Goal: Information Seeking & Learning: Learn about a topic

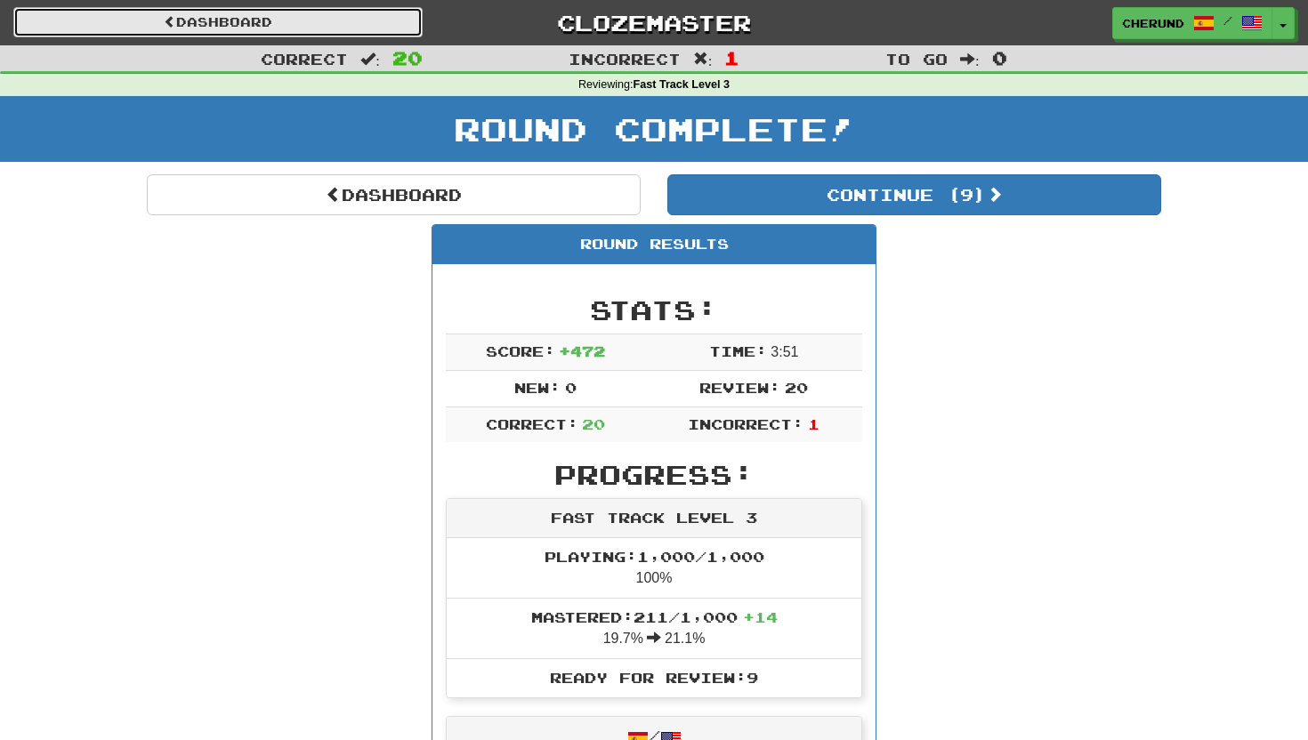
click at [282, 26] on link "Dashboard" at bounding box center [217, 22] width 409 height 30
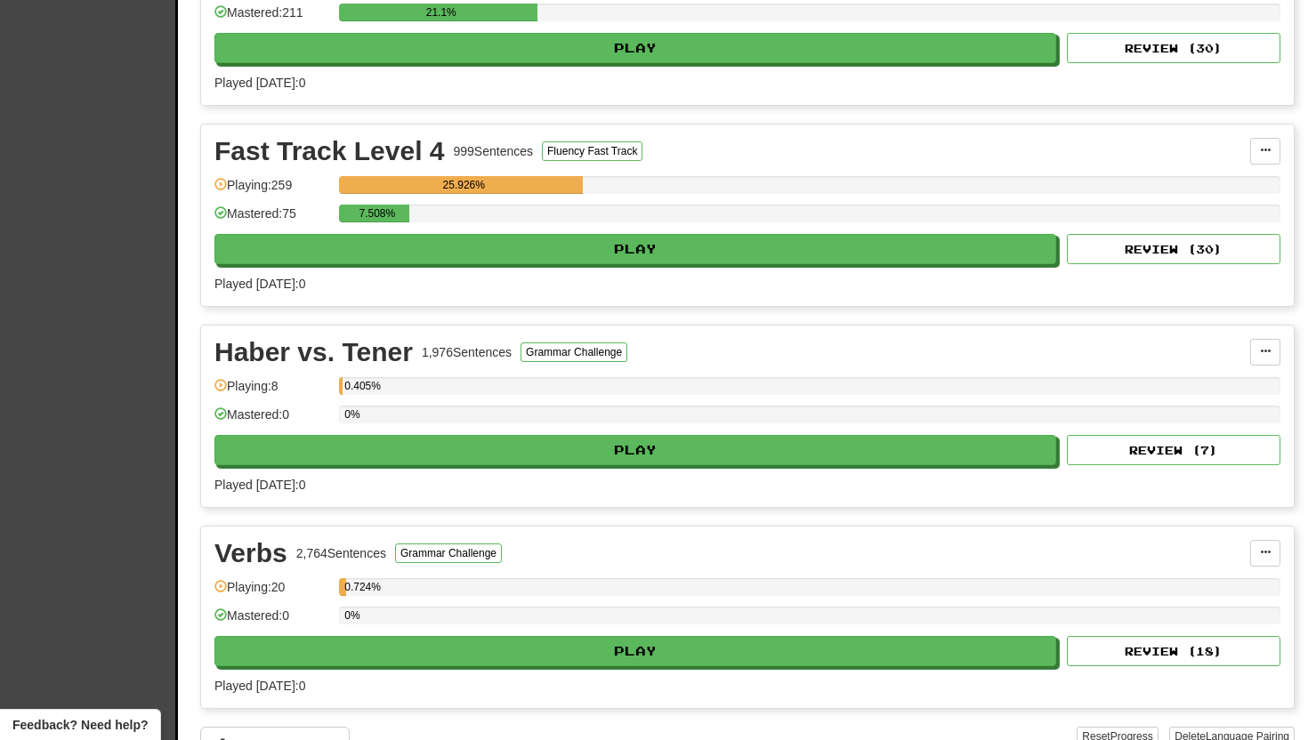
scroll to position [935, 0]
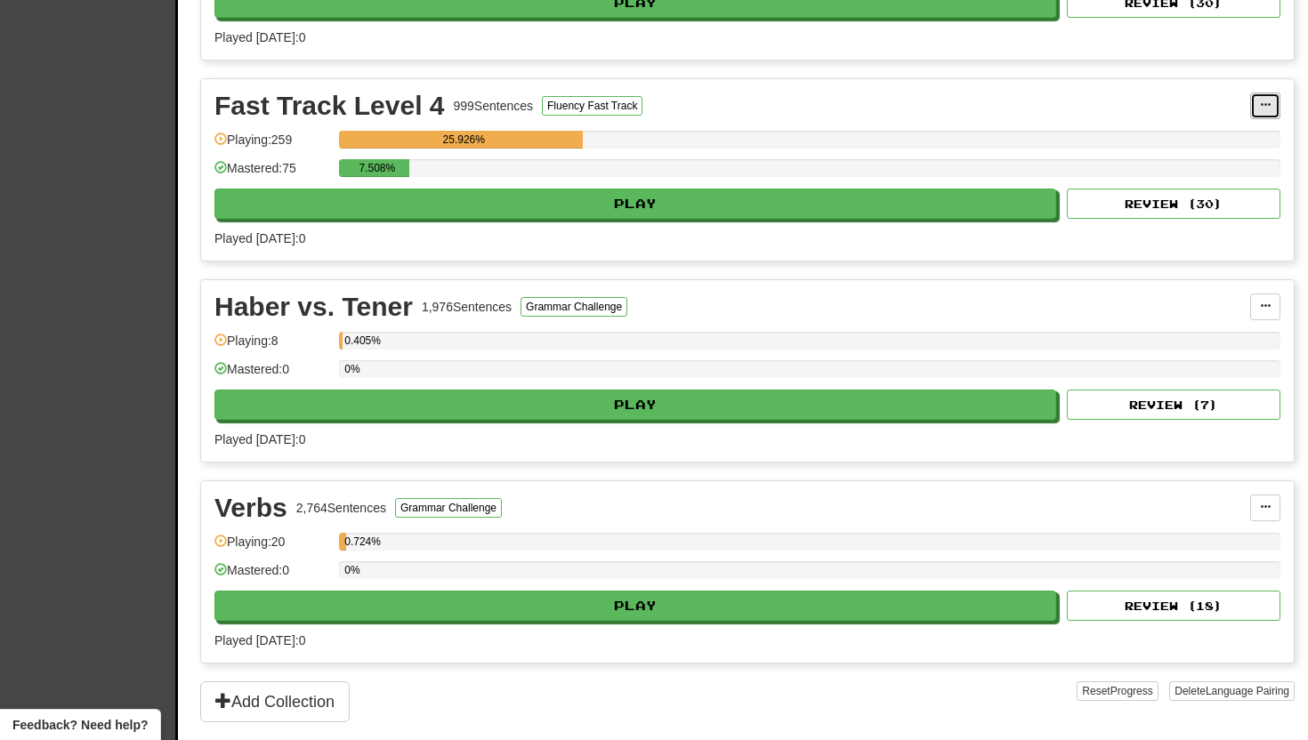
click at [1258, 101] on button at bounding box center [1265, 106] width 30 height 27
click at [1264, 101] on span at bounding box center [1265, 105] width 11 height 11
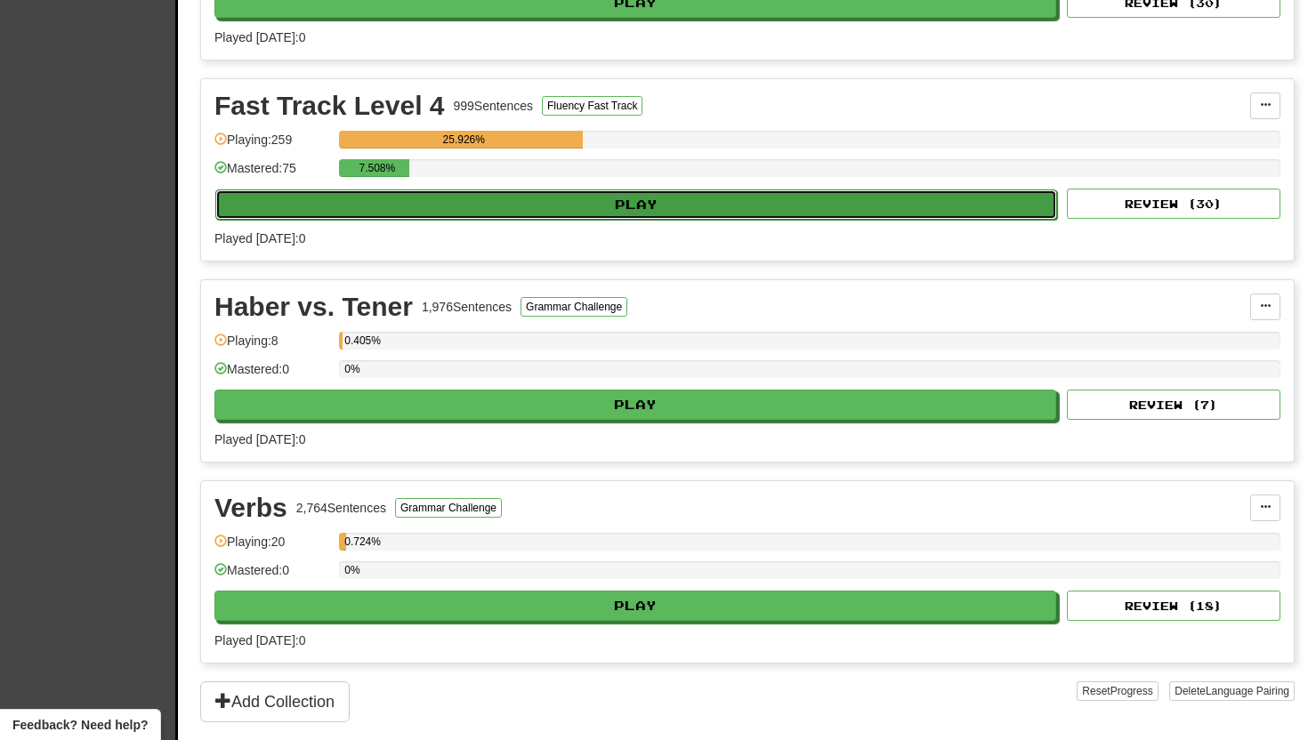
click at [644, 198] on button "Play" at bounding box center [636, 205] width 842 height 30
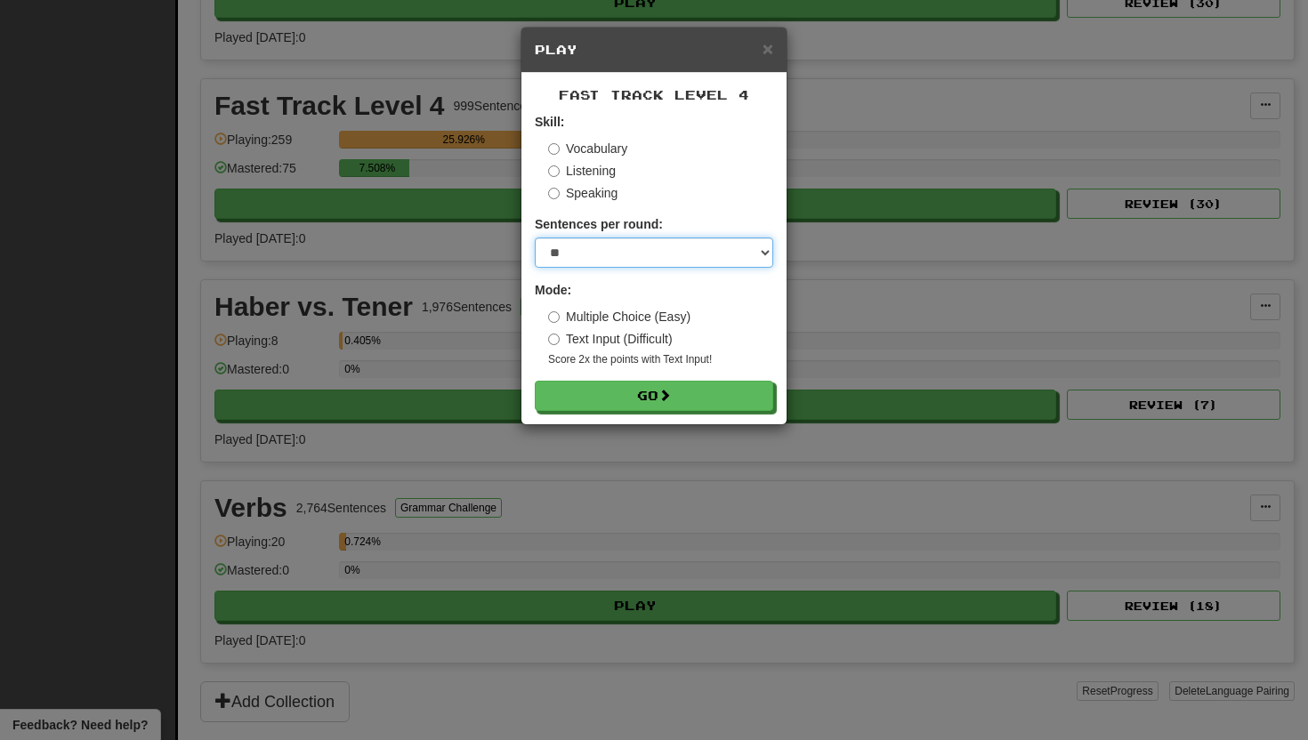
click at [730, 250] on select "* ** ** ** ** ** *** ********" at bounding box center [654, 253] width 238 height 30
select select "**"
click at [535, 238] on select "* ** ** ** ** ** *** ********" at bounding box center [654, 253] width 238 height 30
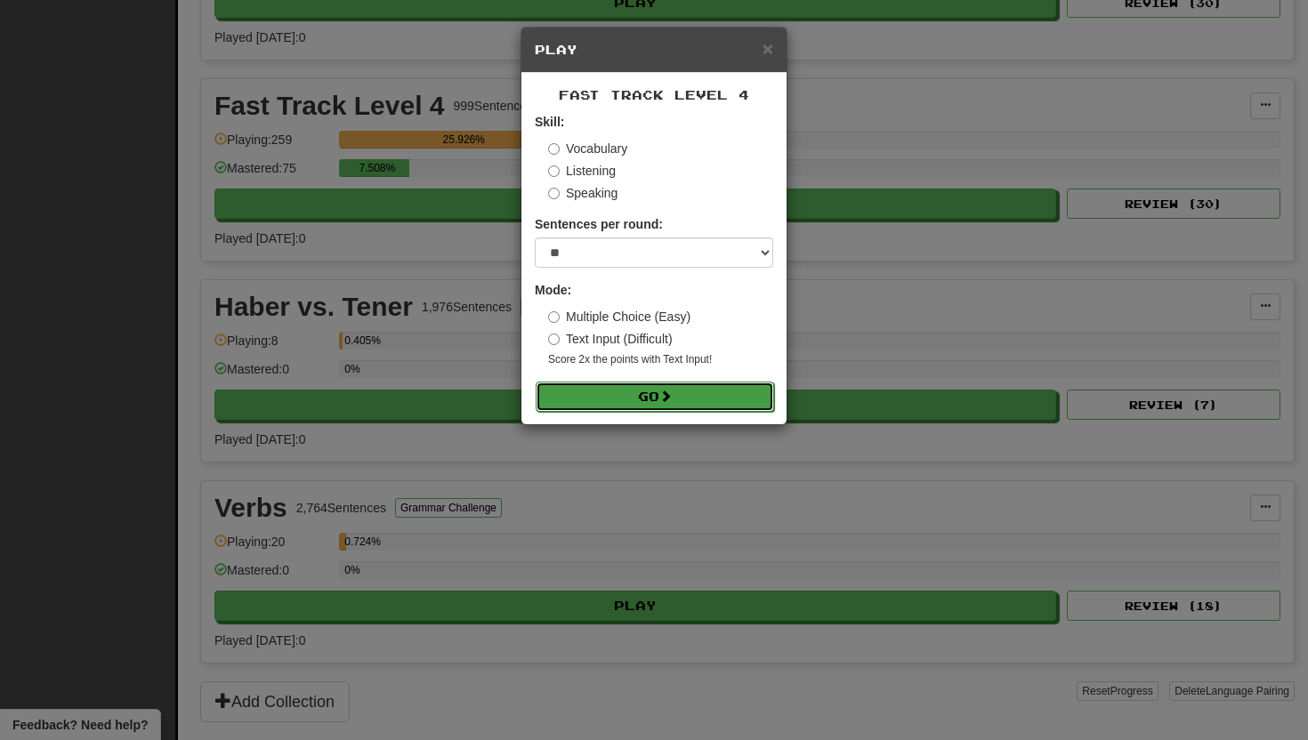
click at [652, 400] on button "Go" at bounding box center [655, 397] width 238 height 30
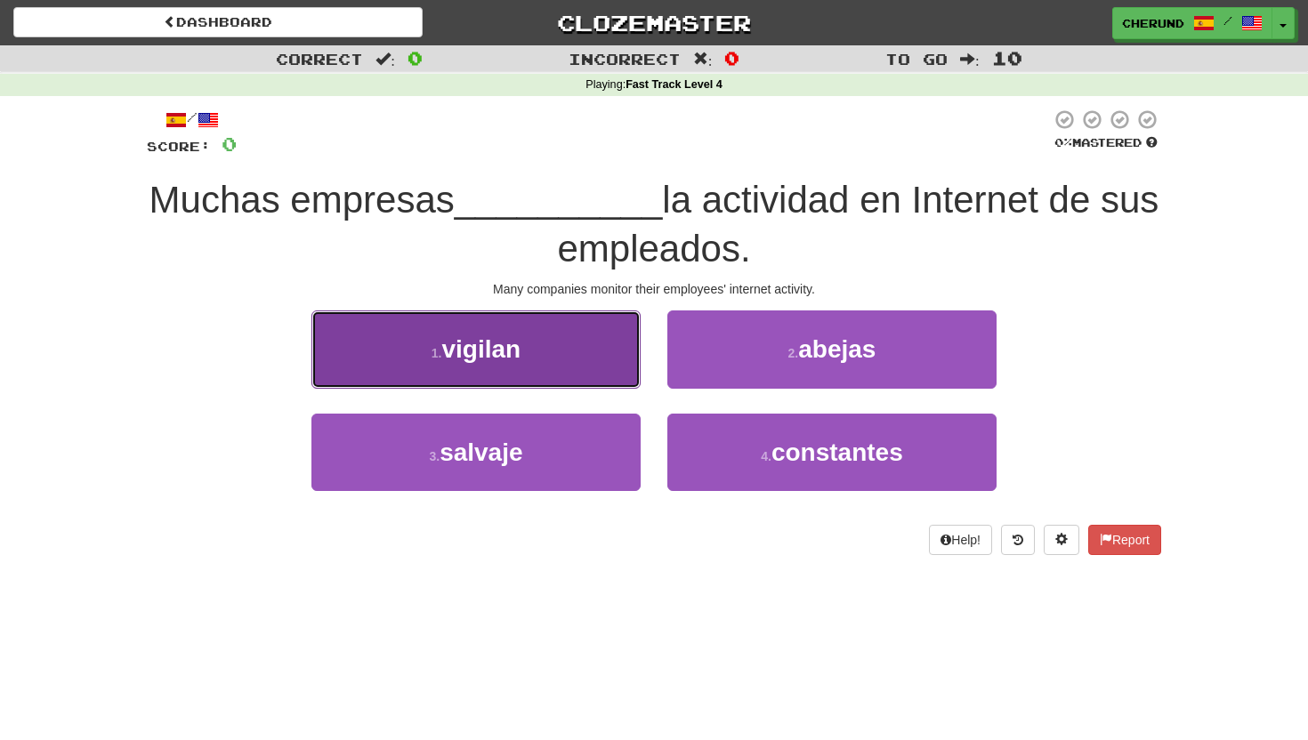
click at [574, 356] on button "1 . vigilan" at bounding box center [475, 349] width 329 height 77
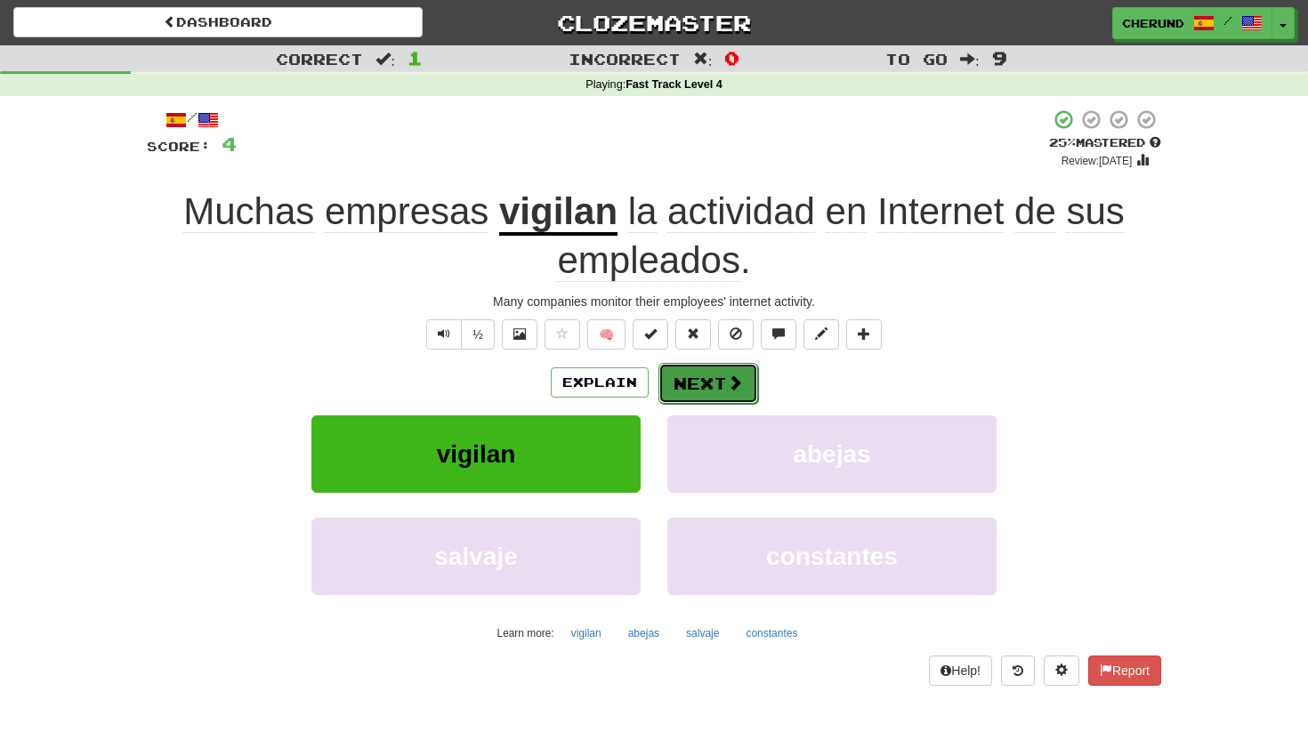
click at [712, 379] on button "Next" at bounding box center [708, 383] width 100 height 41
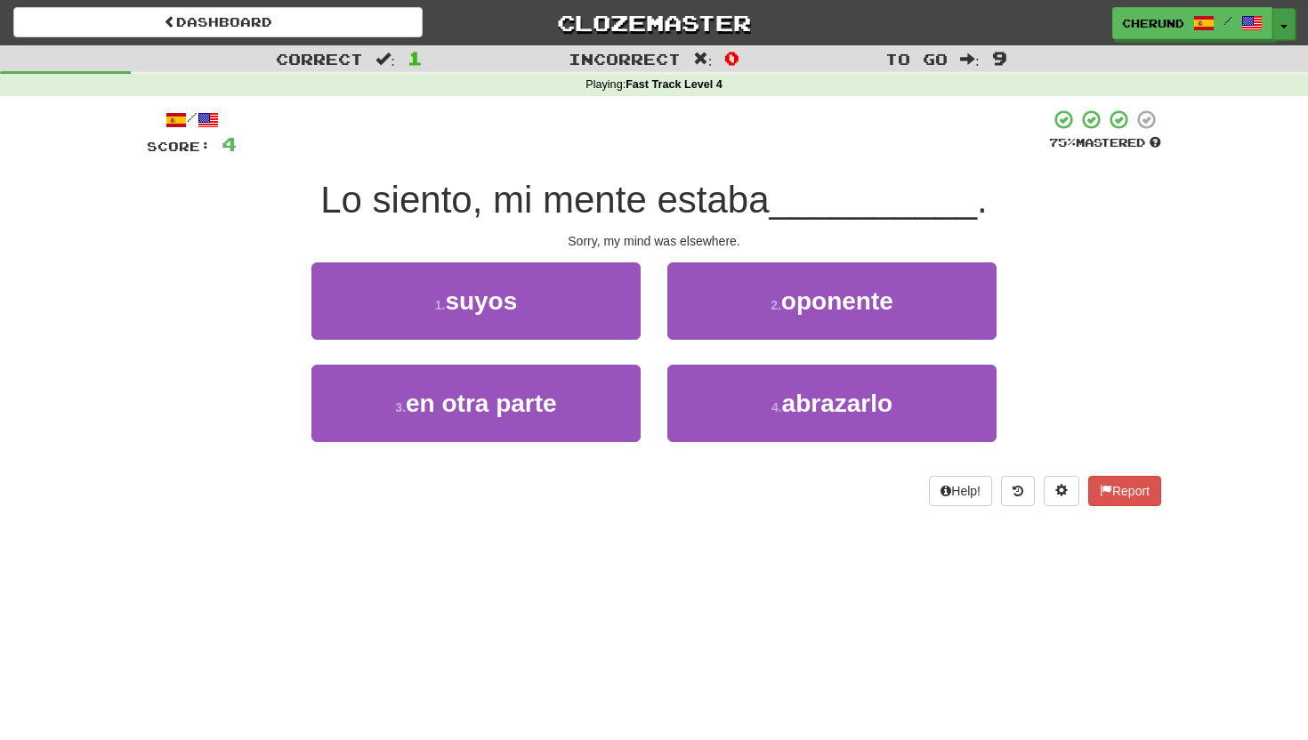
click at [1284, 30] on button "Toggle Dropdown" at bounding box center [1283, 24] width 23 height 32
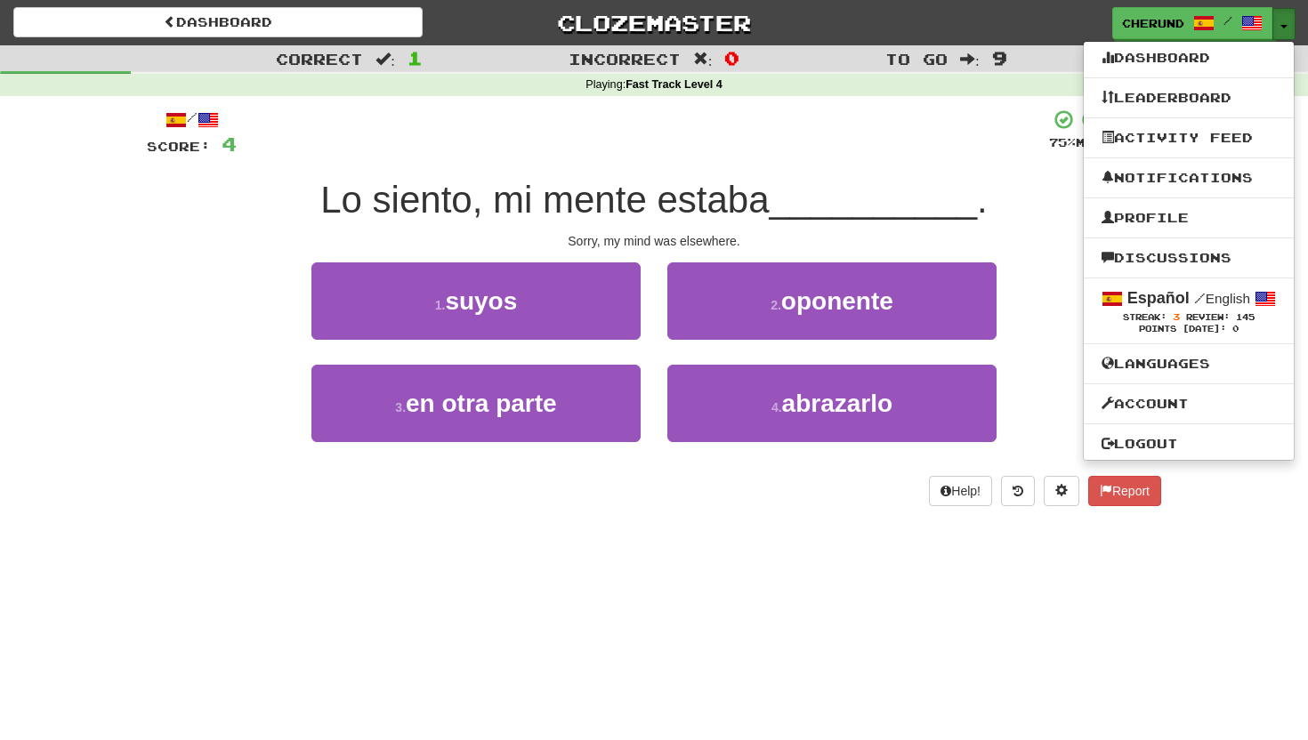
click at [1285, 18] on button "Toggle Dropdown" at bounding box center [1283, 24] width 23 height 32
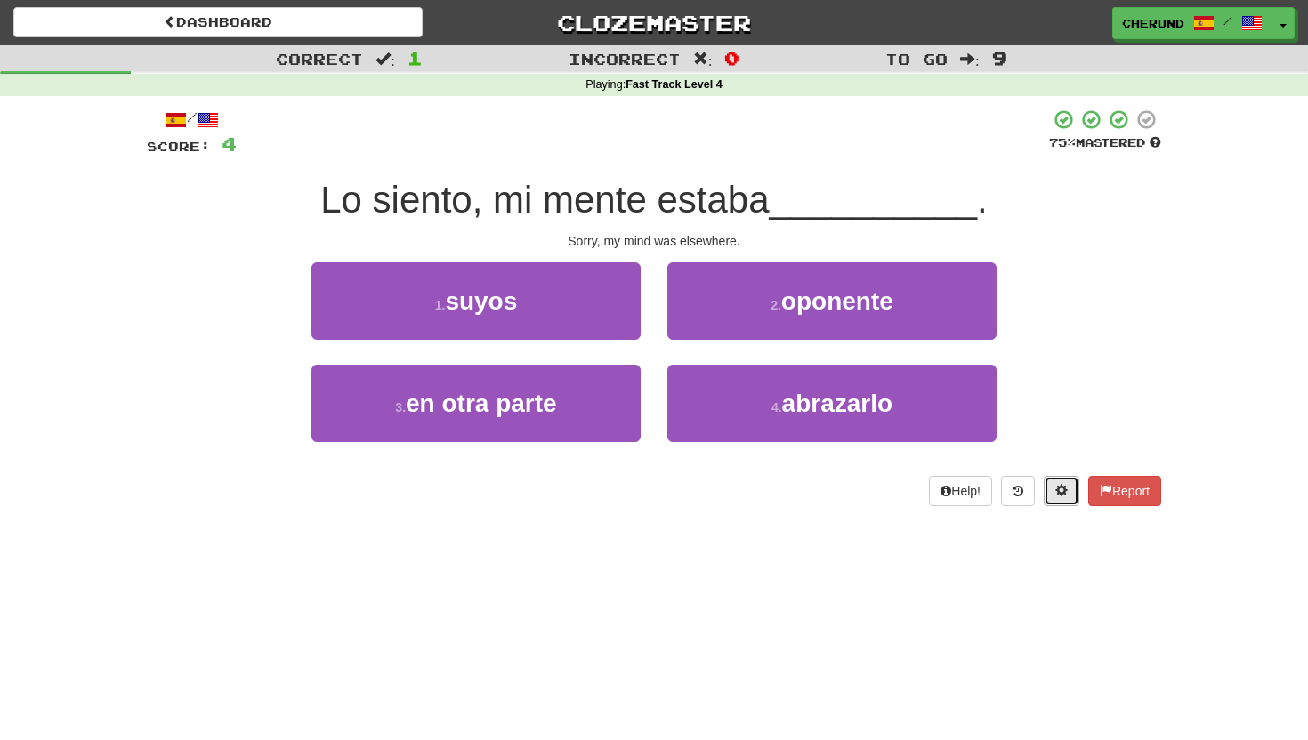
click at [1061, 484] on span at bounding box center [1061, 490] width 12 height 12
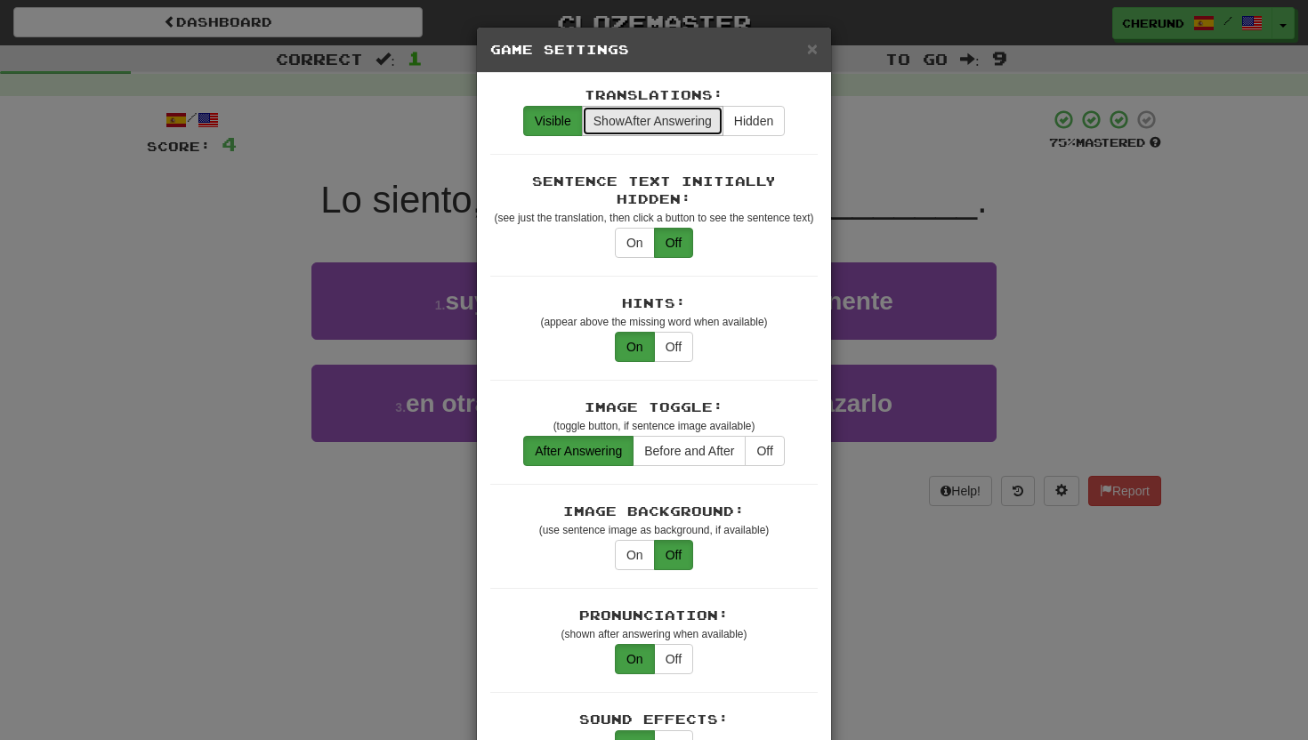
click at [691, 117] on span "Show After Answering" at bounding box center [653, 121] width 118 height 14
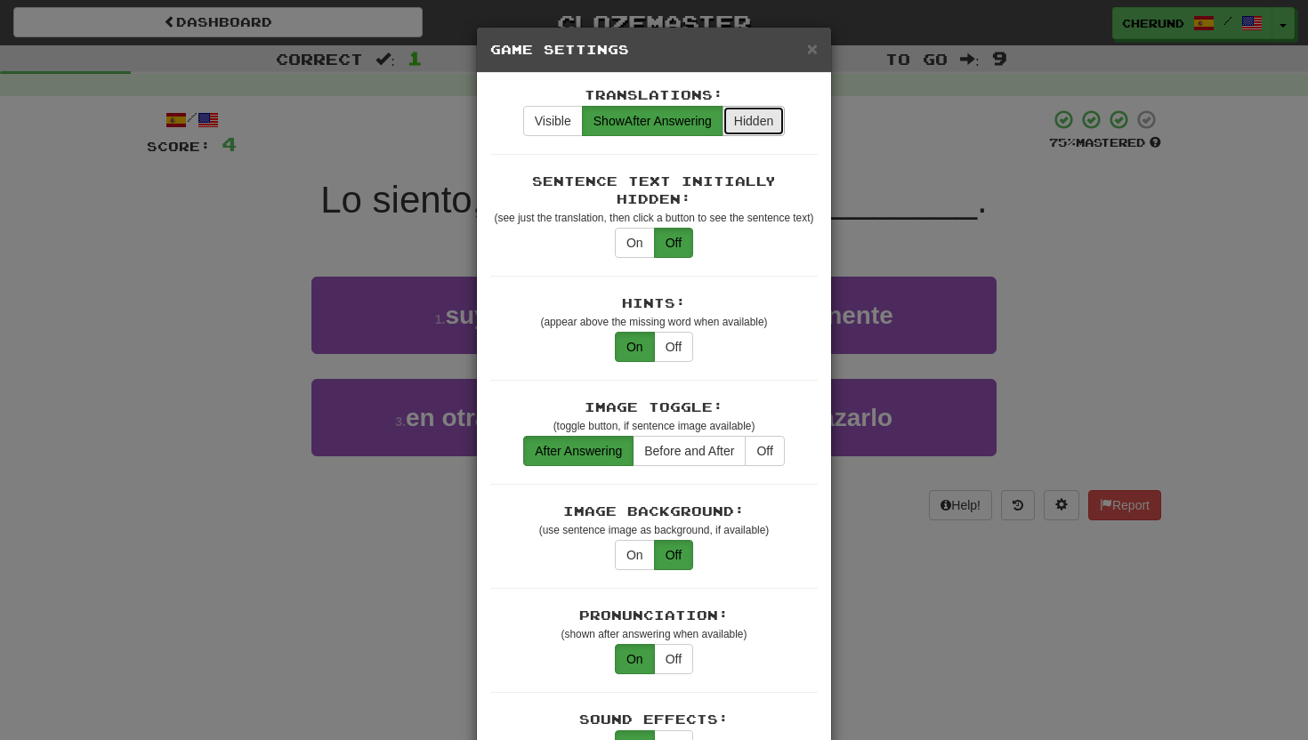
click at [758, 119] on button "Hidden" at bounding box center [754, 121] width 62 height 30
click at [680, 115] on span "Show After Answering" at bounding box center [653, 121] width 118 height 14
click at [549, 120] on button "Visible" at bounding box center [553, 121] width 60 height 30
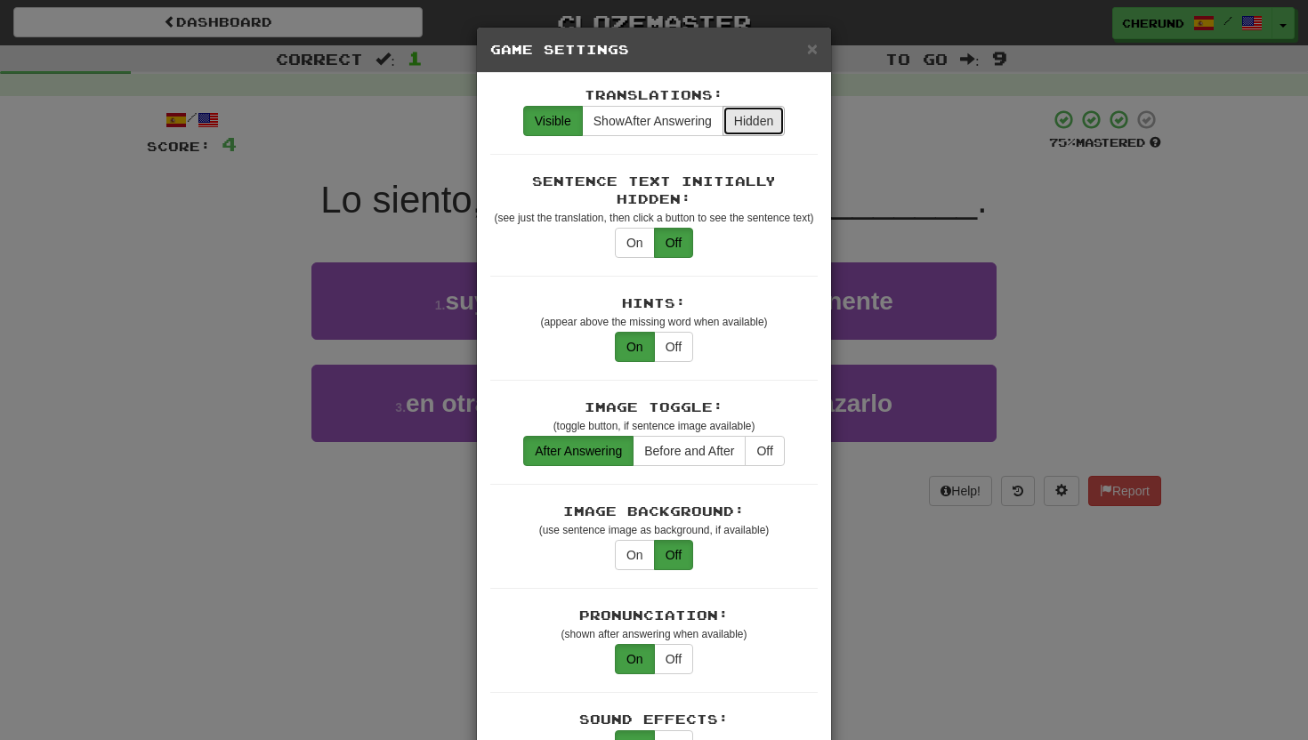
click at [765, 123] on button "Hidden" at bounding box center [754, 121] width 62 height 30
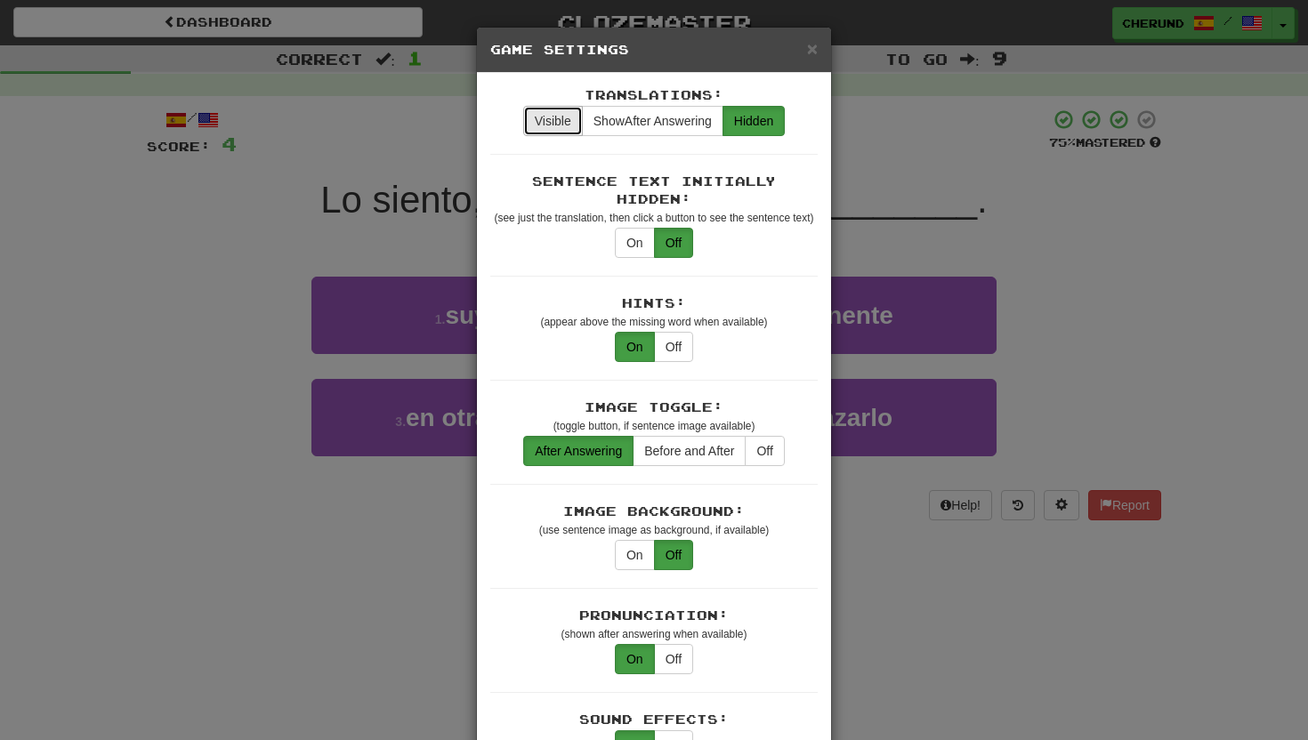
click at [541, 127] on button "Visible" at bounding box center [553, 121] width 60 height 30
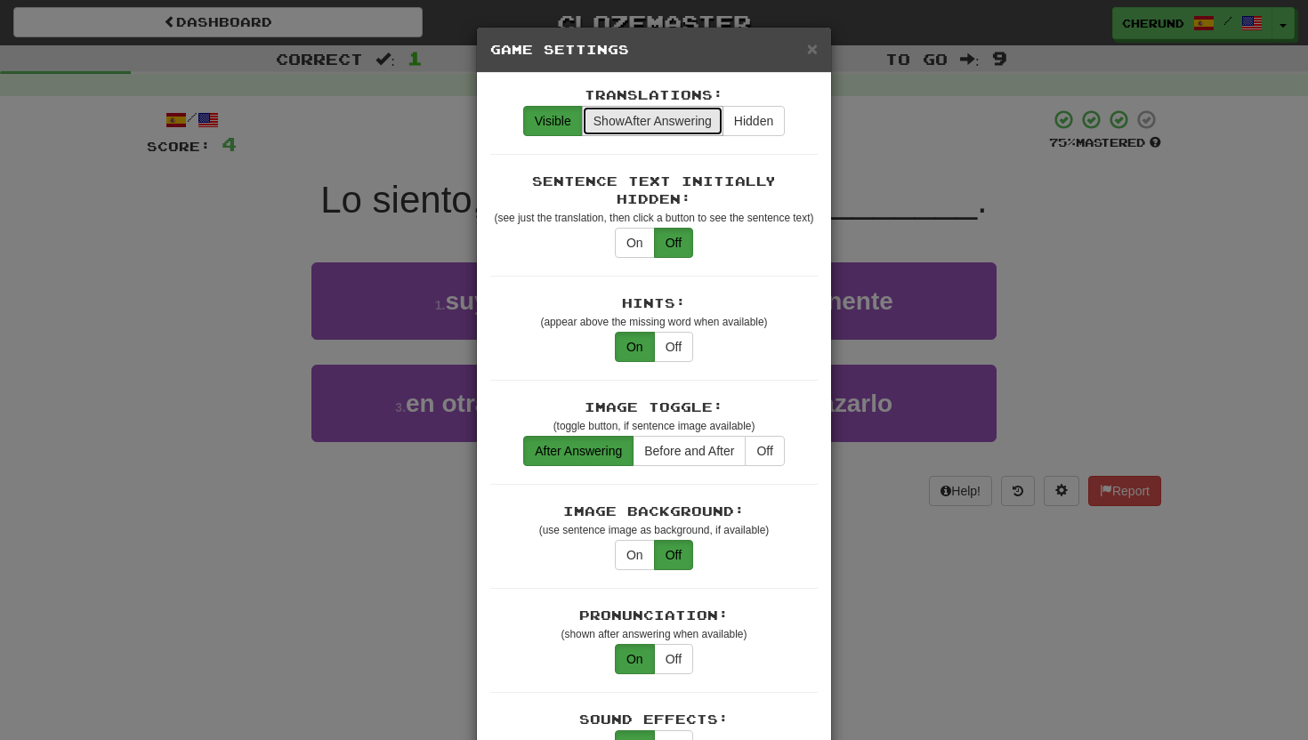
click at [675, 127] on span "Show After Answering" at bounding box center [653, 121] width 118 height 14
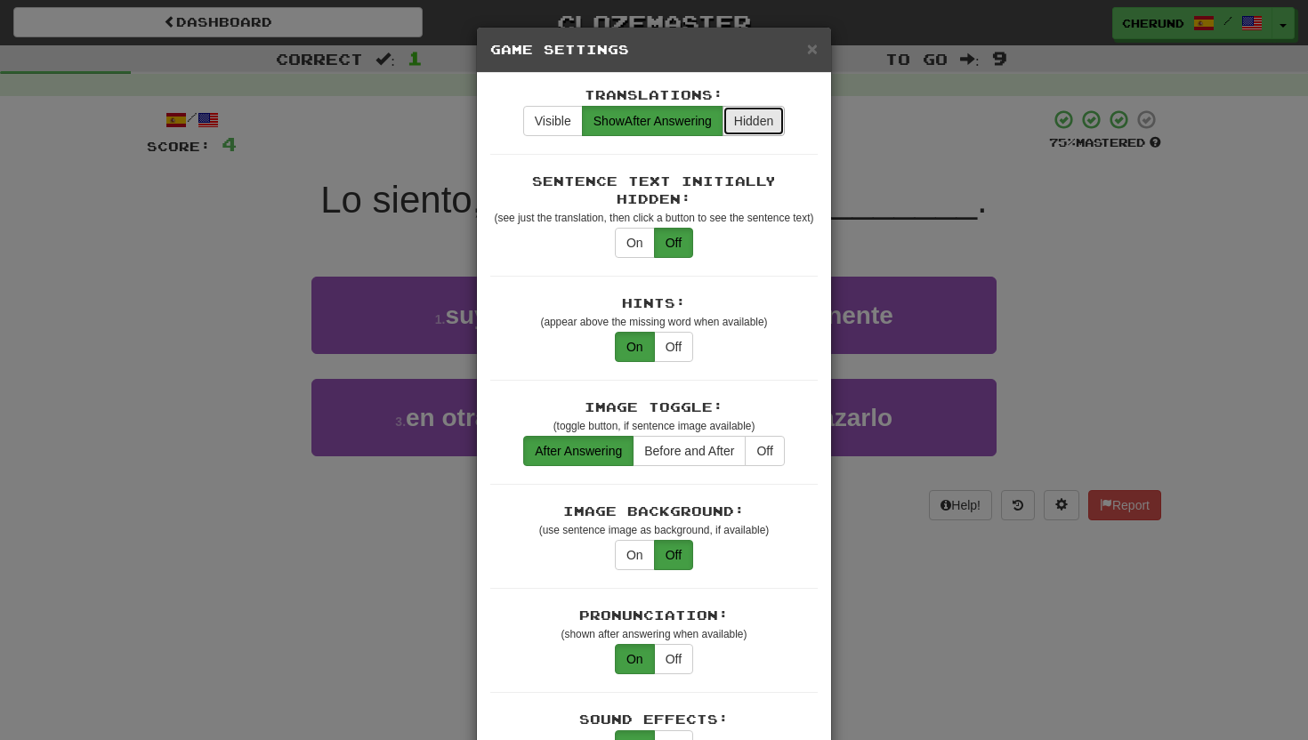
click at [759, 123] on button "Hidden" at bounding box center [754, 121] width 62 height 30
click at [656, 117] on span "Show After Answering" at bounding box center [653, 121] width 118 height 14
click at [556, 121] on button "Visible" at bounding box center [553, 121] width 60 height 30
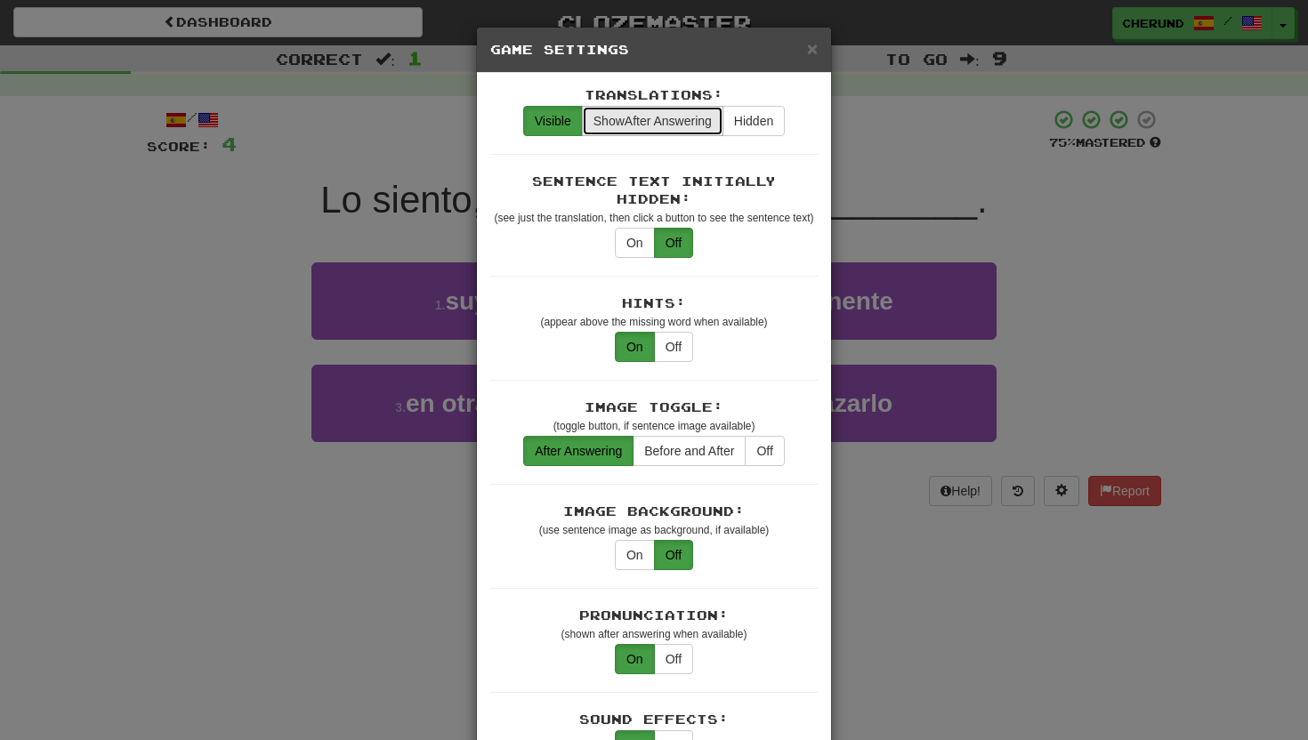
click at [676, 126] on span "Show After Answering" at bounding box center [653, 121] width 118 height 14
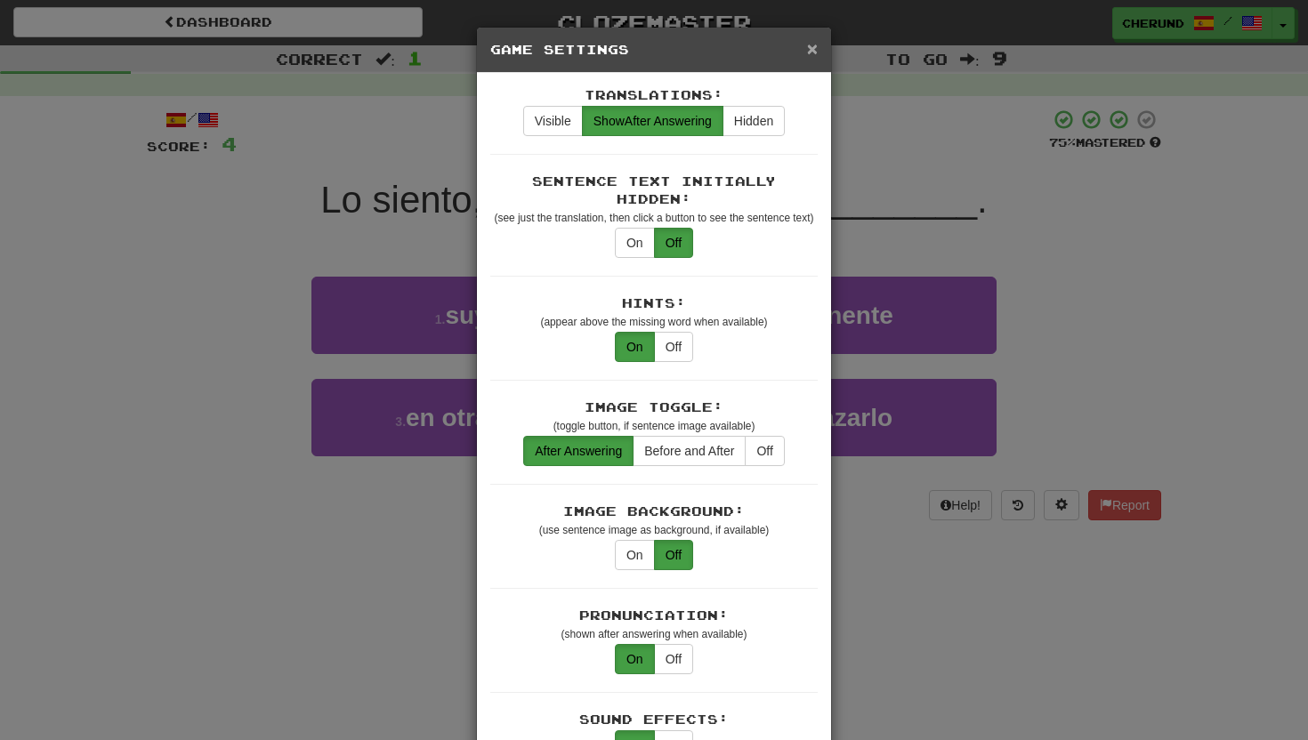
click at [816, 51] on span "×" at bounding box center [812, 48] width 11 height 20
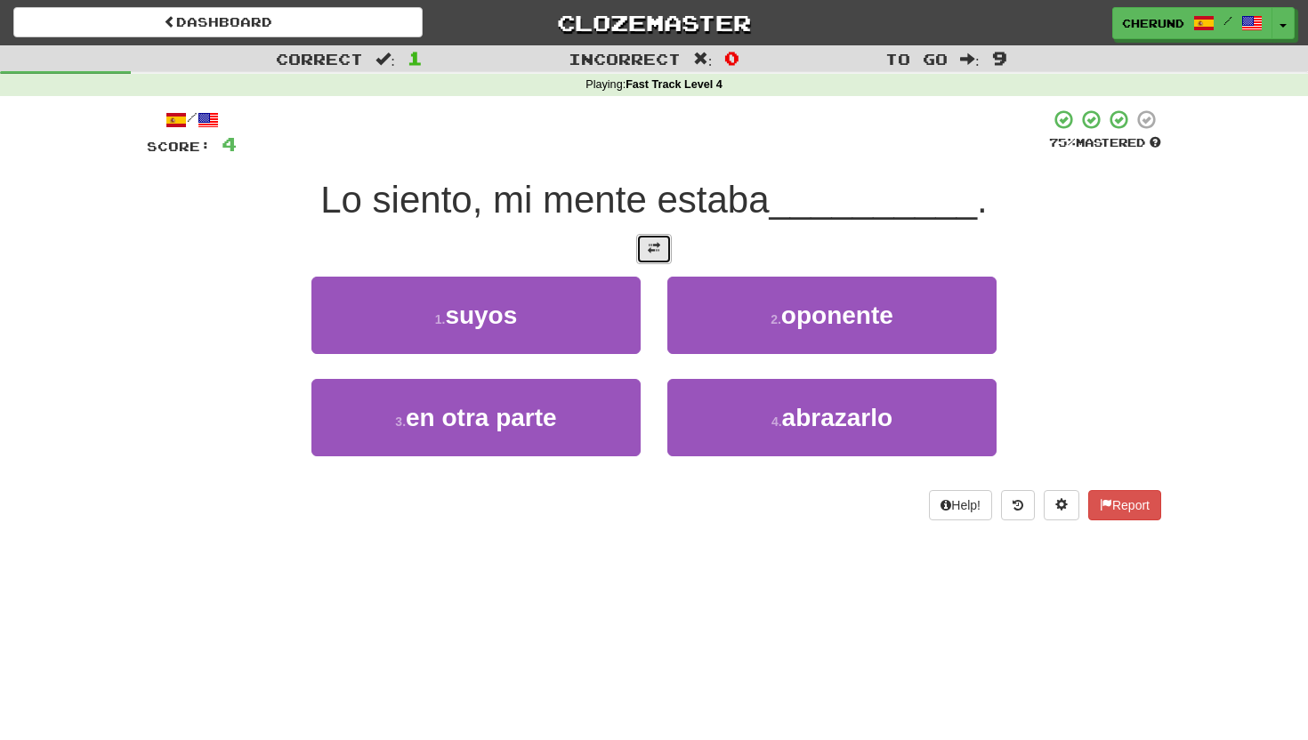
click at [659, 254] on span at bounding box center [654, 248] width 12 height 12
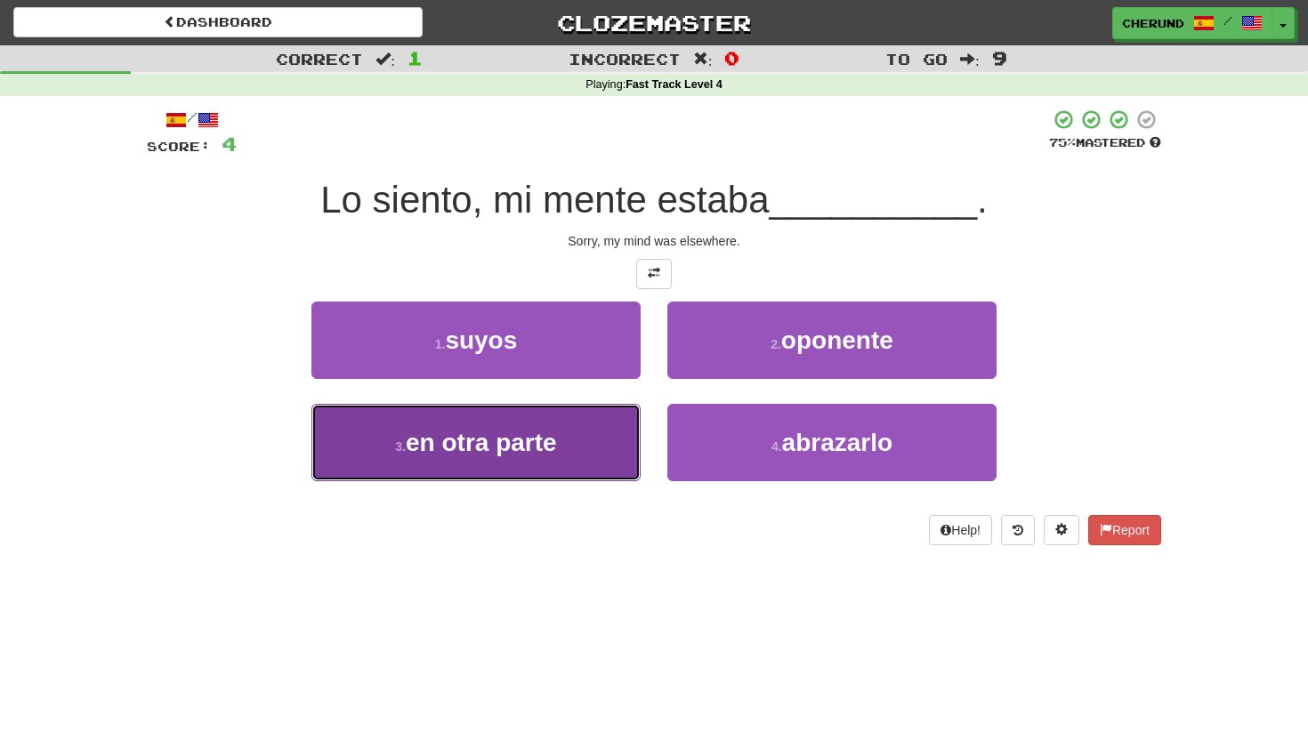
click at [545, 443] on span "en otra parte" at bounding box center [481, 443] width 151 height 28
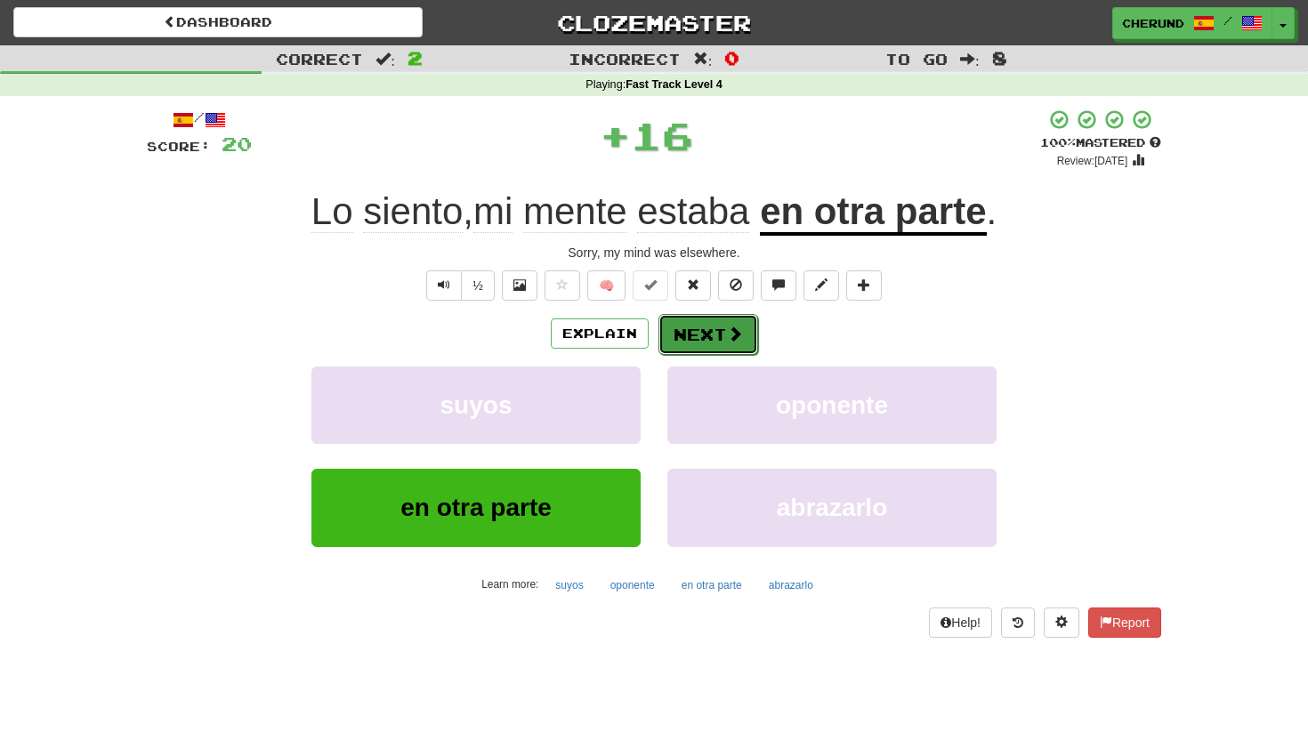
click at [707, 336] on button "Next" at bounding box center [708, 334] width 100 height 41
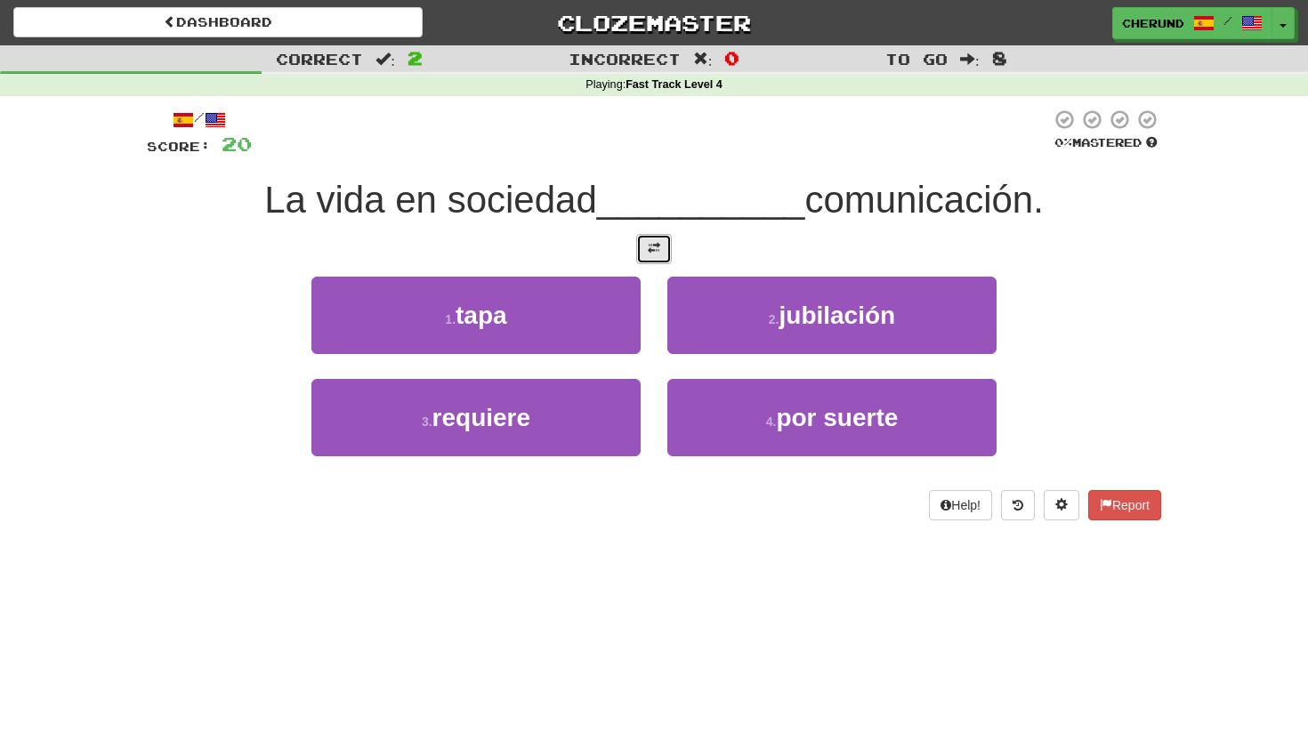
click at [652, 256] on button at bounding box center [654, 249] width 36 height 30
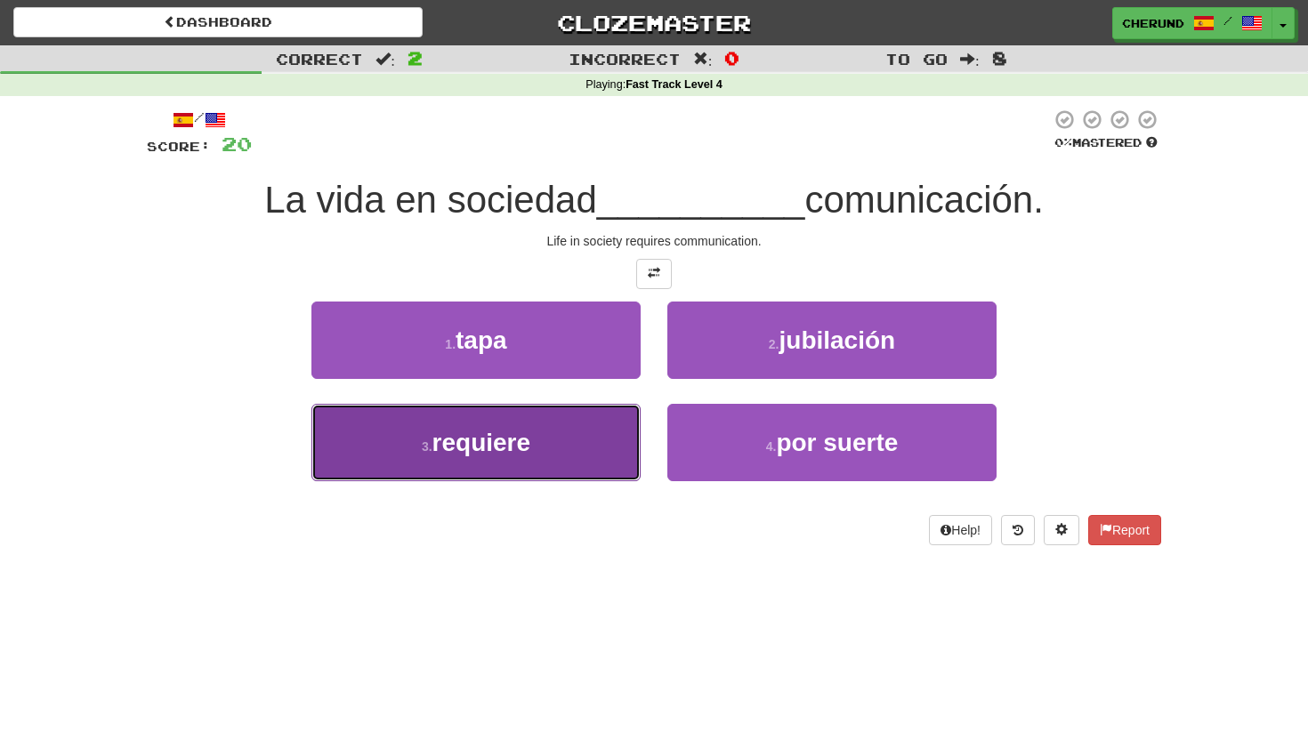
click at [546, 430] on button "3 . requiere" at bounding box center [475, 442] width 329 height 77
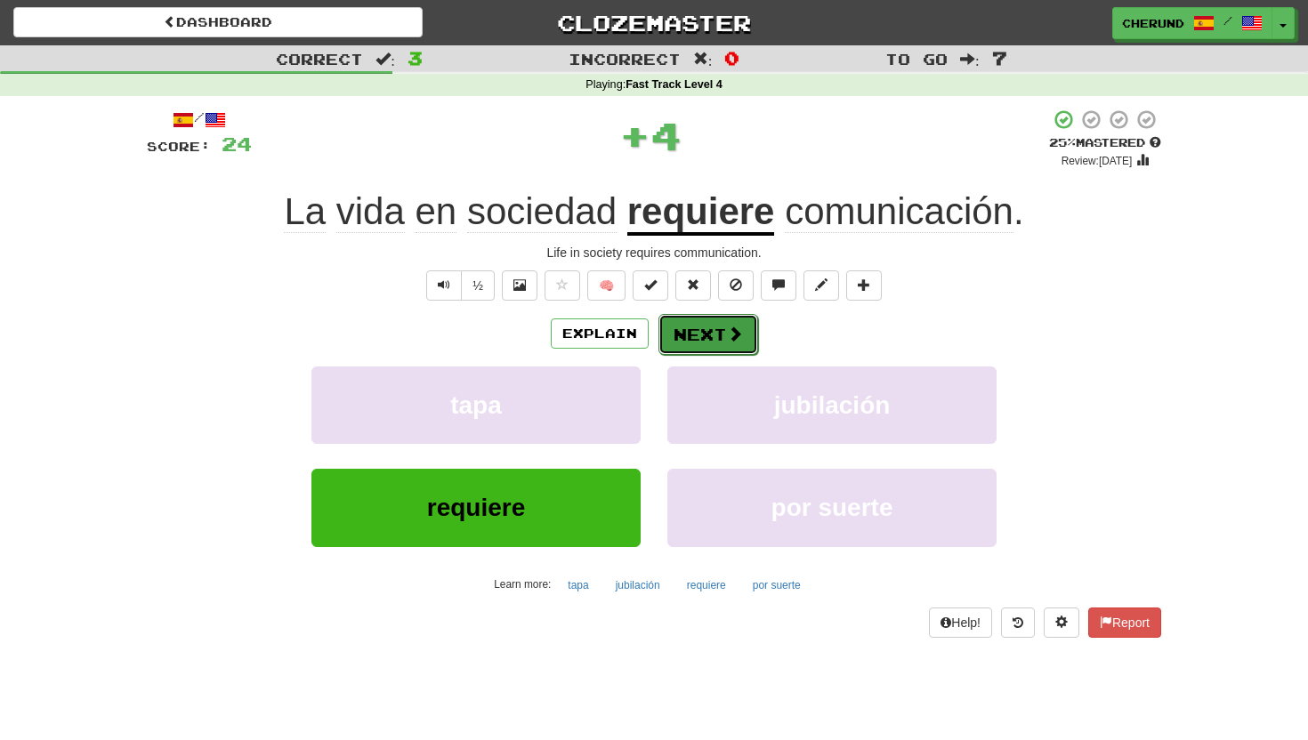
click at [727, 329] on span at bounding box center [735, 334] width 16 height 16
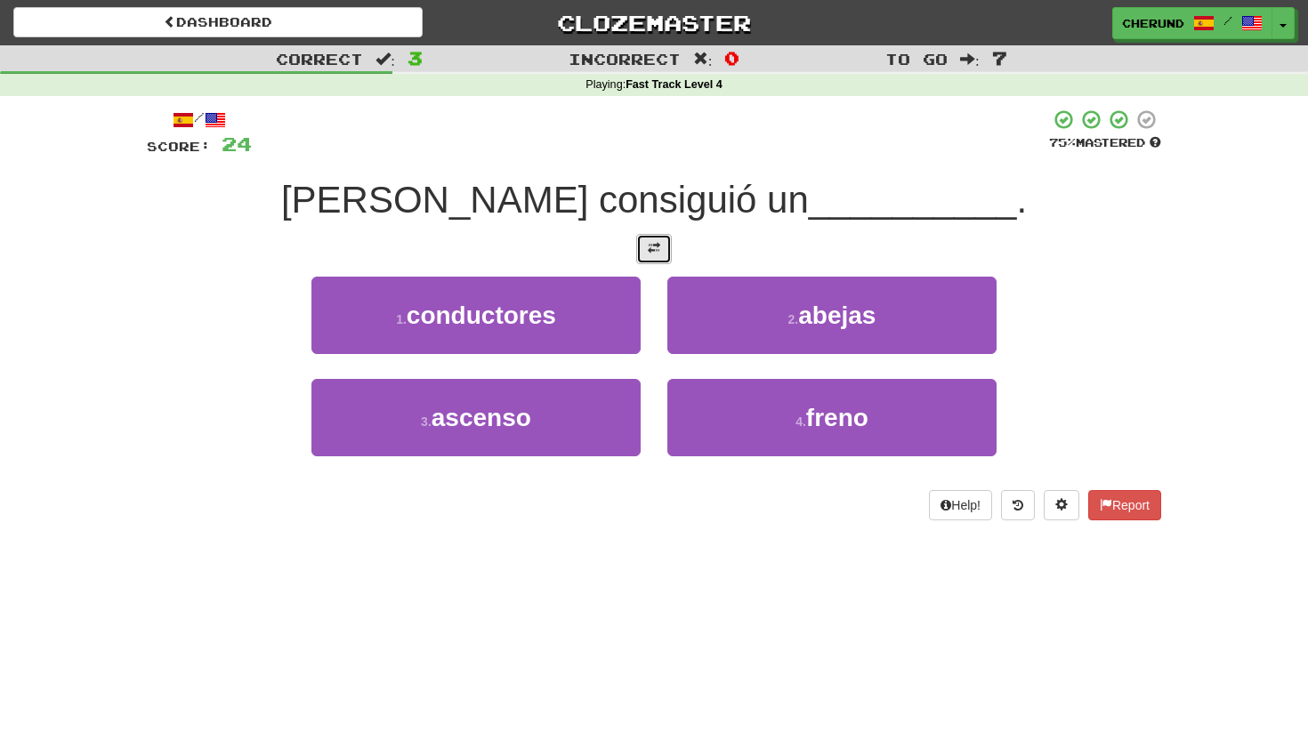
click at [653, 252] on span at bounding box center [654, 248] width 12 height 12
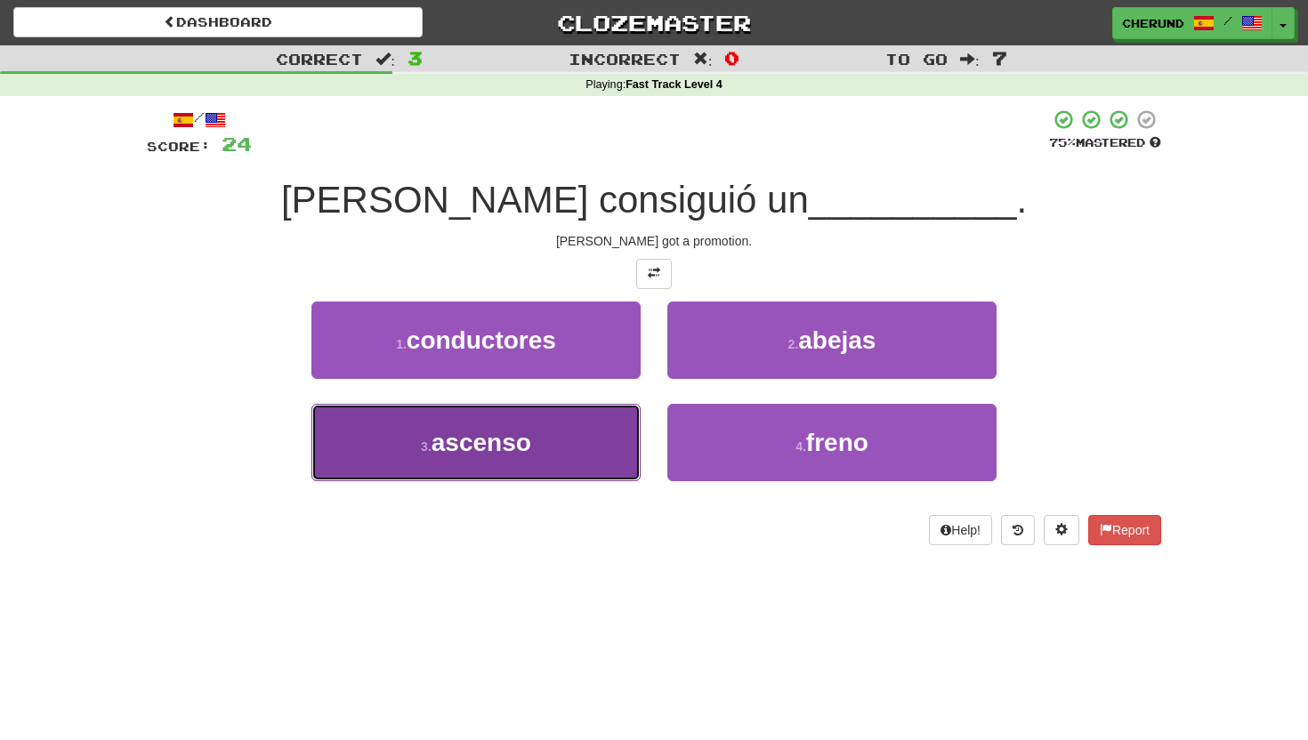
click at [592, 453] on button "3 . ascenso" at bounding box center [475, 442] width 329 height 77
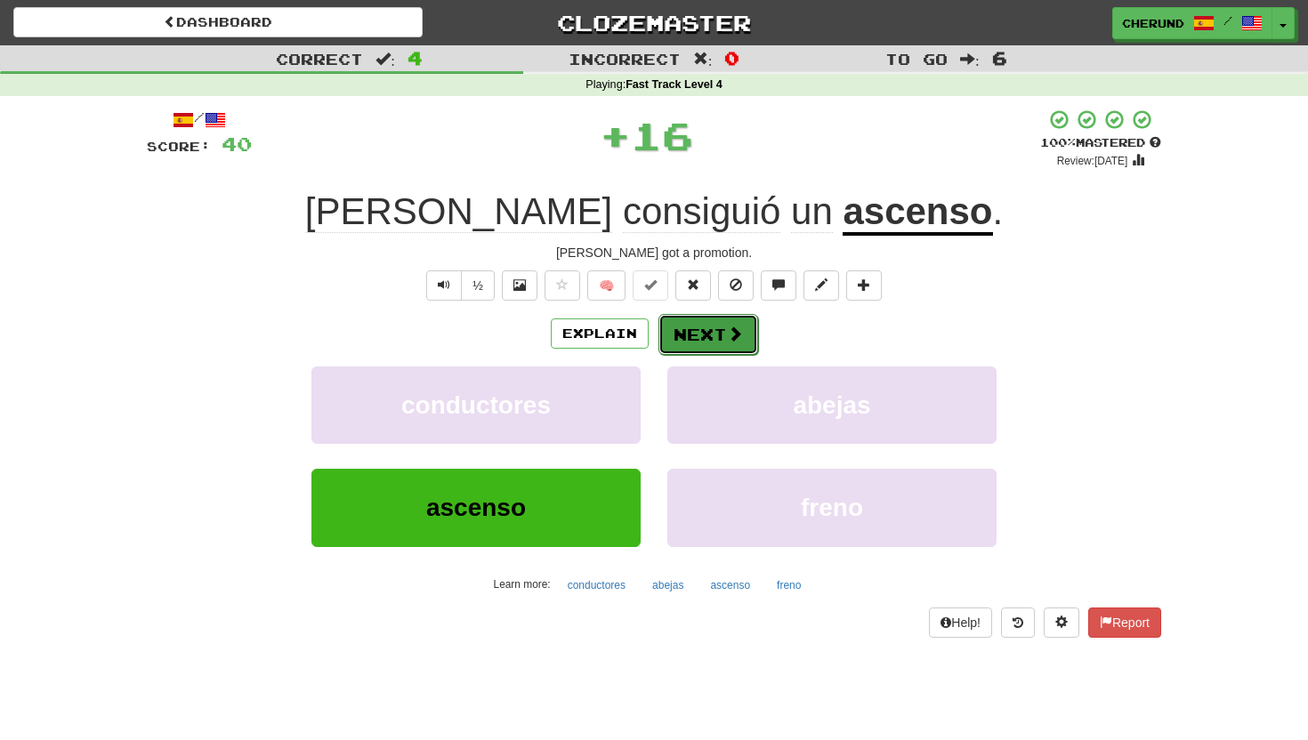
click at [703, 343] on button "Next" at bounding box center [708, 334] width 100 height 41
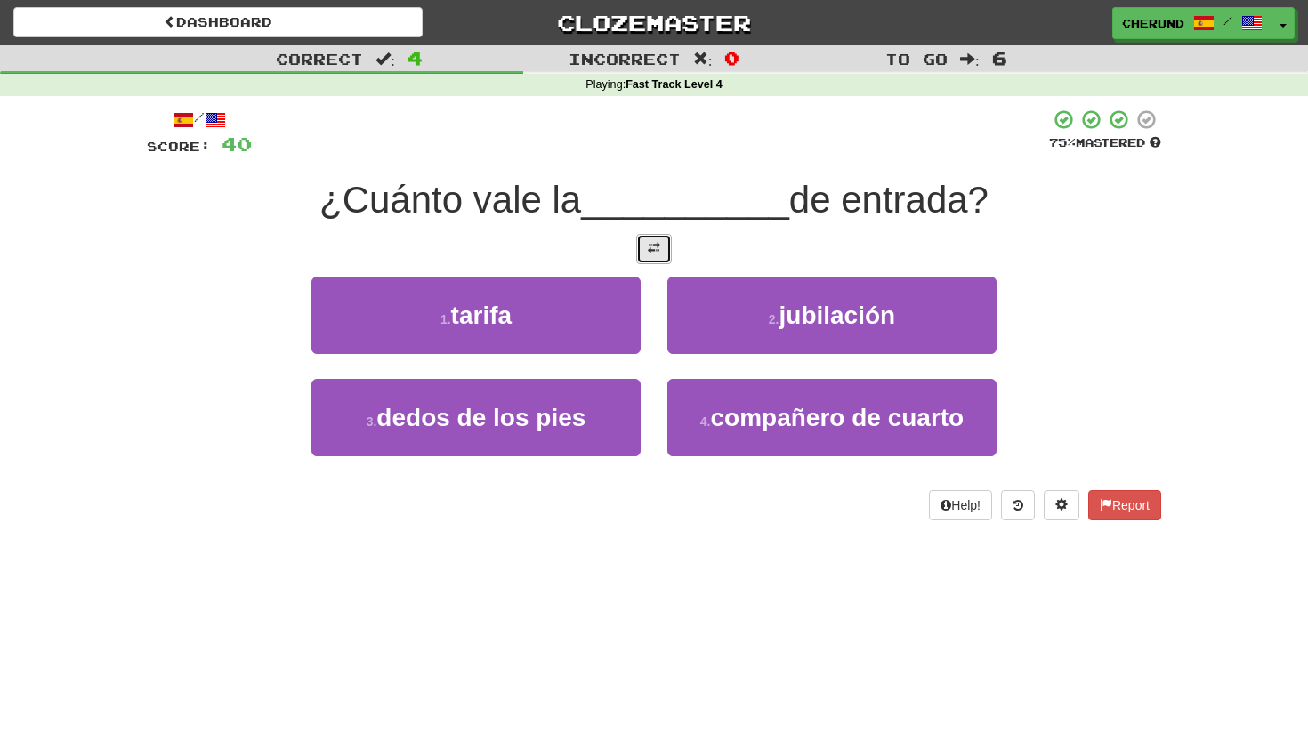
click at [657, 243] on span at bounding box center [654, 248] width 12 height 12
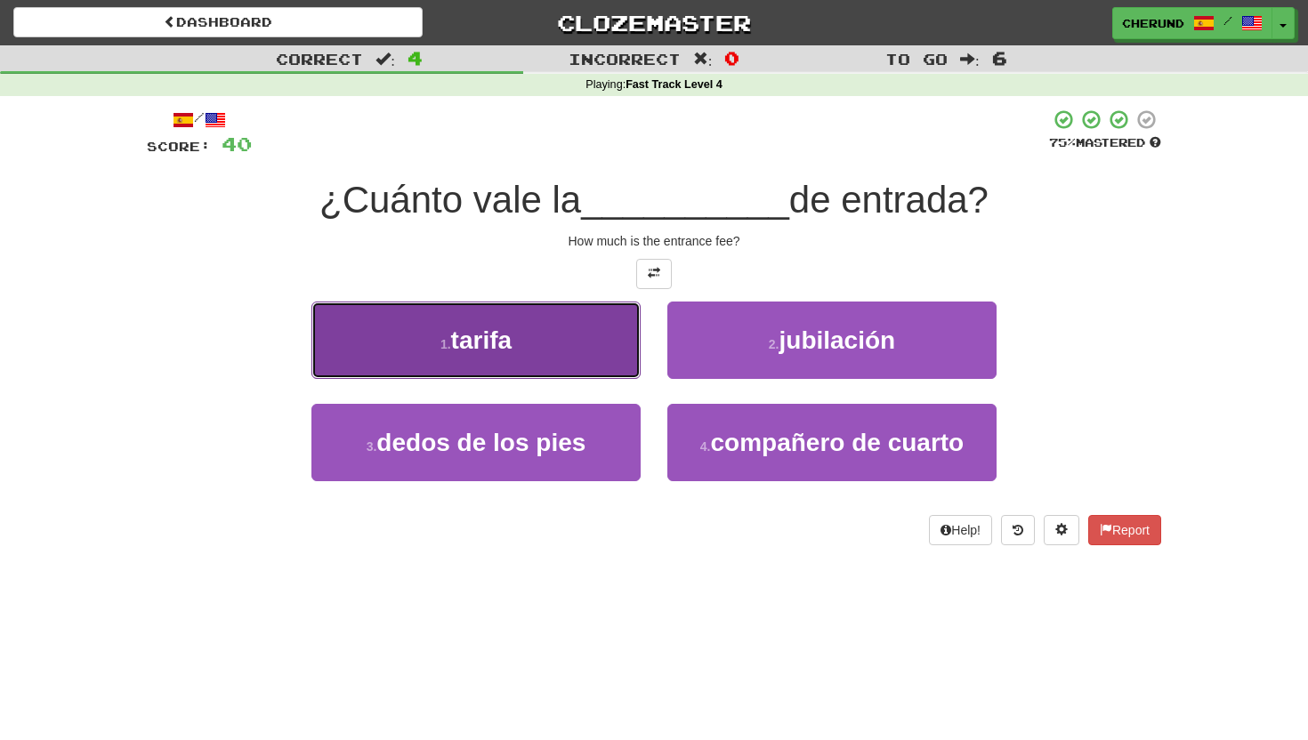
click at [566, 343] on button "1 . tarifa" at bounding box center [475, 340] width 329 height 77
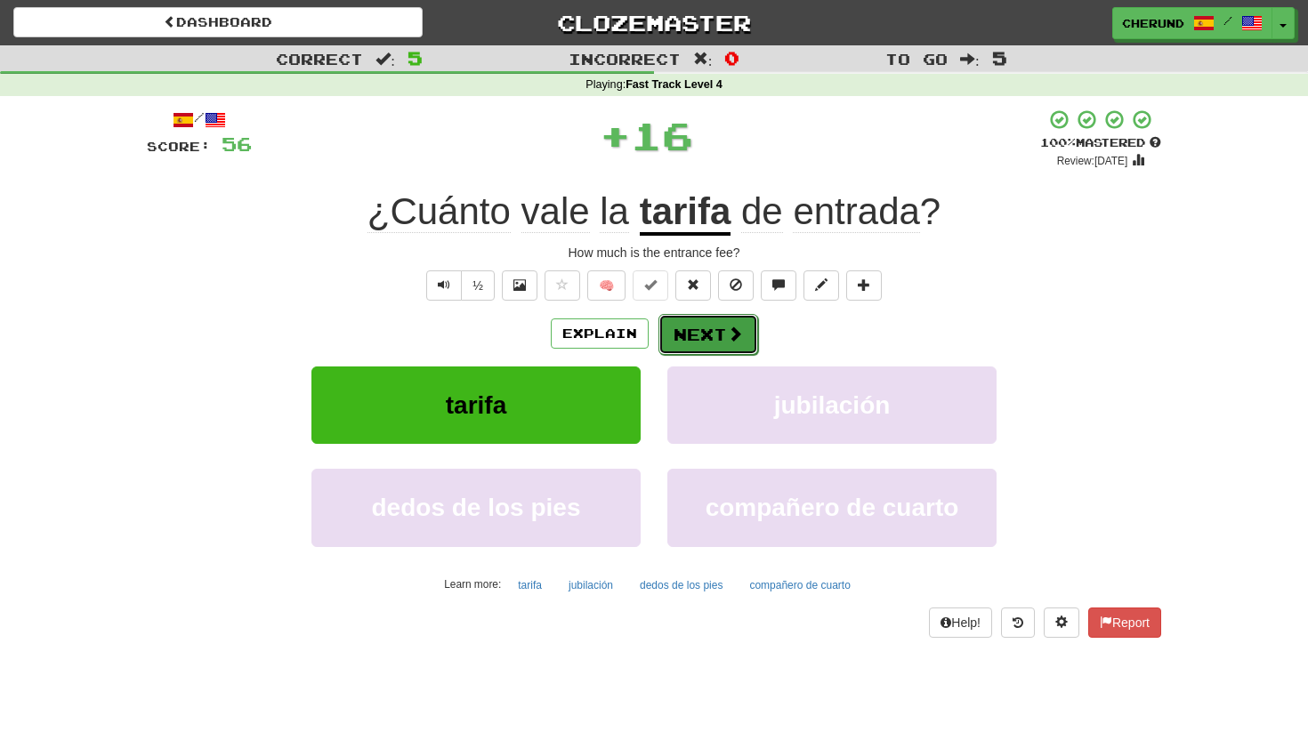
click at [707, 339] on button "Next" at bounding box center [708, 334] width 100 height 41
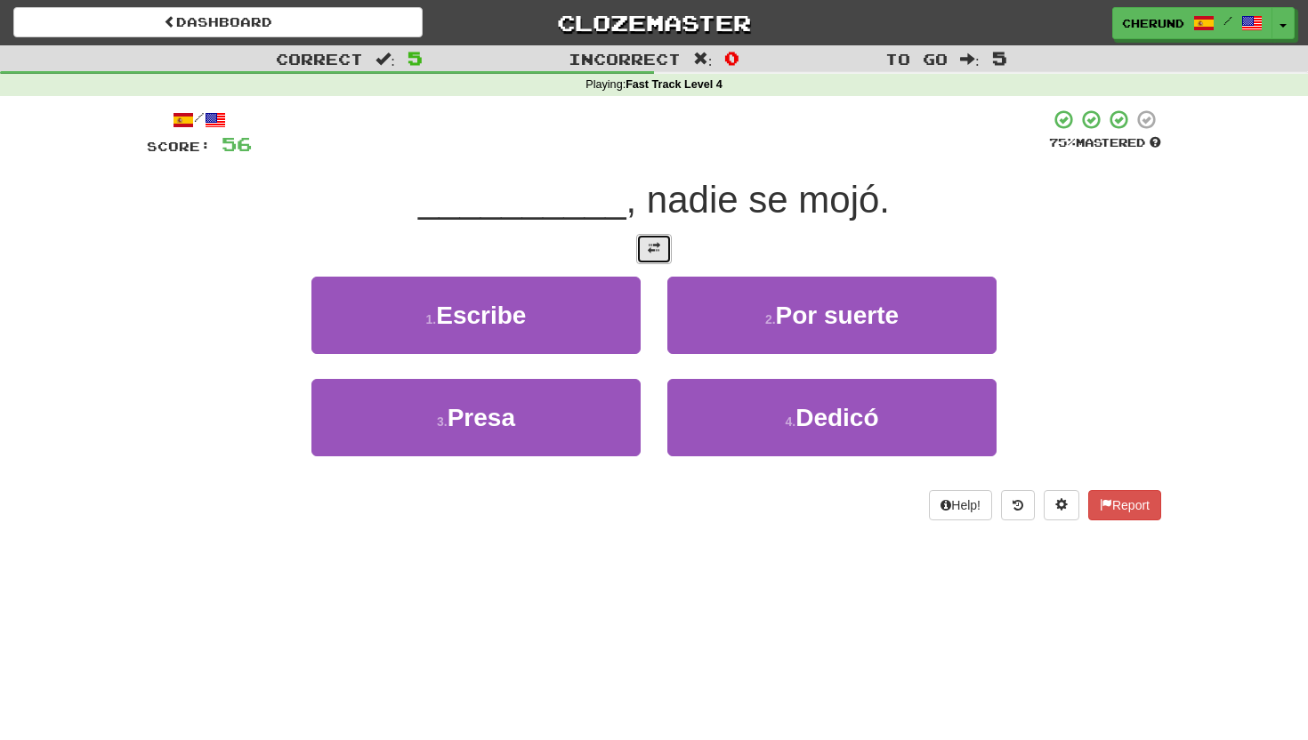
click at [658, 246] on span at bounding box center [654, 248] width 12 height 12
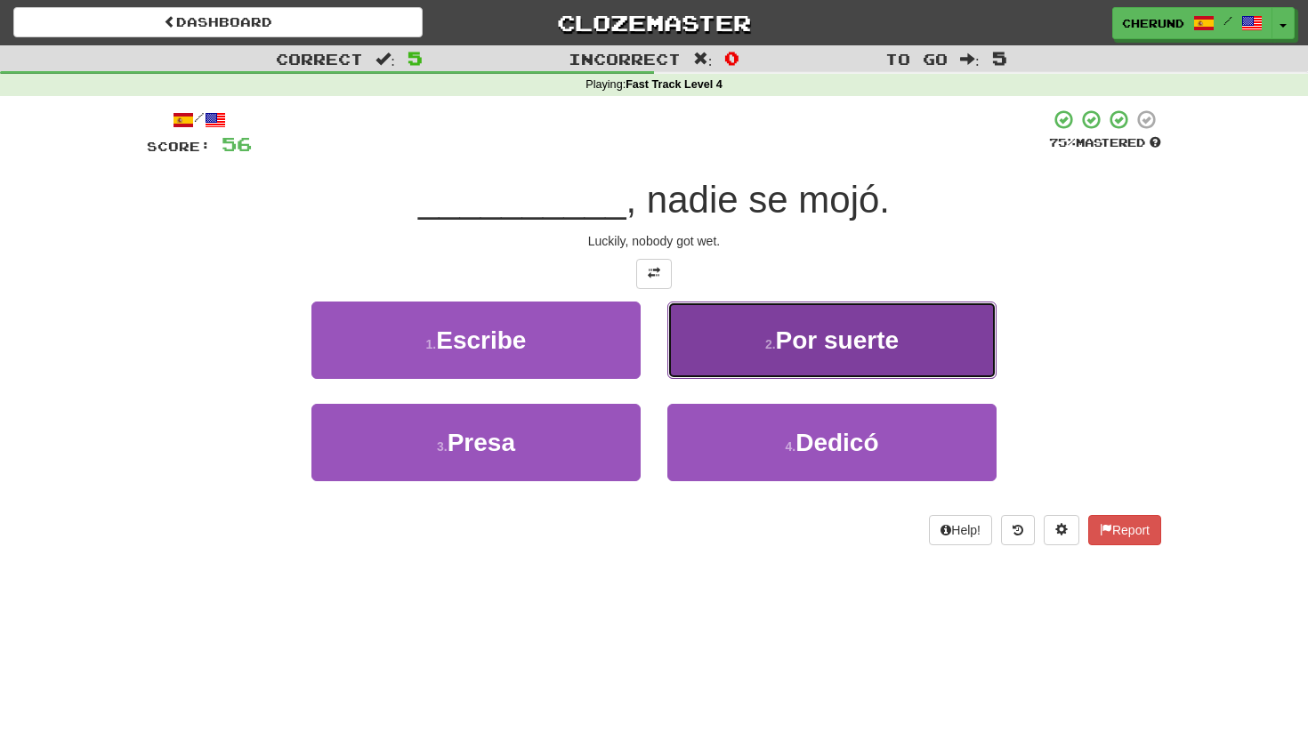
click at [844, 361] on button "2 . Por suerte" at bounding box center [831, 340] width 329 height 77
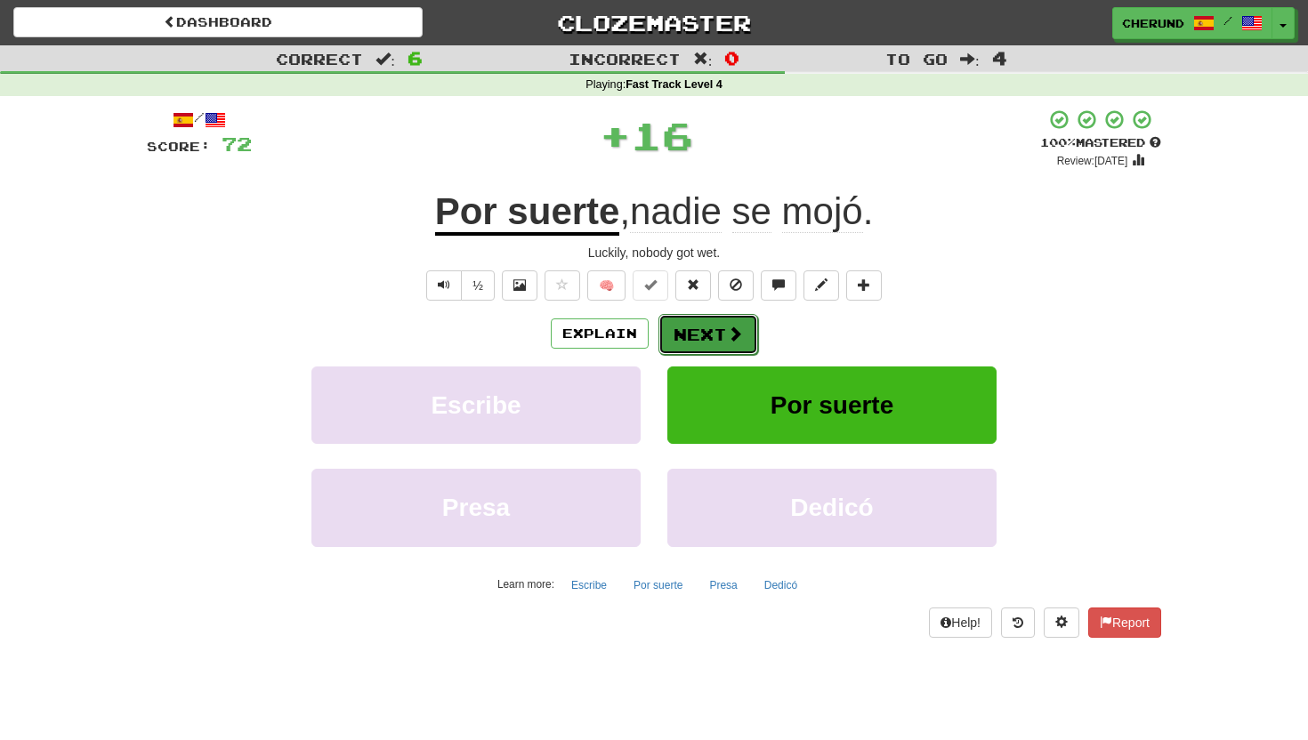
click at [721, 340] on button "Next" at bounding box center [708, 334] width 100 height 41
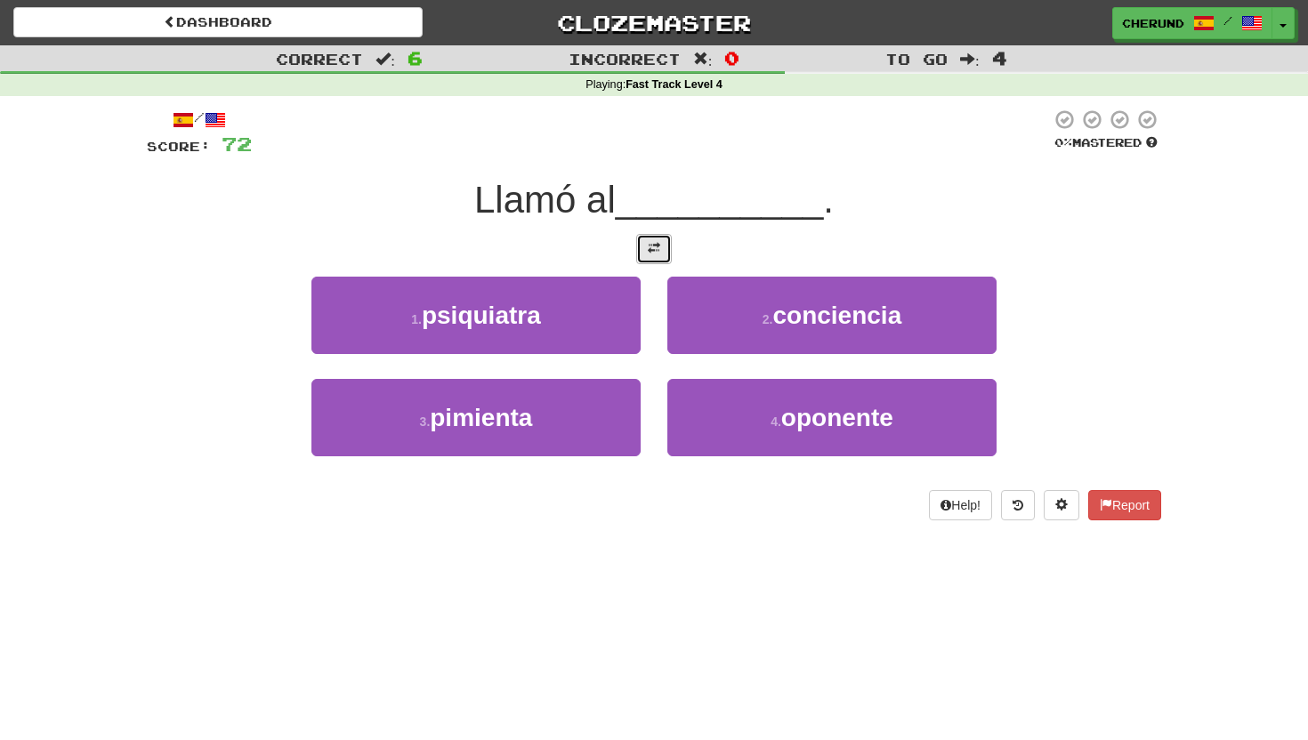
click at [656, 251] on span at bounding box center [654, 248] width 12 height 12
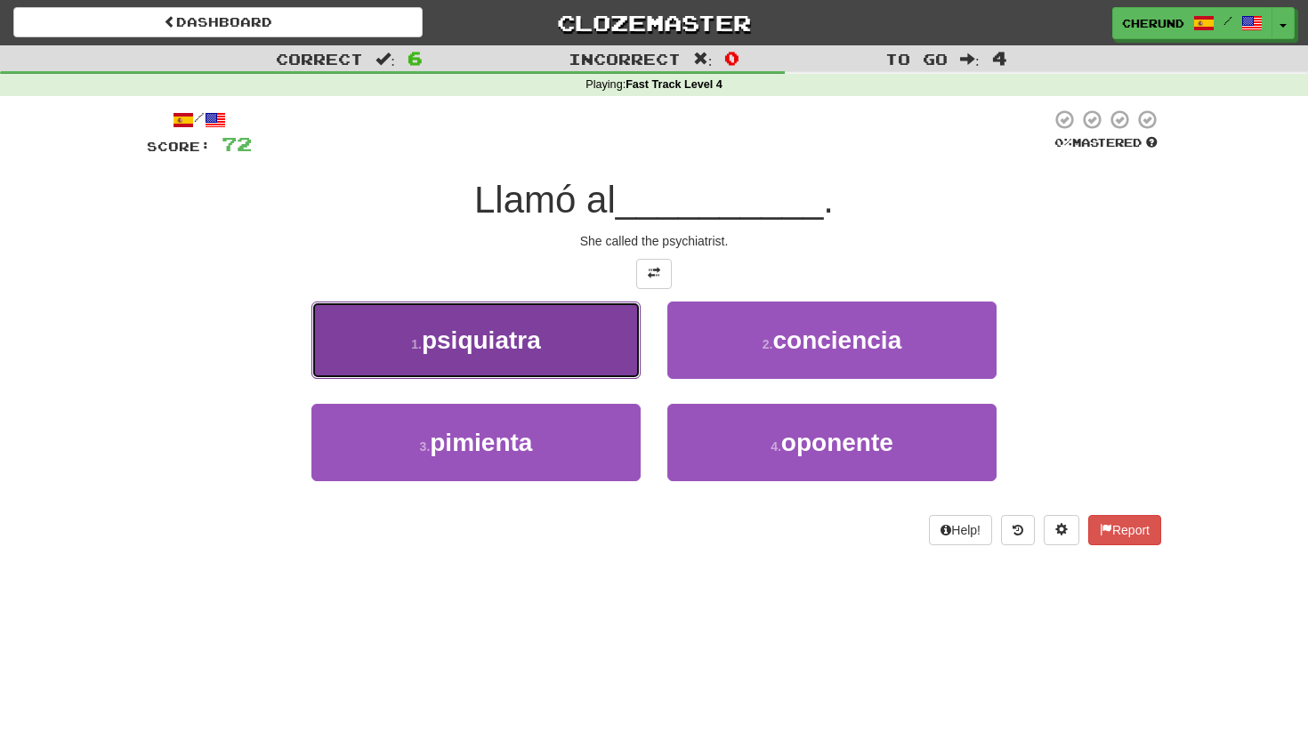
click at [532, 362] on button "1 . psiquiatra" at bounding box center [475, 340] width 329 height 77
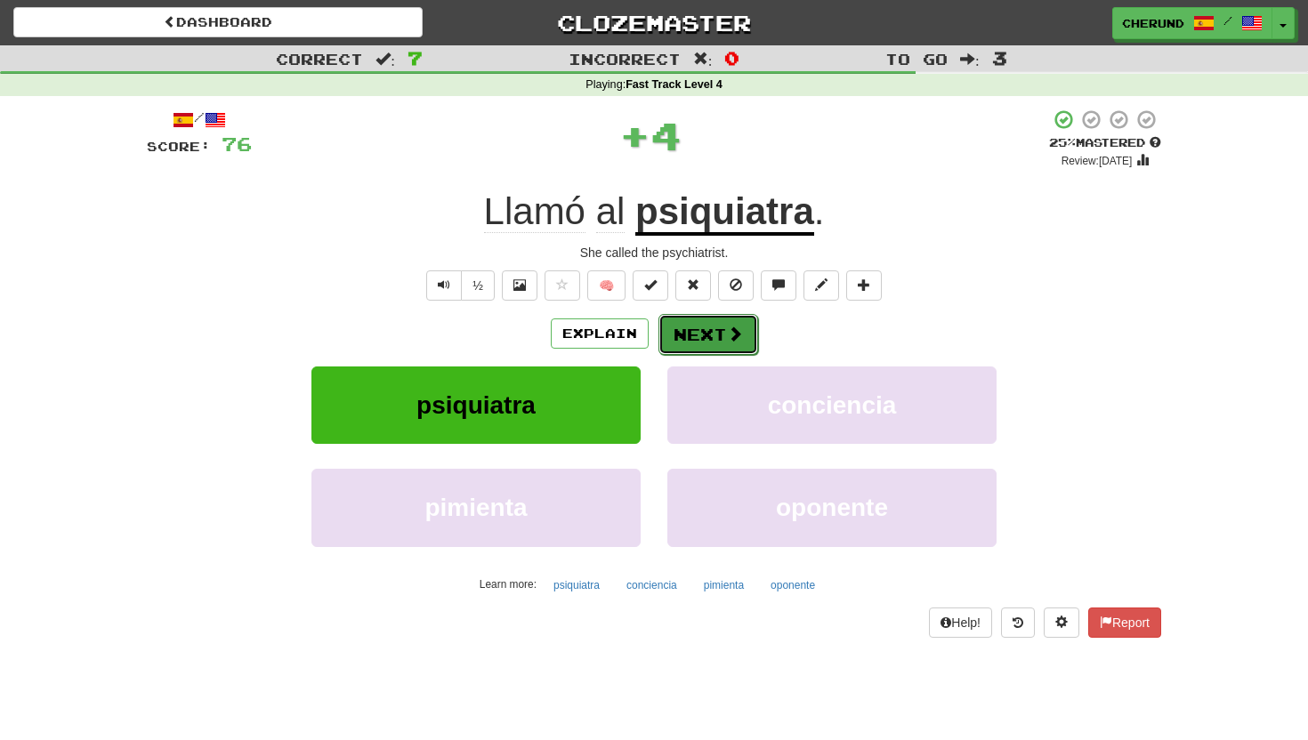
click at [727, 337] on span at bounding box center [735, 334] width 16 height 16
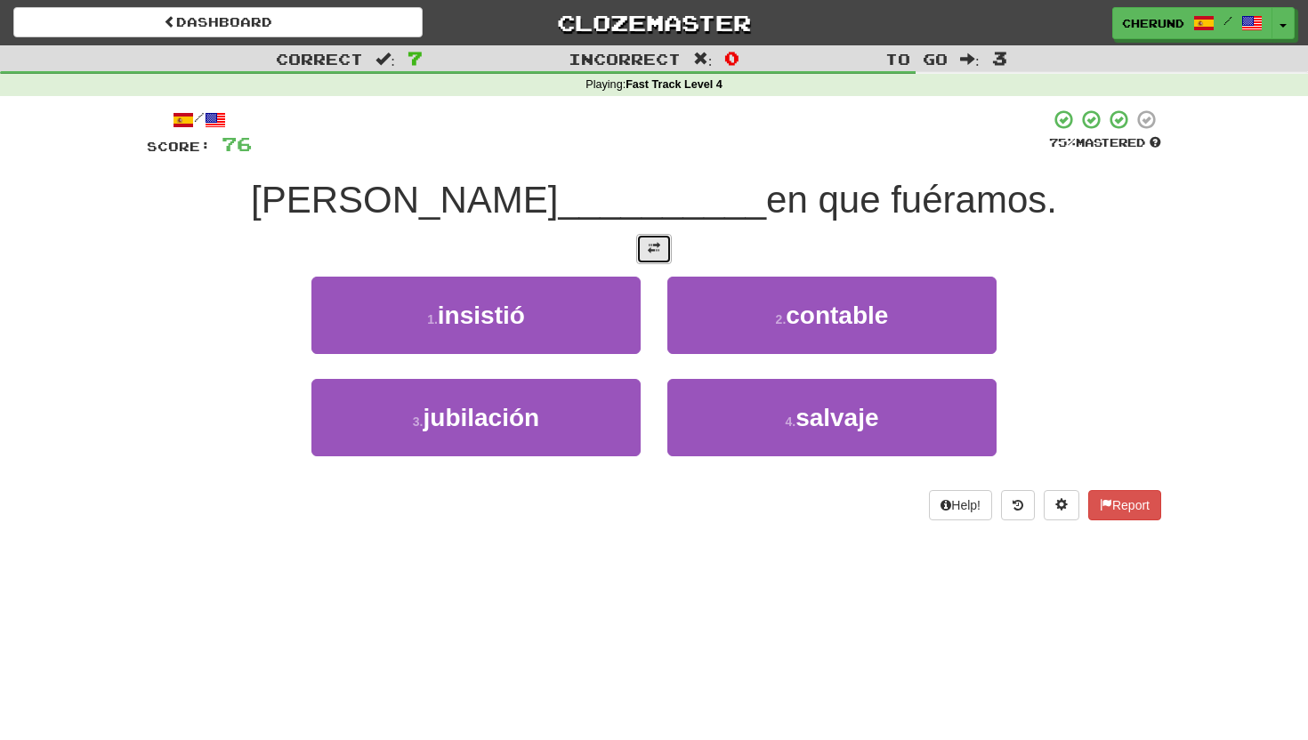
click at [660, 251] on button at bounding box center [654, 249] width 36 height 30
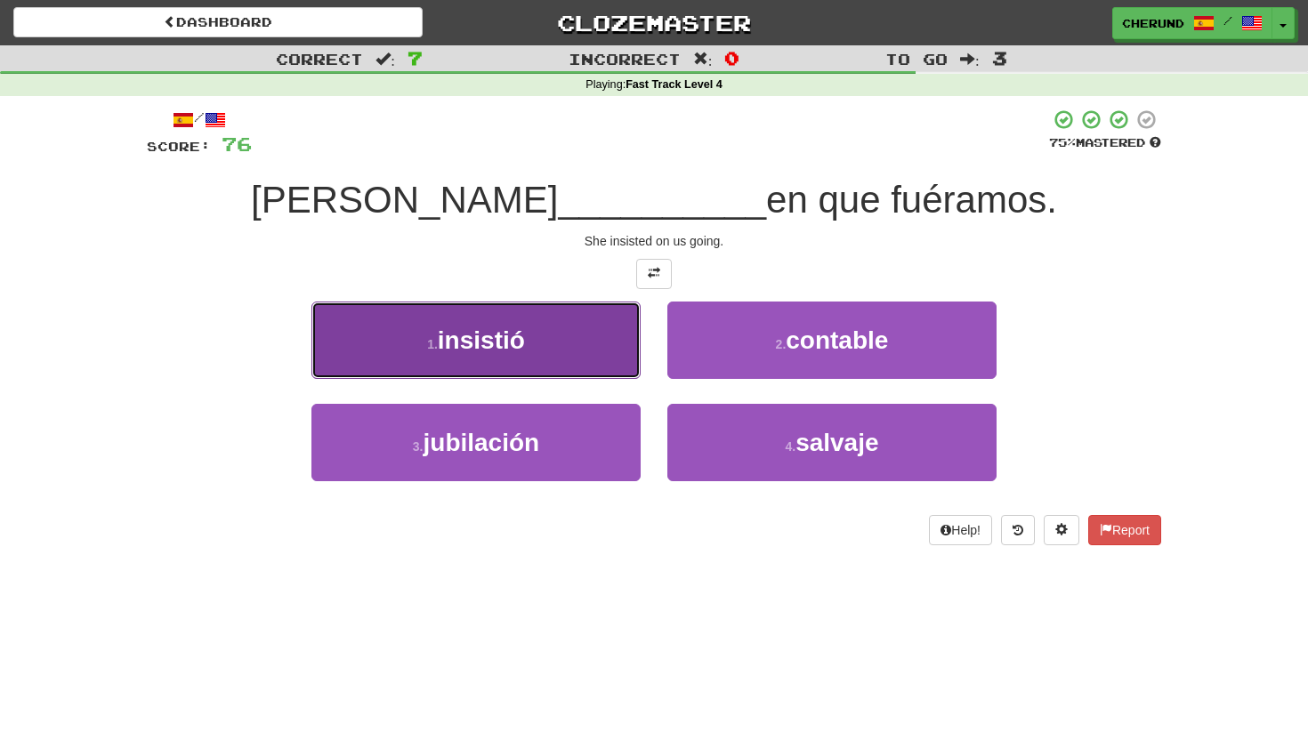
click at [531, 338] on button "1 . insistió" at bounding box center [475, 340] width 329 height 77
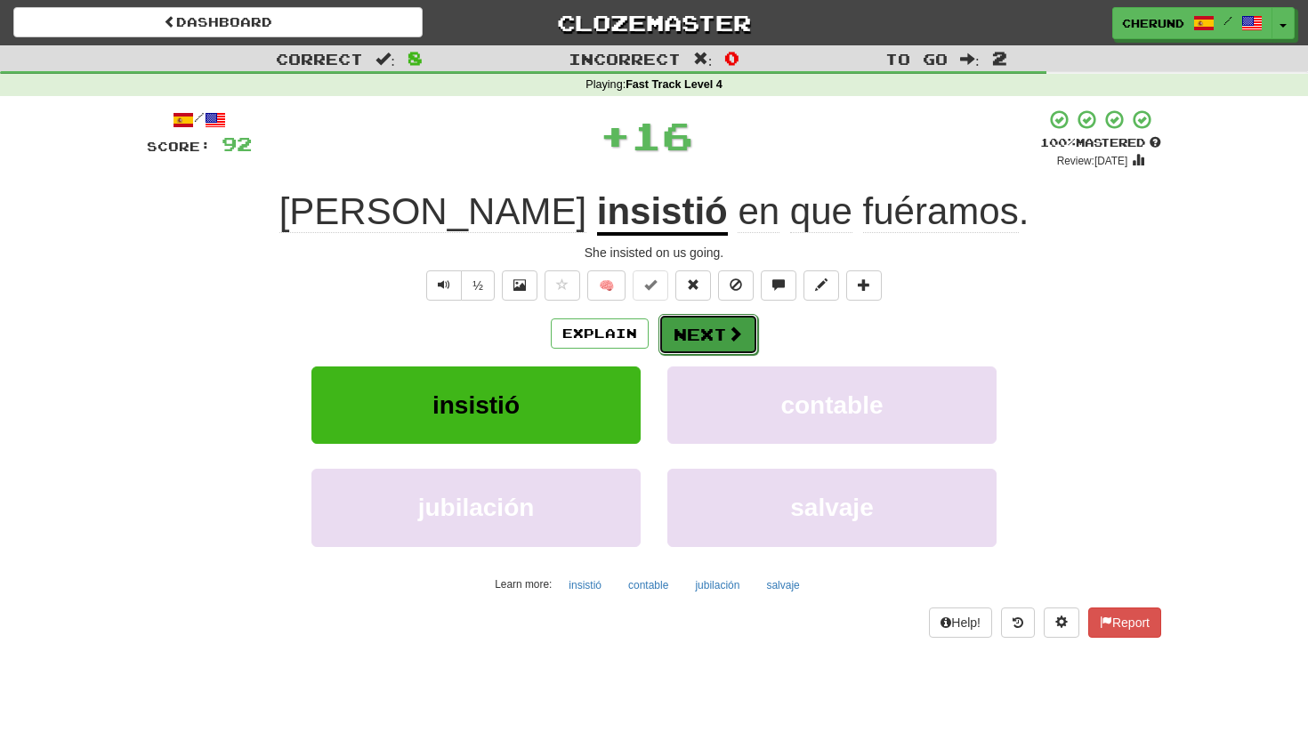
click at [722, 332] on button "Next" at bounding box center [708, 334] width 100 height 41
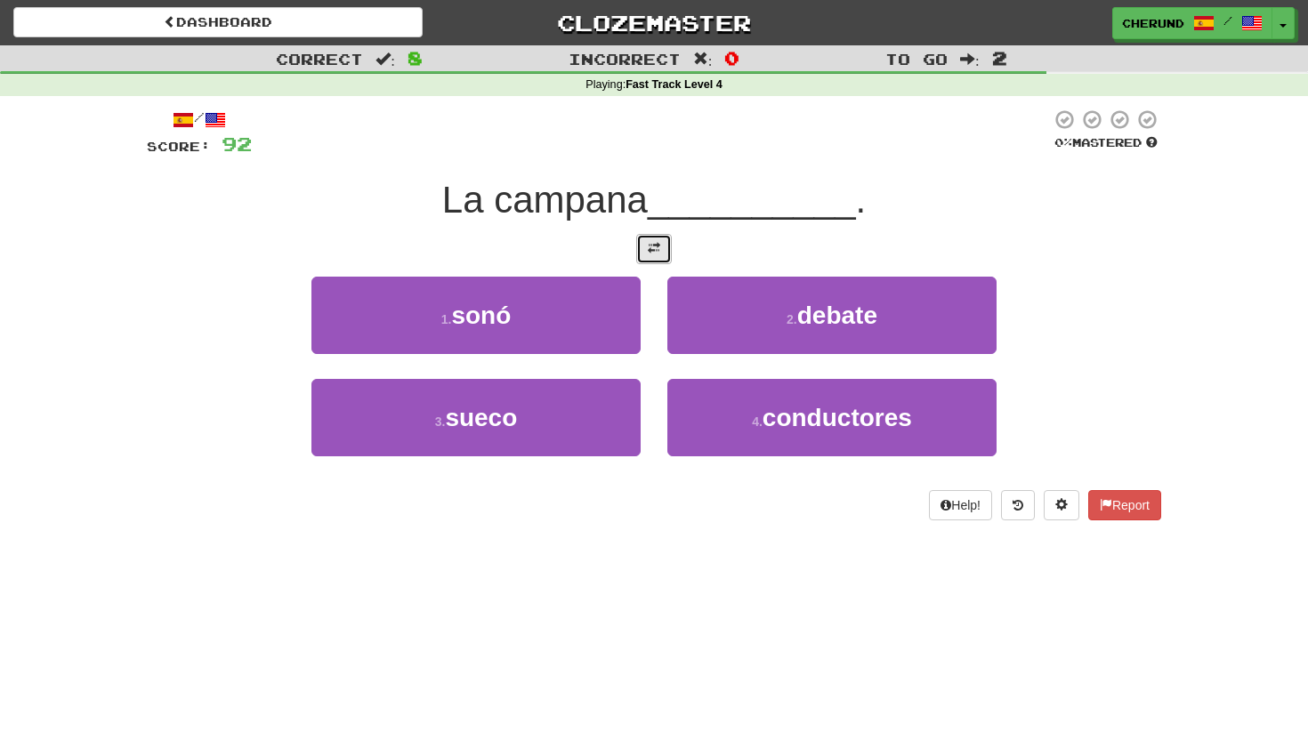
click at [656, 243] on span at bounding box center [654, 248] width 12 height 12
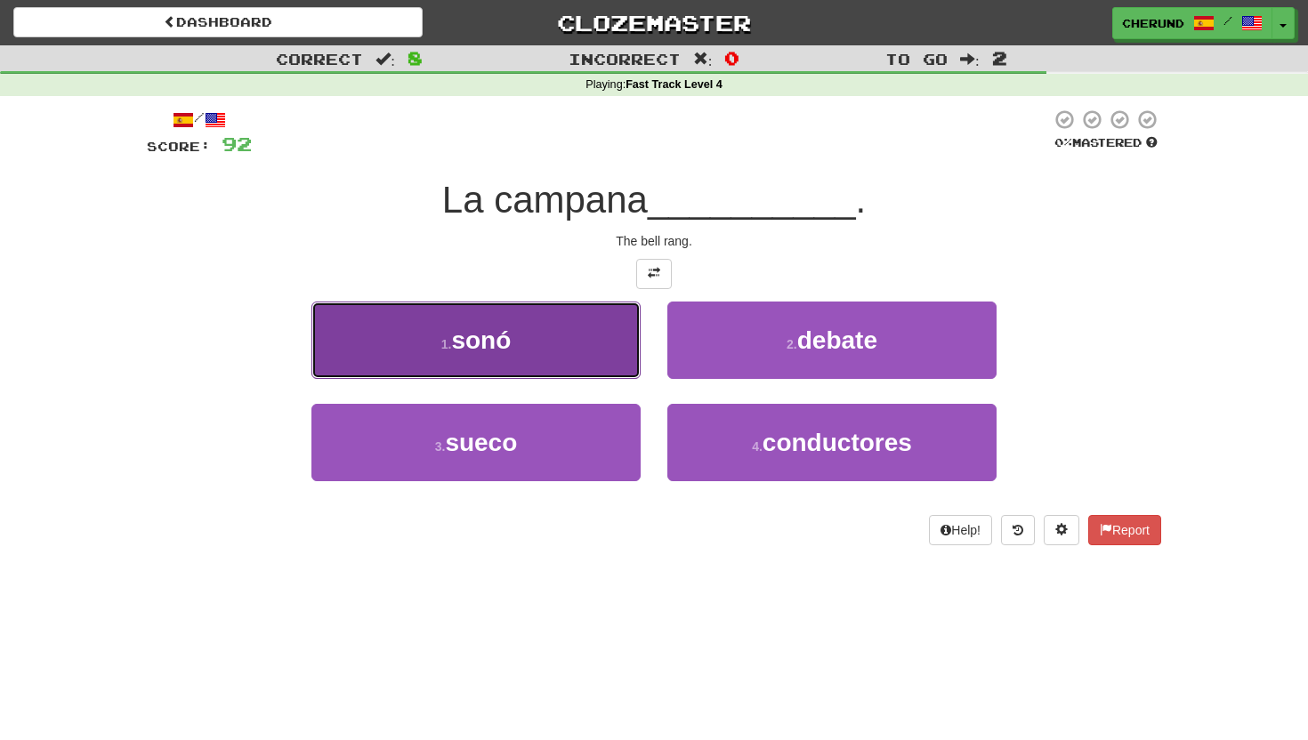
click at [581, 339] on button "1 . sonó" at bounding box center [475, 340] width 329 height 77
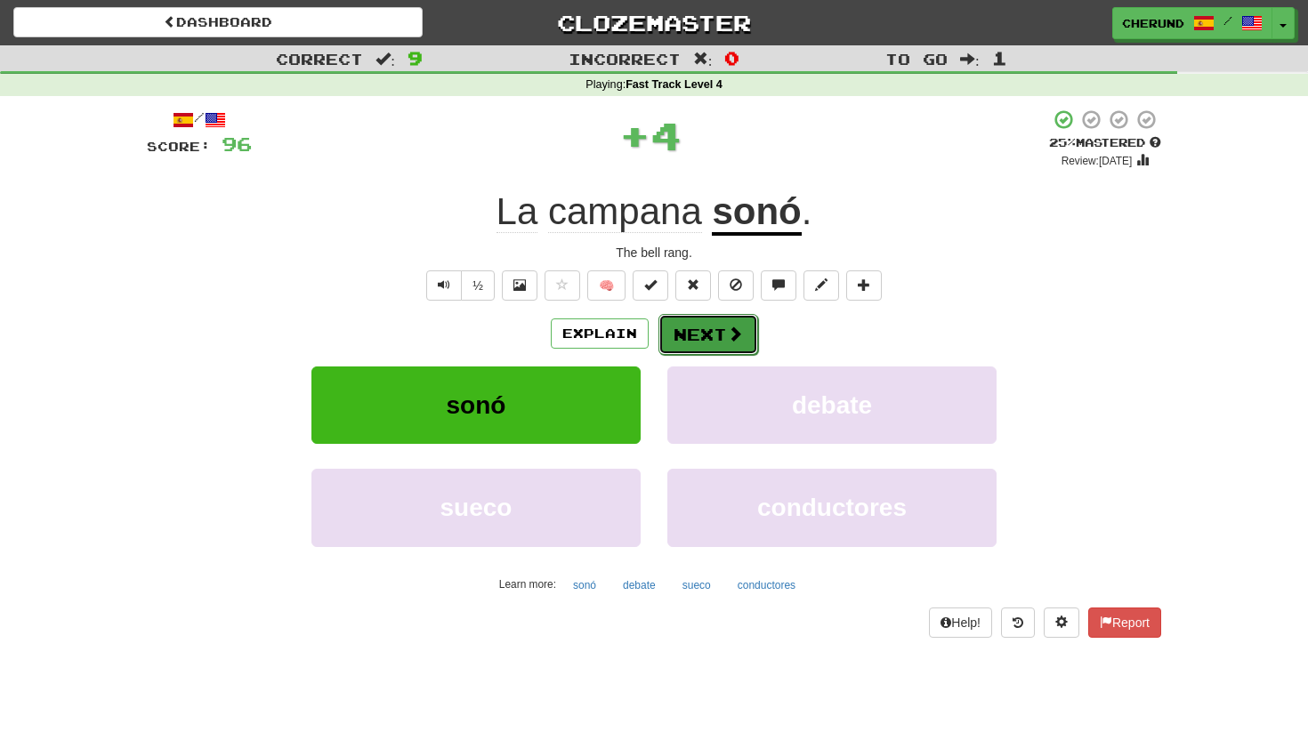
click at [724, 333] on button "Next" at bounding box center [708, 334] width 100 height 41
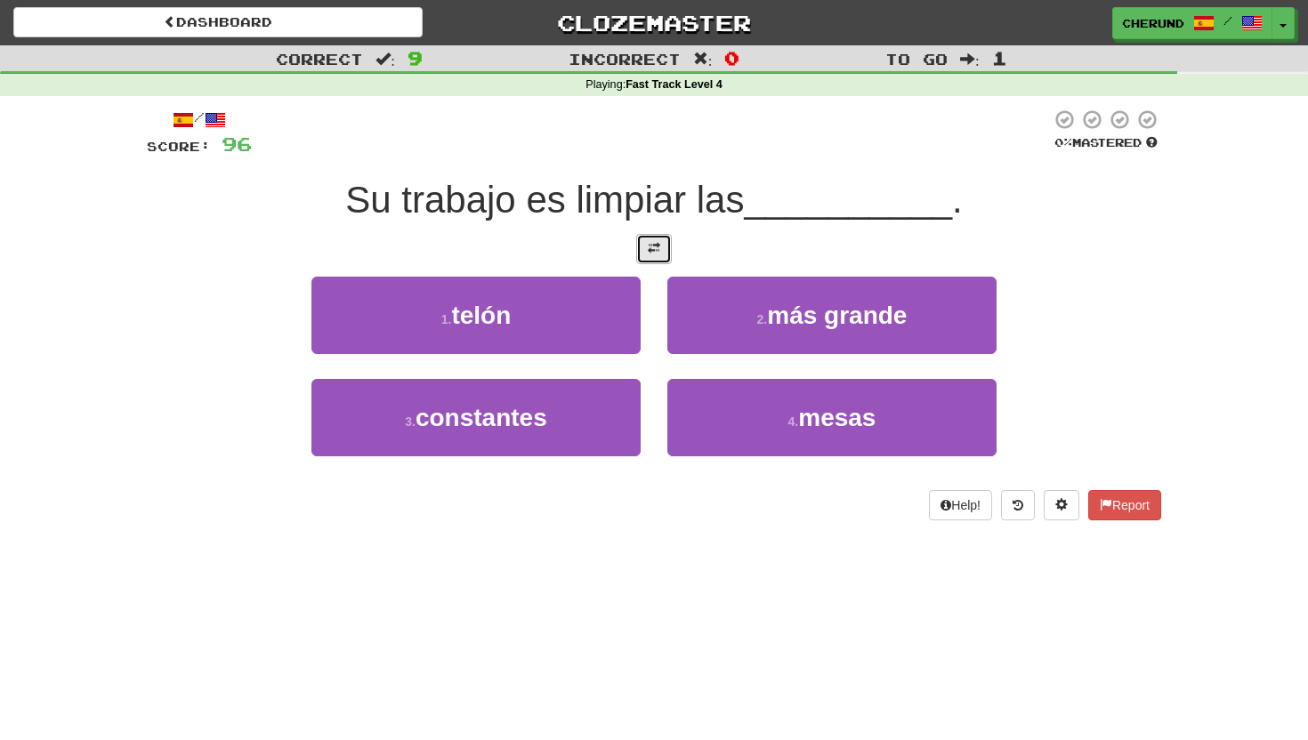
click at [654, 245] on span at bounding box center [654, 248] width 12 height 12
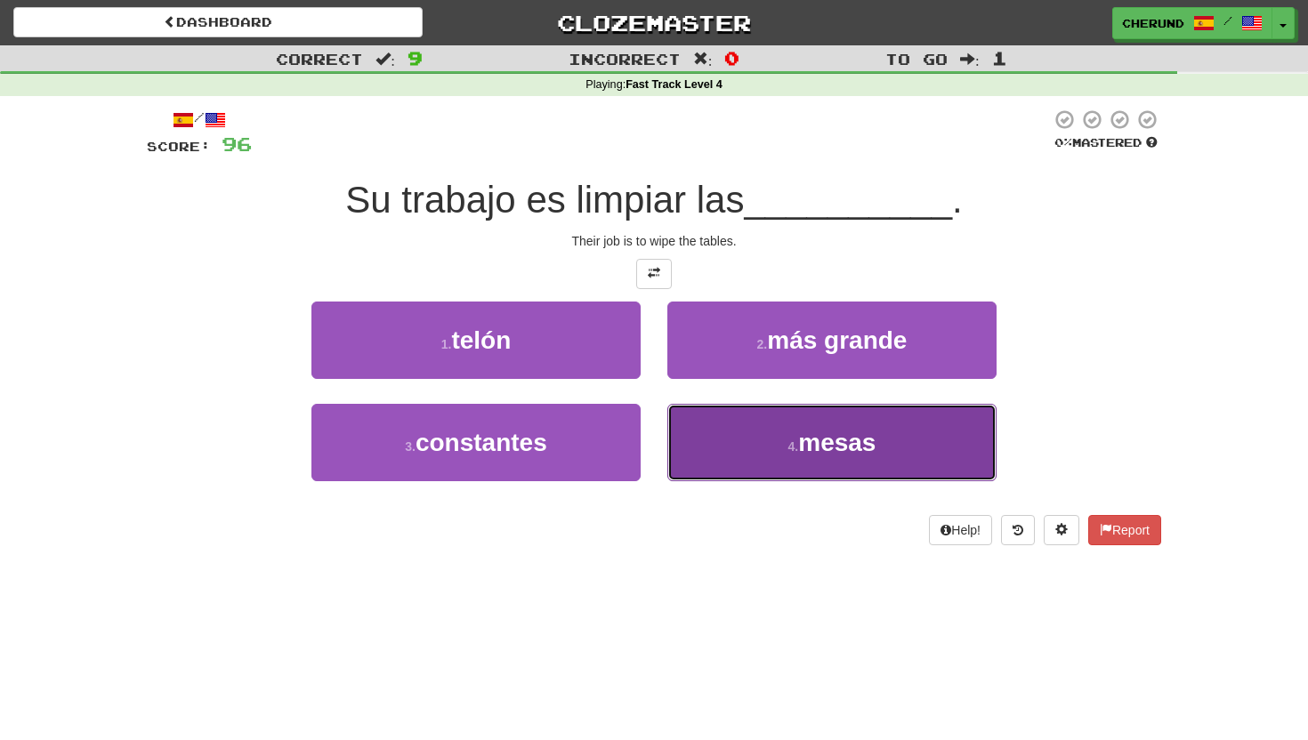
click at [795, 473] on button "4 . mesas" at bounding box center [831, 442] width 329 height 77
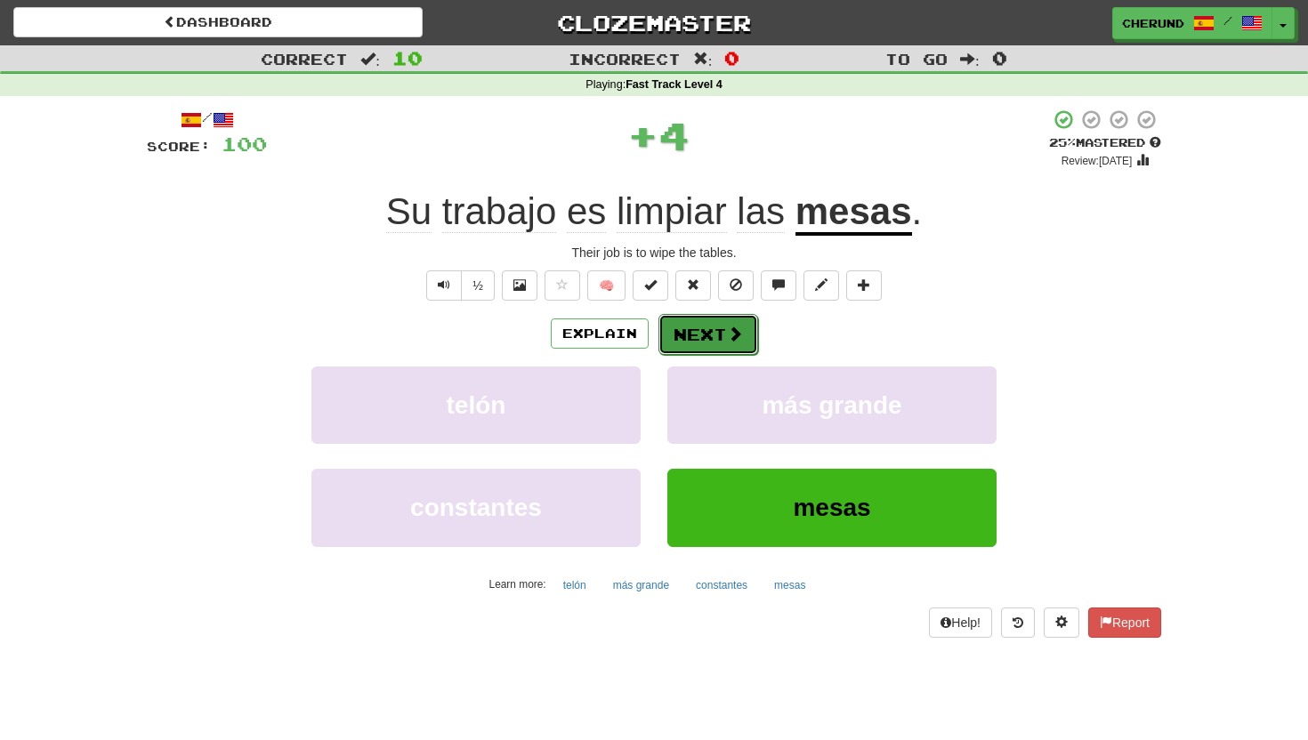
click at [718, 332] on button "Next" at bounding box center [708, 334] width 100 height 41
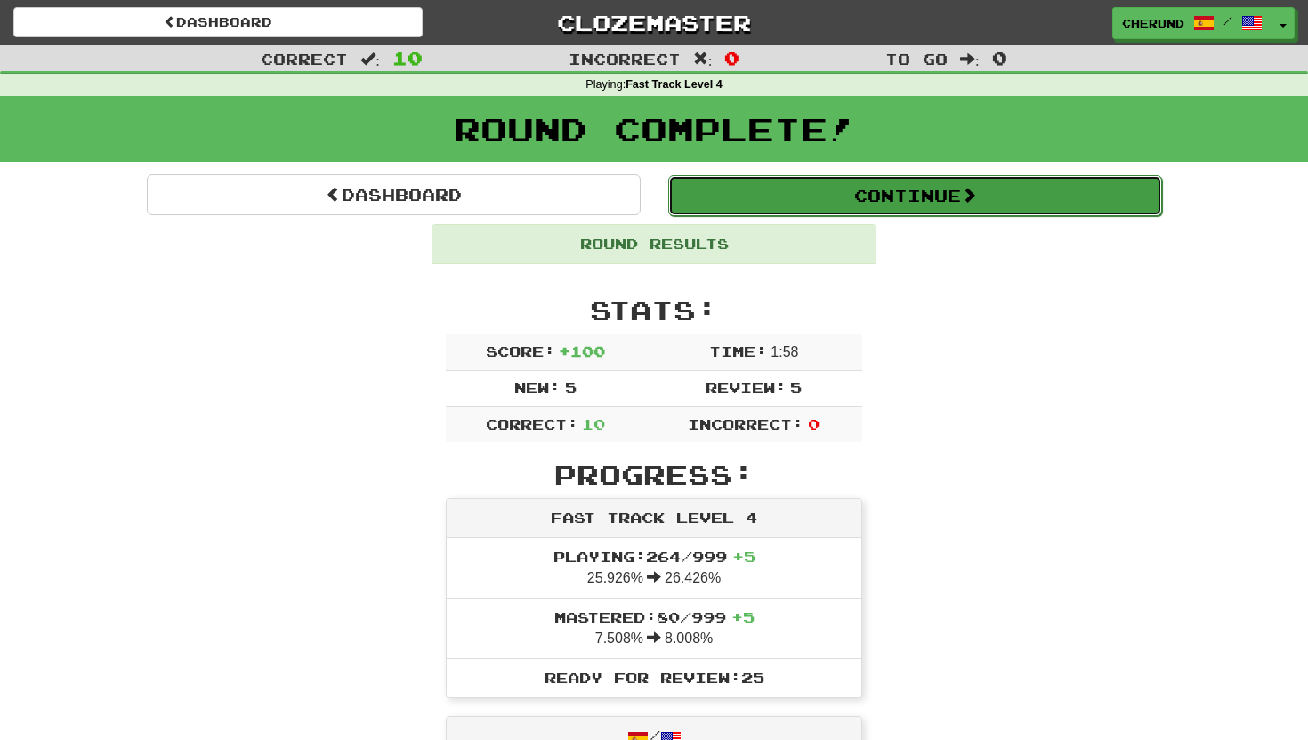
click at [872, 198] on button "Continue" at bounding box center [915, 195] width 494 height 41
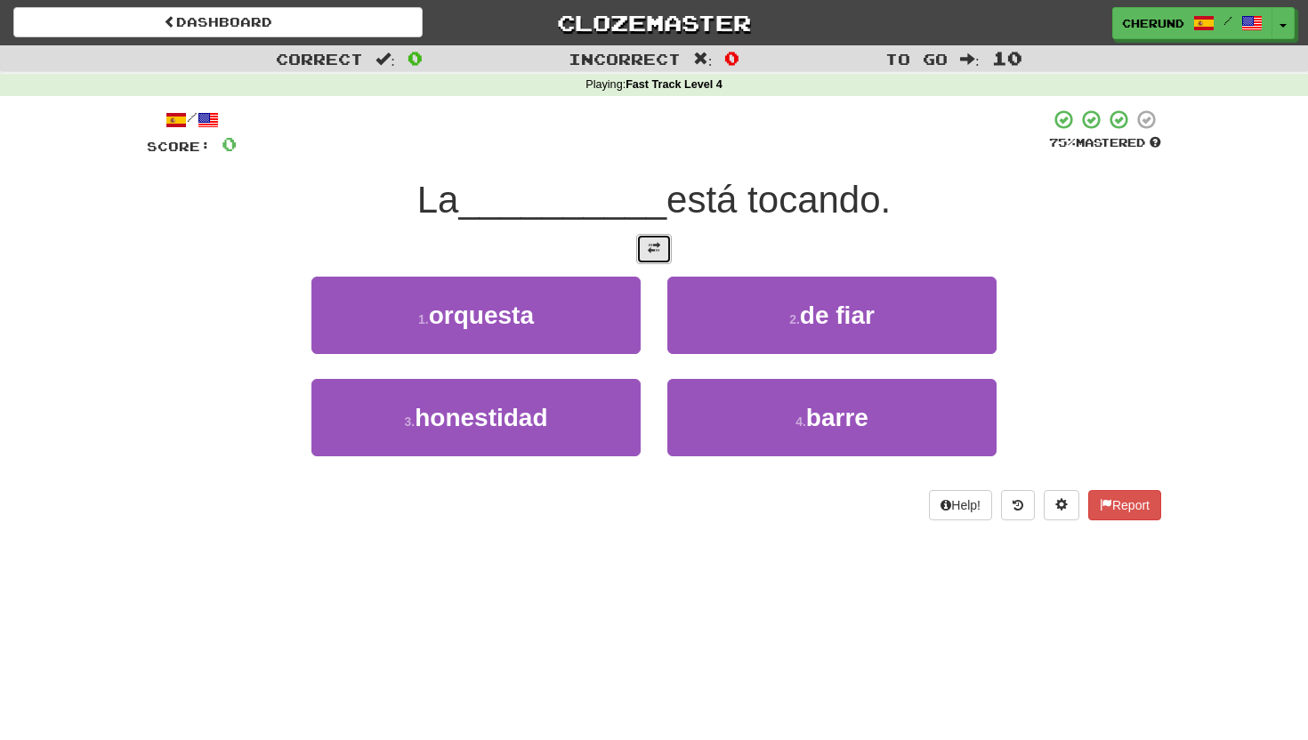
click at [653, 246] on span at bounding box center [654, 248] width 12 height 12
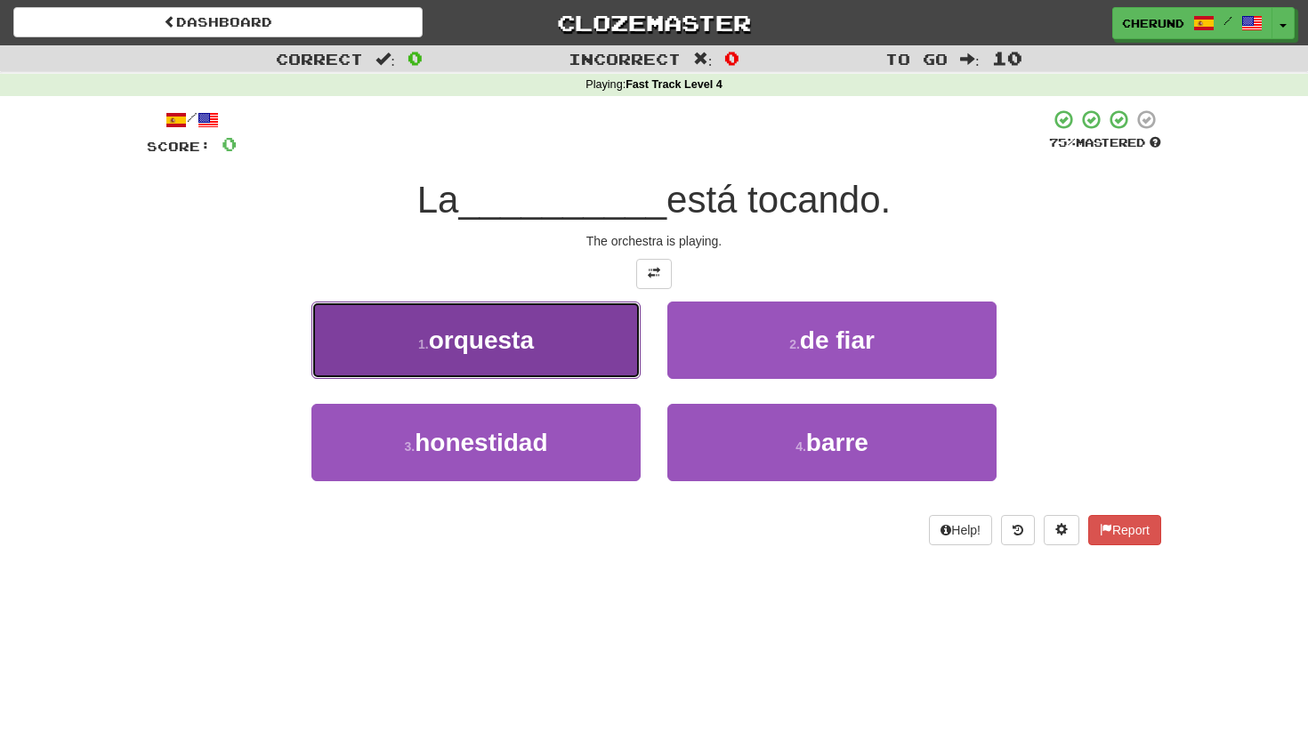
click at [546, 353] on button "1 . orquesta" at bounding box center [475, 340] width 329 height 77
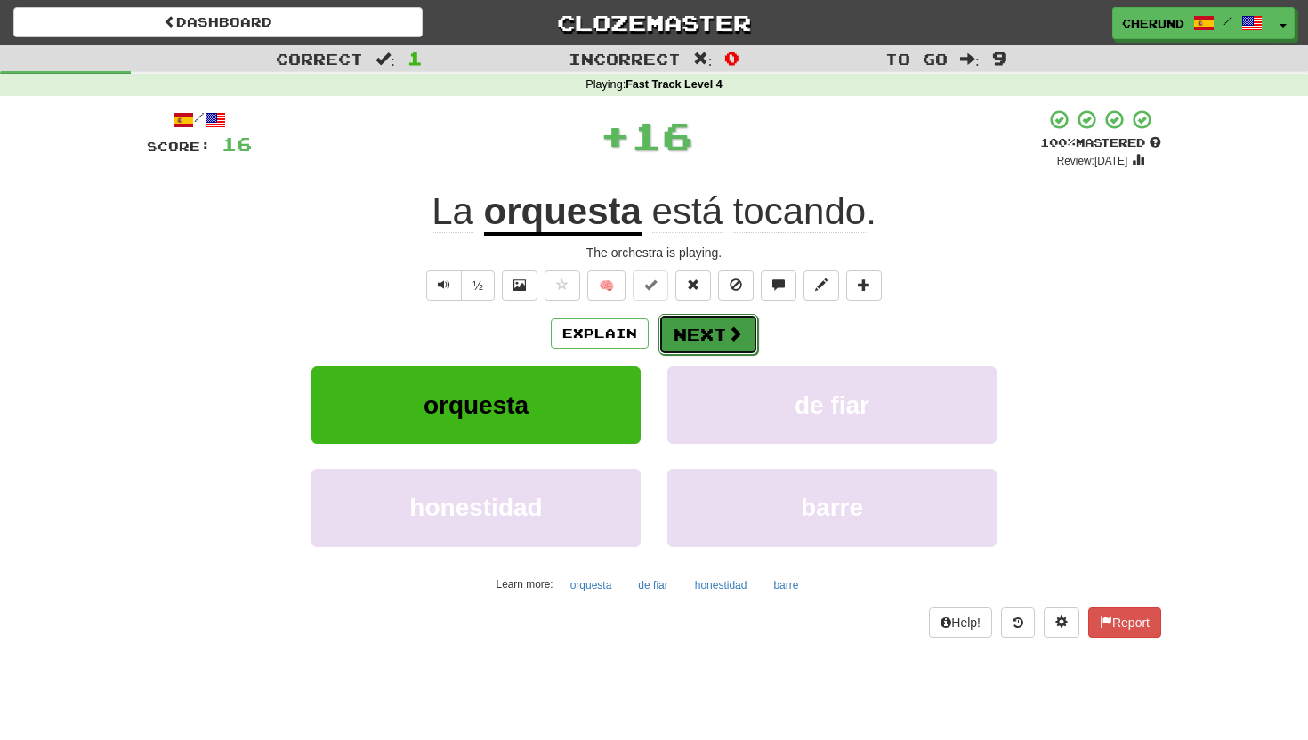
click at [710, 334] on button "Next" at bounding box center [708, 334] width 100 height 41
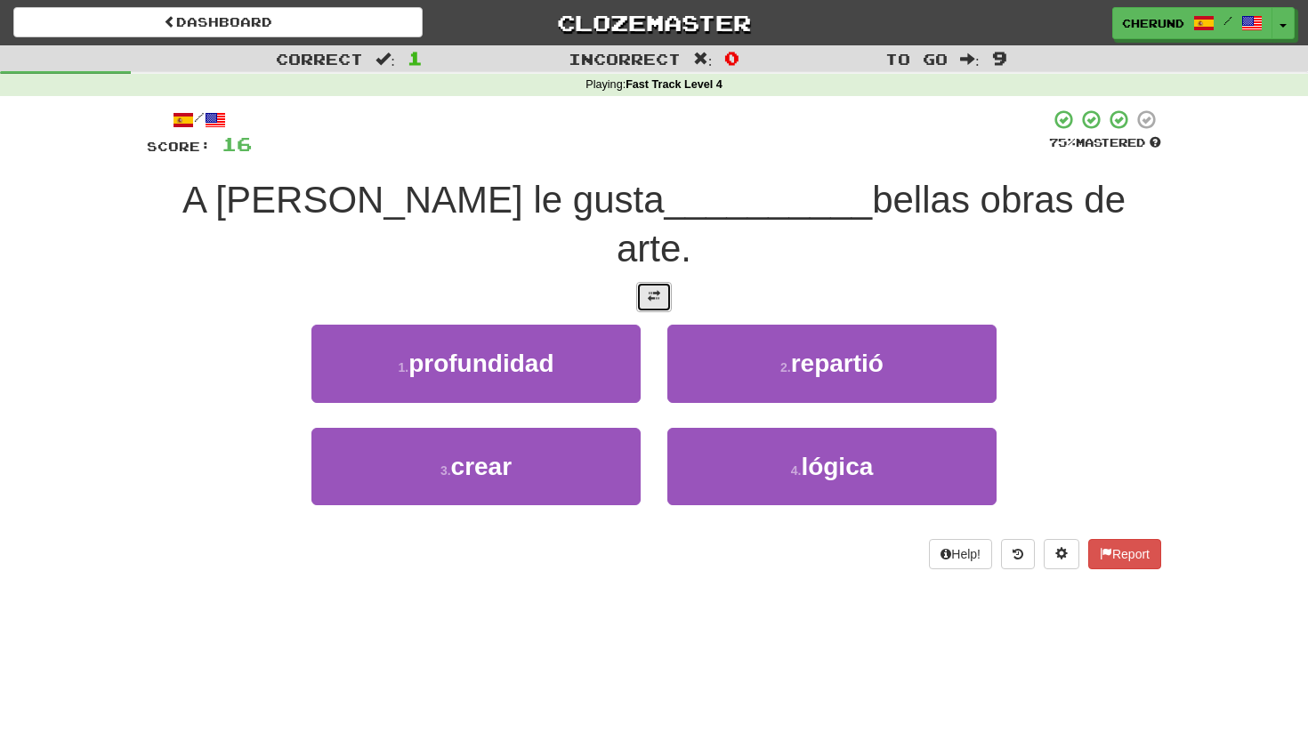
click at [655, 290] on span at bounding box center [654, 296] width 12 height 12
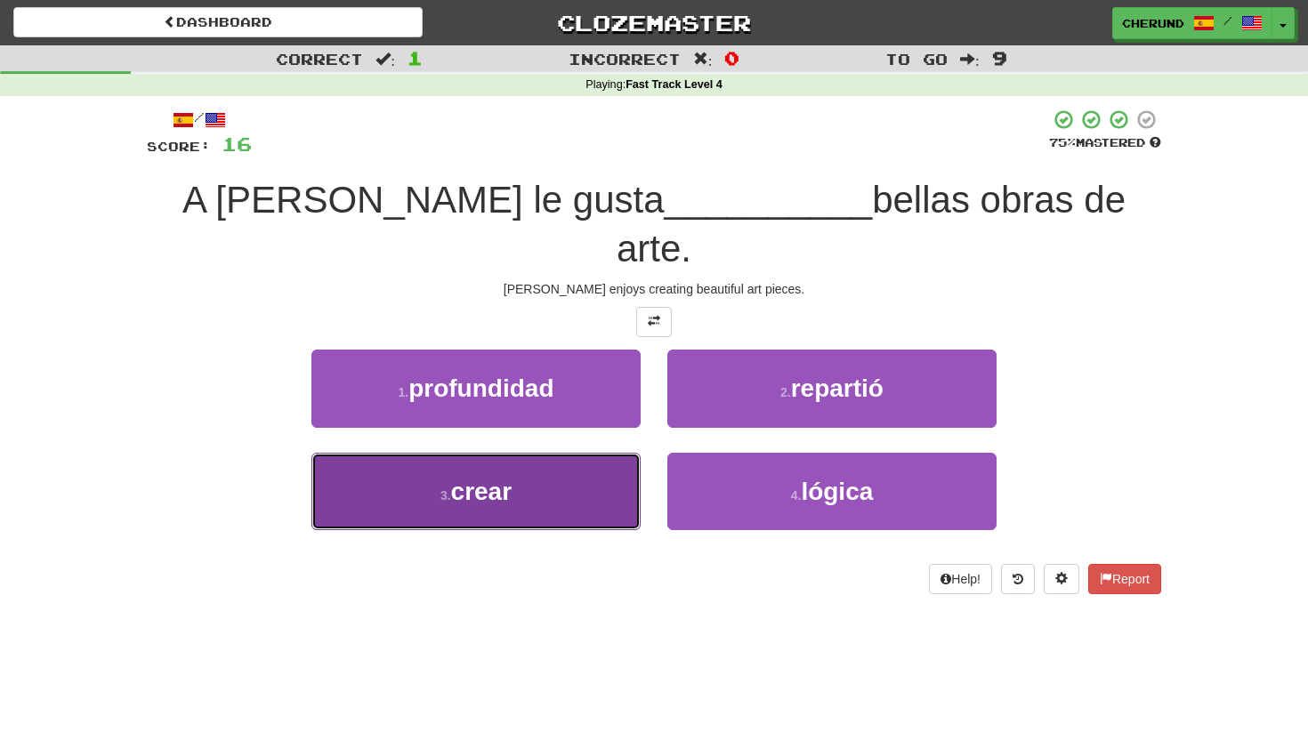
click at [531, 453] on button "3 . crear" at bounding box center [475, 491] width 329 height 77
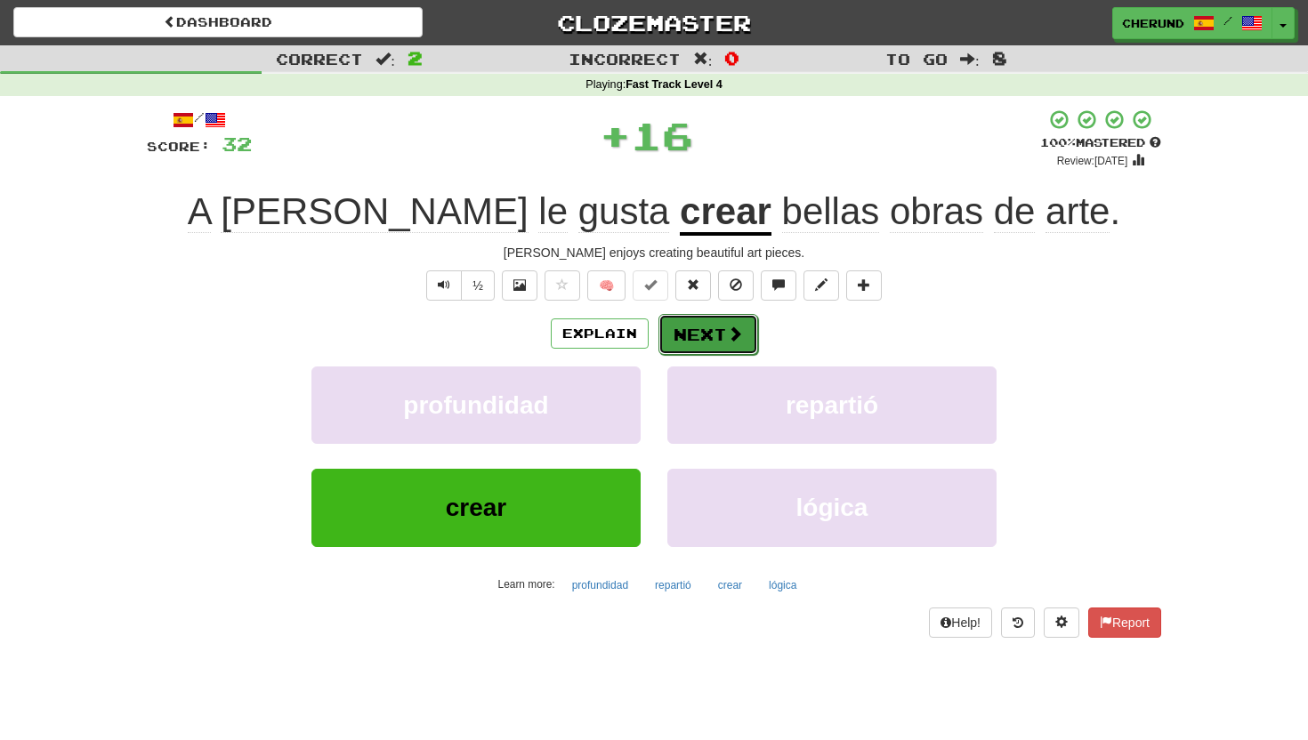
click at [723, 334] on button "Next" at bounding box center [708, 334] width 100 height 41
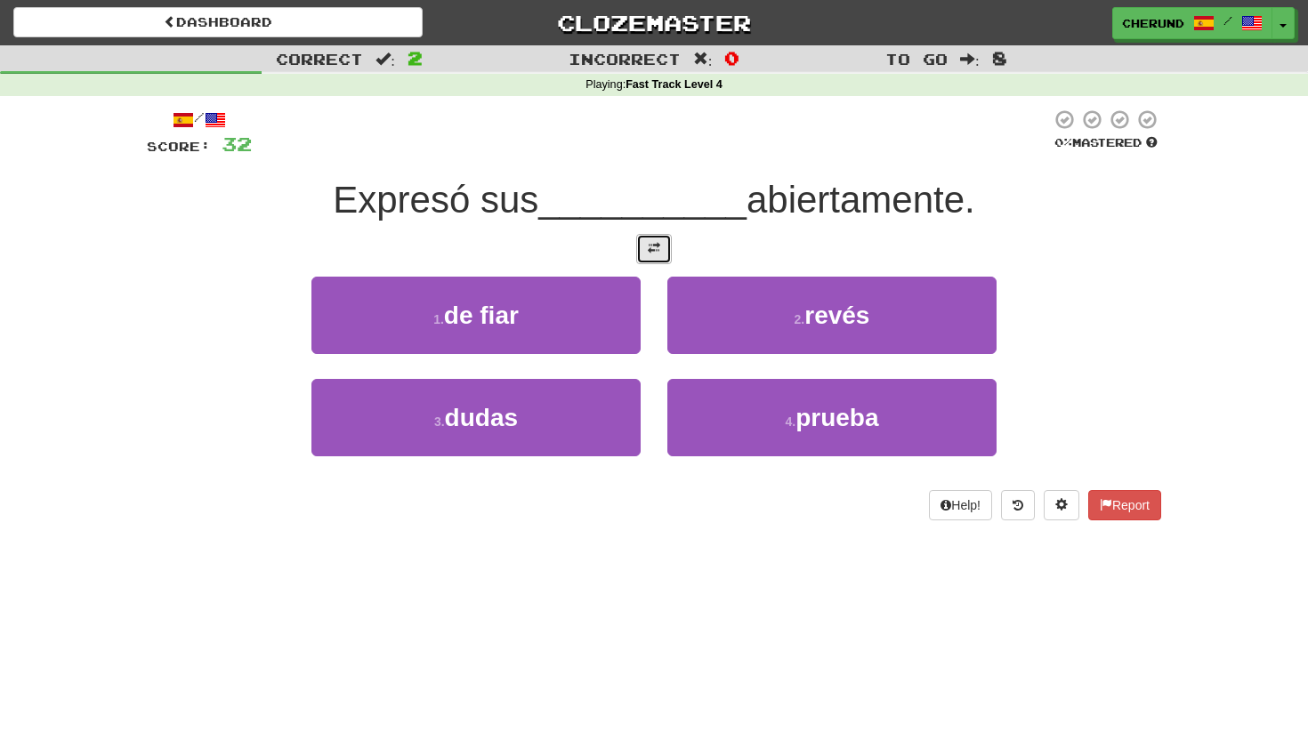
click at [654, 249] on span at bounding box center [654, 248] width 12 height 12
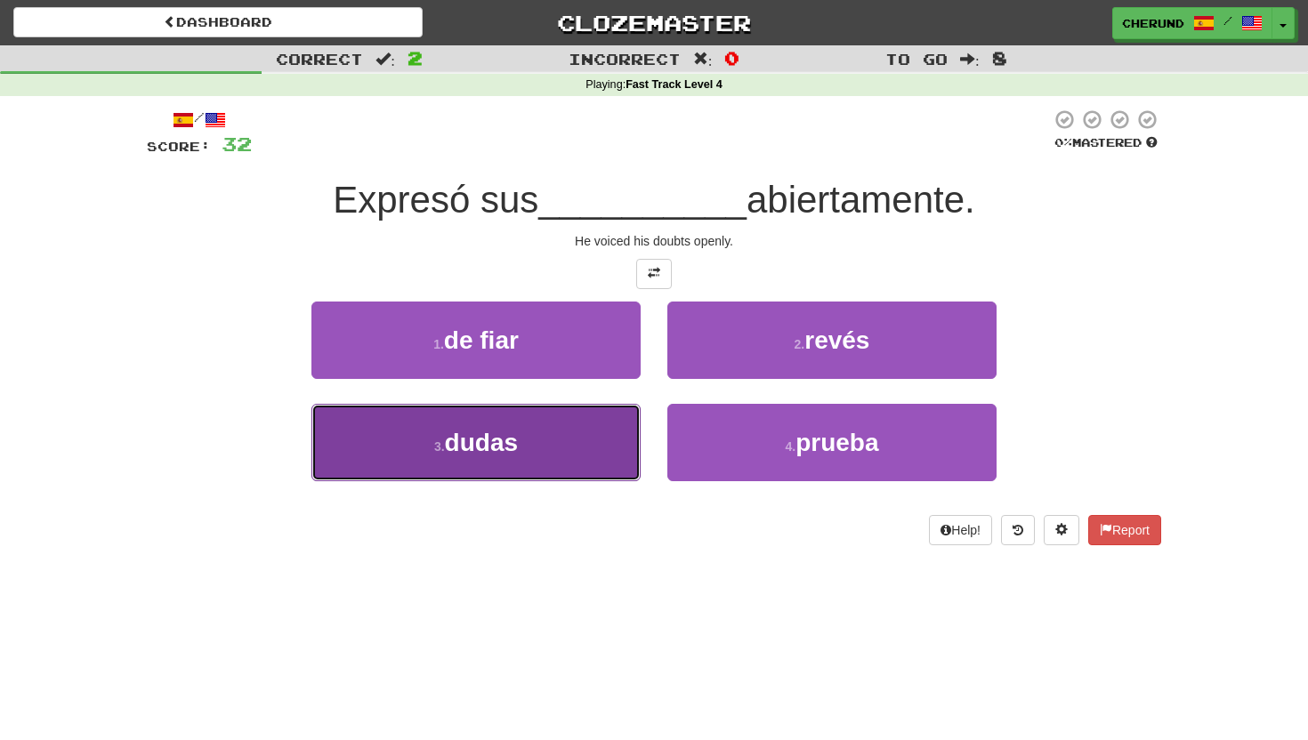
click at [572, 459] on button "3 . dudas" at bounding box center [475, 442] width 329 height 77
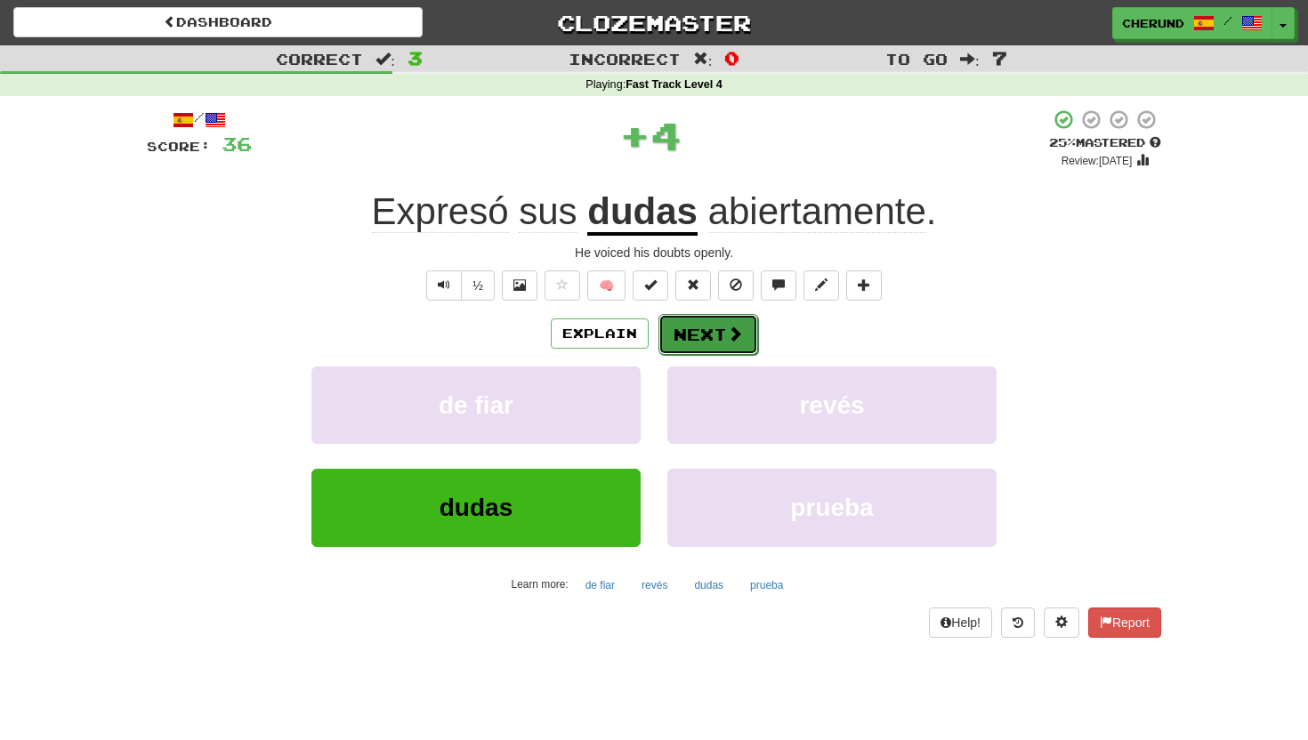
click at [727, 334] on span at bounding box center [735, 334] width 16 height 16
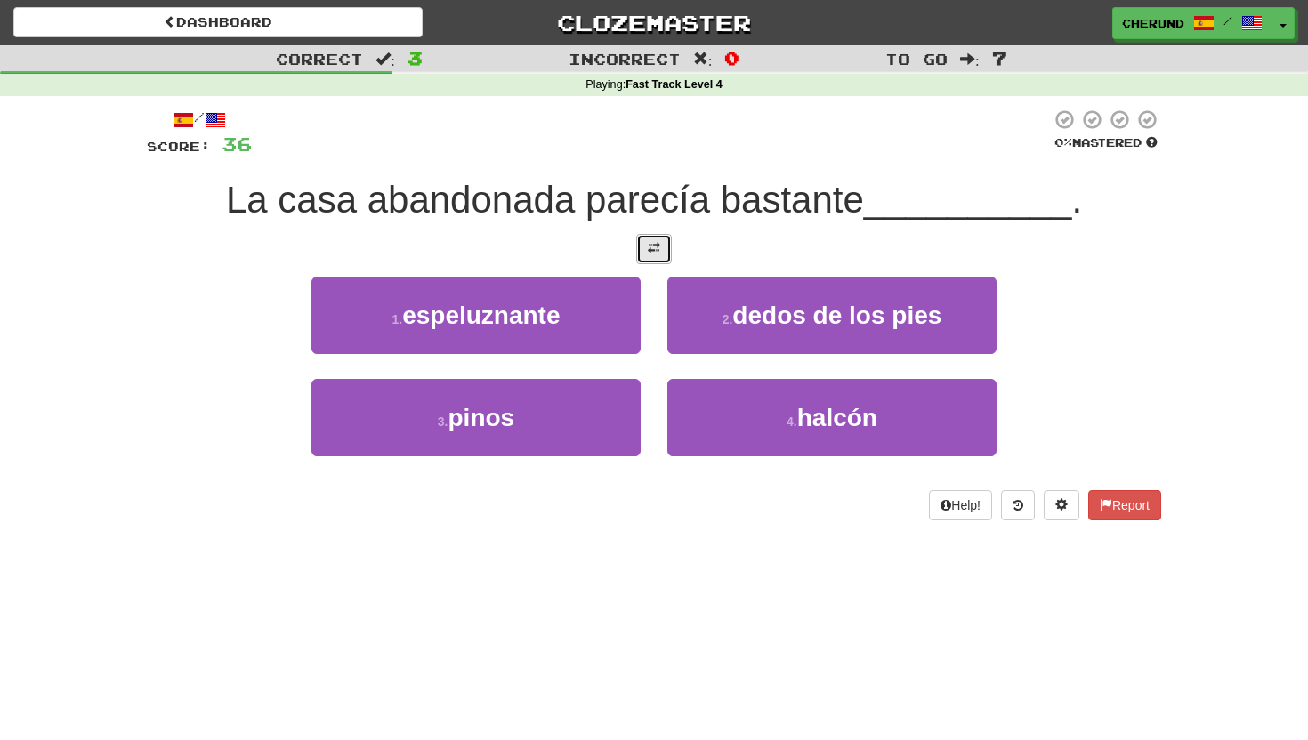
click at [656, 250] on span at bounding box center [654, 248] width 12 height 12
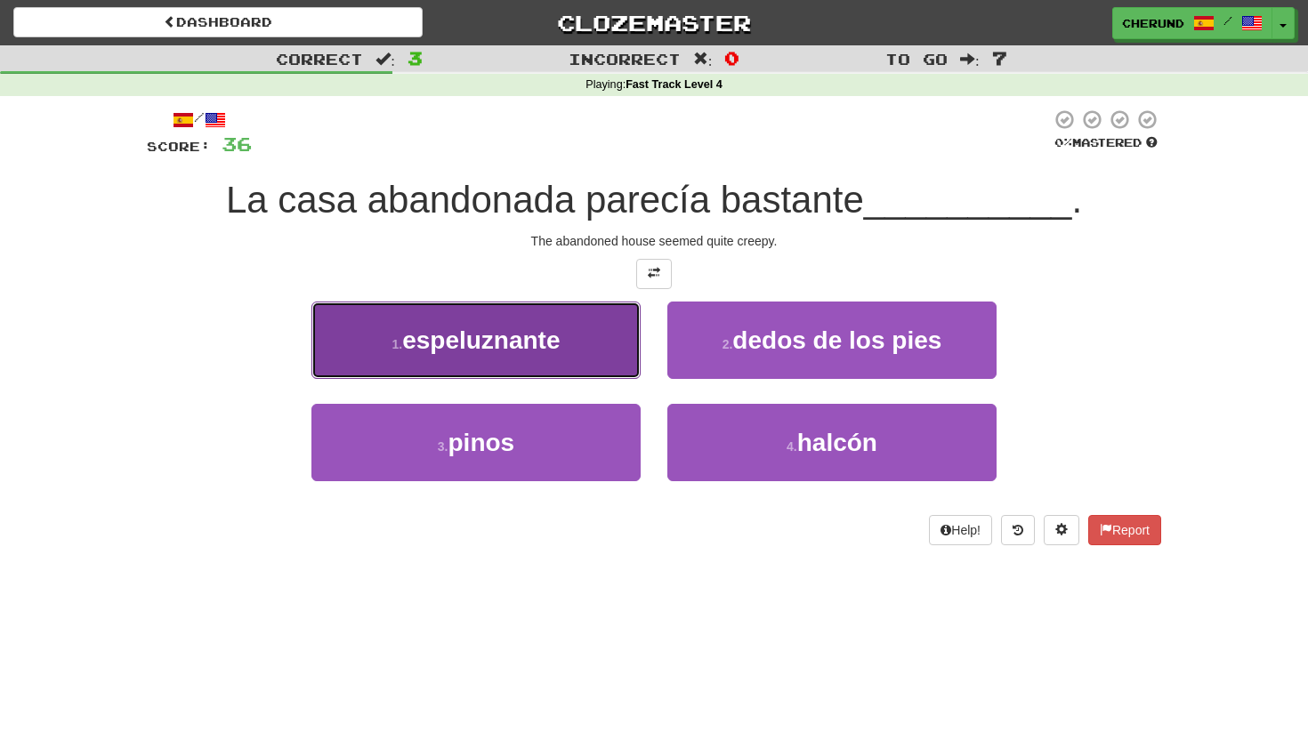
click at [589, 353] on button "1 . espeluznante" at bounding box center [475, 340] width 329 height 77
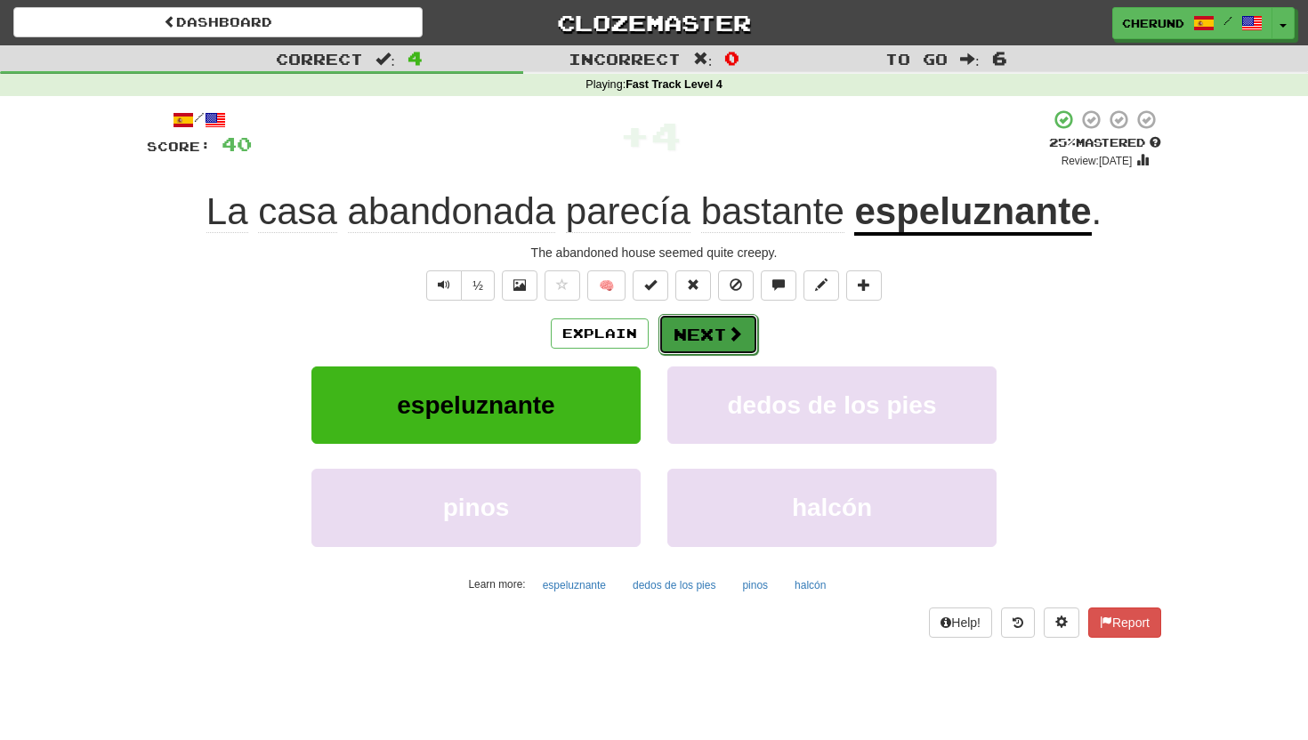
click at [729, 337] on span at bounding box center [735, 334] width 16 height 16
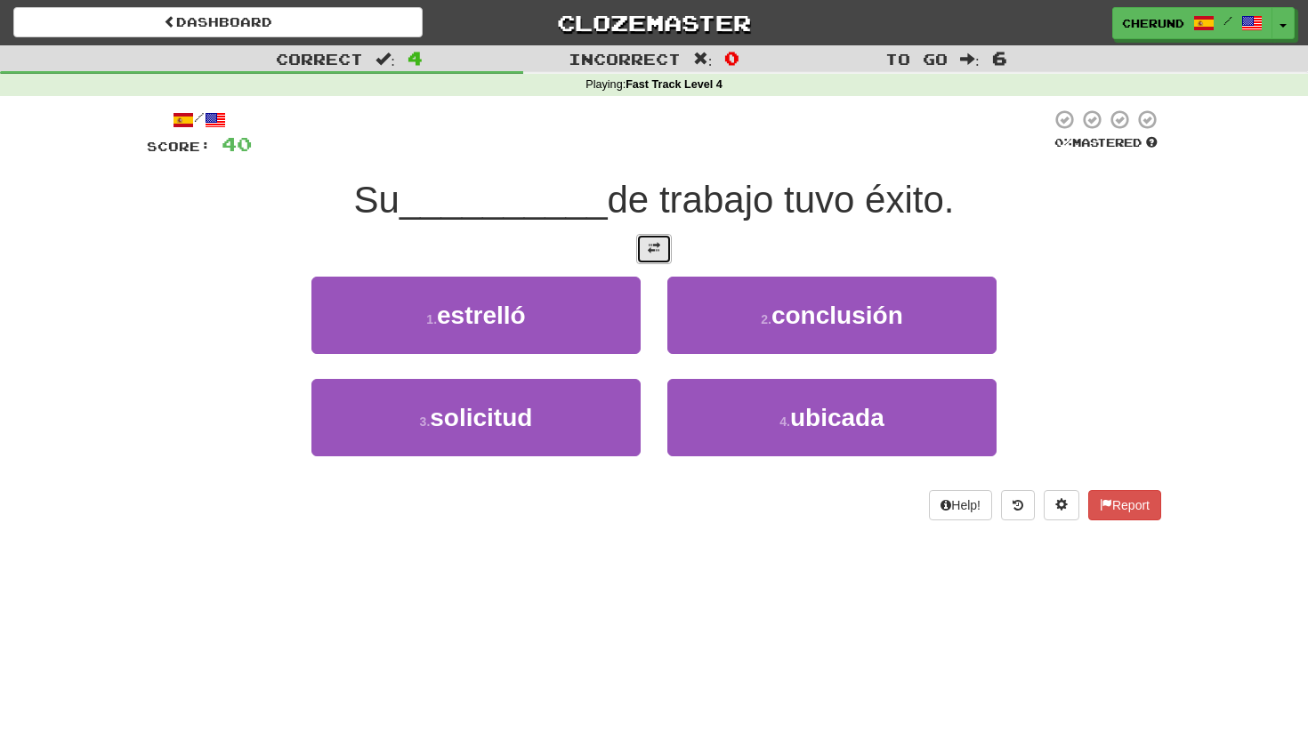
click at [657, 251] on span at bounding box center [654, 248] width 12 height 12
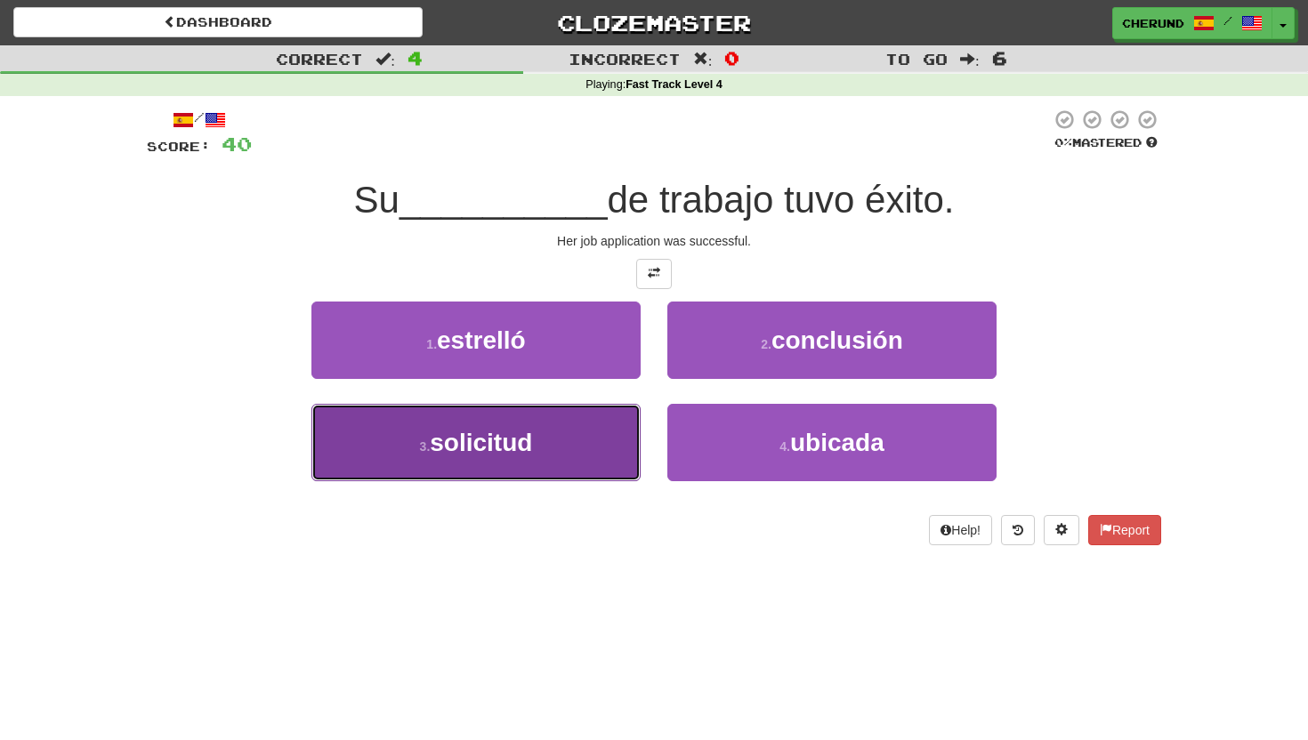
click at [571, 452] on button "3 . solicitud" at bounding box center [475, 442] width 329 height 77
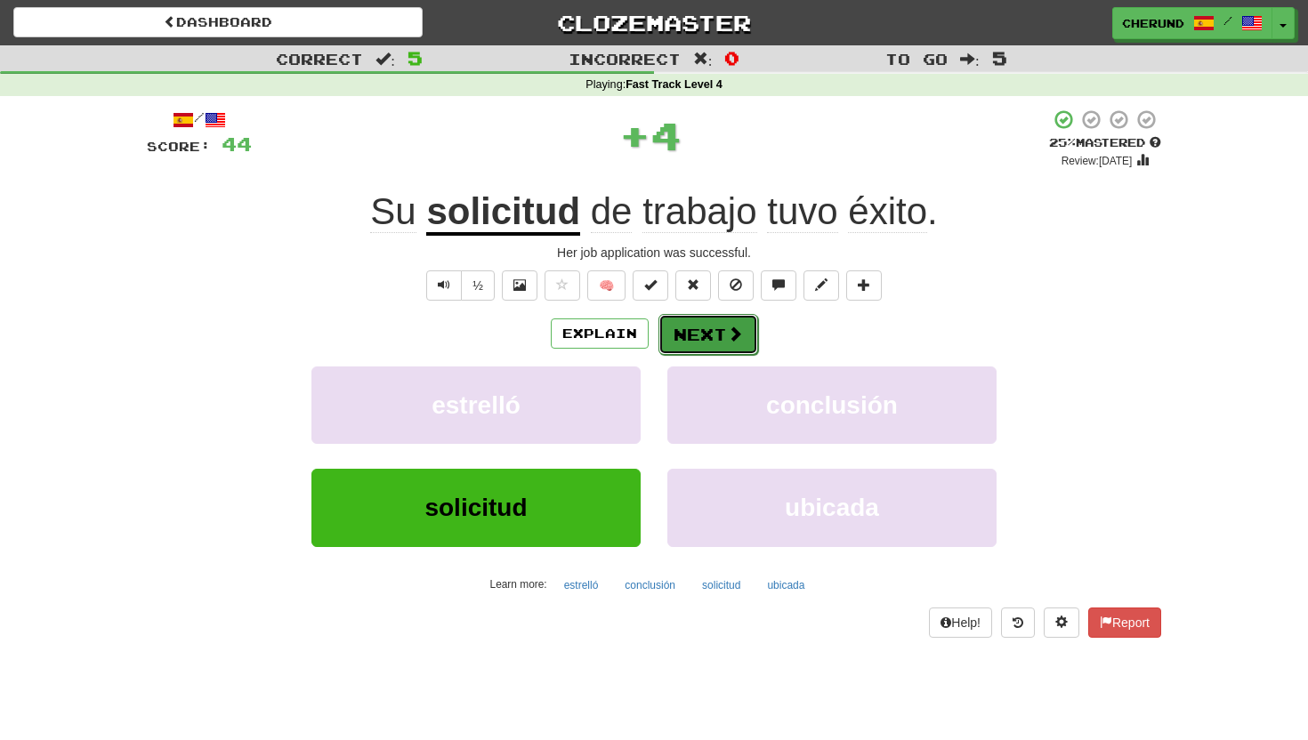
click at [715, 341] on button "Next" at bounding box center [708, 334] width 100 height 41
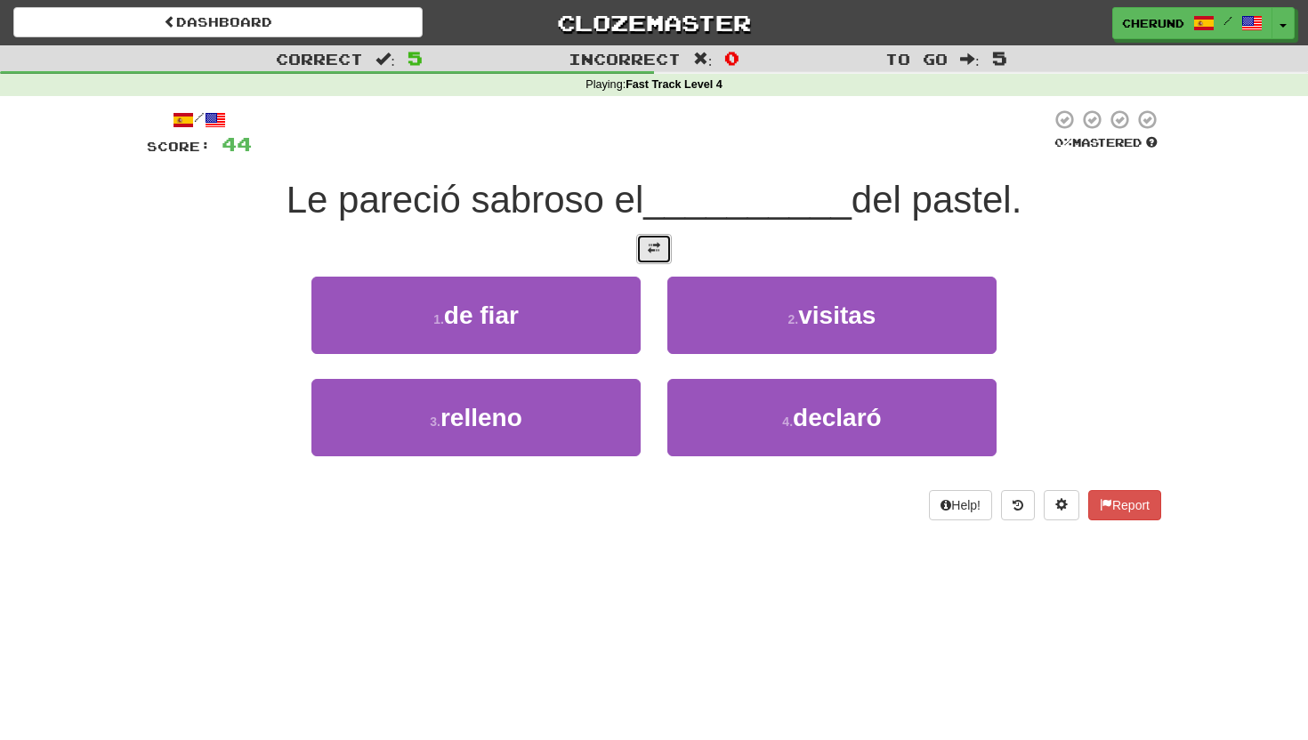
click at [654, 245] on span at bounding box center [654, 248] width 12 height 12
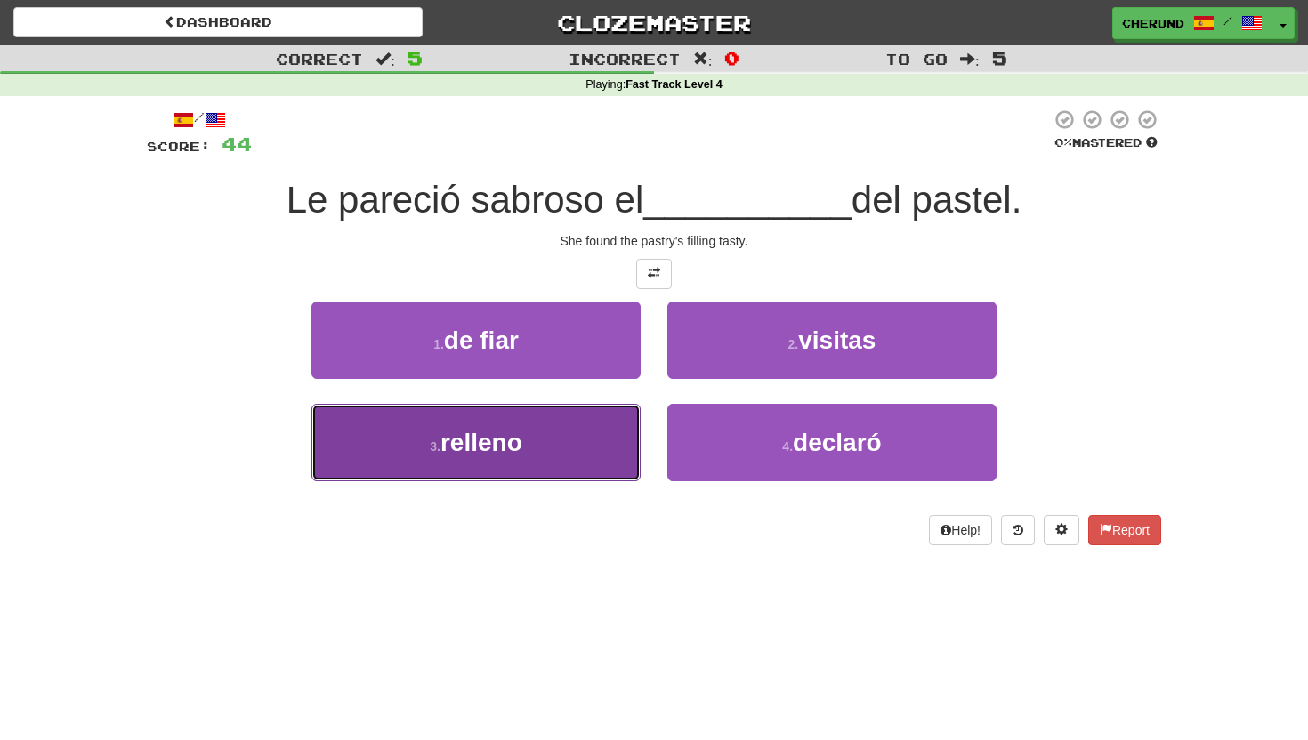
click at [552, 447] on button "3 . relleno" at bounding box center [475, 442] width 329 height 77
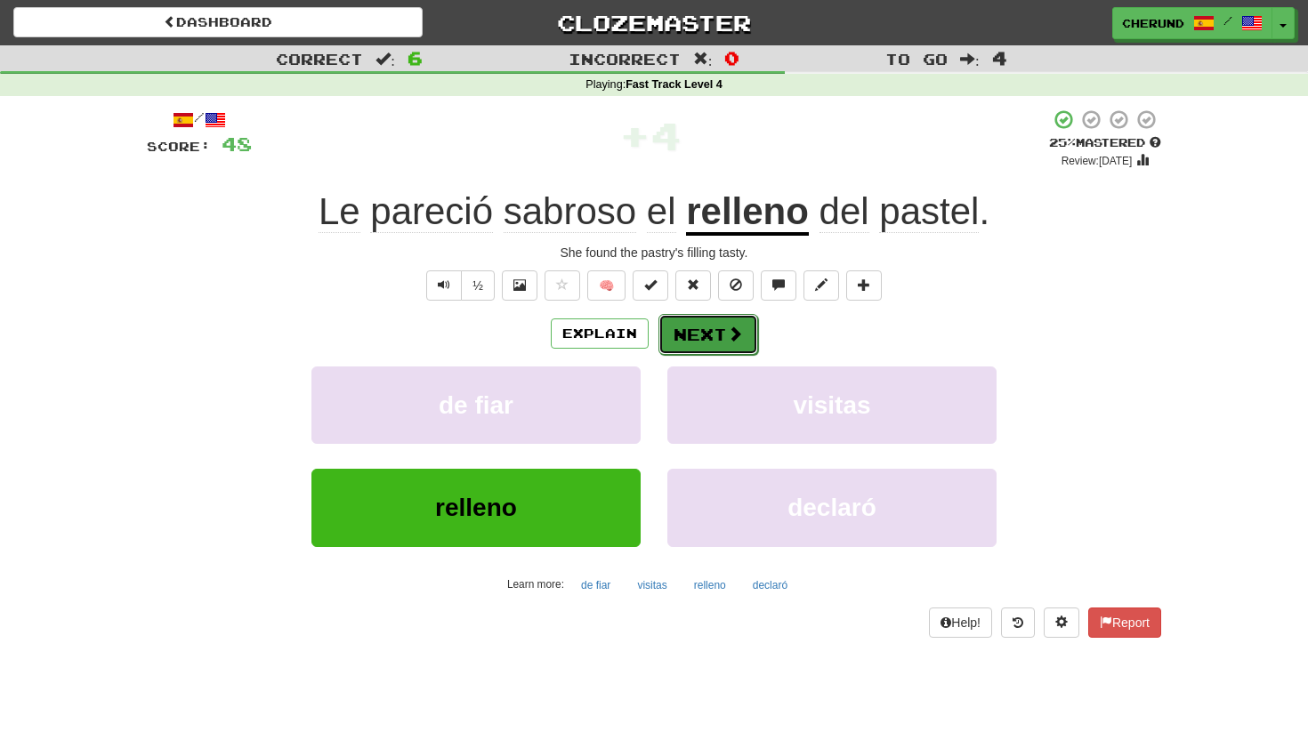
click at [711, 335] on button "Next" at bounding box center [708, 334] width 100 height 41
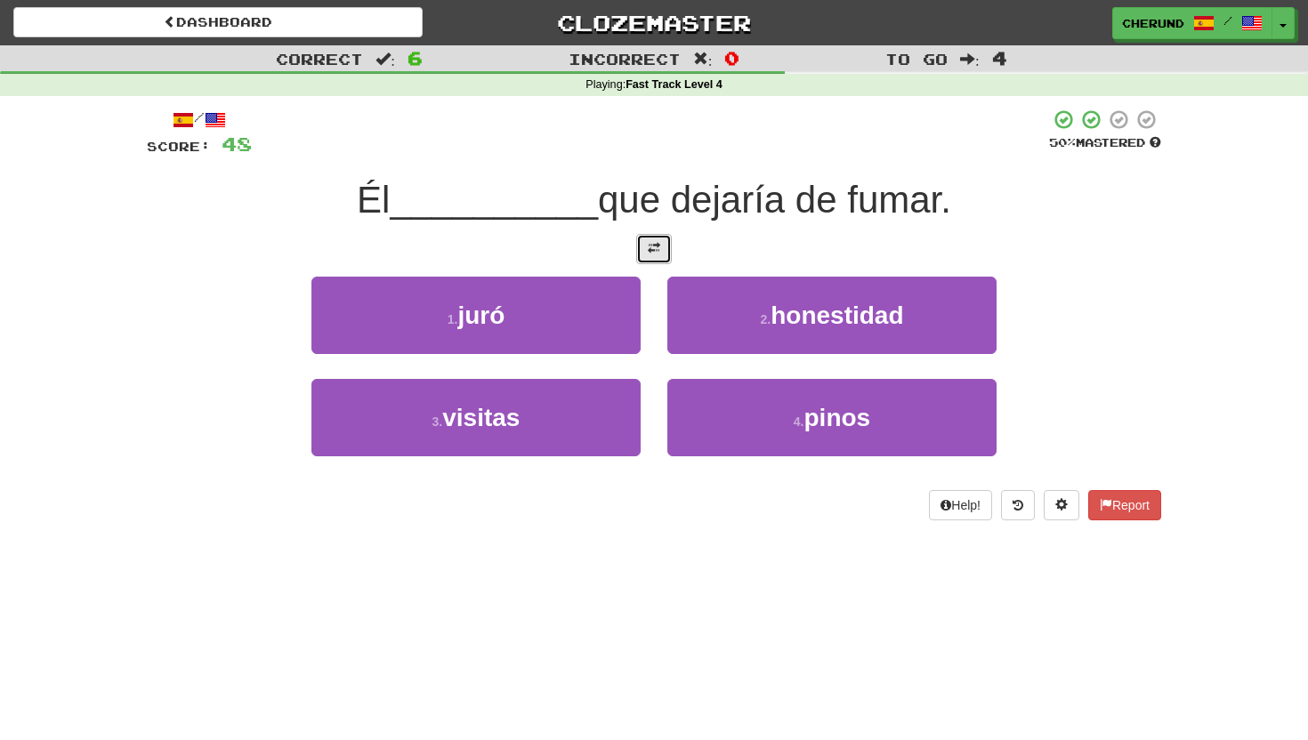
click at [658, 247] on span at bounding box center [654, 248] width 12 height 12
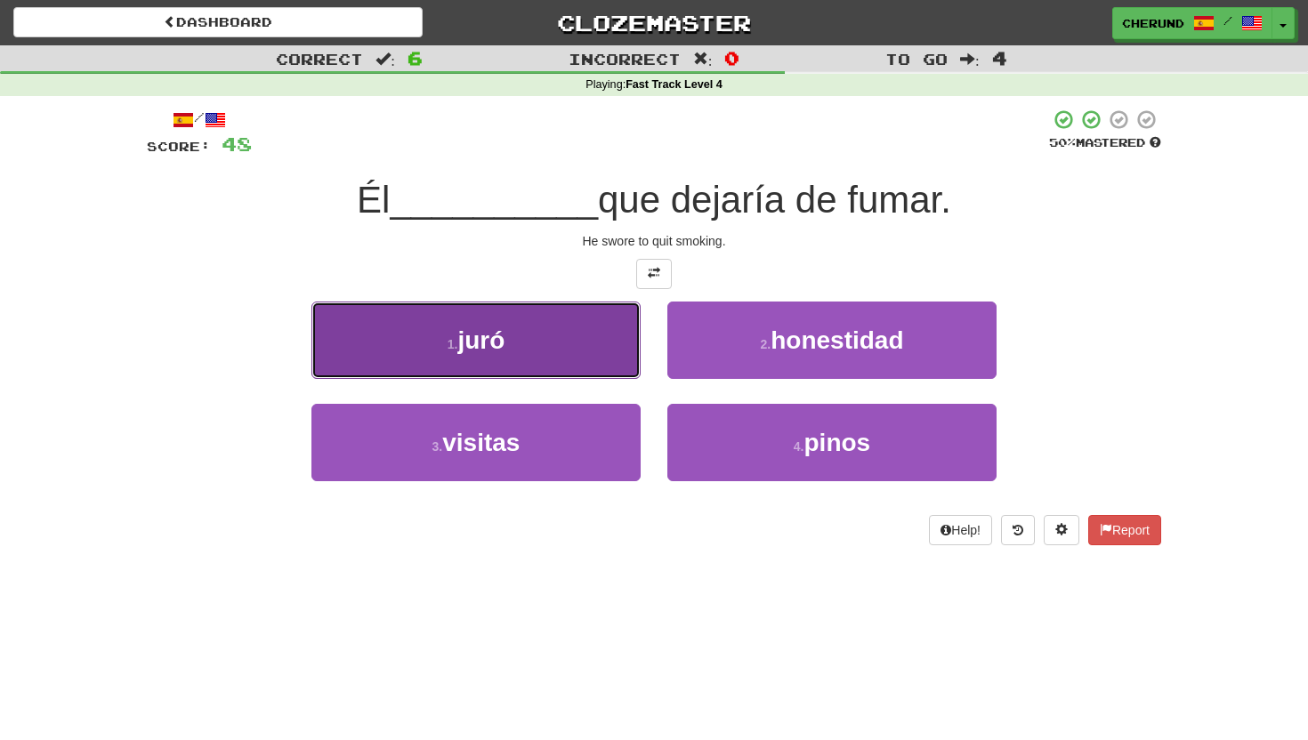
click at [569, 351] on button "1 . juró" at bounding box center [475, 340] width 329 height 77
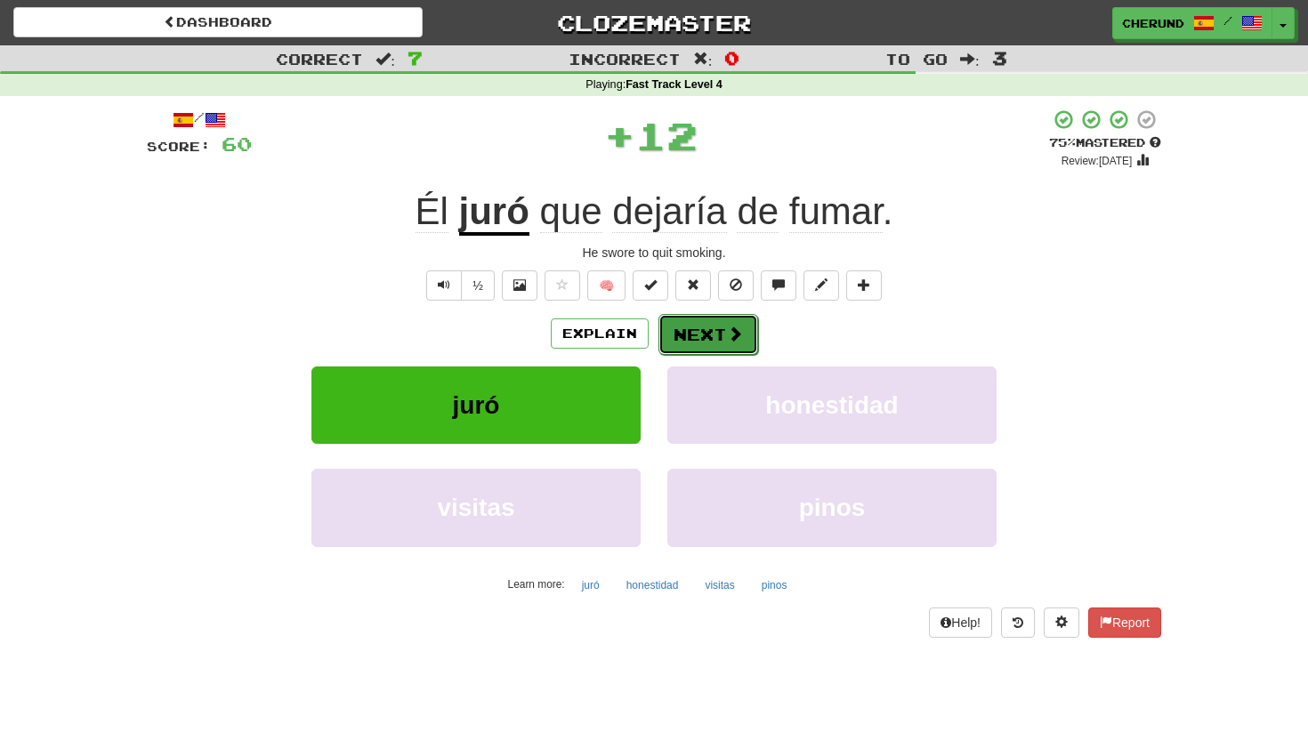
click at [712, 340] on button "Next" at bounding box center [708, 334] width 100 height 41
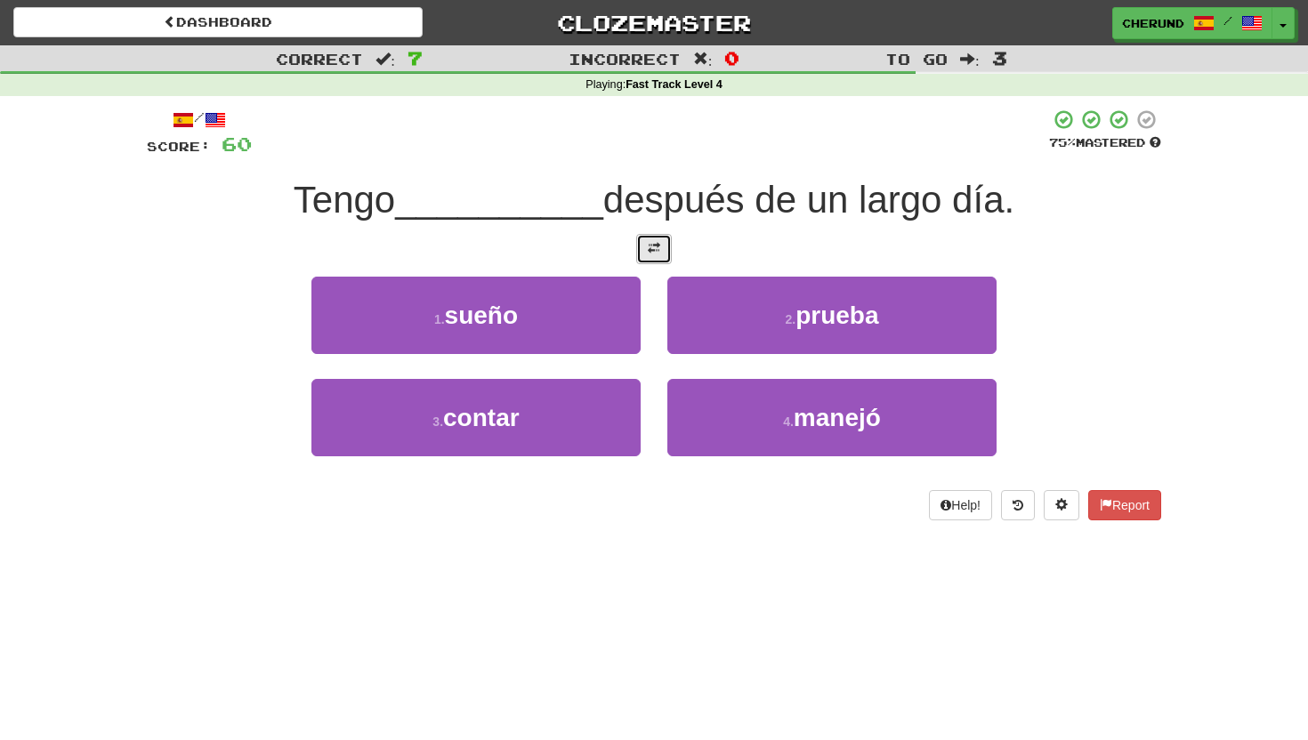
click at [661, 253] on button at bounding box center [654, 249] width 36 height 30
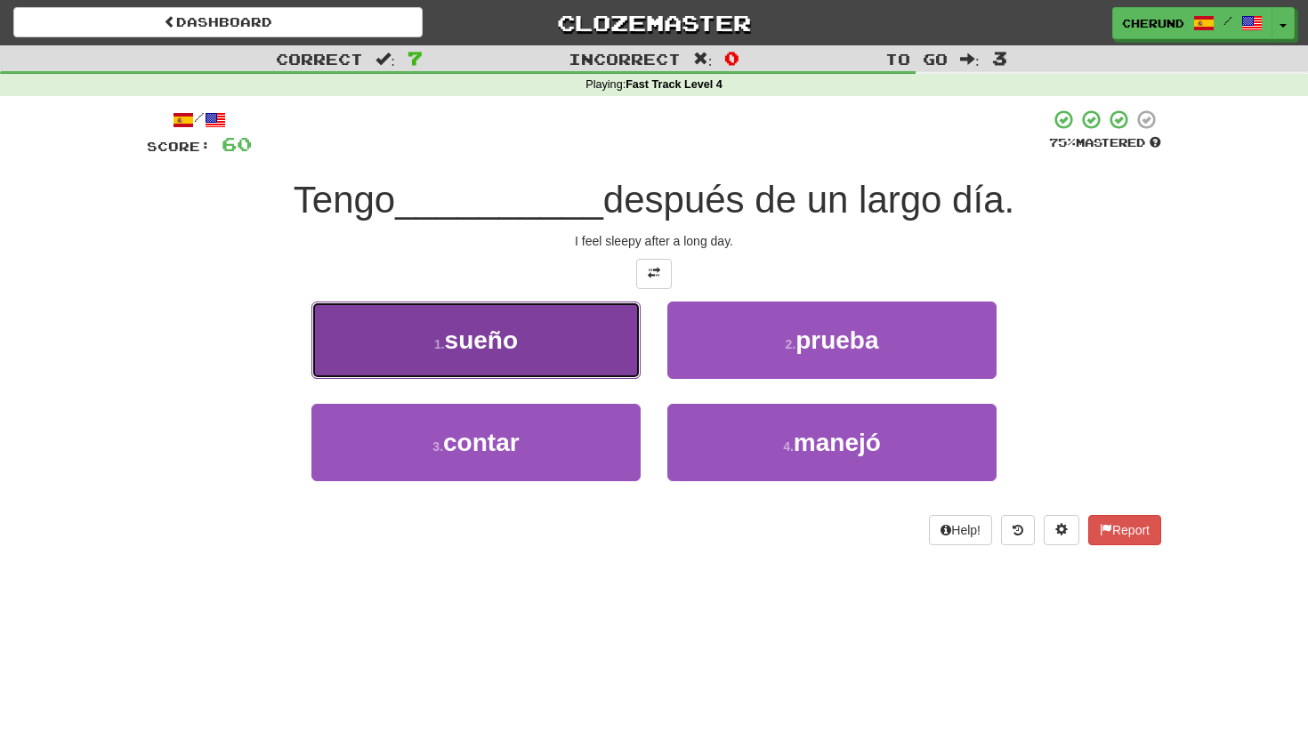
click at [543, 336] on button "1 . sueño" at bounding box center [475, 340] width 329 height 77
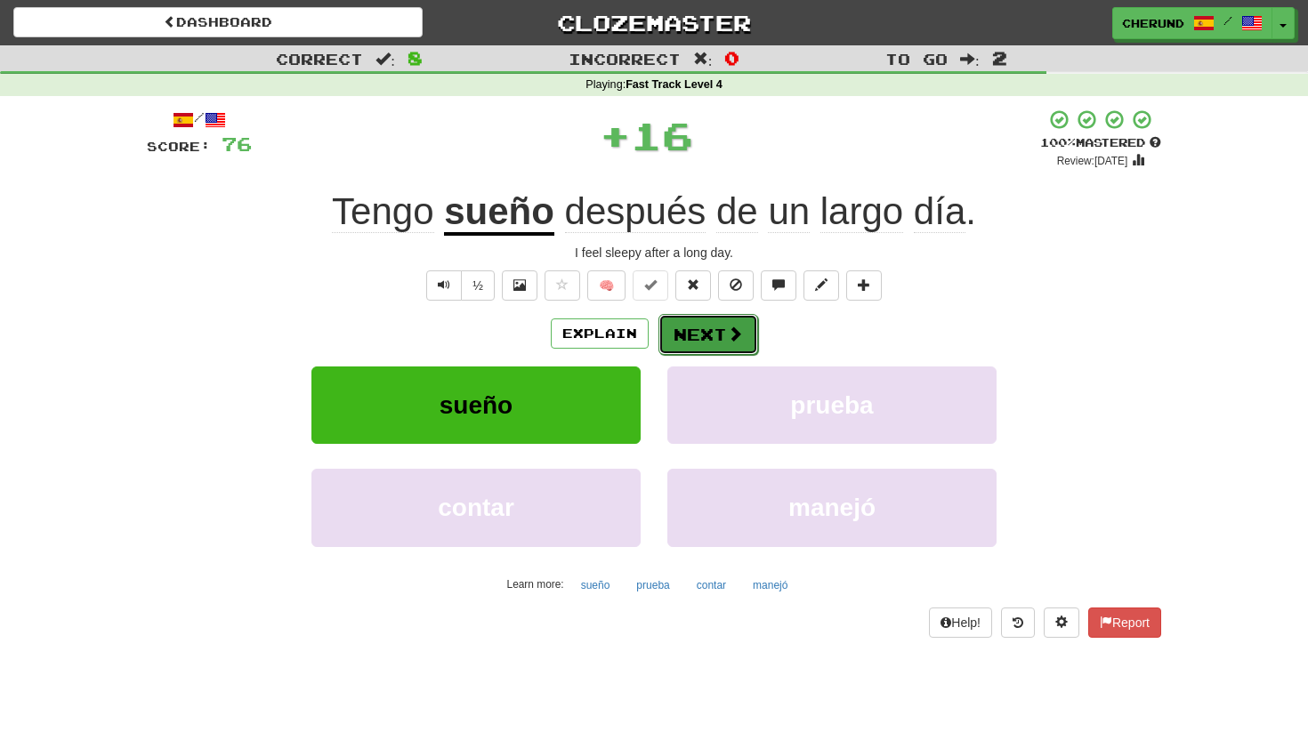
click at [684, 332] on button "Next" at bounding box center [708, 334] width 100 height 41
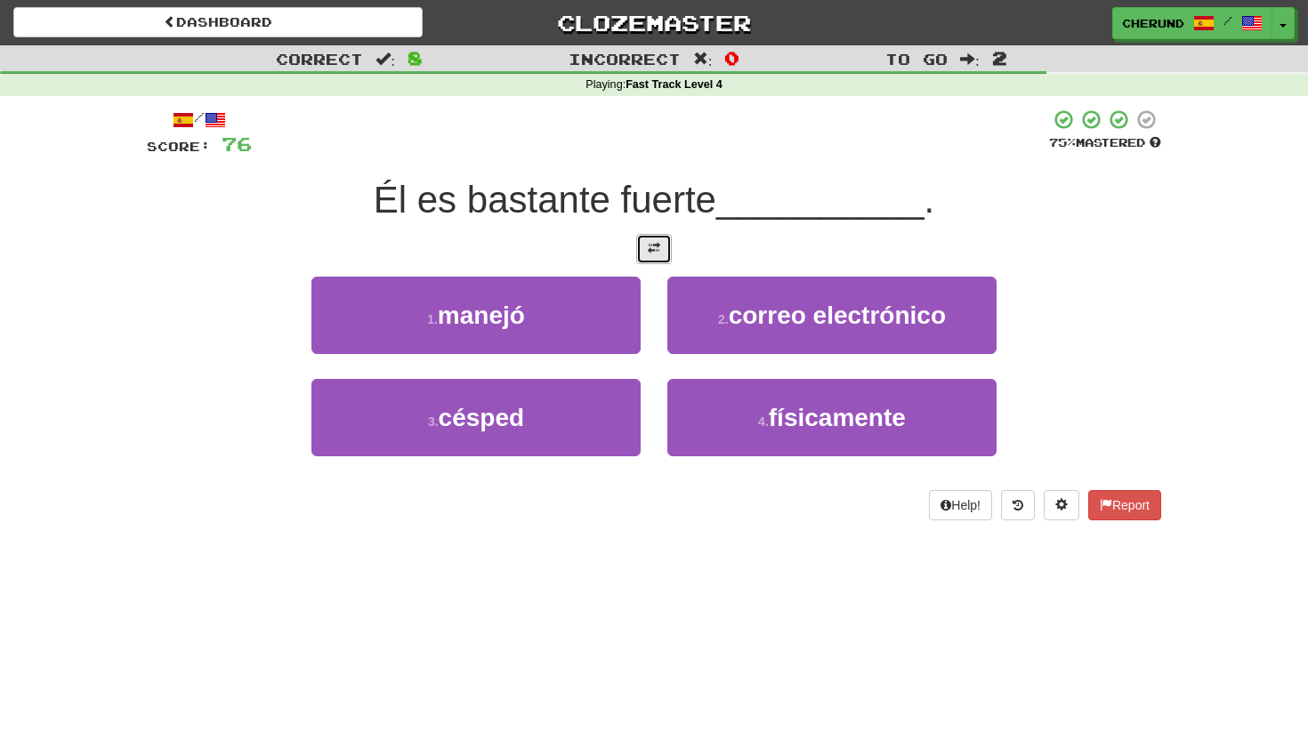
click at [658, 249] on span at bounding box center [654, 248] width 12 height 12
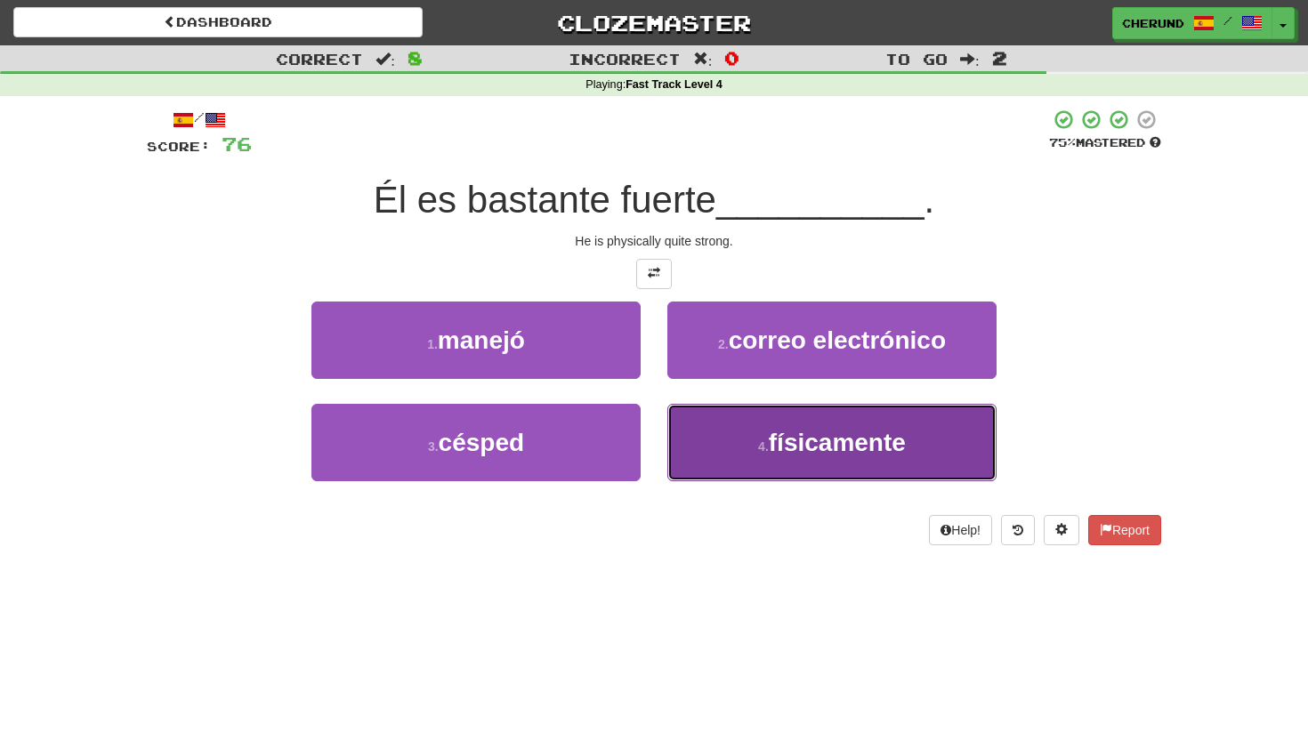
click at [781, 441] on span "físicamente" at bounding box center [837, 443] width 137 height 28
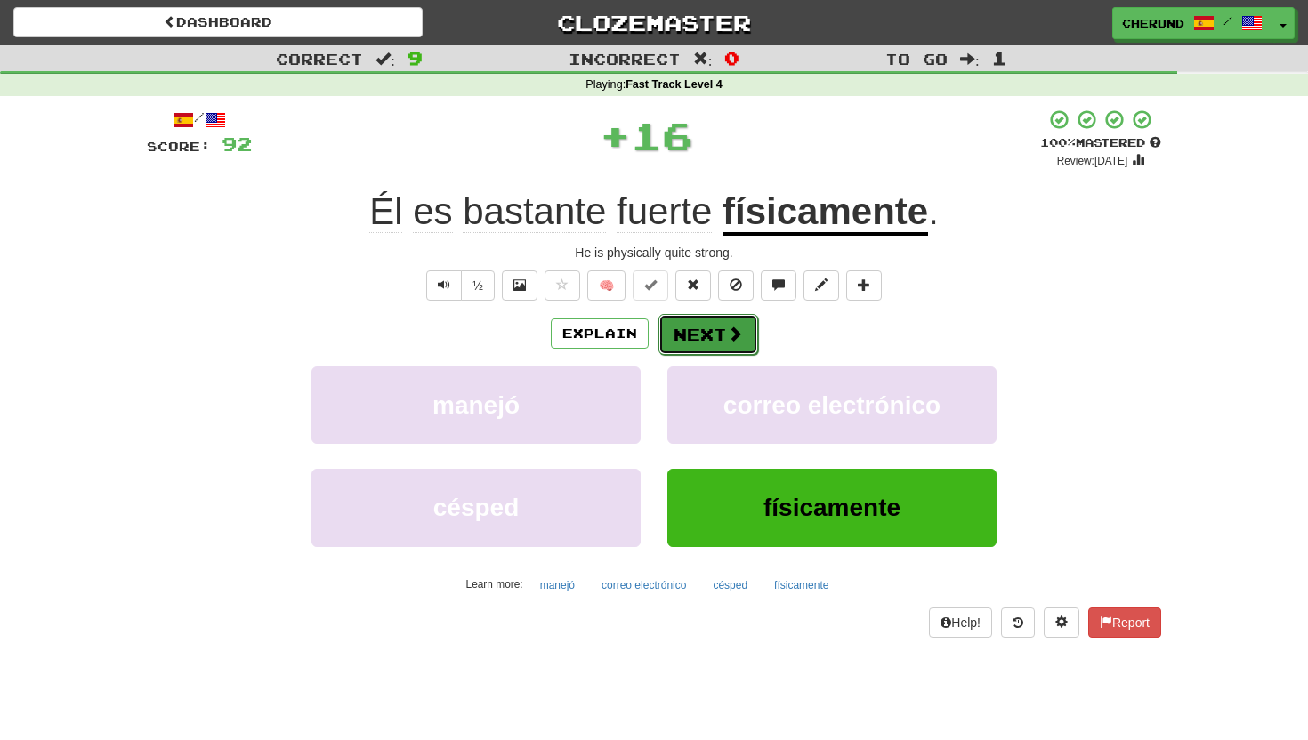
click at [717, 334] on button "Next" at bounding box center [708, 334] width 100 height 41
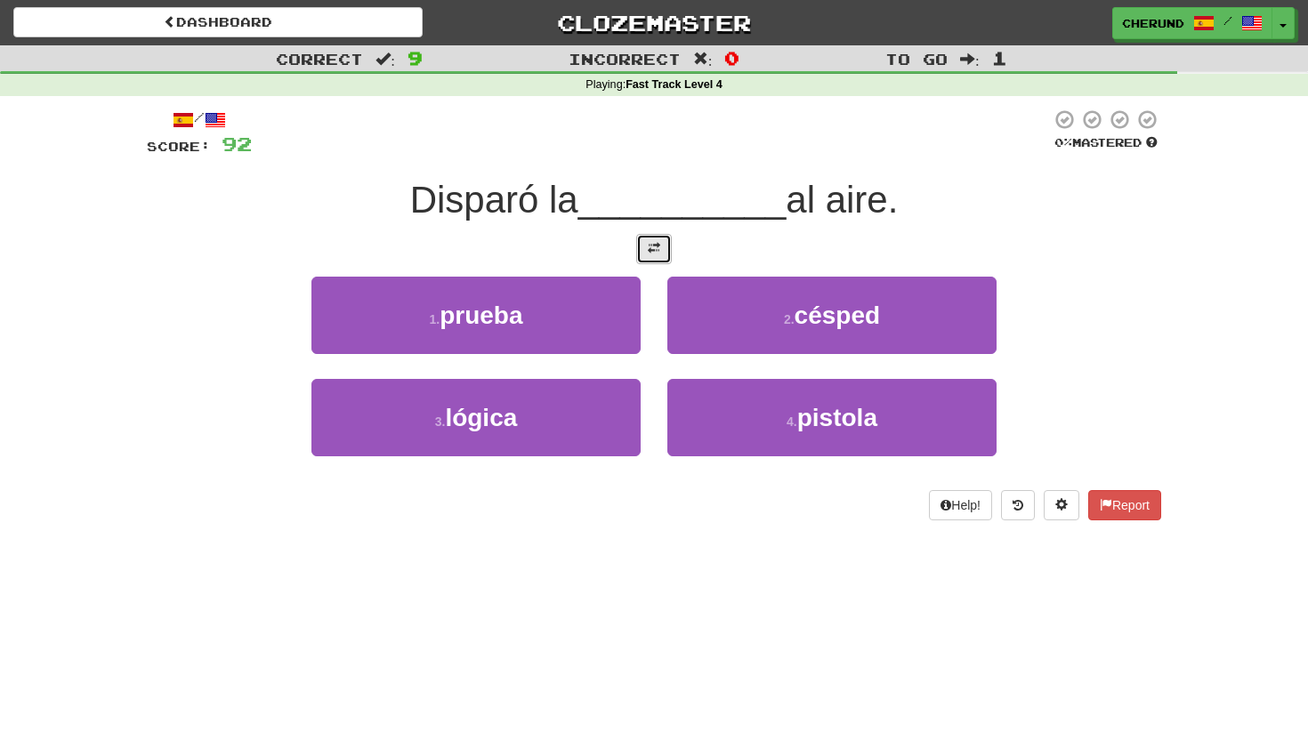
click at [653, 251] on span at bounding box center [654, 248] width 12 height 12
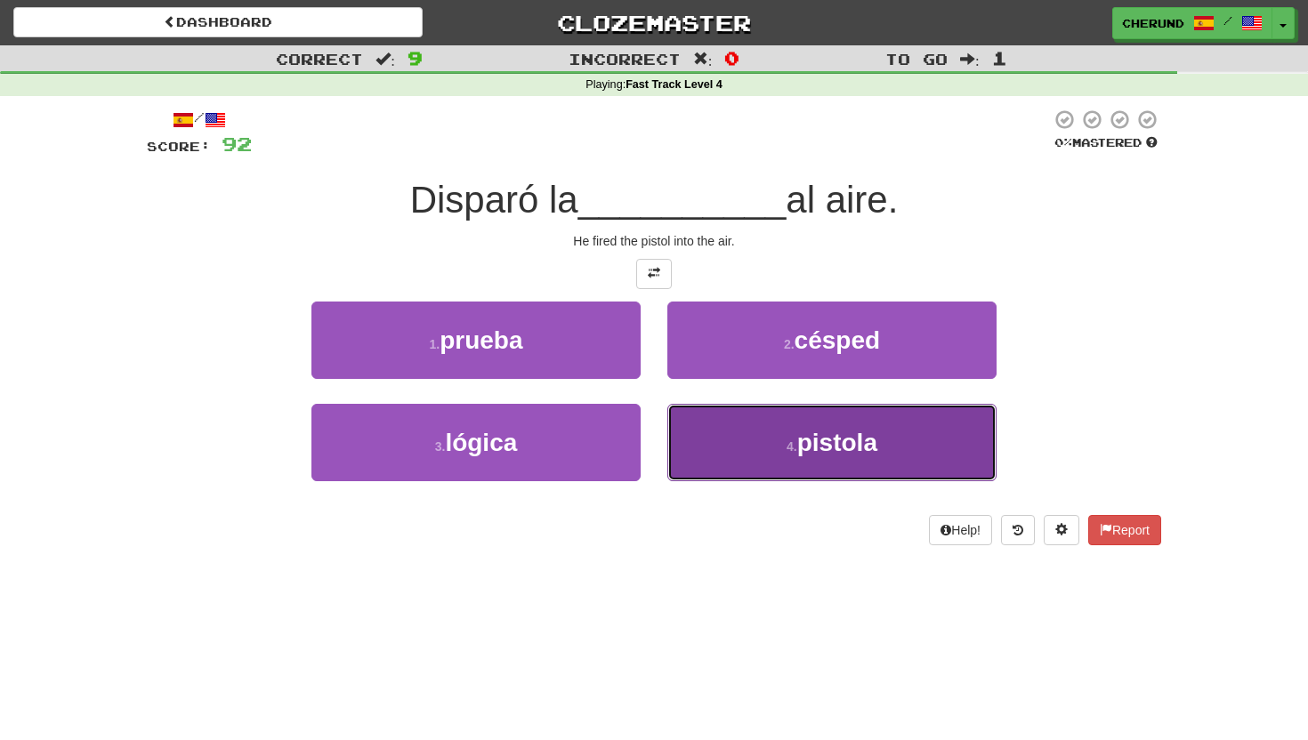
click at [790, 437] on button "4 . pistola" at bounding box center [831, 442] width 329 height 77
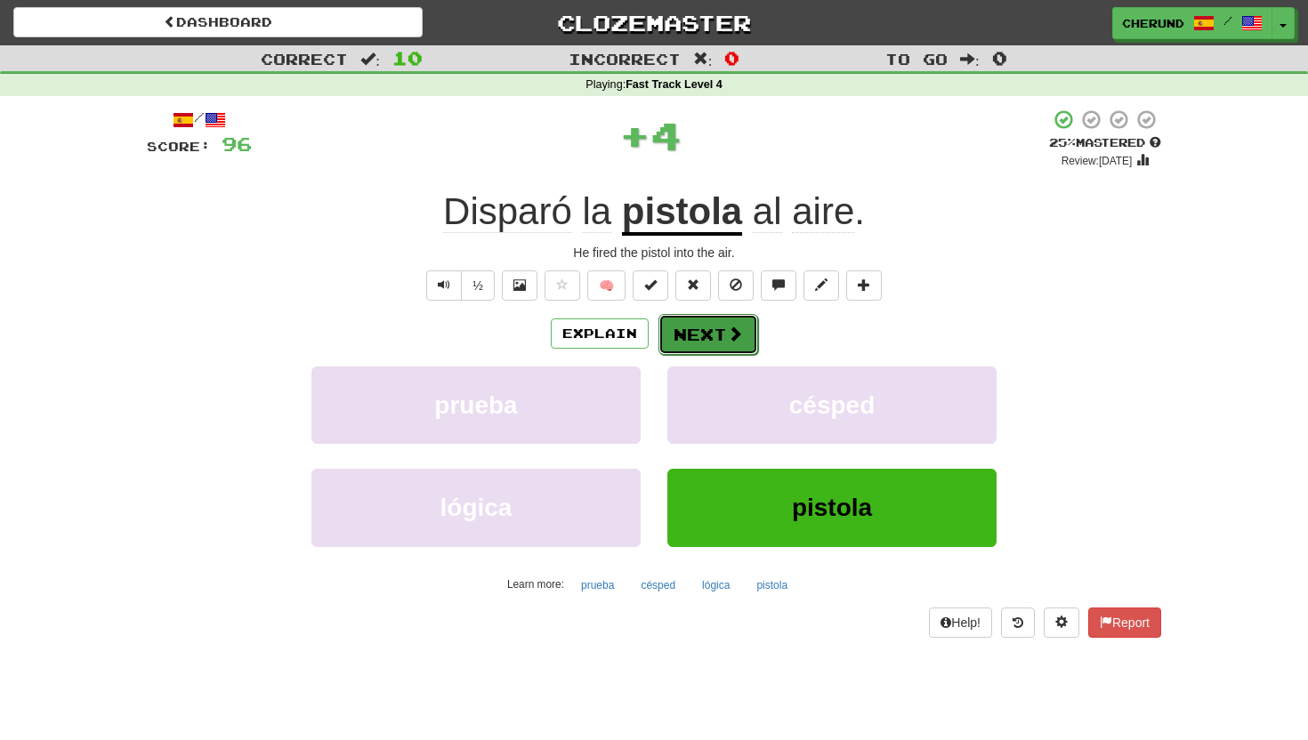
click at [719, 332] on button "Next" at bounding box center [708, 334] width 100 height 41
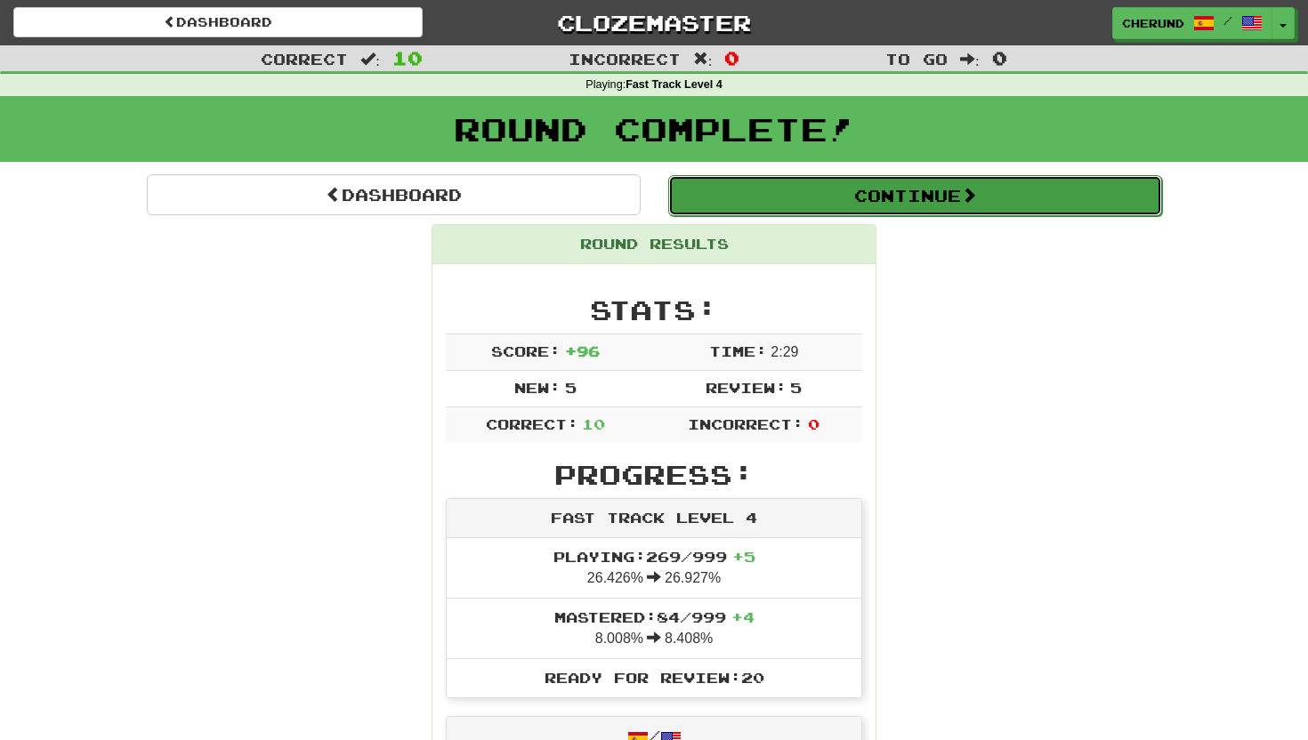
click at [884, 198] on button "Continue" at bounding box center [915, 195] width 494 height 41
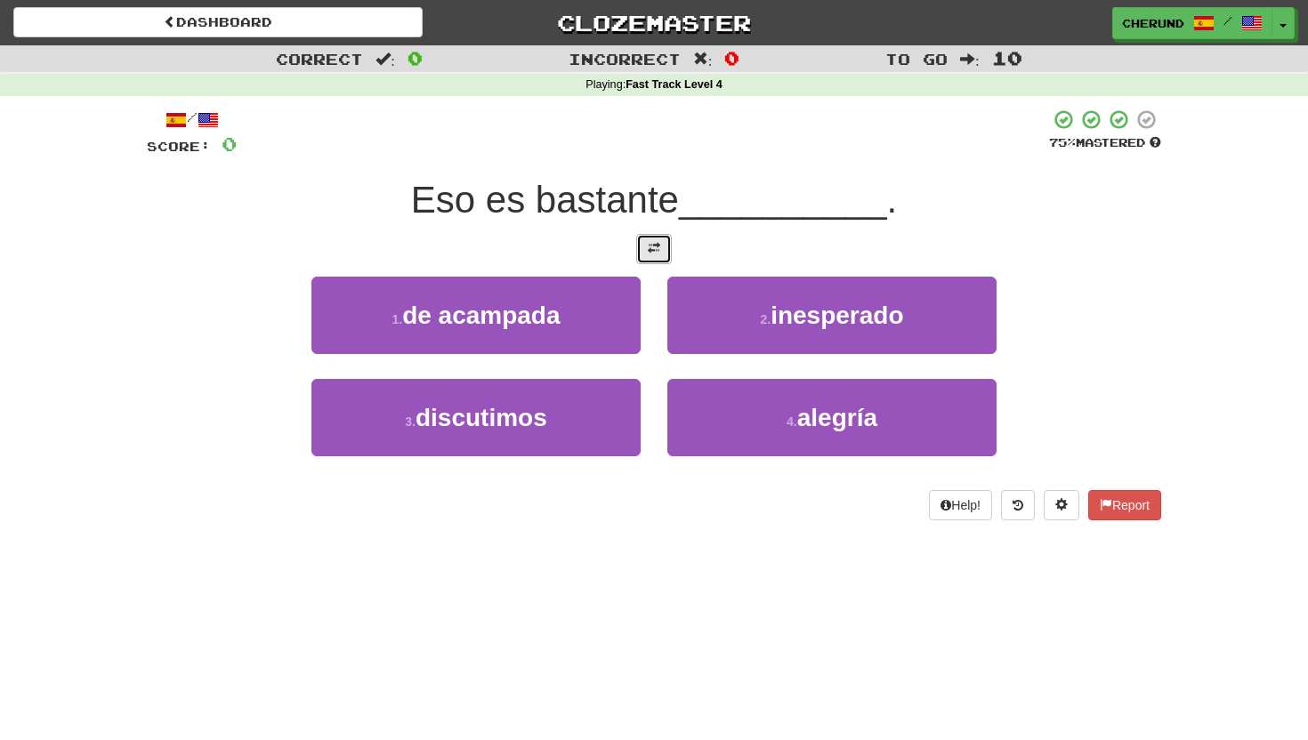
click at [658, 244] on span at bounding box center [654, 248] width 12 height 12
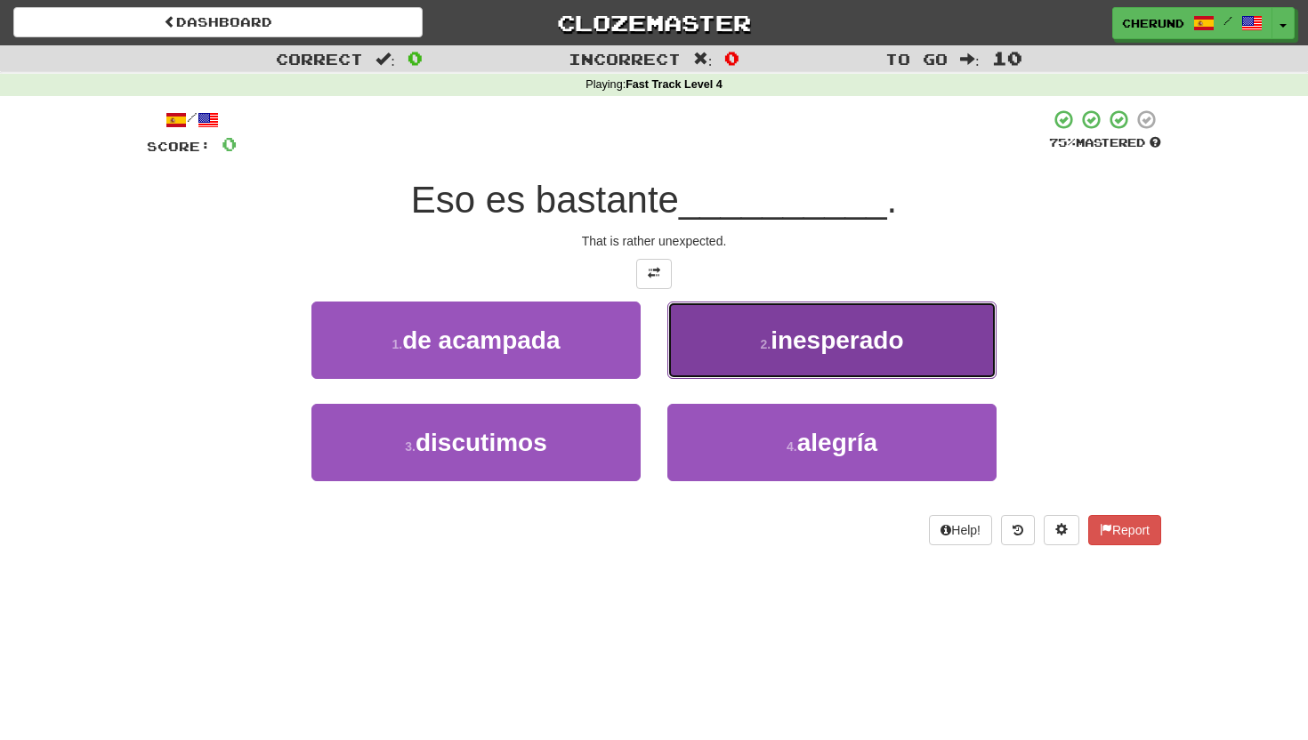
click at [730, 348] on button "2 . inesperado" at bounding box center [831, 340] width 329 height 77
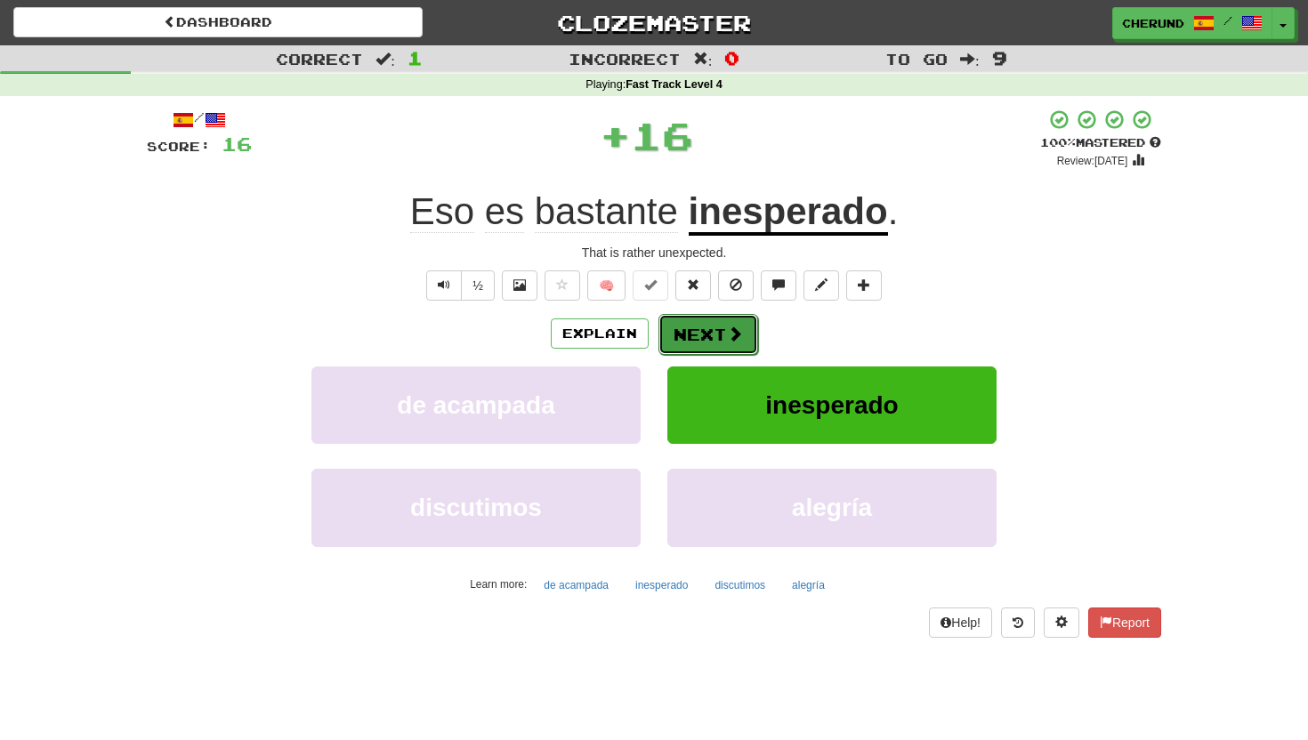
click at [709, 331] on button "Next" at bounding box center [708, 334] width 100 height 41
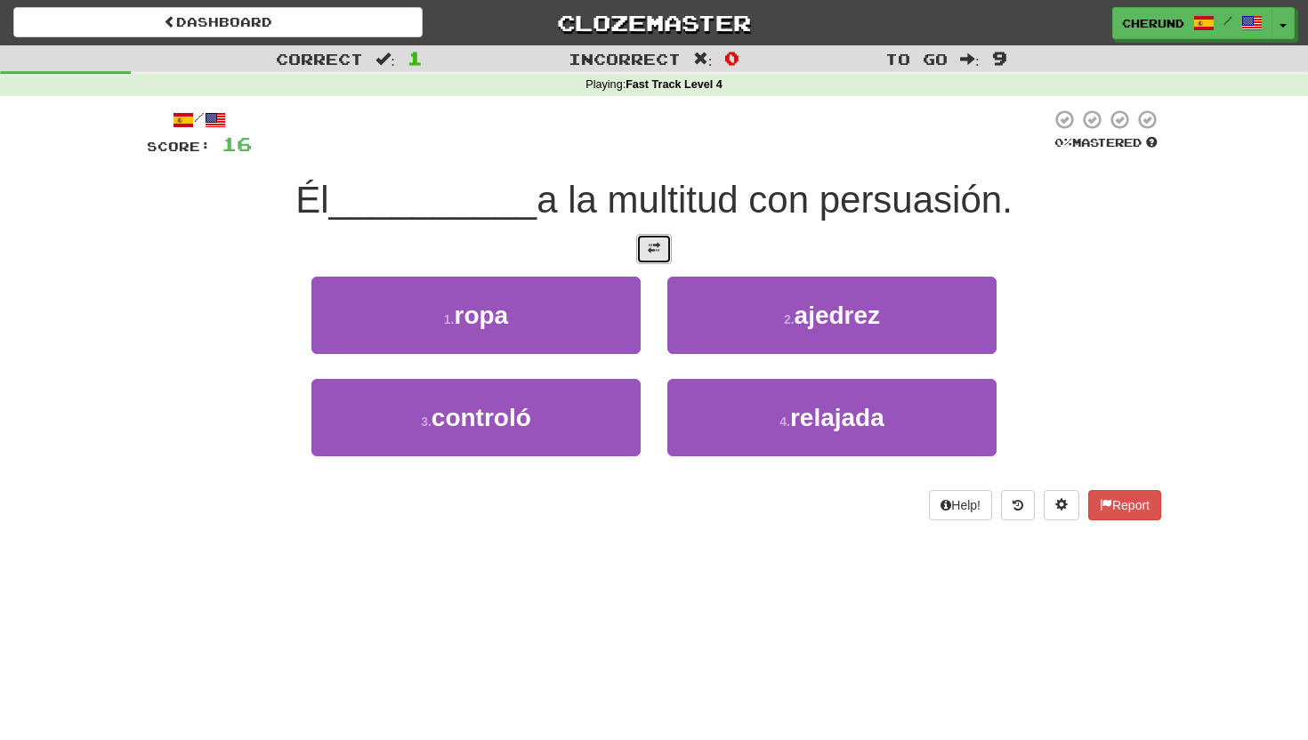
click at [660, 254] on button at bounding box center [654, 249] width 36 height 30
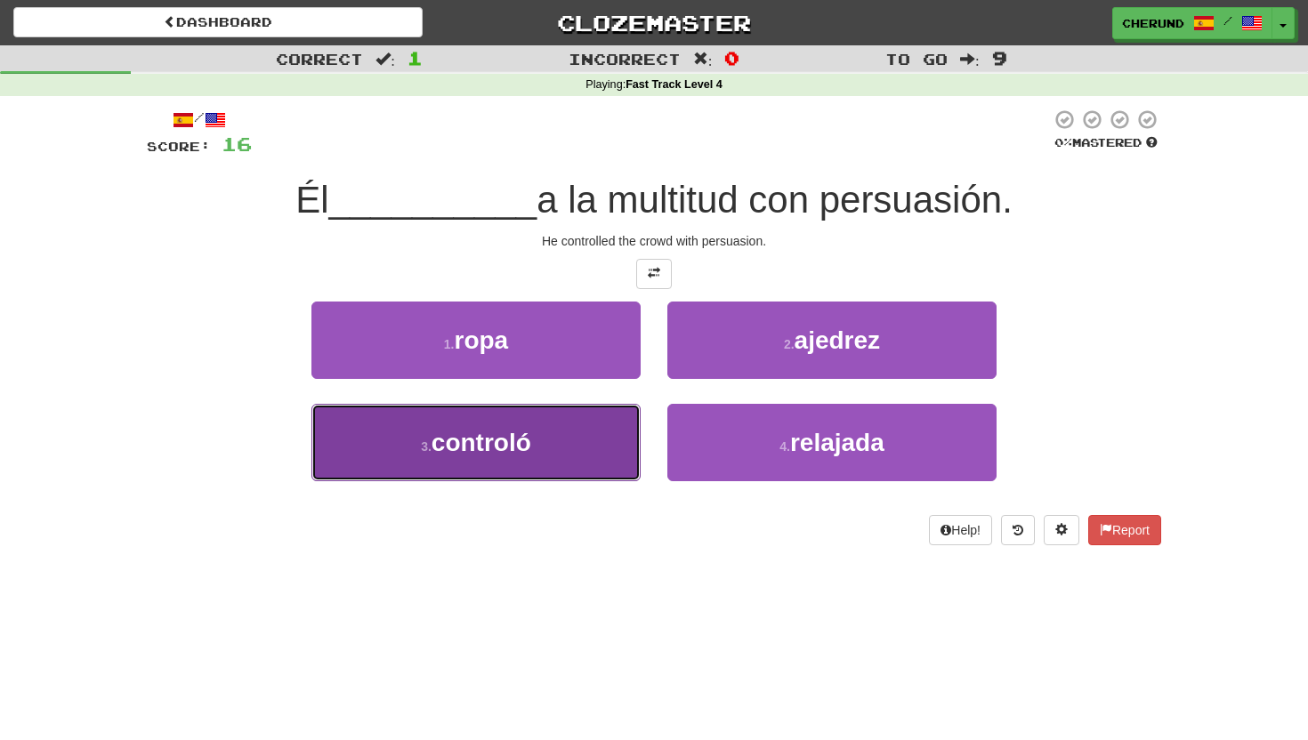
click at [558, 430] on button "3 . controló" at bounding box center [475, 442] width 329 height 77
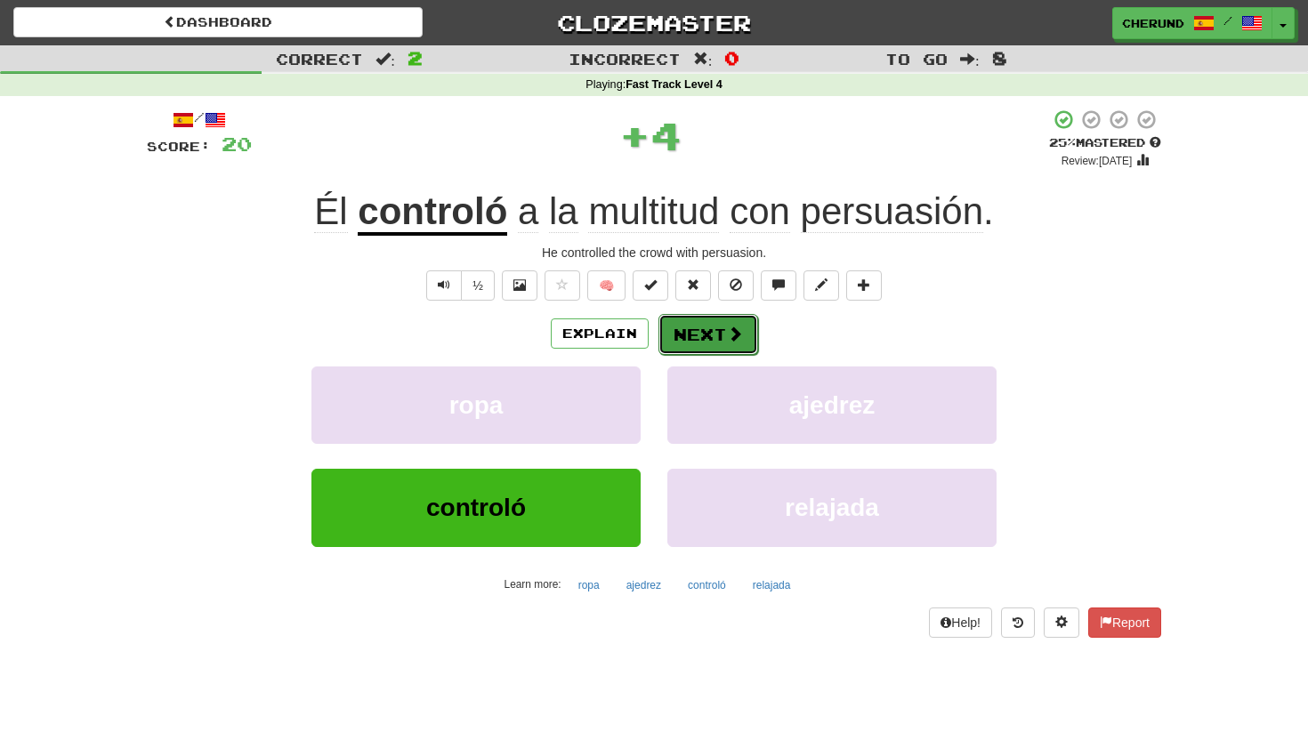
click at [727, 326] on span at bounding box center [735, 334] width 16 height 16
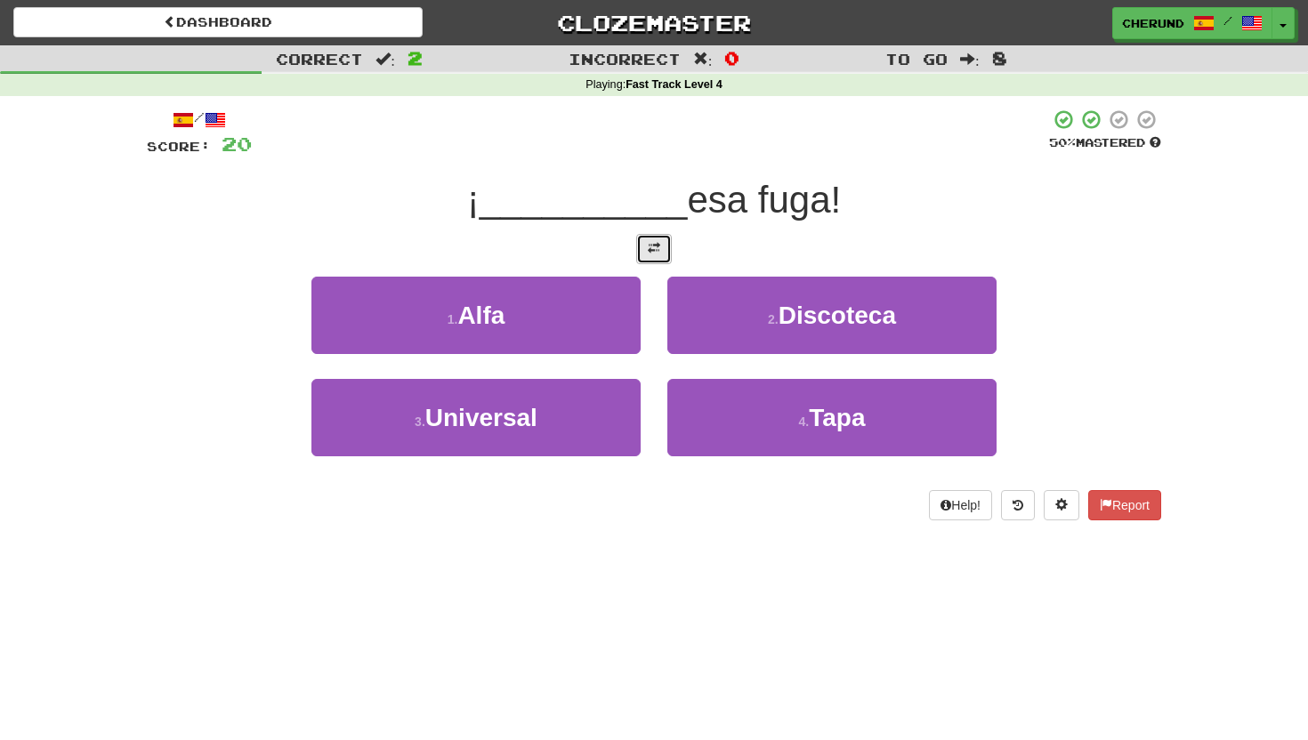
click at [654, 245] on span at bounding box center [654, 248] width 12 height 12
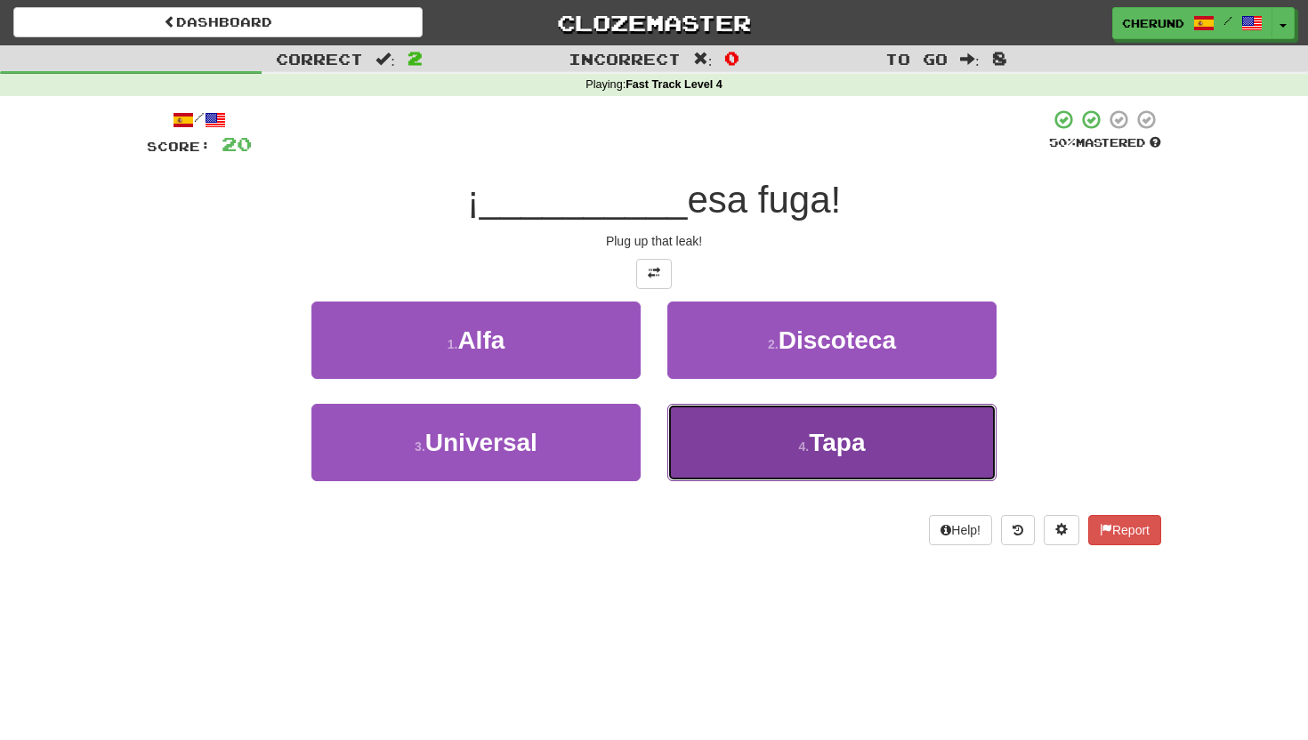
click at [755, 433] on button "4 . Tapa" at bounding box center [831, 442] width 329 height 77
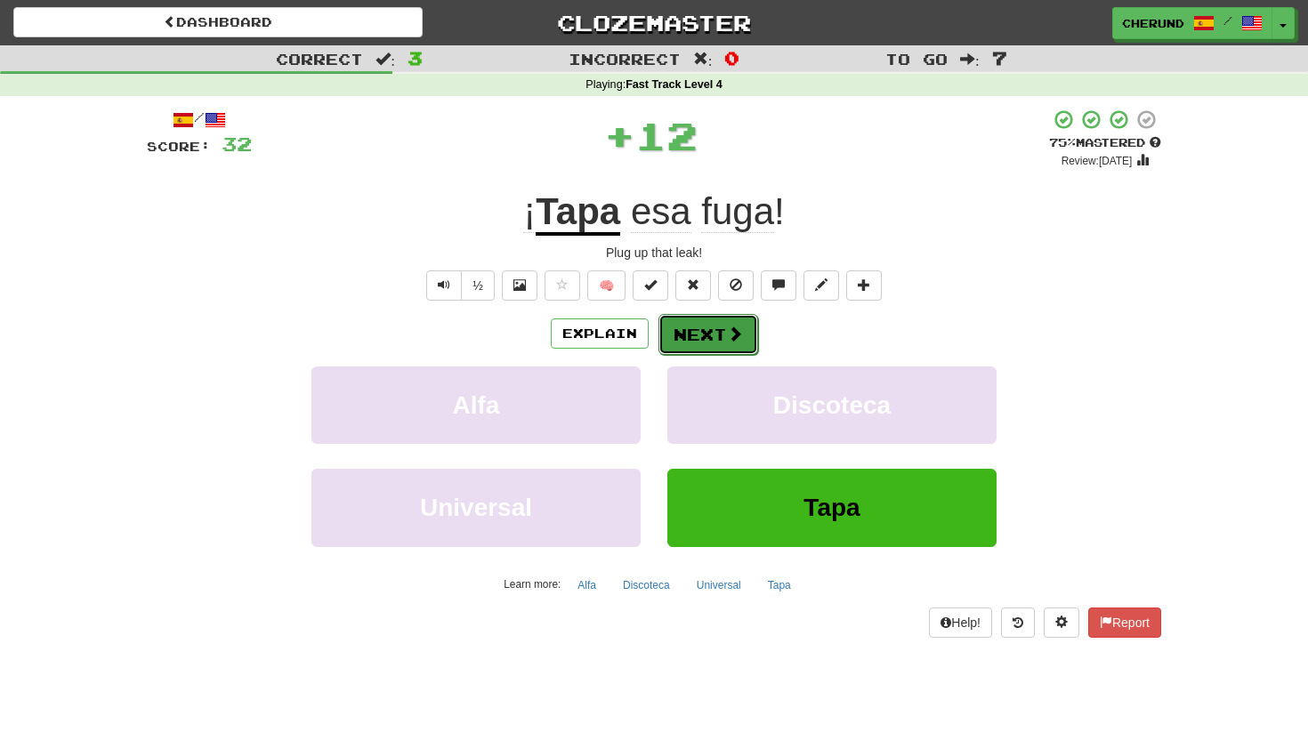
click at [719, 337] on button "Next" at bounding box center [708, 334] width 100 height 41
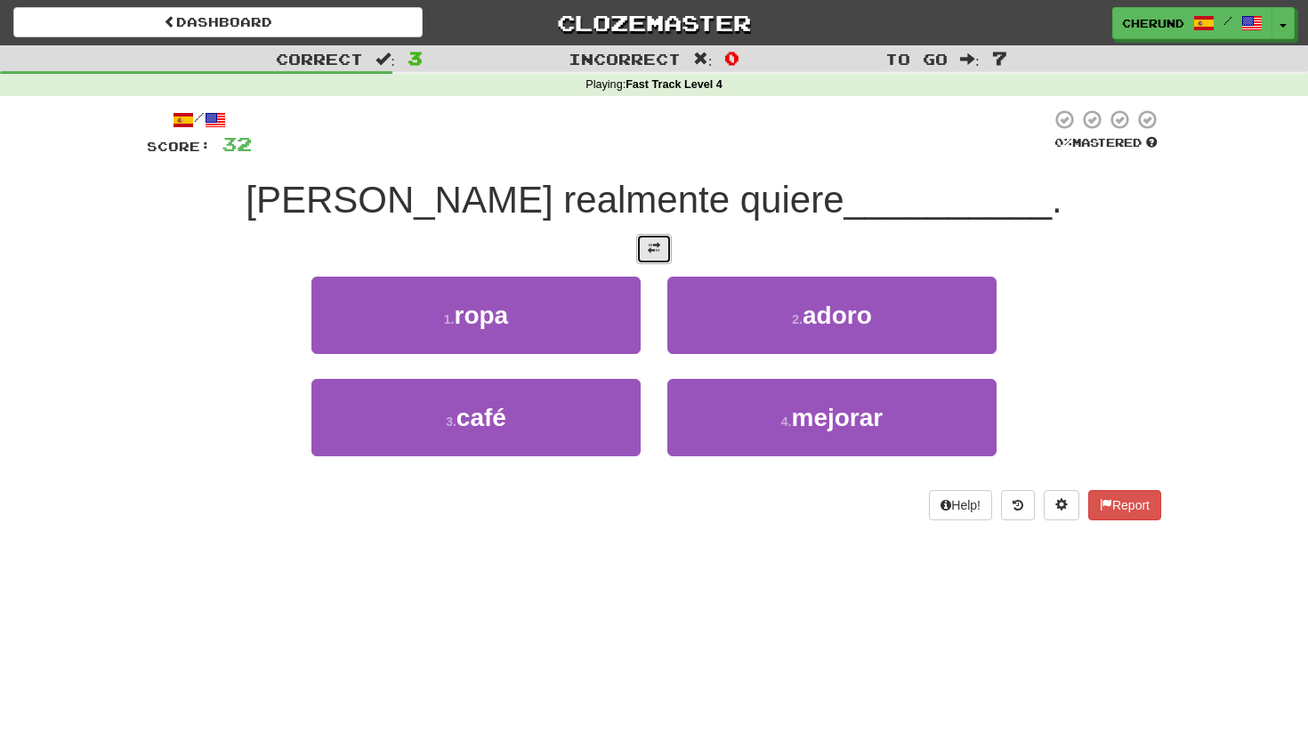
click at [658, 249] on span at bounding box center [654, 248] width 12 height 12
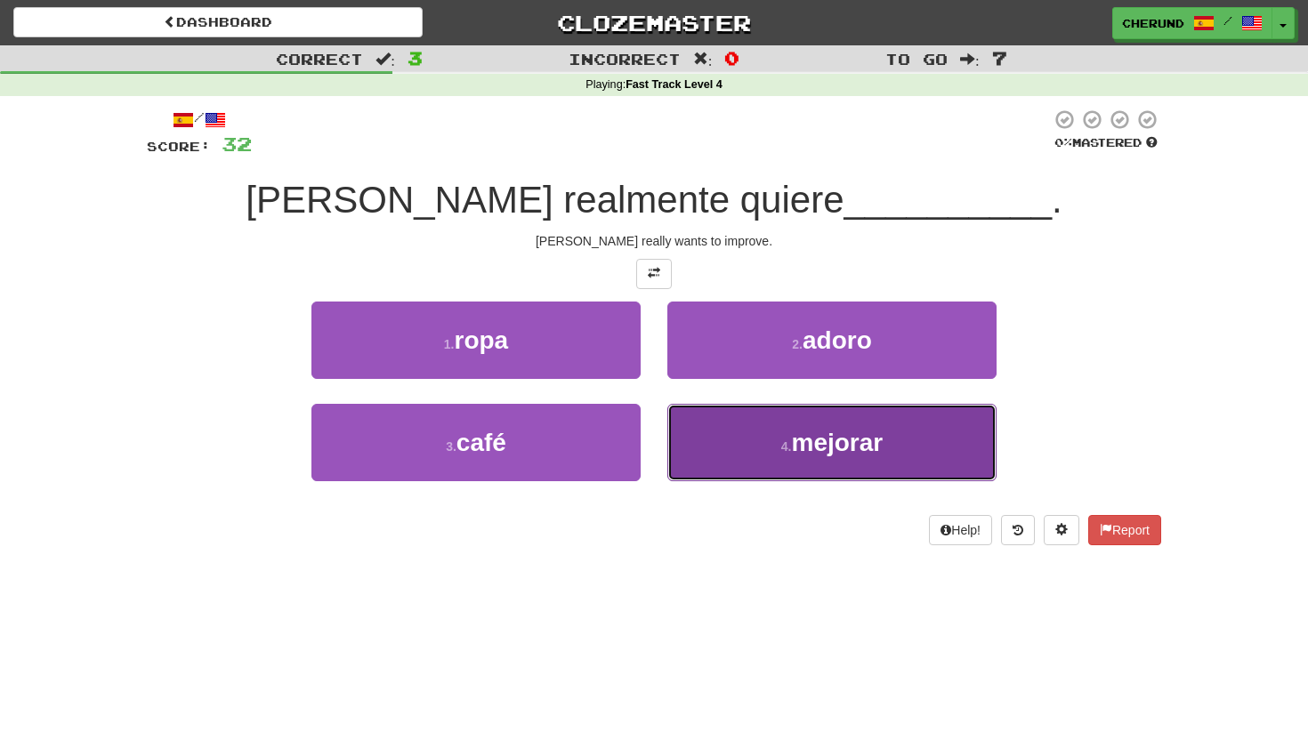
click at [717, 422] on button "4 . mejorar" at bounding box center [831, 442] width 329 height 77
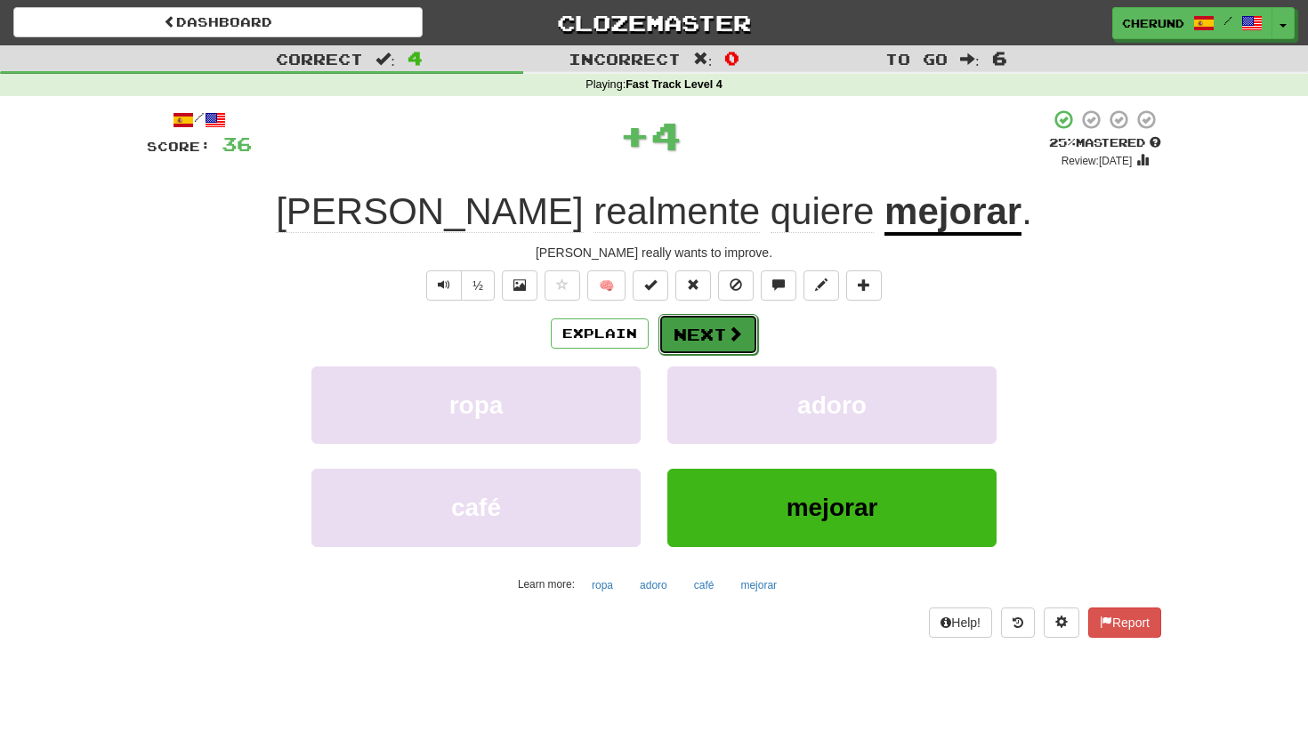
click at [716, 335] on button "Next" at bounding box center [708, 334] width 100 height 41
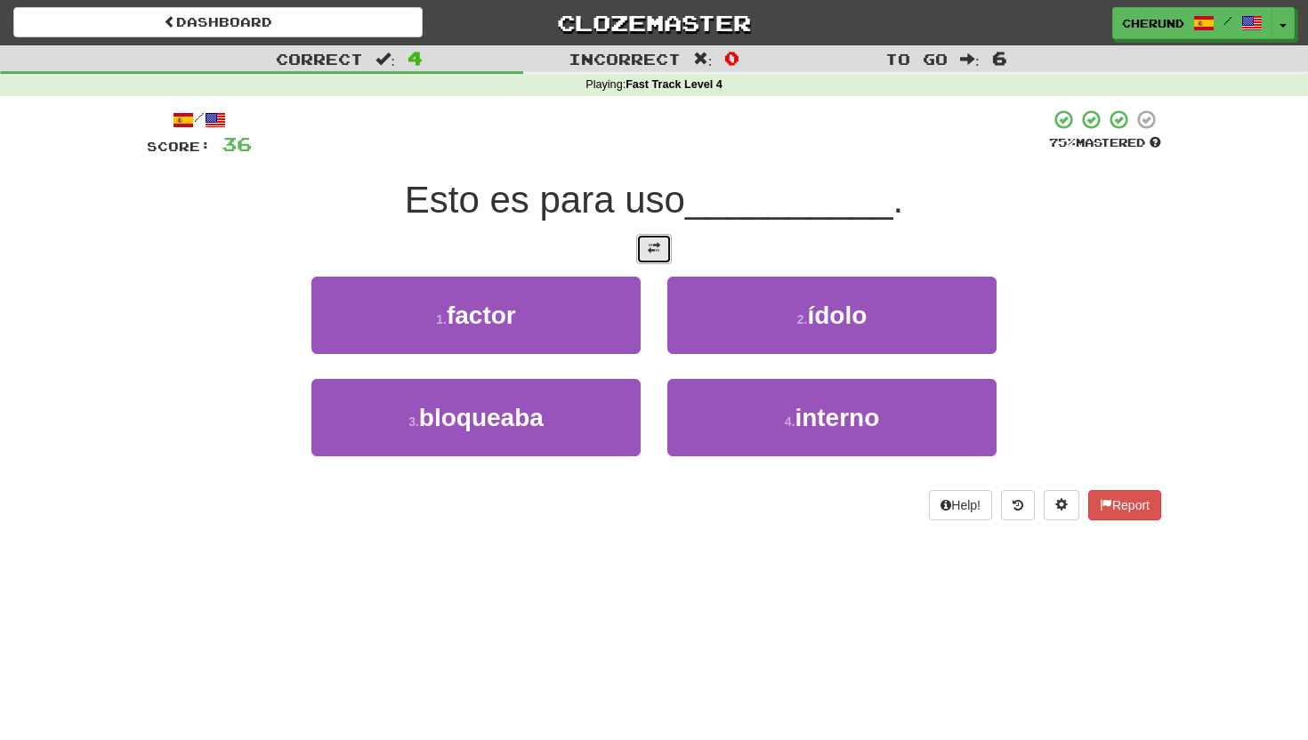
click at [659, 253] on span at bounding box center [654, 248] width 12 height 12
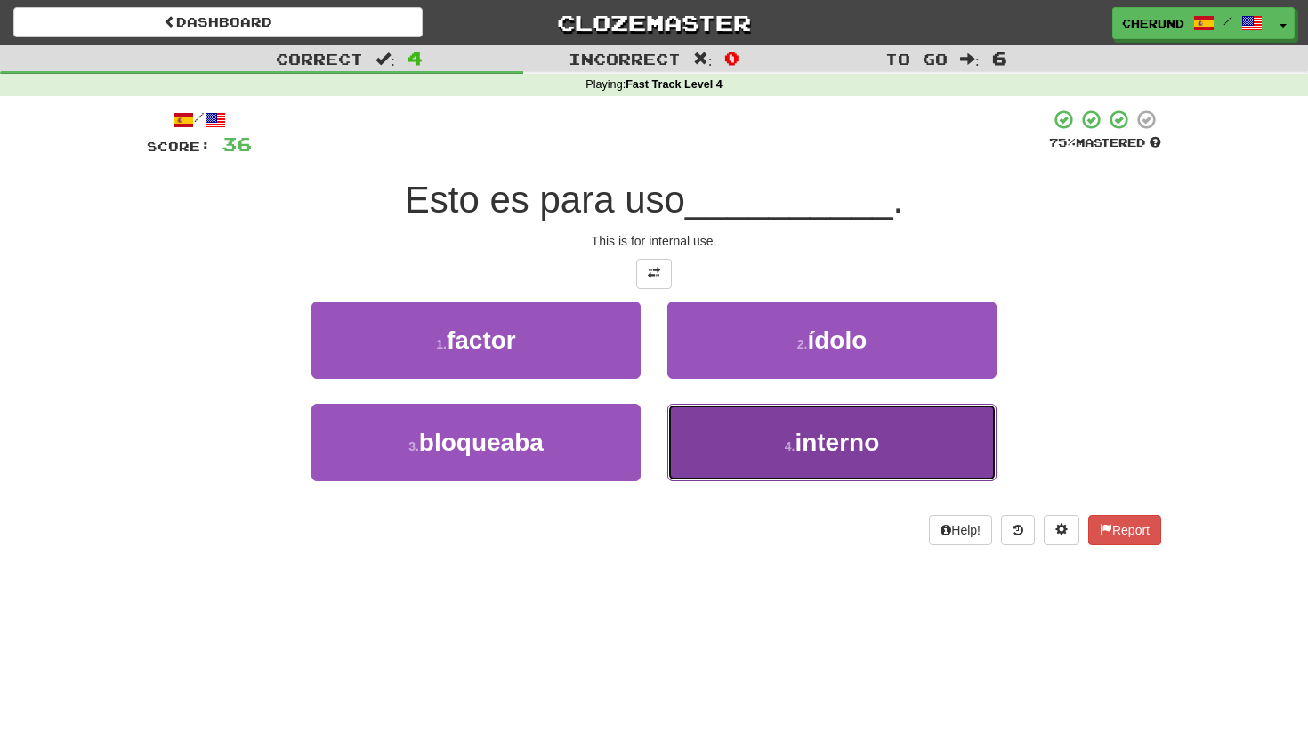
click at [807, 440] on span "interno" at bounding box center [837, 443] width 85 height 28
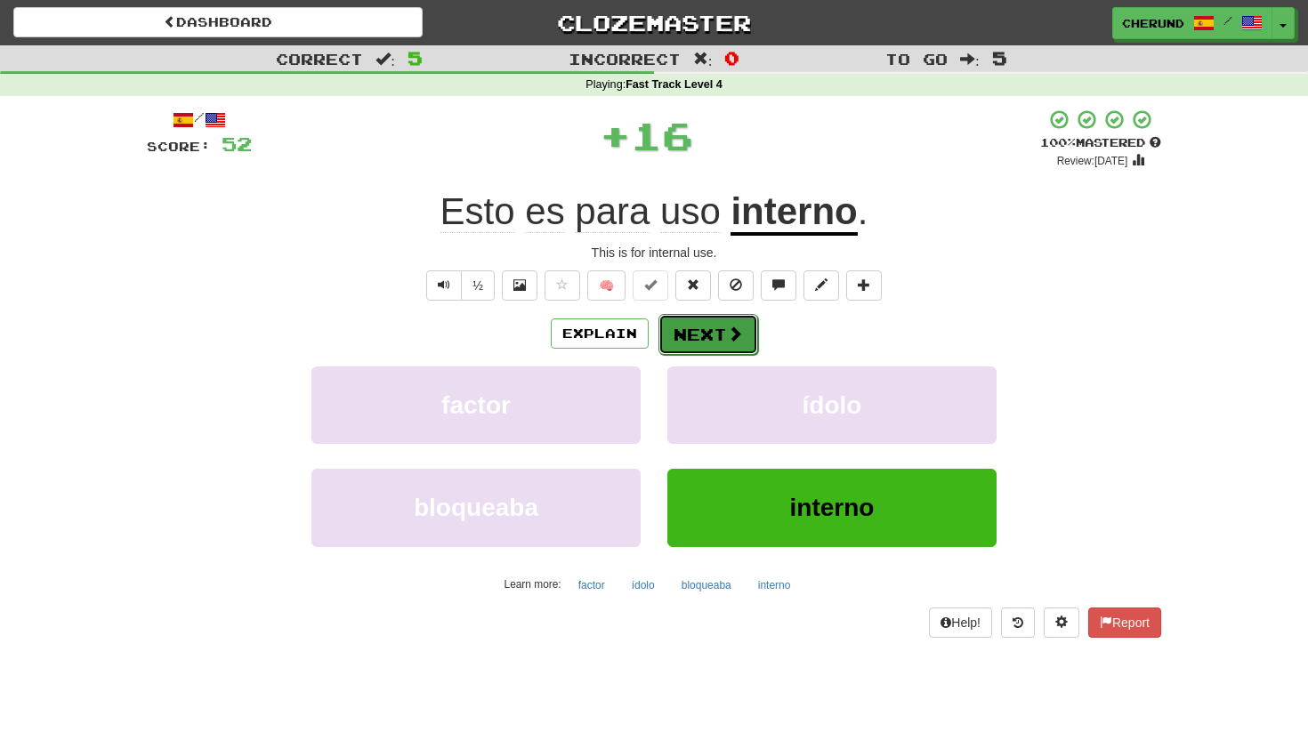
click at [716, 330] on button "Next" at bounding box center [708, 334] width 100 height 41
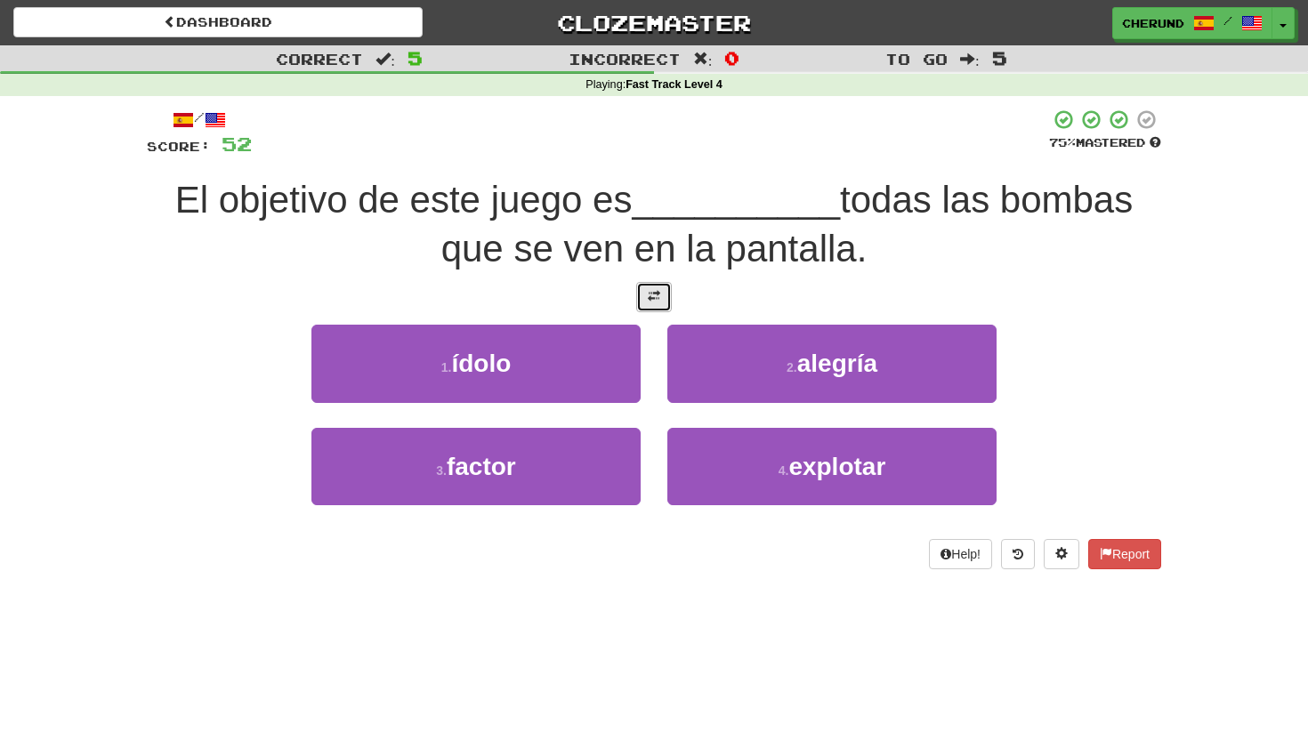
click at [657, 298] on span at bounding box center [654, 296] width 12 height 12
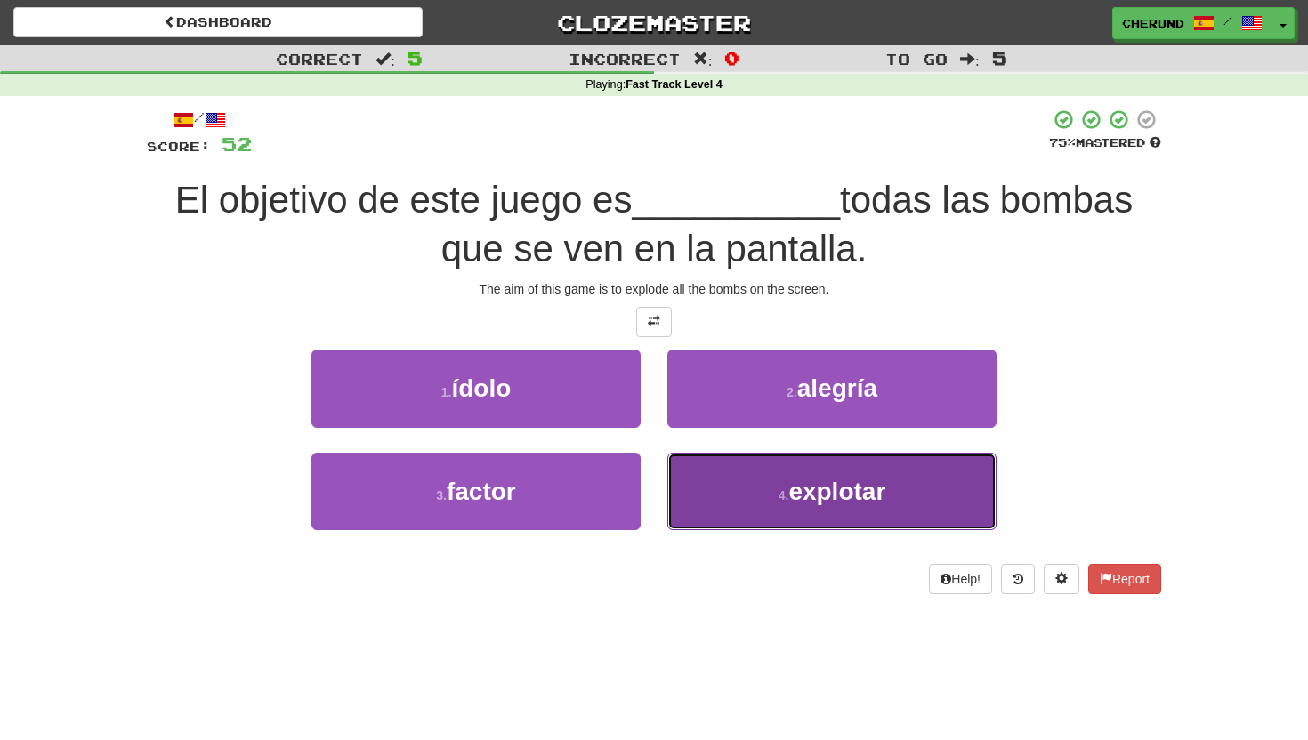
click at [856, 501] on span "explotar" at bounding box center [836, 492] width 97 height 28
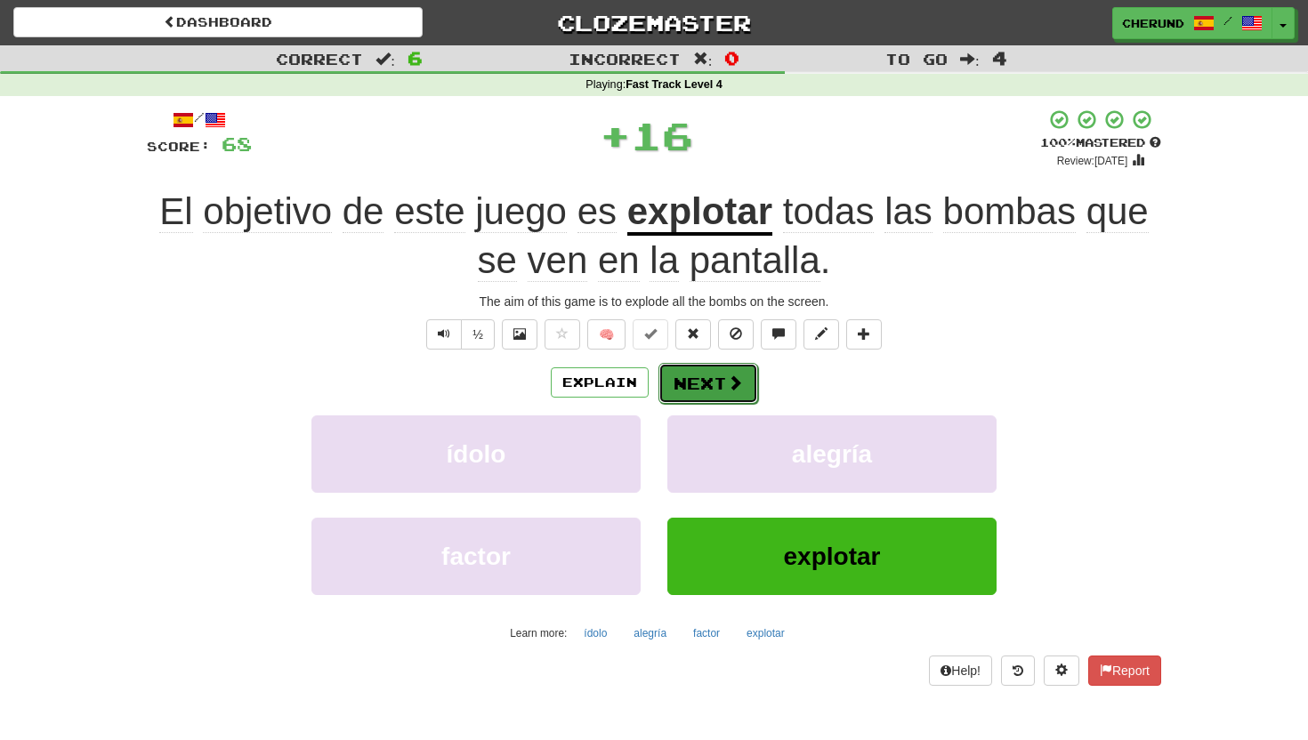
click at [723, 368] on button "Next" at bounding box center [708, 383] width 100 height 41
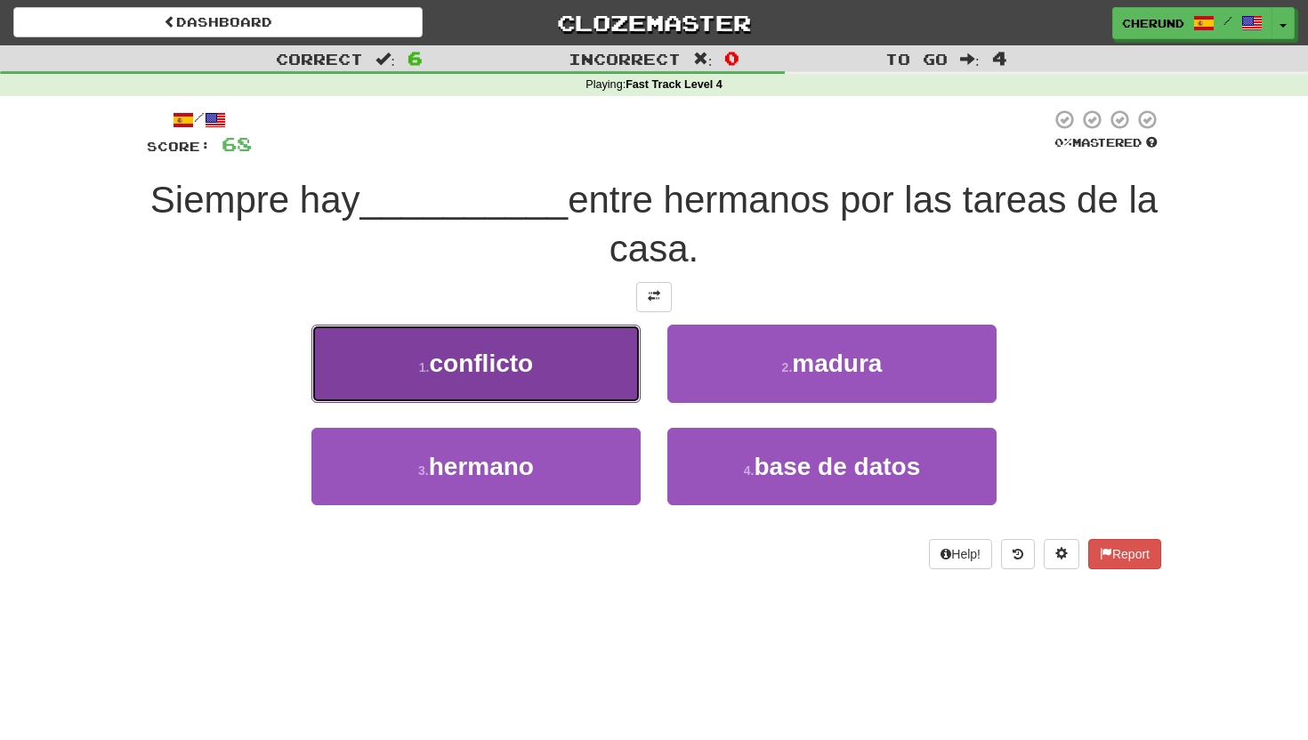
click at [541, 377] on button "1 . conflicto" at bounding box center [475, 363] width 329 height 77
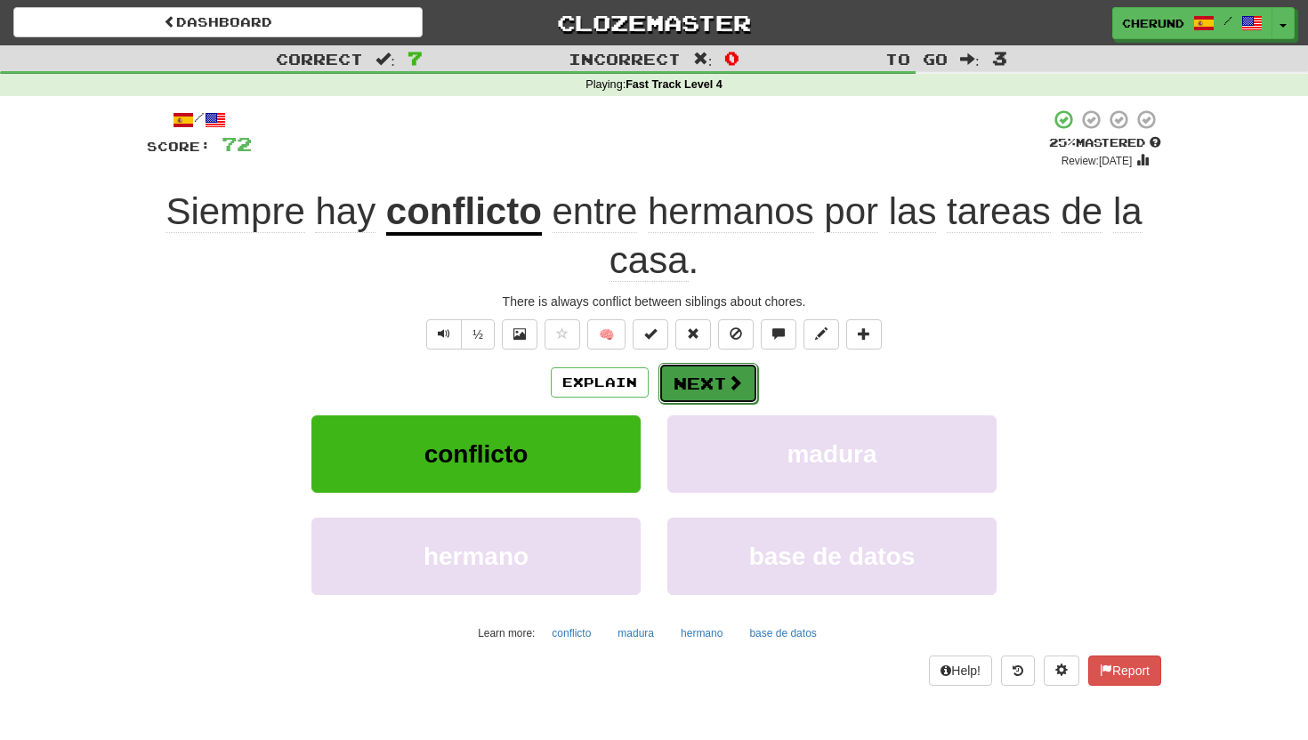
click at [705, 389] on button "Next" at bounding box center [708, 383] width 100 height 41
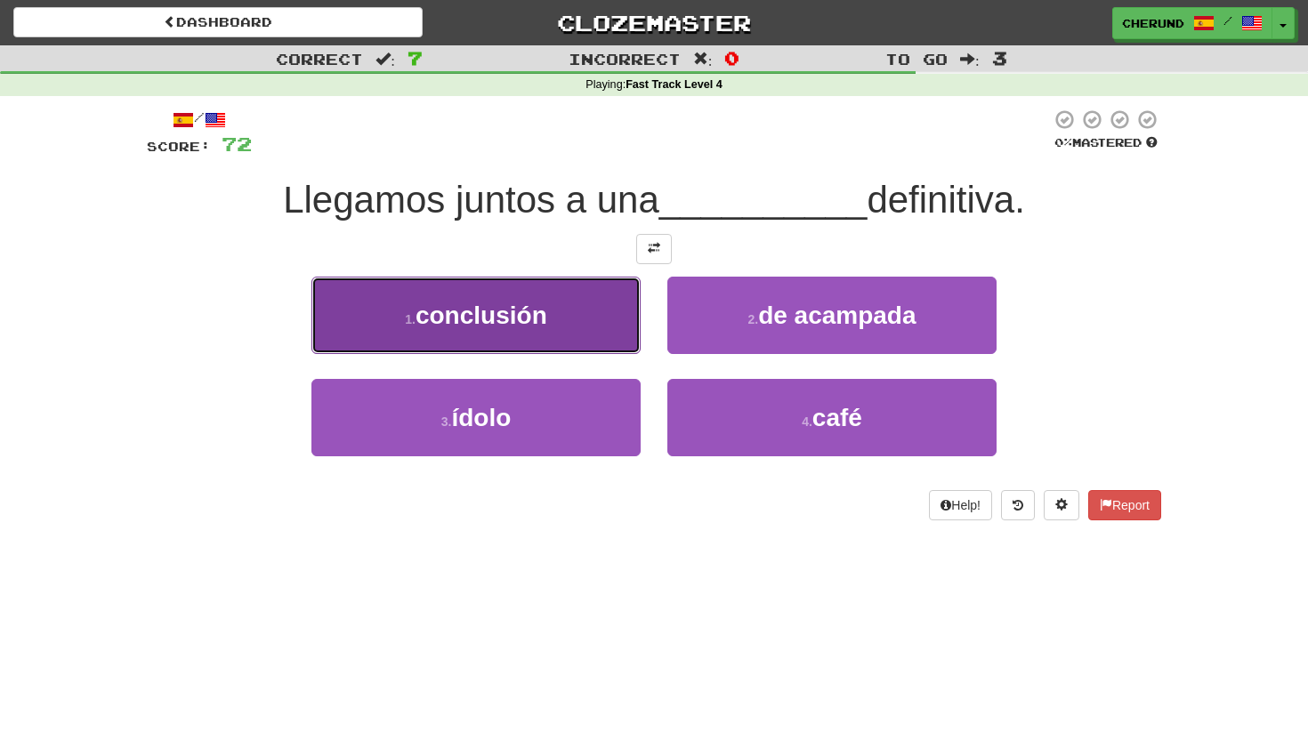
click at [585, 318] on button "1 . conclusión" at bounding box center [475, 315] width 329 height 77
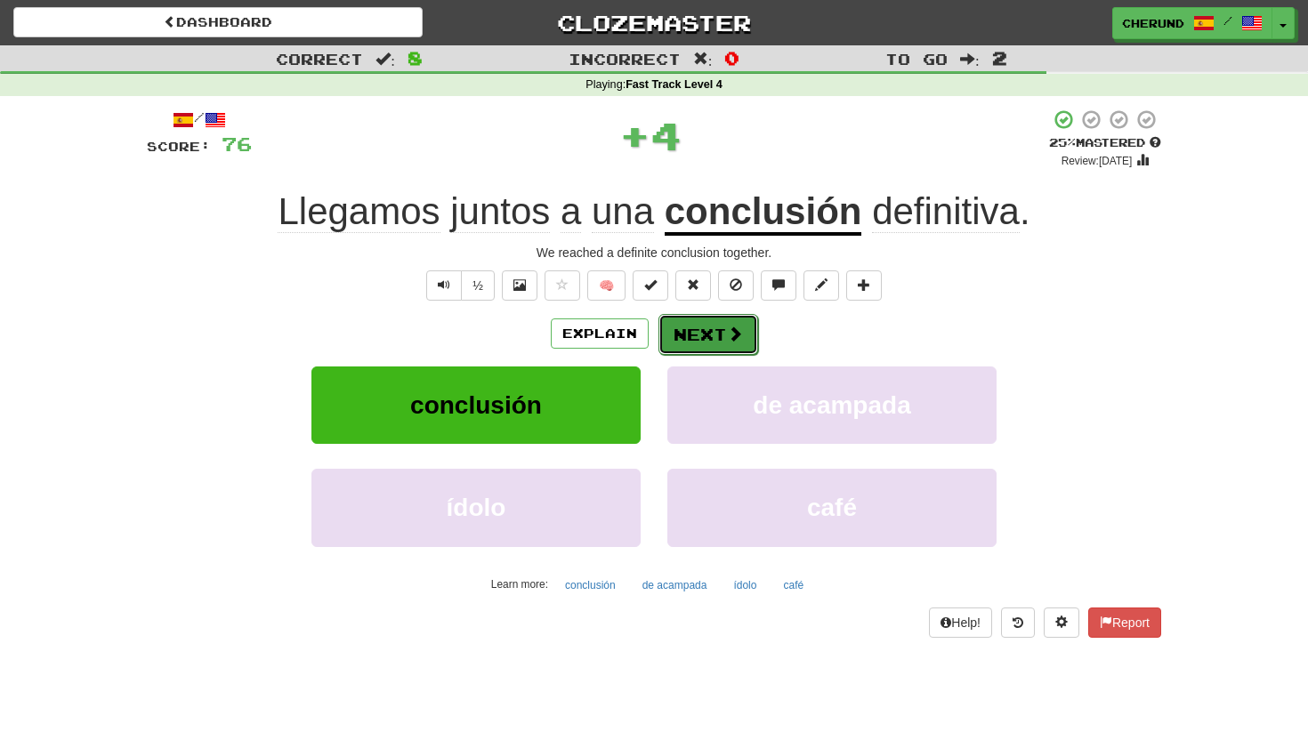
click at [727, 336] on span at bounding box center [735, 334] width 16 height 16
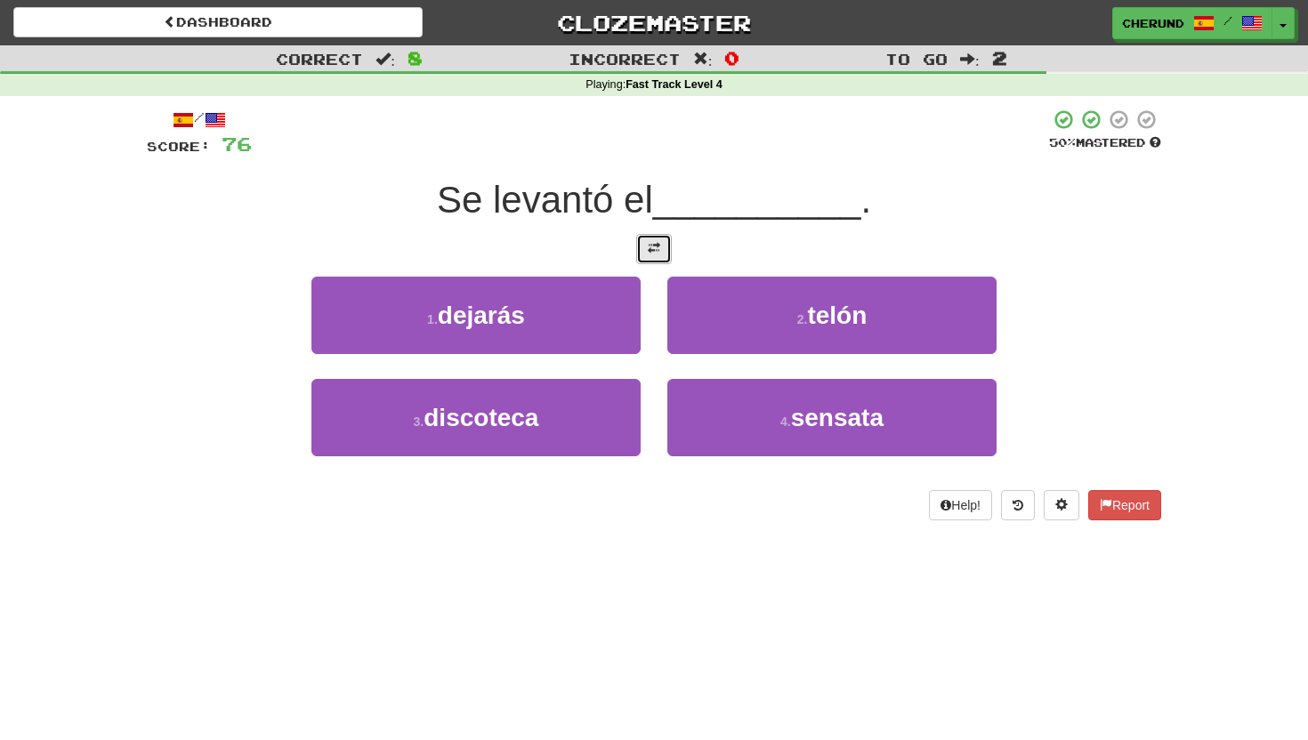
click at [655, 250] on span at bounding box center [654, 248] width 12 height 12
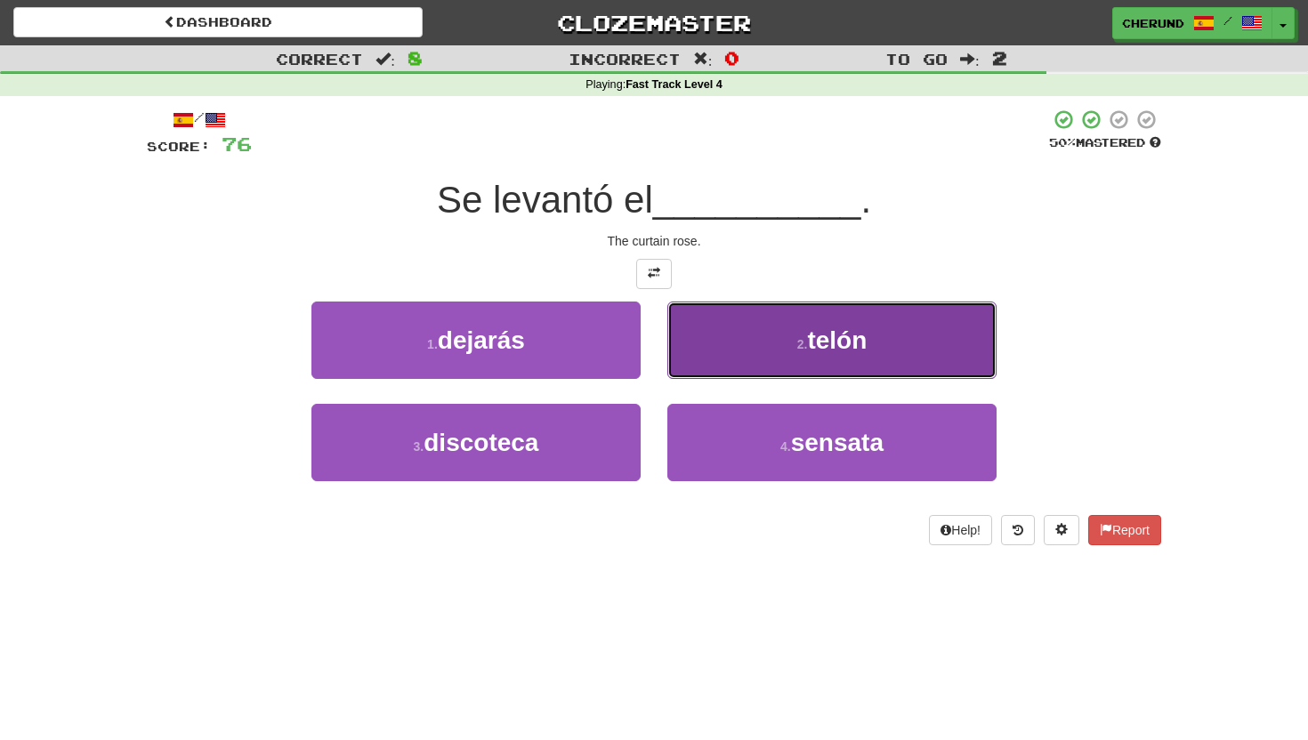
click at [833, 339] on span "telón" at bounding box center [837, 341] width 60 height 28
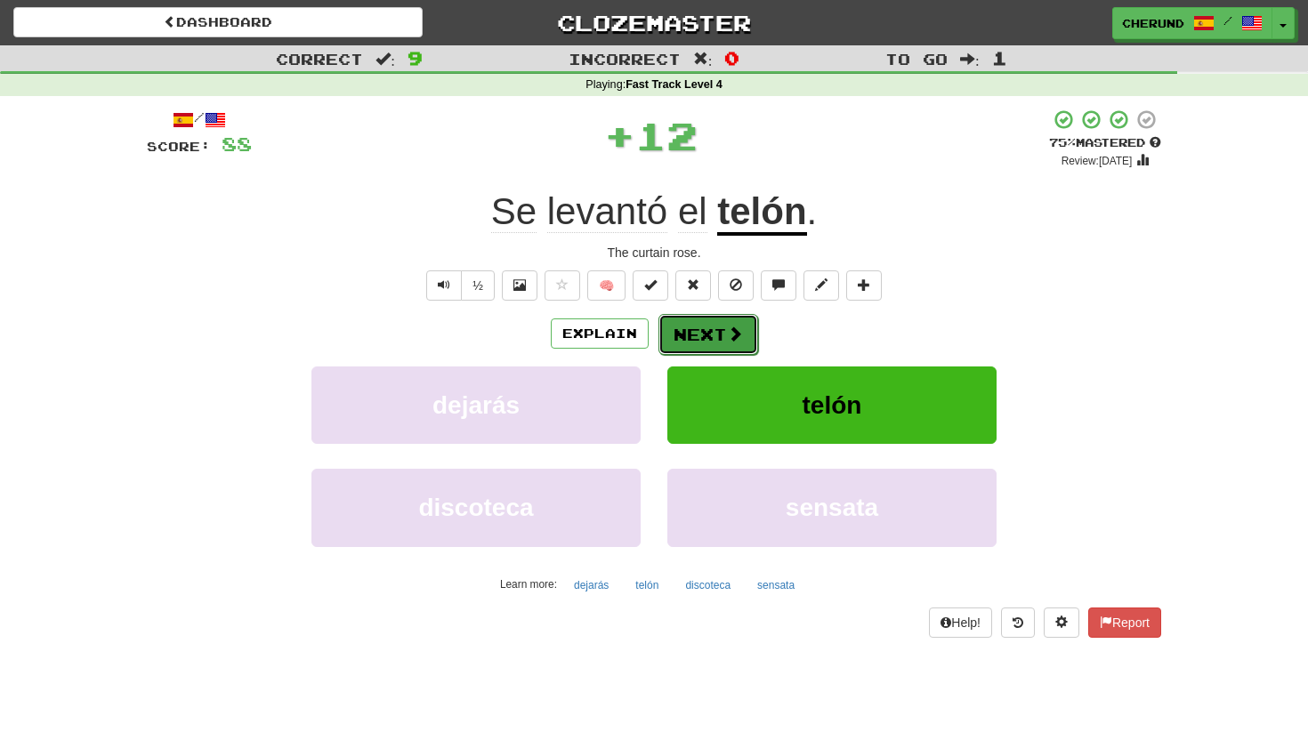
click at [722, 335] on button "Next" at bounding box center [708, 334] width 100 height 41
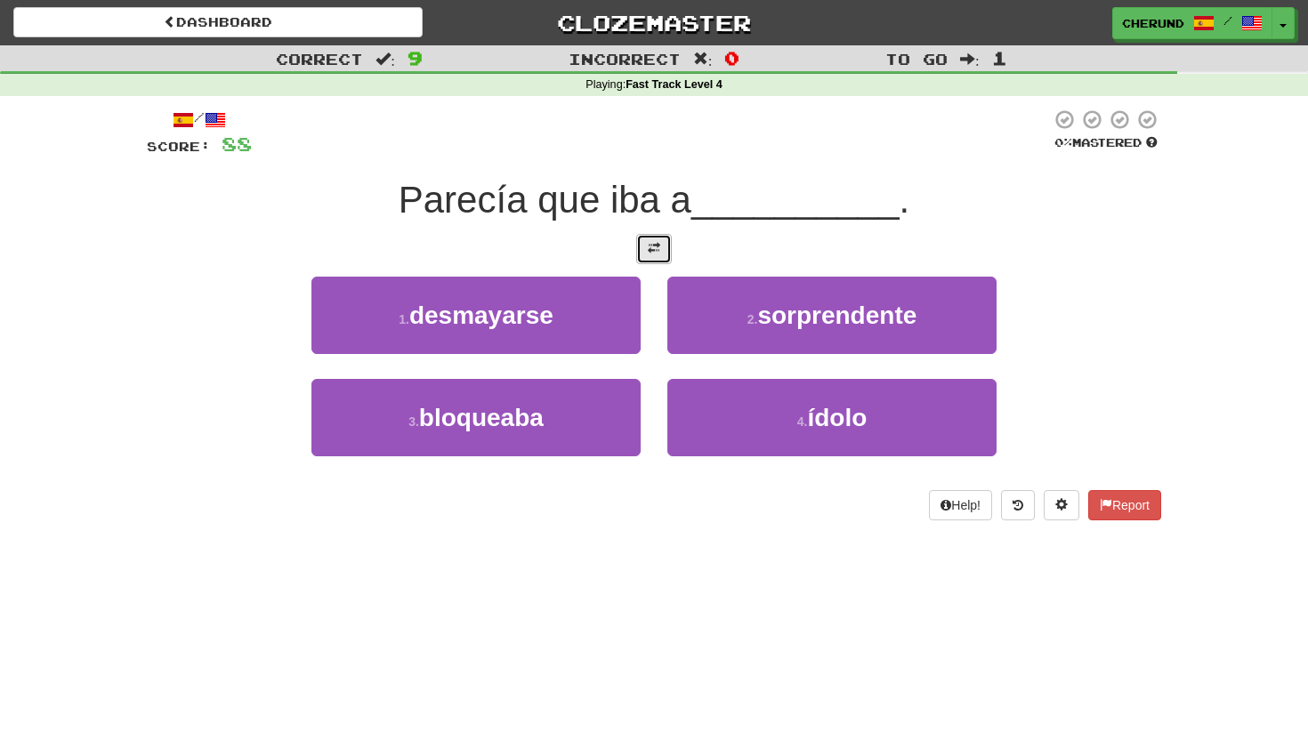
click at [650, 247] on span at bounding box center [654, 248] width 12 height 12
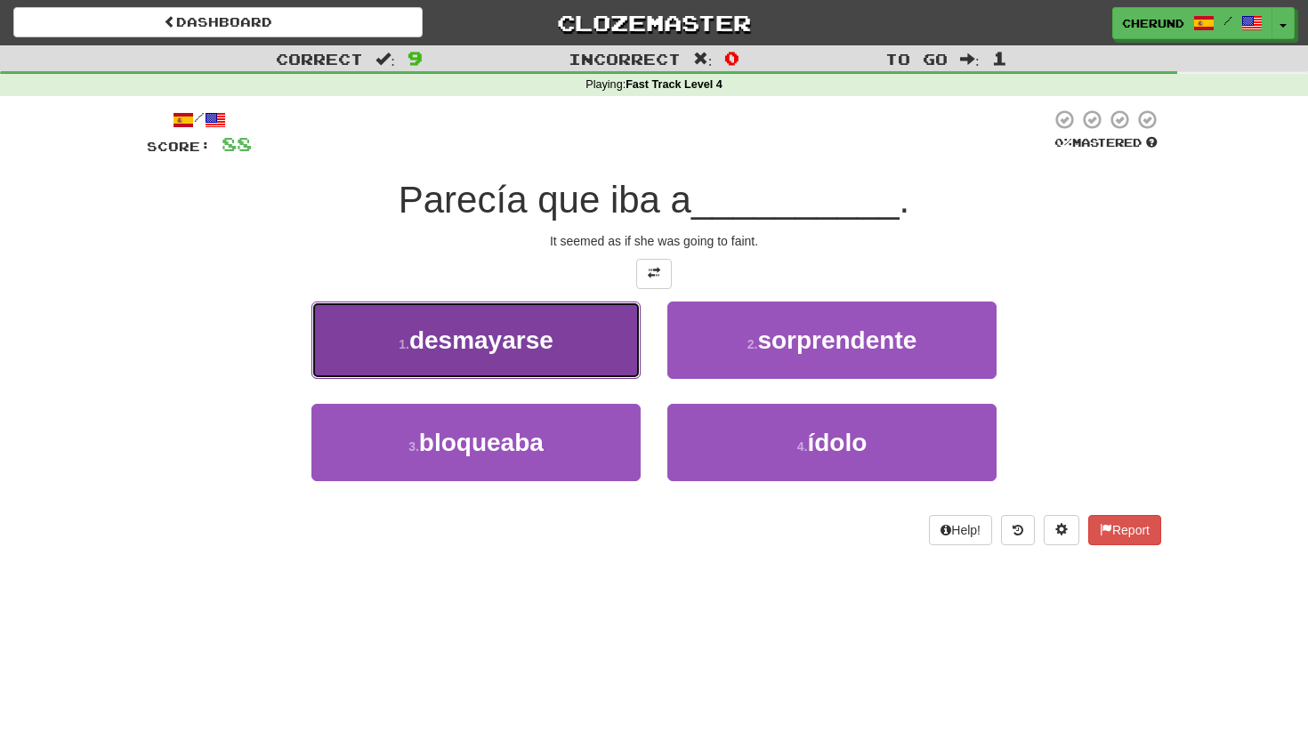
click at [597, 346] on button "1 . desmayarse" at bounding box center [475, 340] width 329 height 77
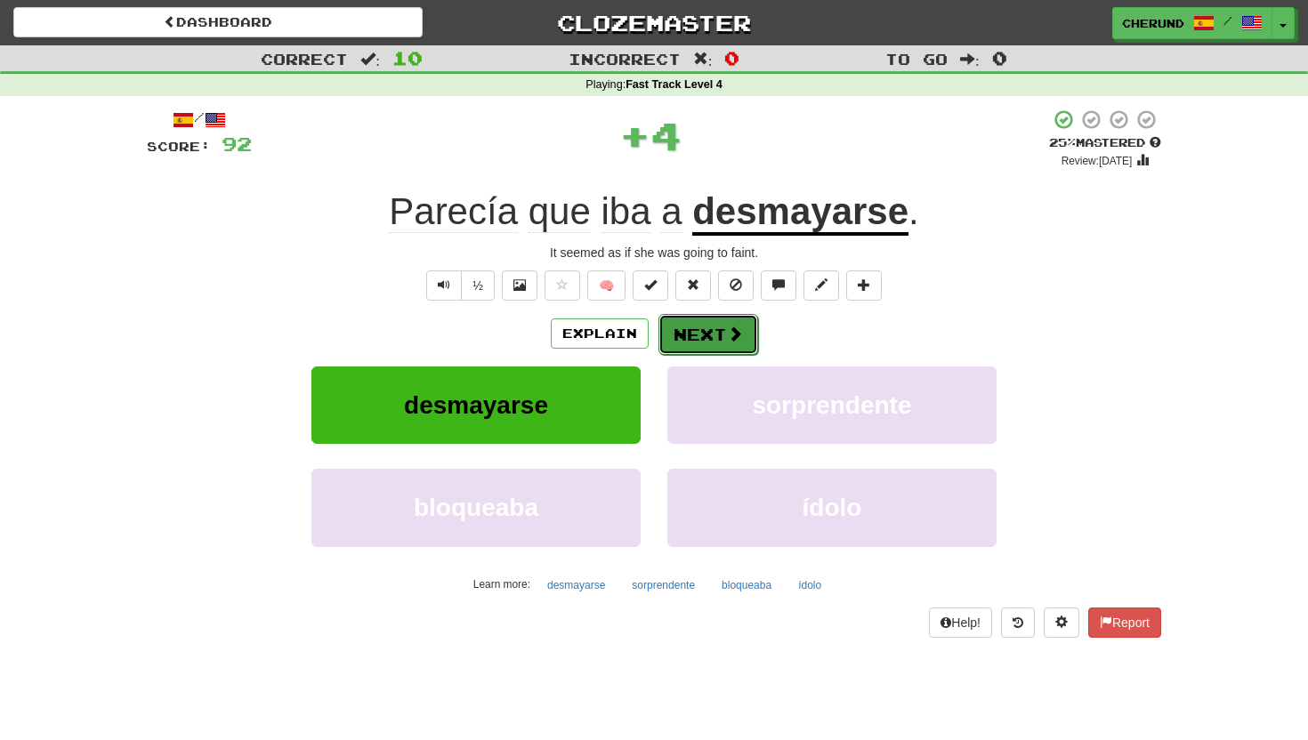
click at [716, 342] on button "Next" at bounding box center [708, 334] width 100 height 41
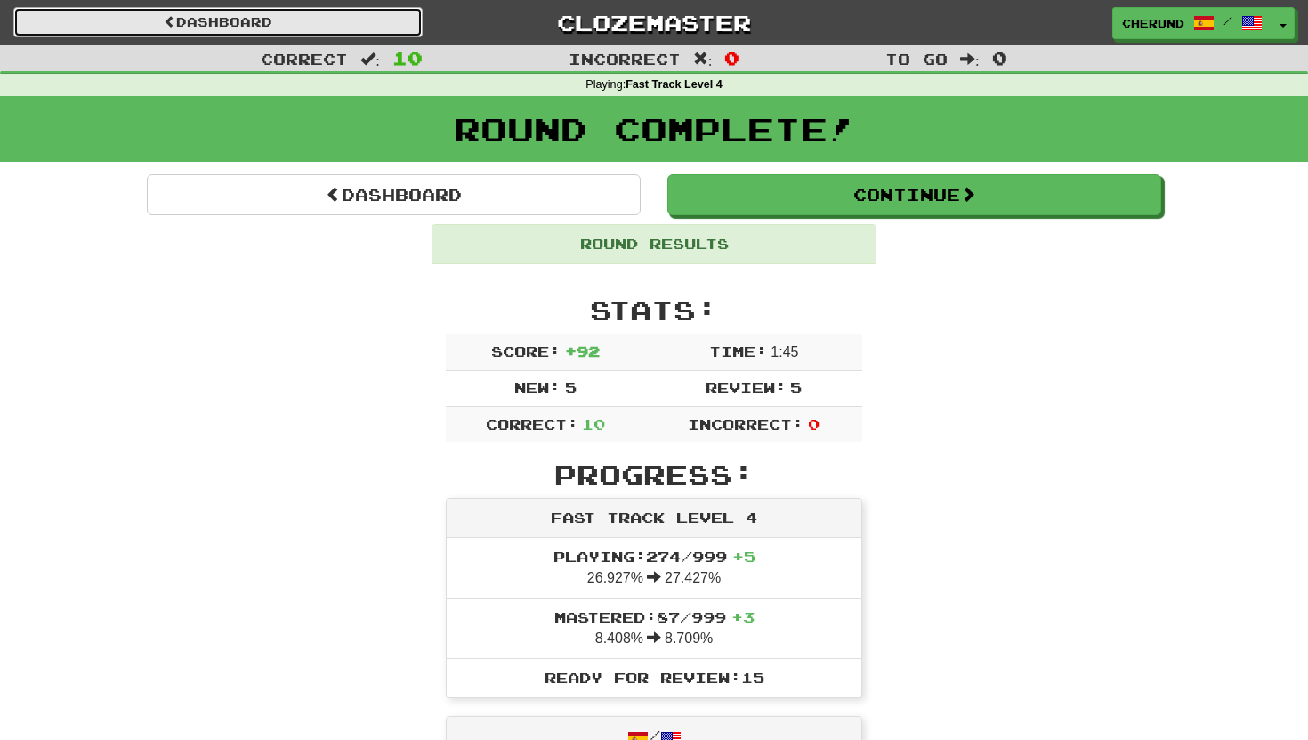
click at [312, 22] on link "Dashboard" at bounding box center [217, 22] width 409 height 30
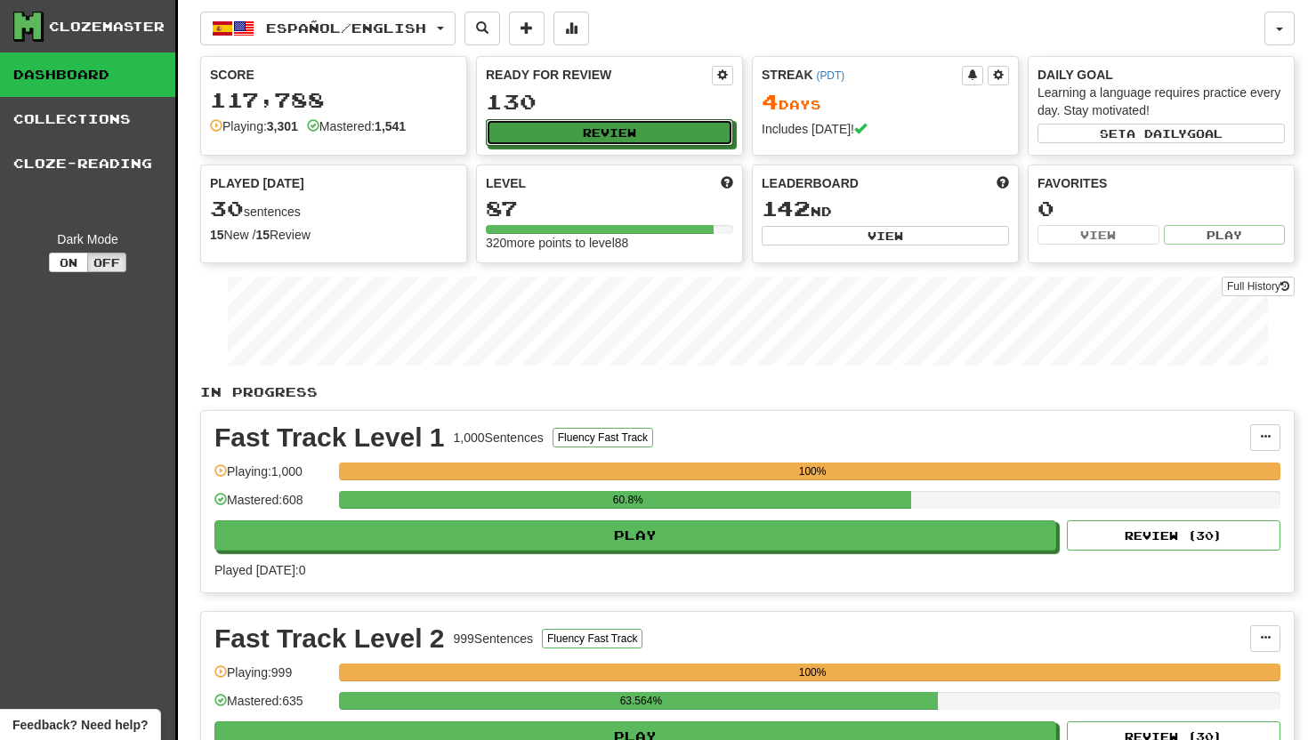
click at [604, 118] on div "Ready for Review 130 Review" at bounding box center [609, 106] width 265 height 98
click at [621, 137] on button "Review" at bounding box center [610, 133] width 247 height 27
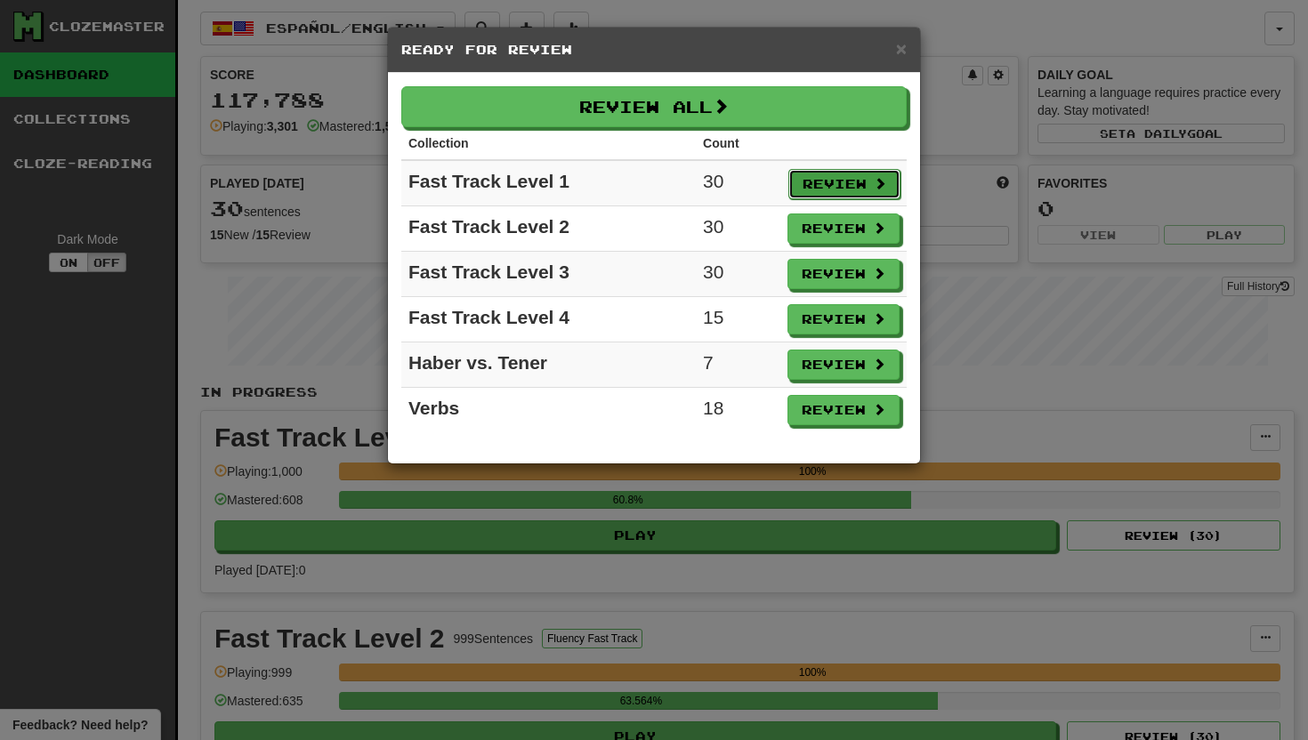
click at [855, 180] on button "Review" at bounding box center [844, 184] width 112 height 30
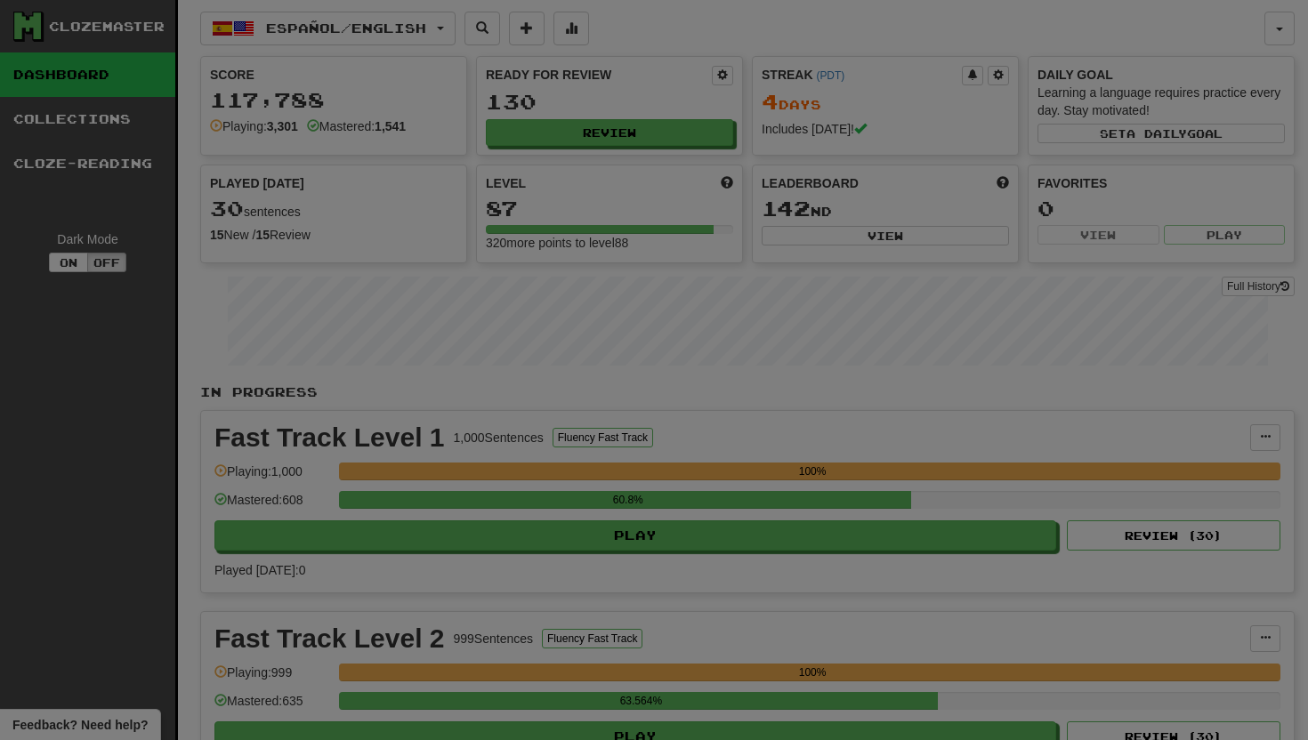
select select "**"
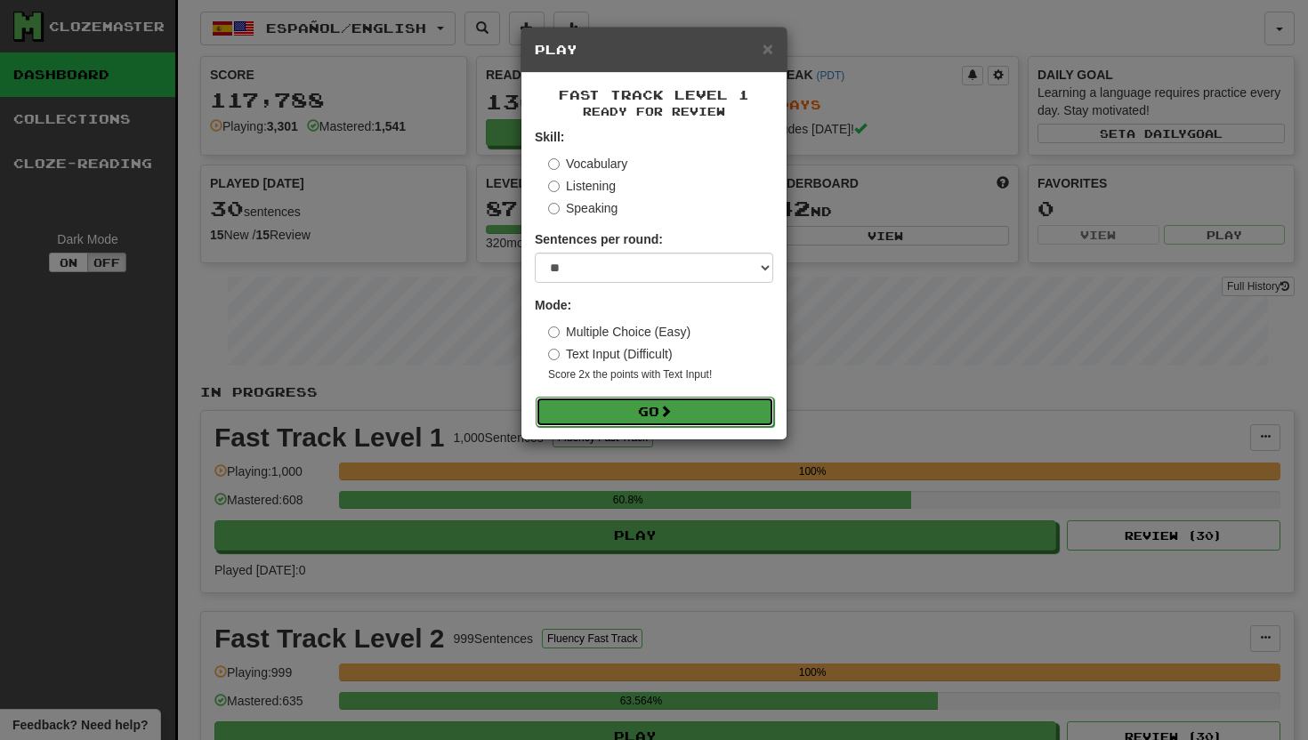
click at [651, 410] on button "Go" at bounding box center [655, 412] width 238 height 30
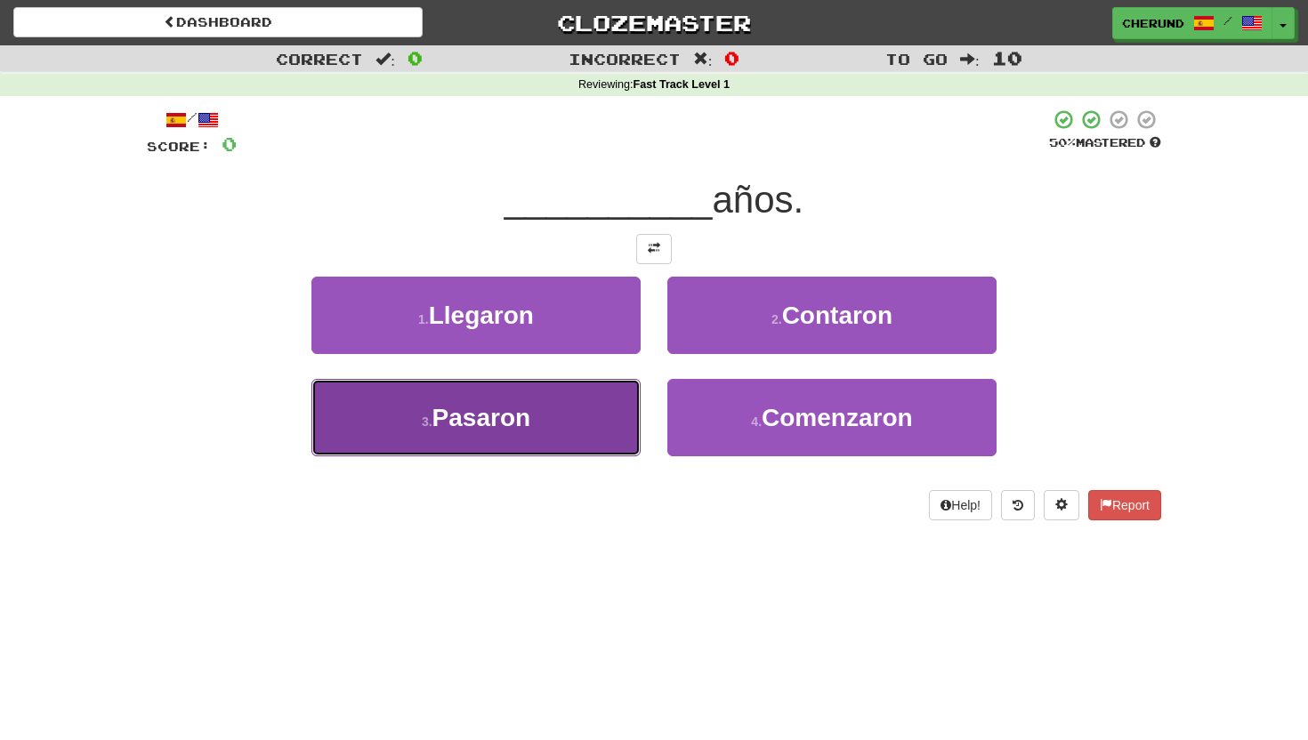
click at [561, 414] on button "3 . [GEOGRAPHIC_DATA]" at bounding box center [475, 417] width 329 height 77
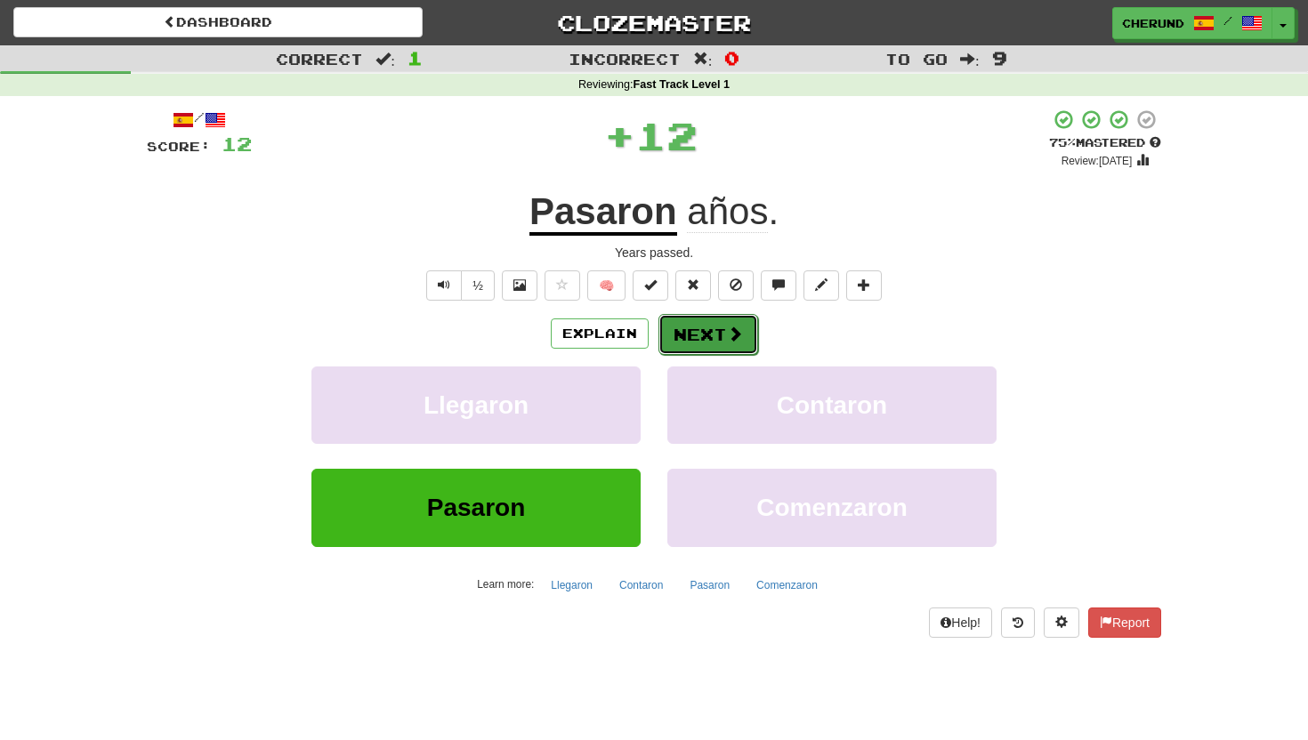
click at [720, 341] on button "Next" at bounding box center [708, 334] width 100 height 41
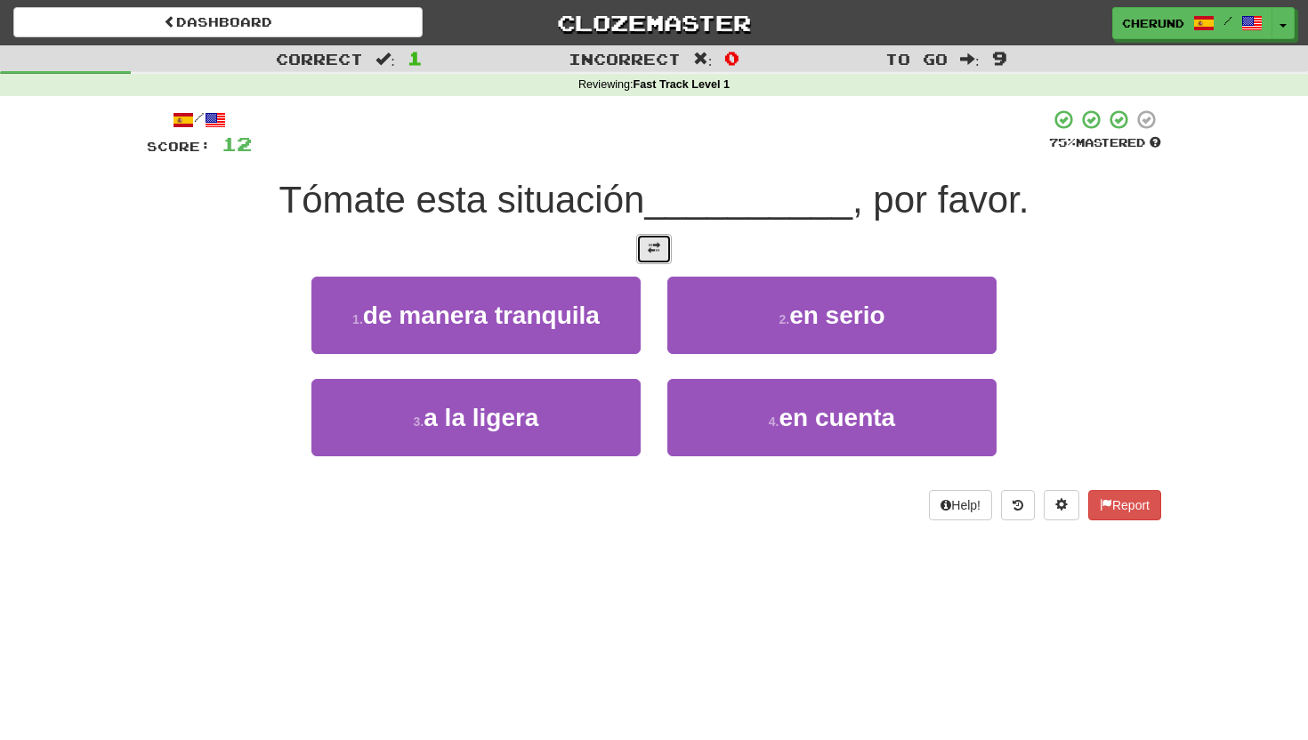
click at [664, 246] on button at bounding box center [654, 249] width 36 height 30
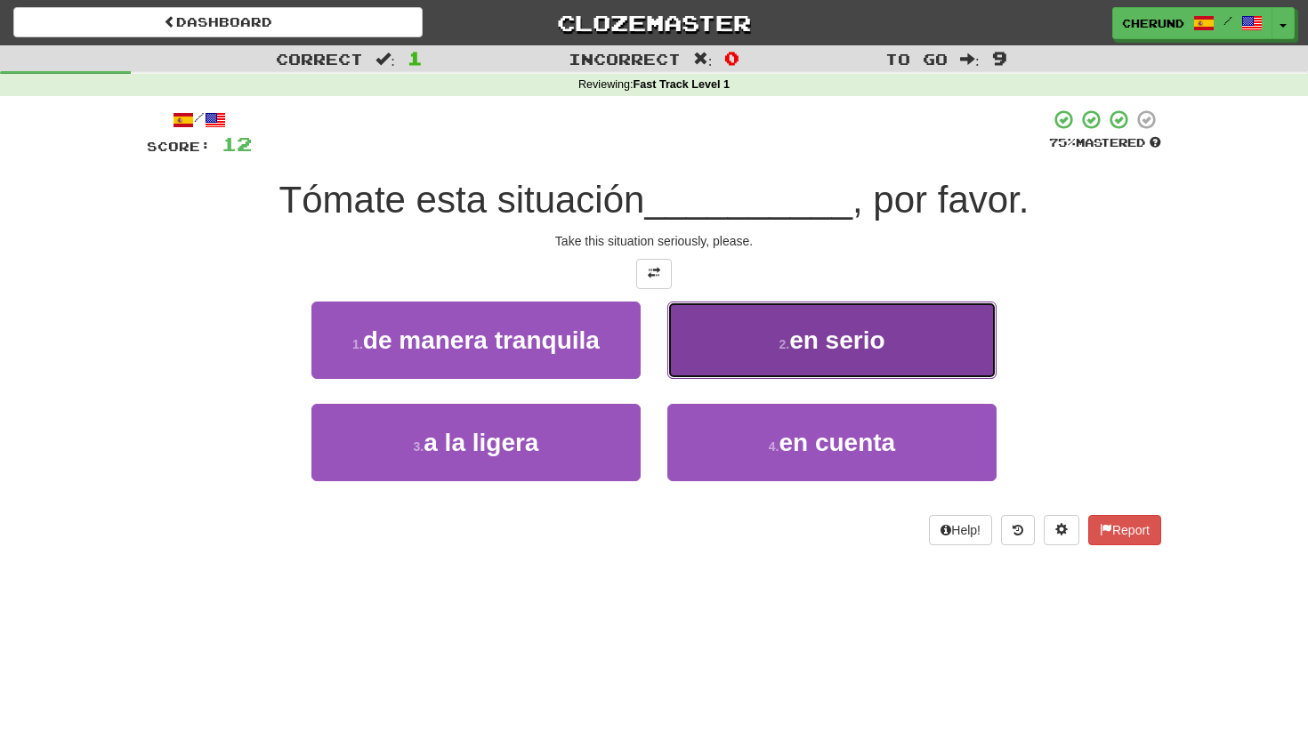
click at [765, 318] on button "2 . en [PERSON_NAME]" at bounding box center [831, 340] width 329 height 77
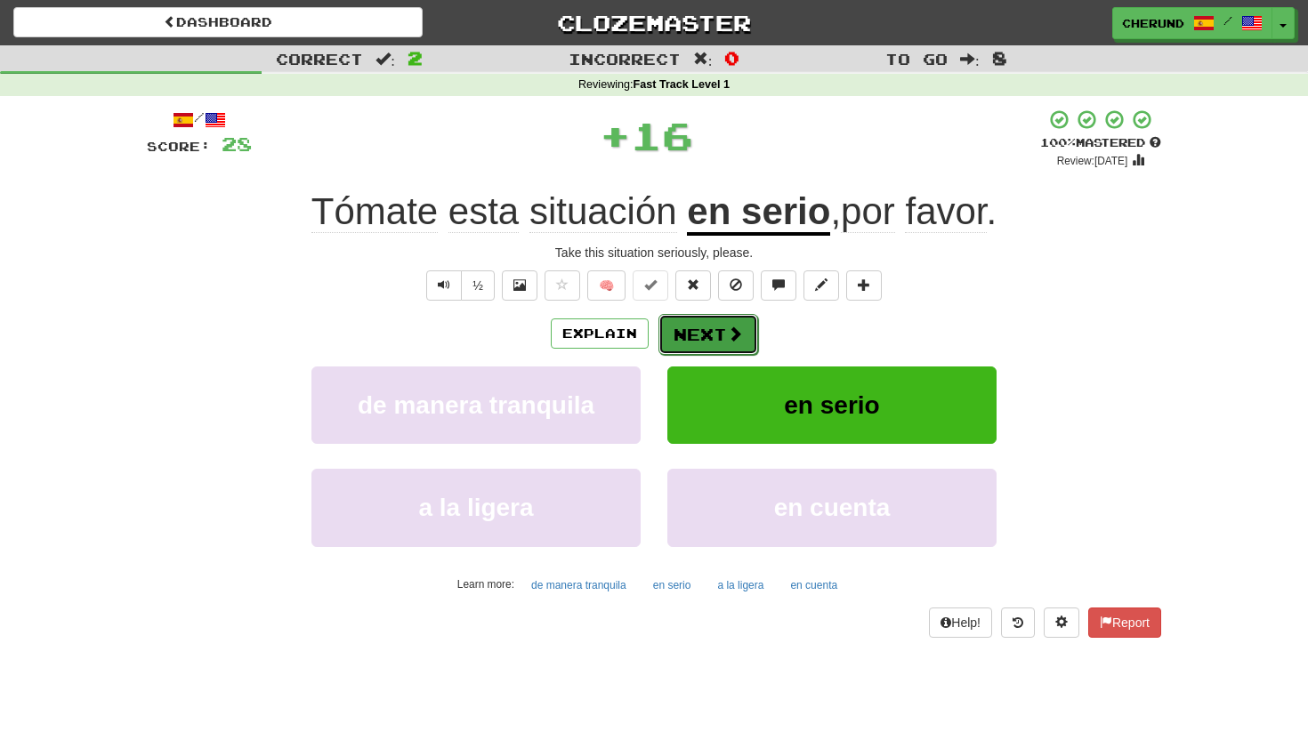
click at [715, 337] on button "Next" at bounding box center [708, 334] width 100 height 41
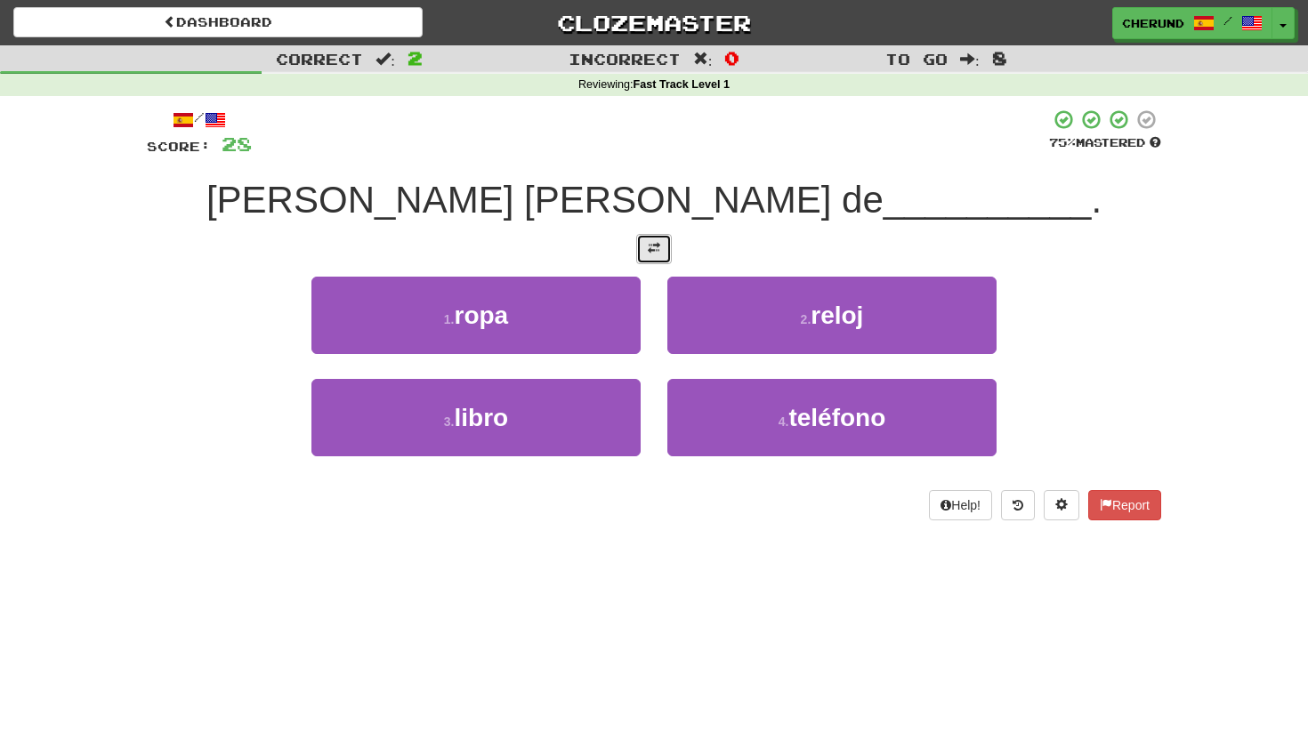
click at [652, 250] on span at bounding box center [654, 248] width 12 height 12
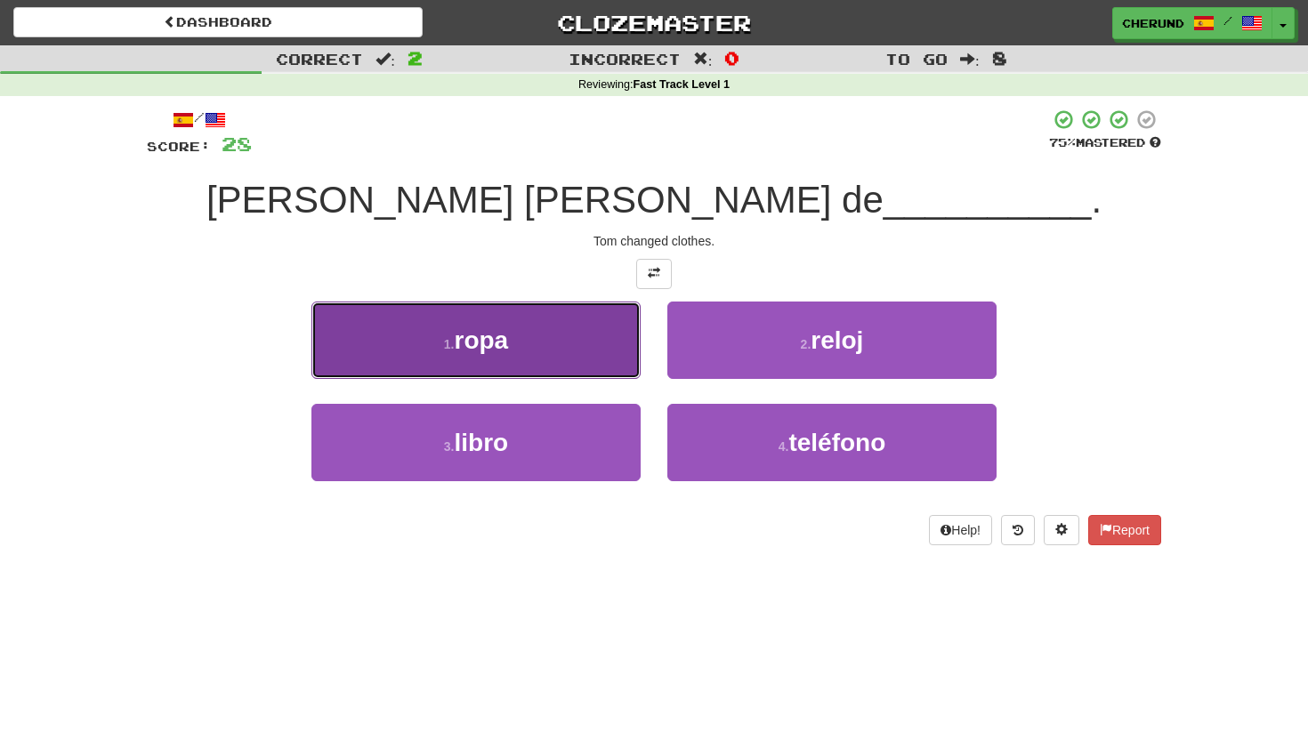
click at [588, 343] on button "1 . ropa" at bounding box center [475, 340] width 329 height 77
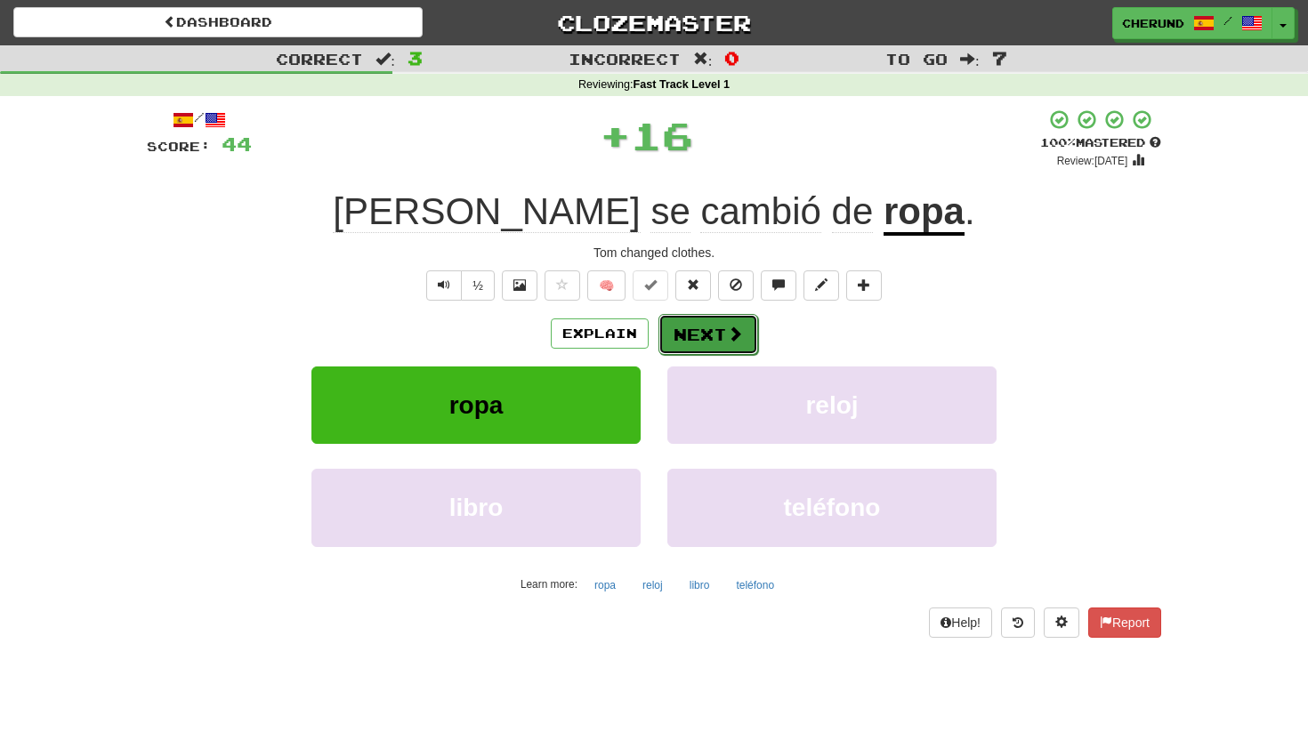
click at [727, 330] on span at bounding box center [735, 334] width 16 height 16
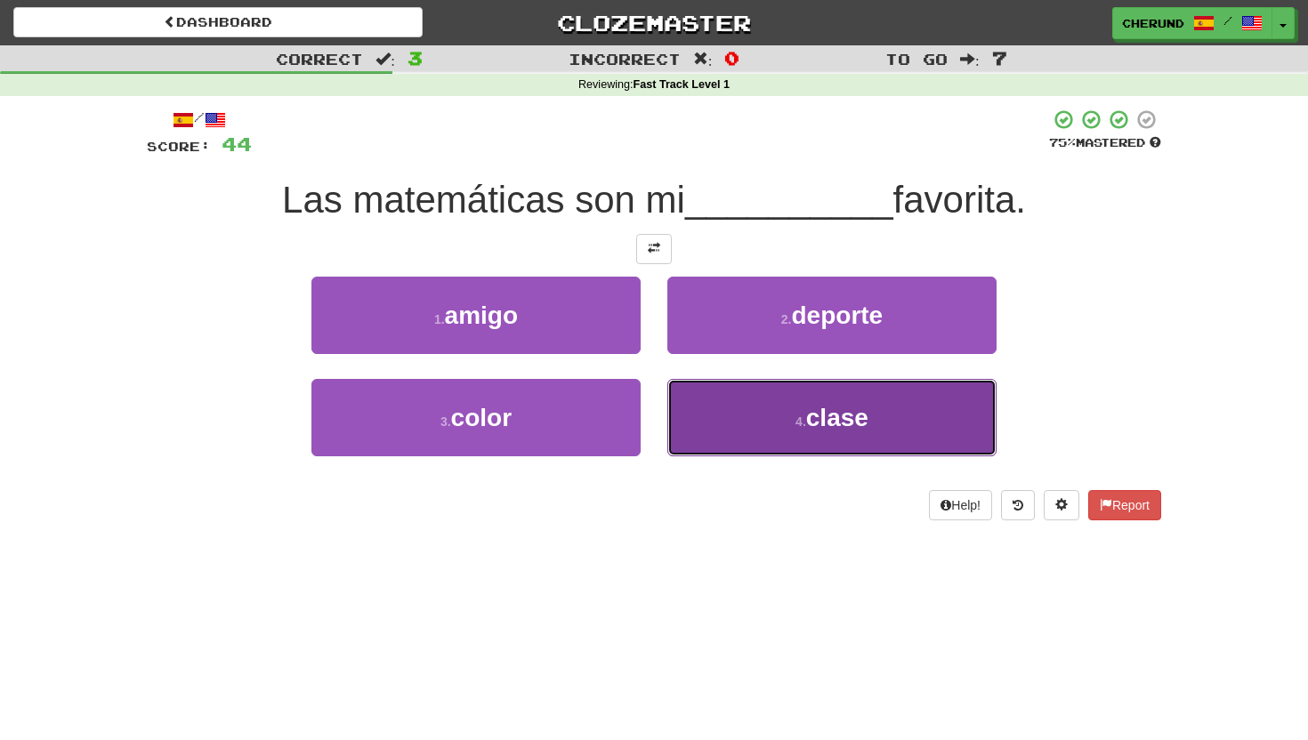
click at [755, 389] on button "4 . clase" at bounding box center [831, 417] width 329 height 77
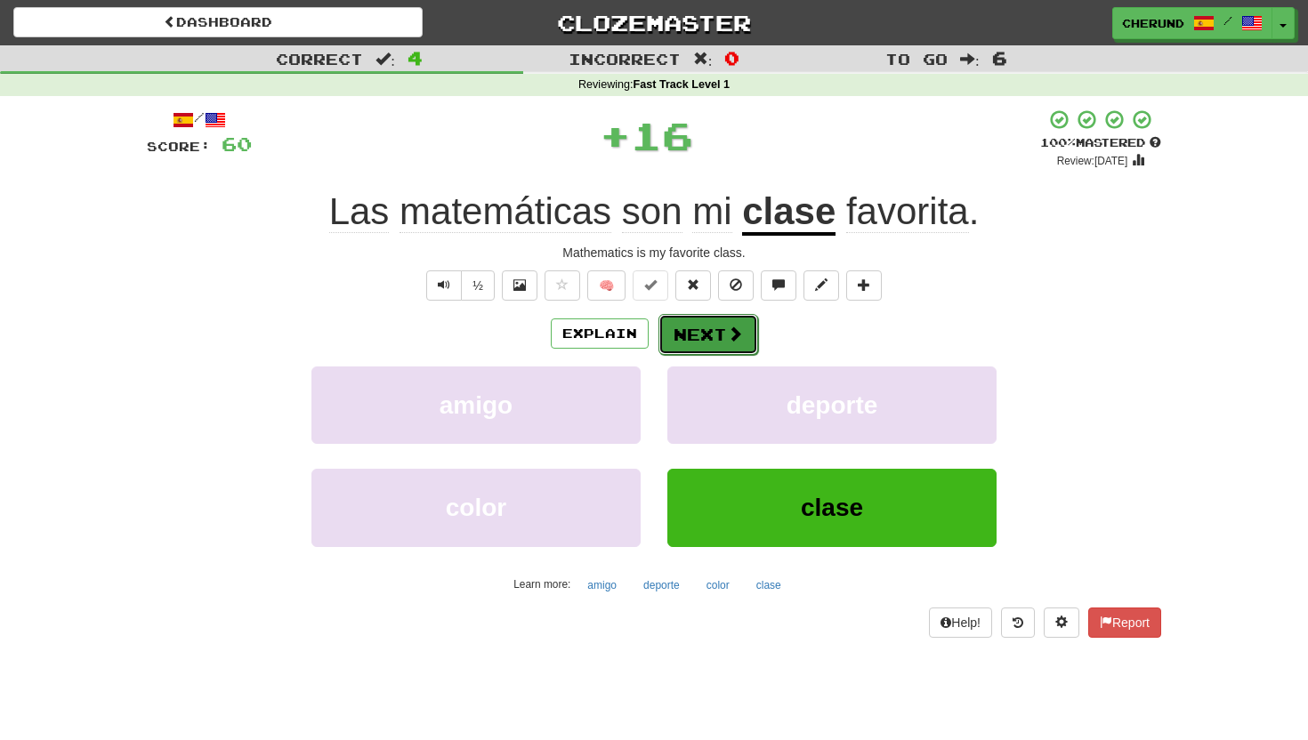
click at [715, 334] on button "Next" at bounding box center [708, 334] width 100 height 41
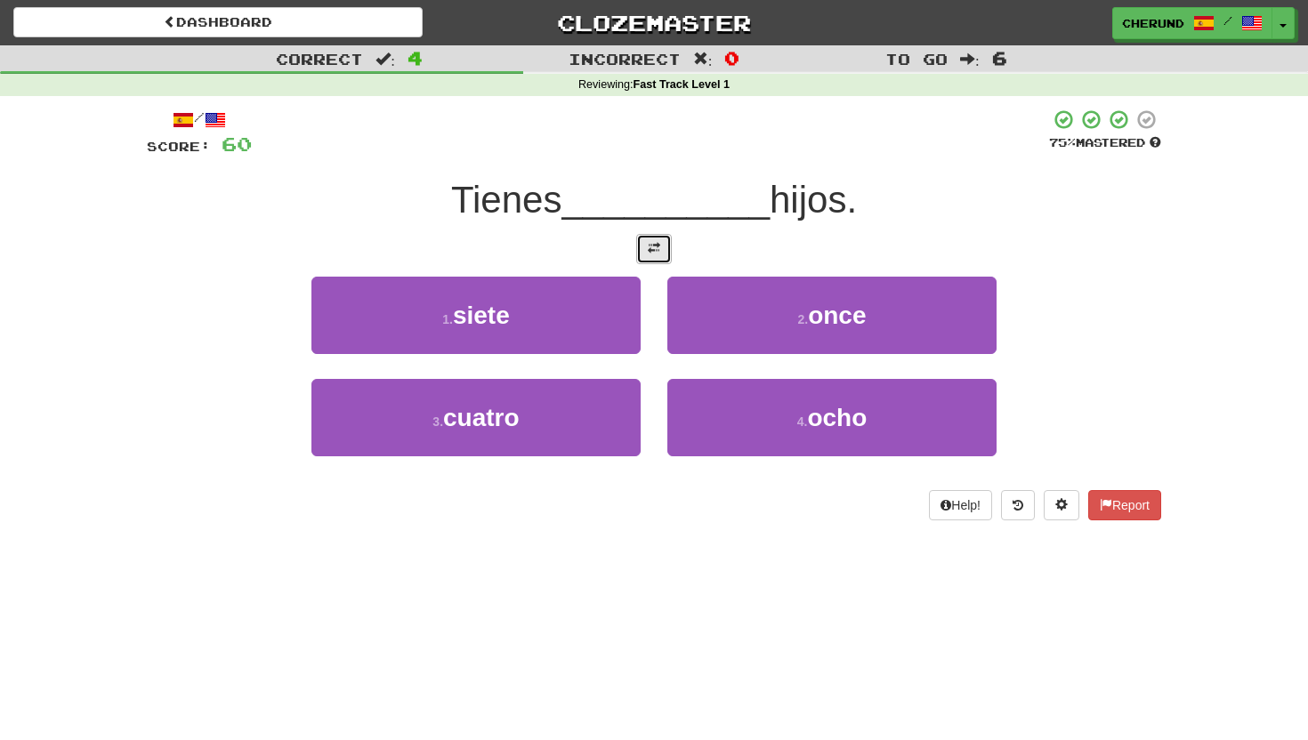
click at [657, 246] on span at bounding box center [654, 248] width 12 height 12
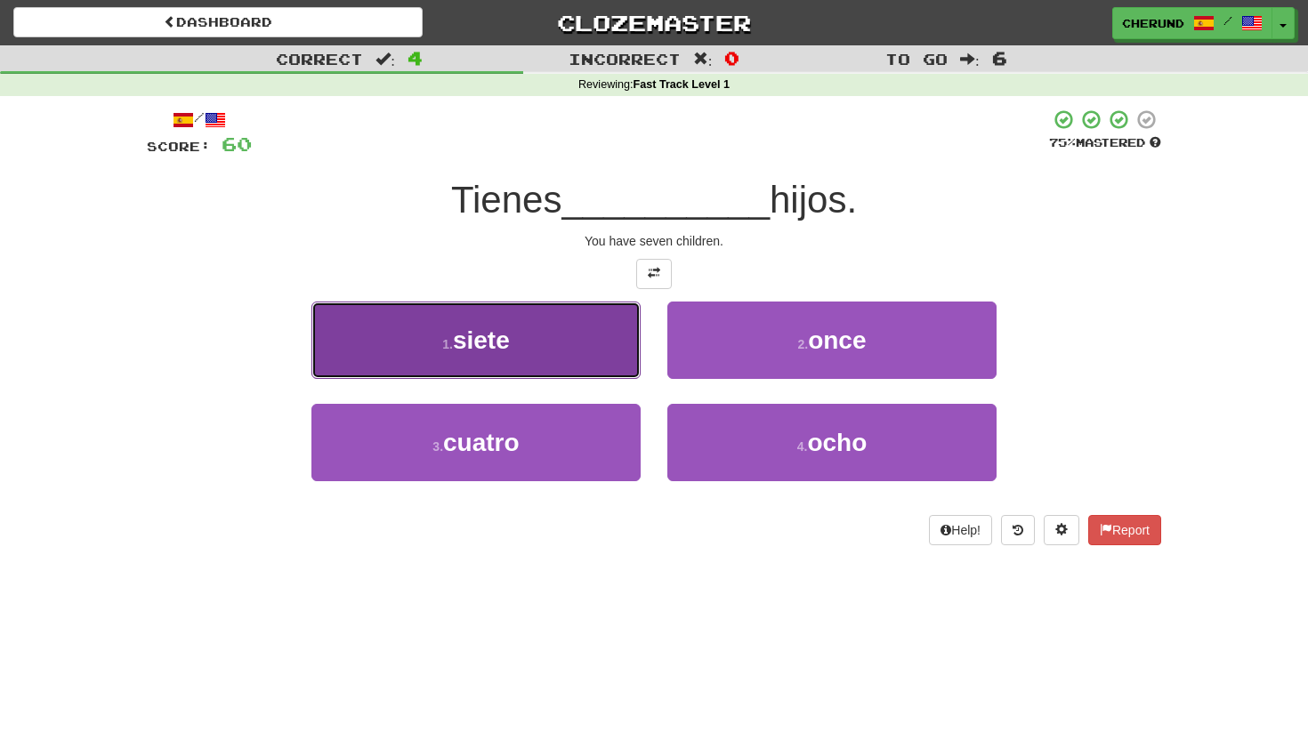
click at [576, 341] on button "1 . siete" at bounding box center [475, 340] width 329 height 77
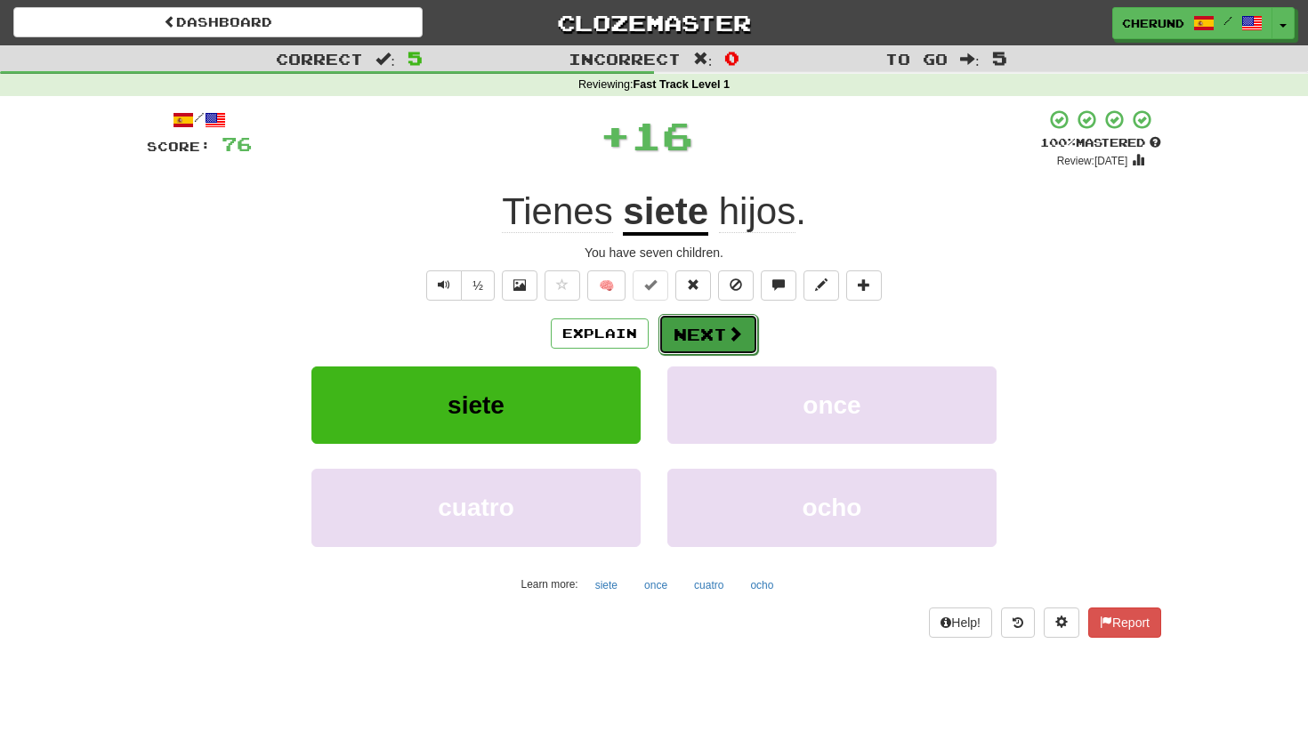
click at [697, 338] on button "Next" at bounding box center [708, 334] width 100 height 41
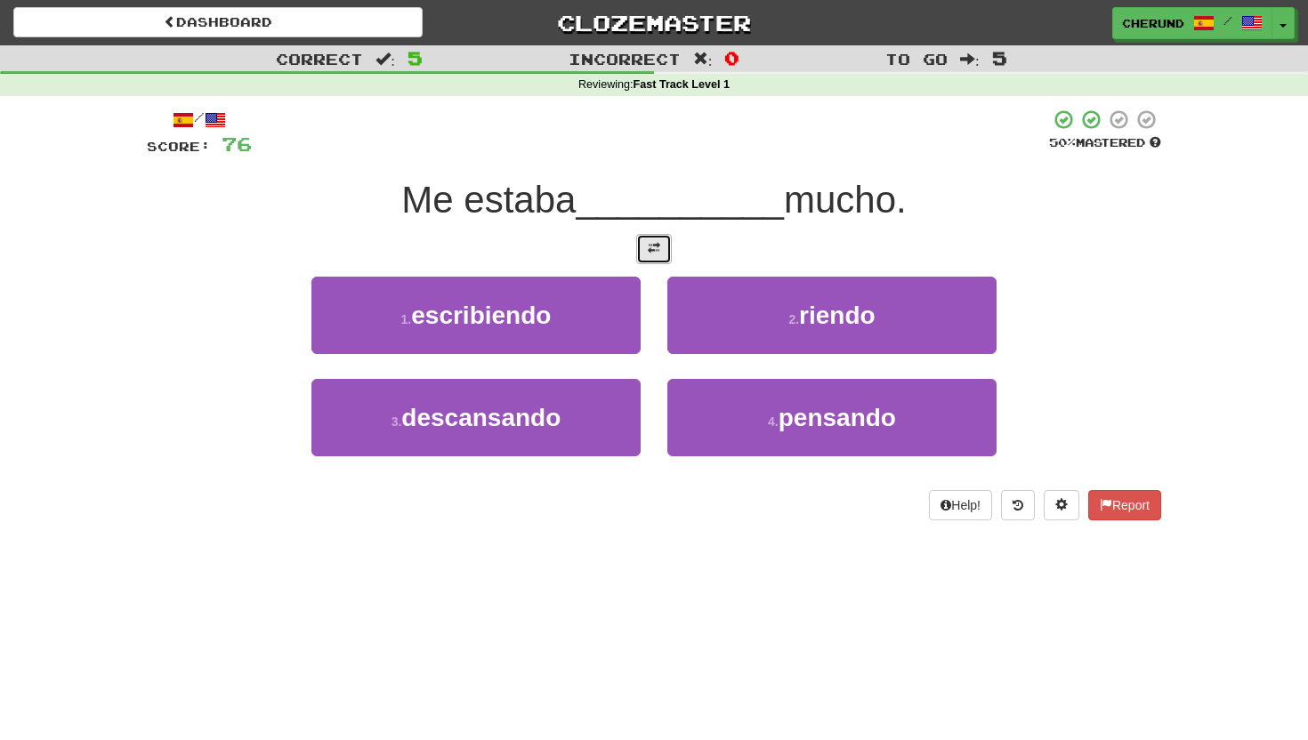
click at [655, 246] on span at bounding box center [654, 248] width 12 height 12
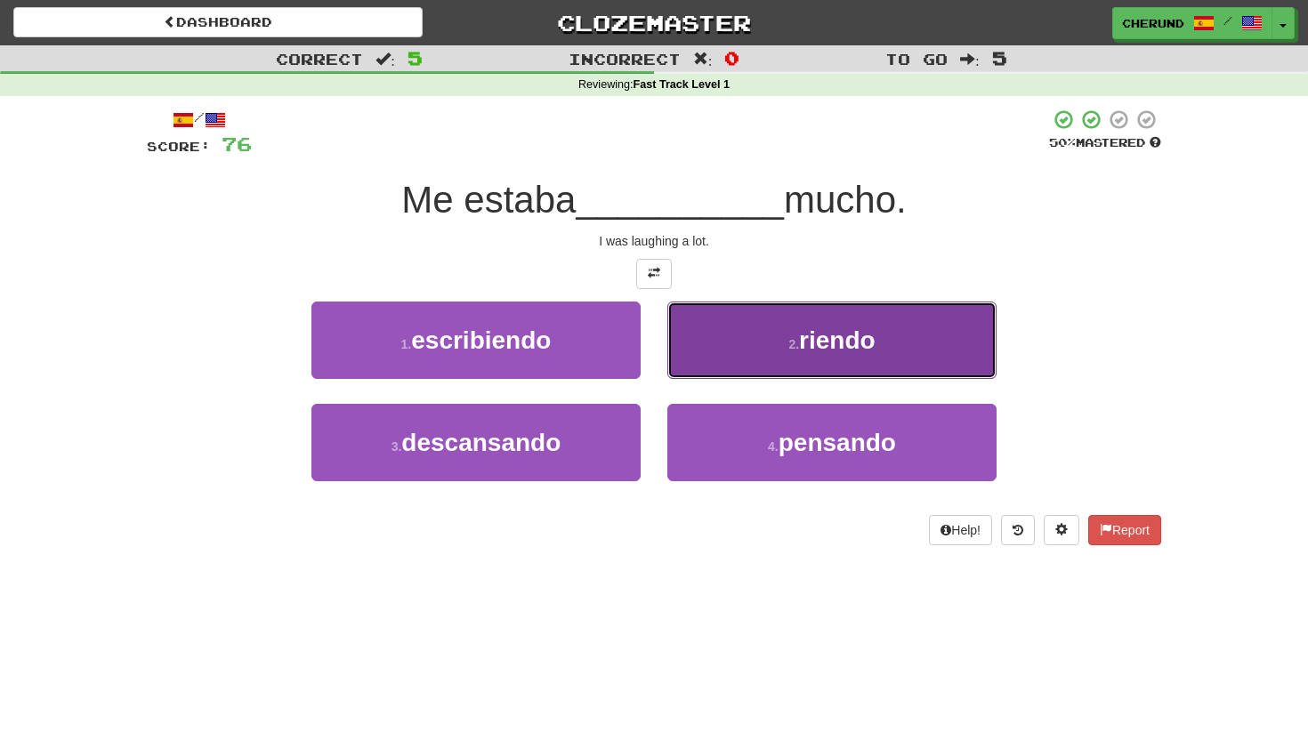
click at [735, 327] on button "2 . riendo" at bounding box center [831, 340] width 329 height 77
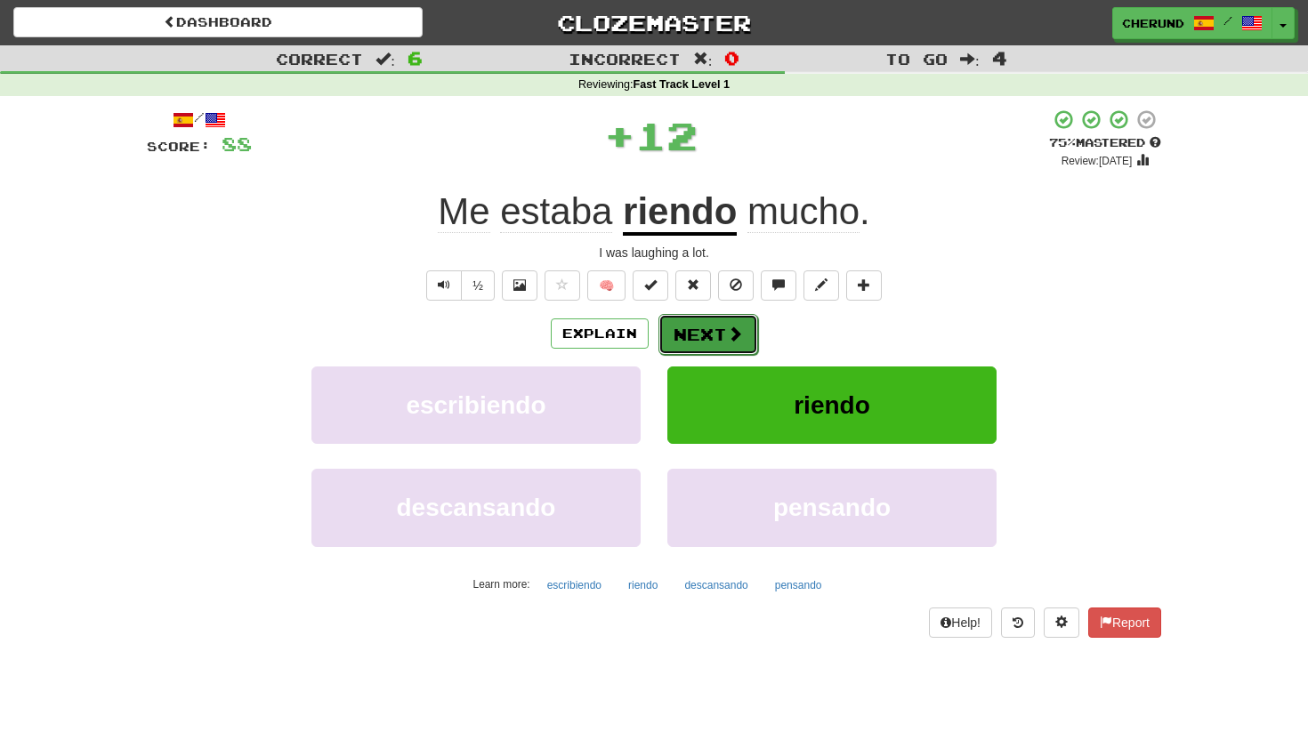
click at [729, 335] on span at bounding box center [735, 334] width 16 height 16
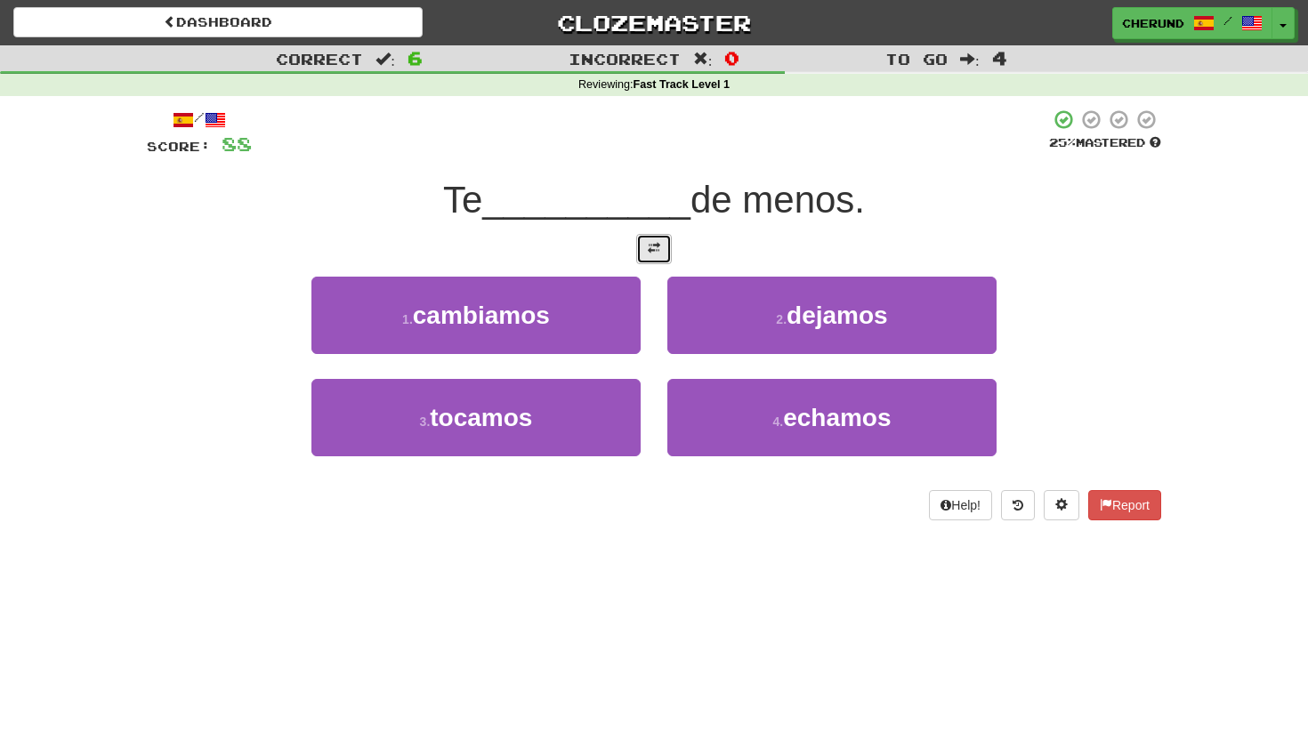
click at [665, 243] on button at bounding box center [654, 249] width 36 height 30
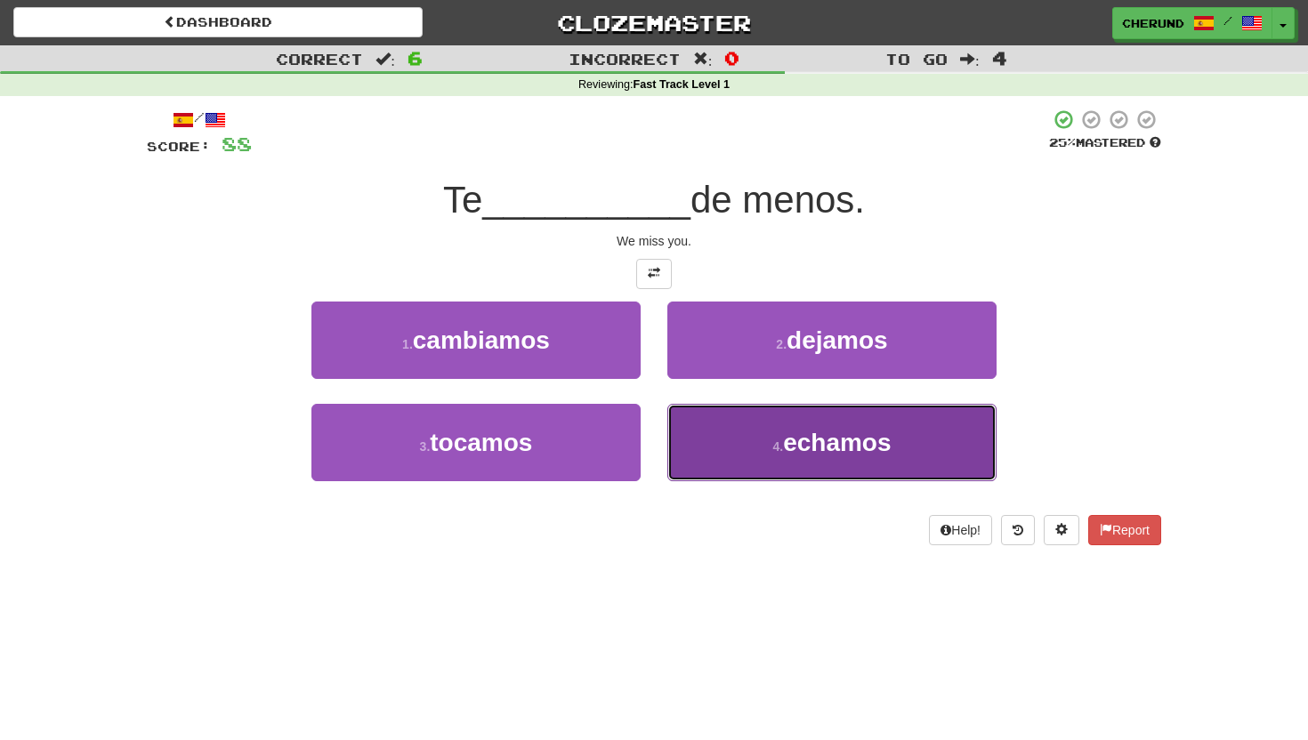
click at [737, 443] on button "4 . echamos" at bounding box center [831, 442] width 329 height 77
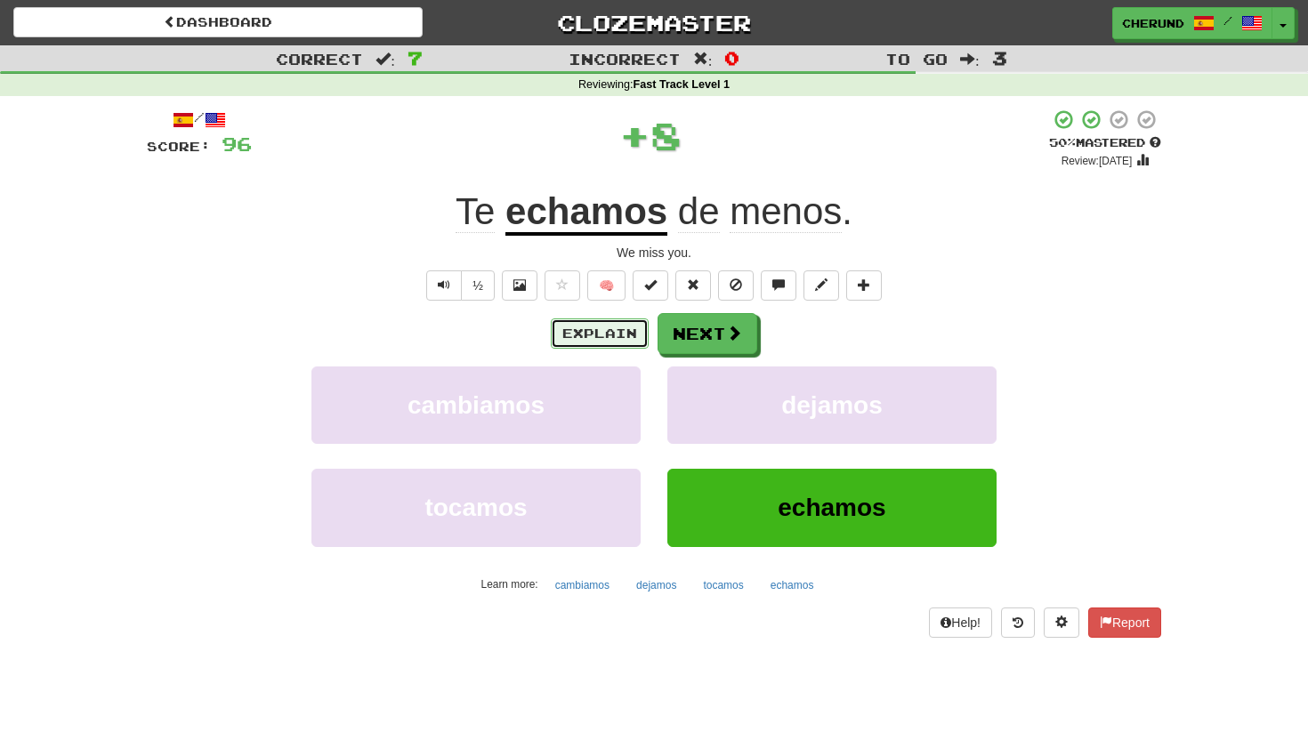
click at [598, 324] on button "Explain" at bounding box center [600, 334] width 98 height 30
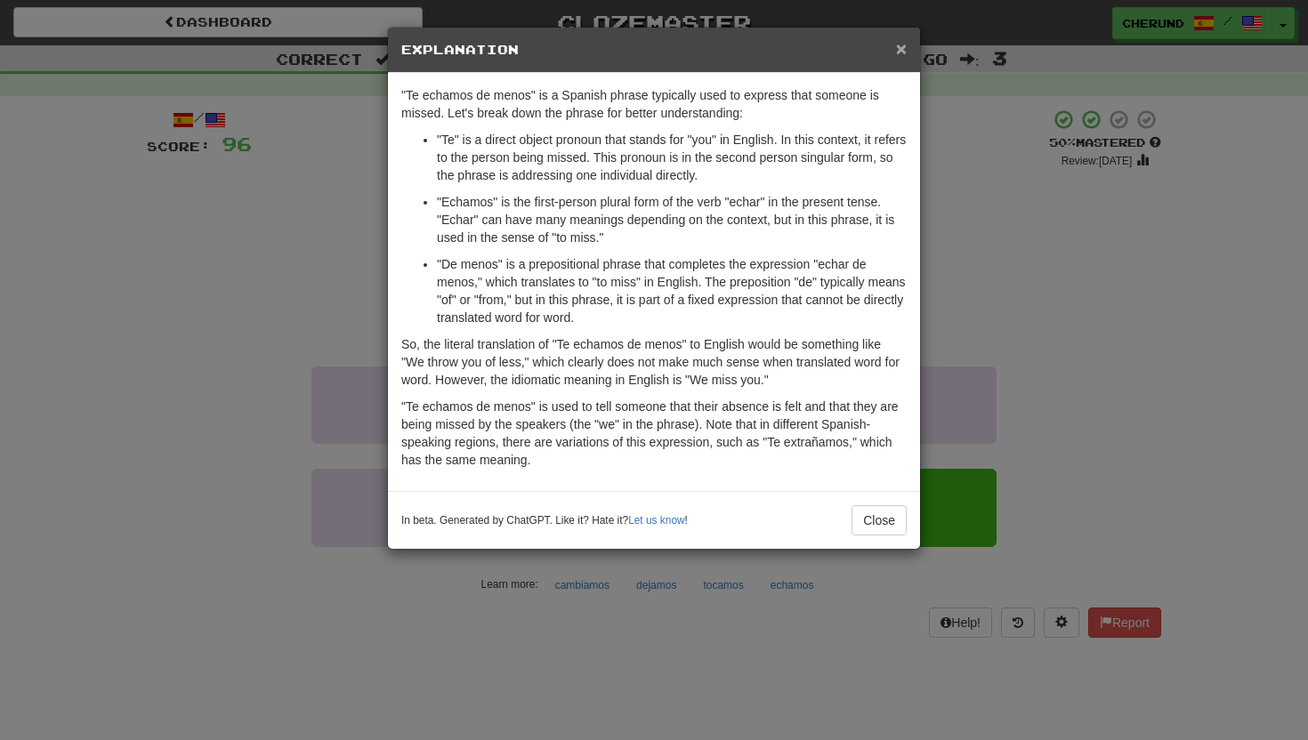
click at [903, 54] on span "×" at bounding box center [901, 48] width 11 height 20
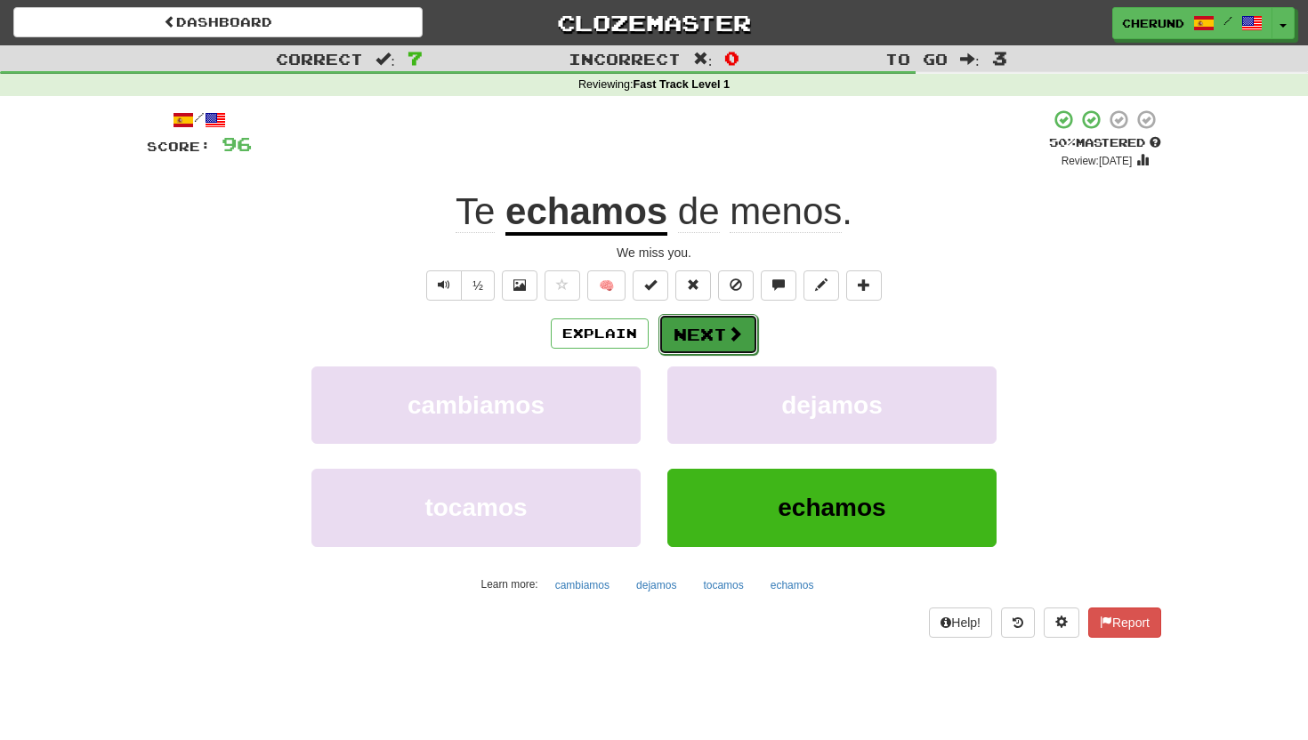
click at [711, 343] on button "Next" at bounding box center [708, 334] width 100 height 41
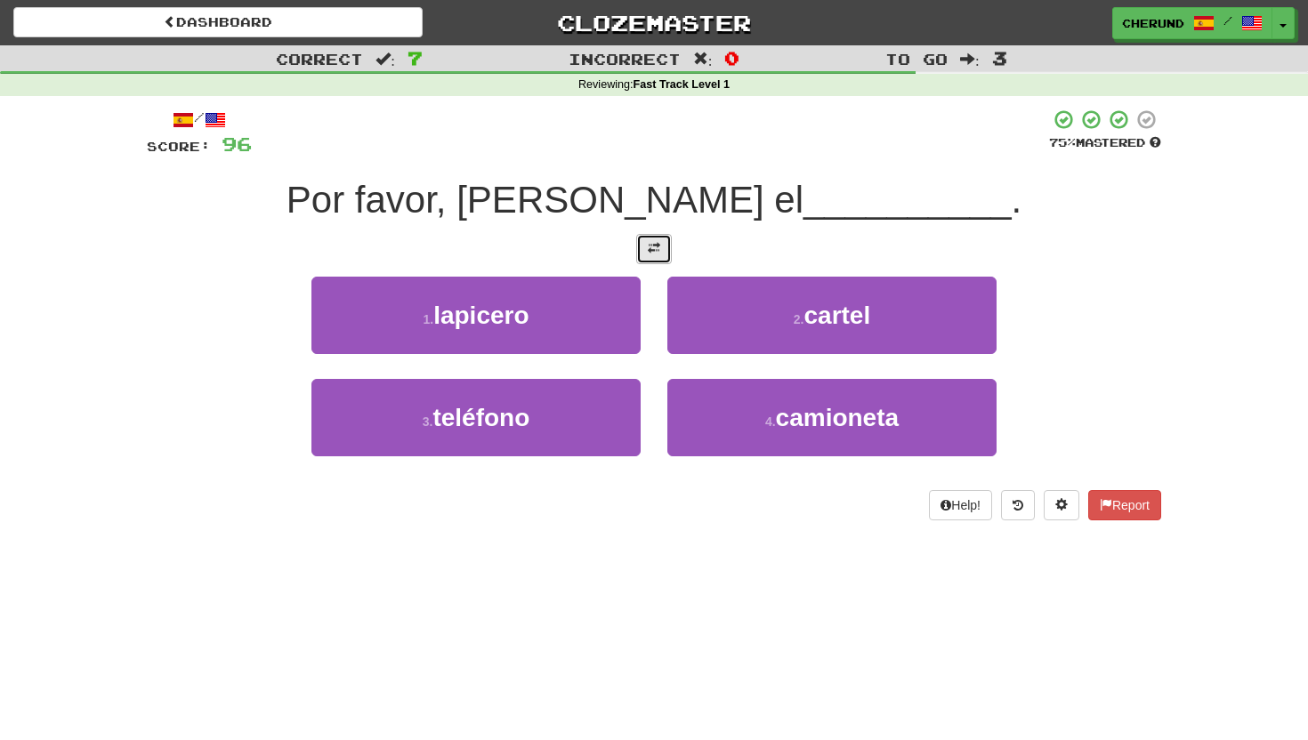
click at [658, 250] on span at bounding box center [654, 248] width 12 height 12
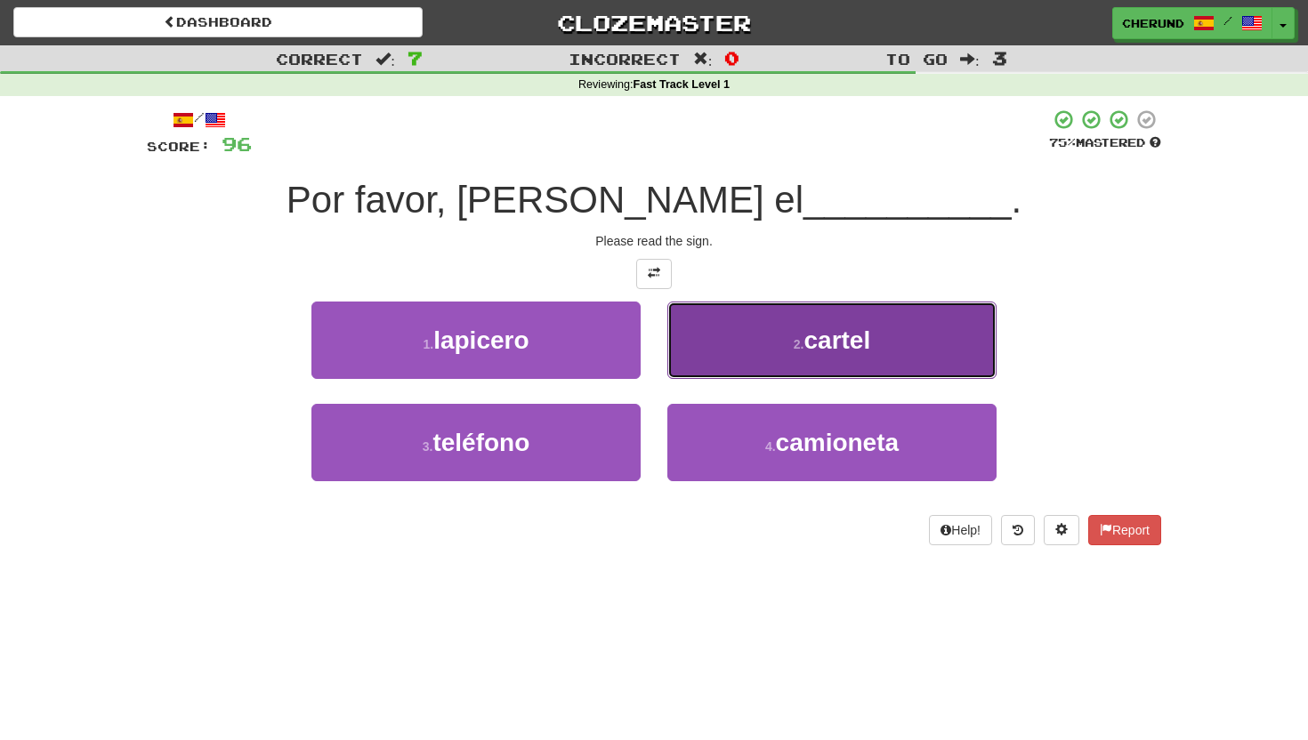
click at [772, 333] on button "2 . cartel" at bounding box center [831, 340] width 329 height 77
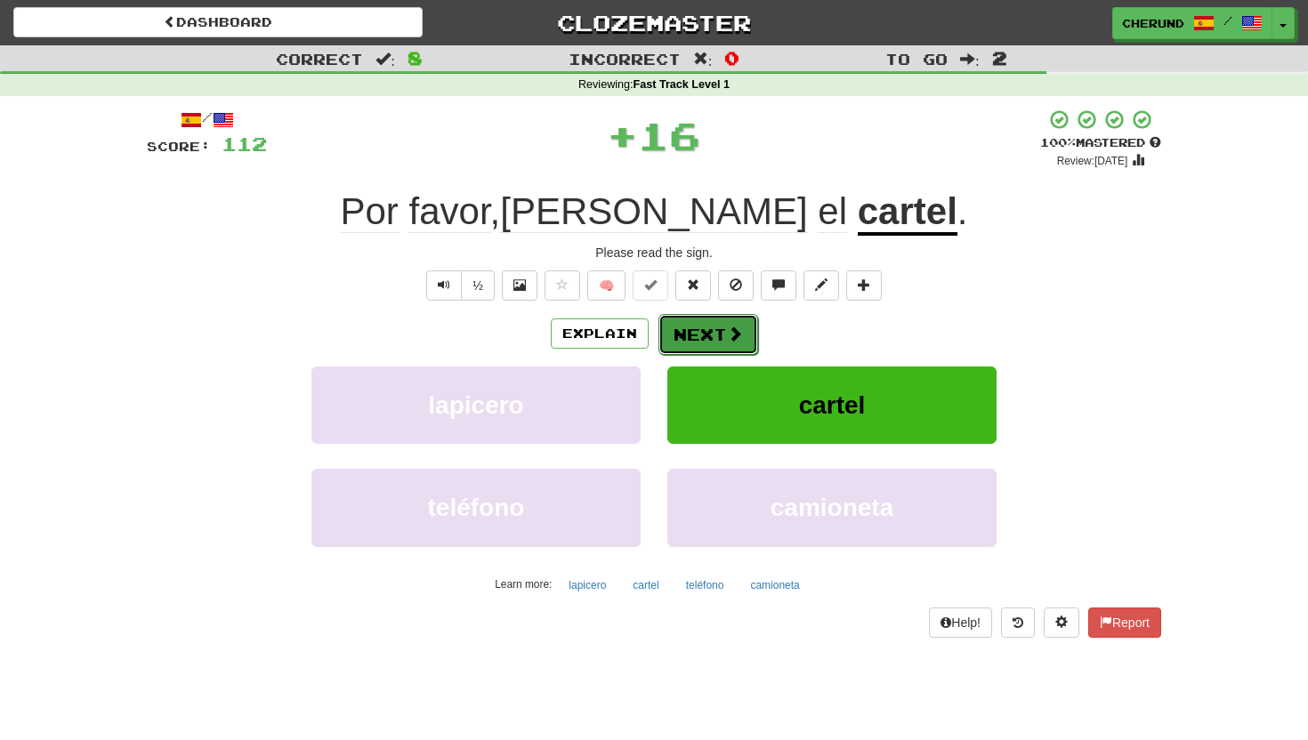
click at [706, 334] on button "Next" at bounding box center [708, 334] width 100 height 41
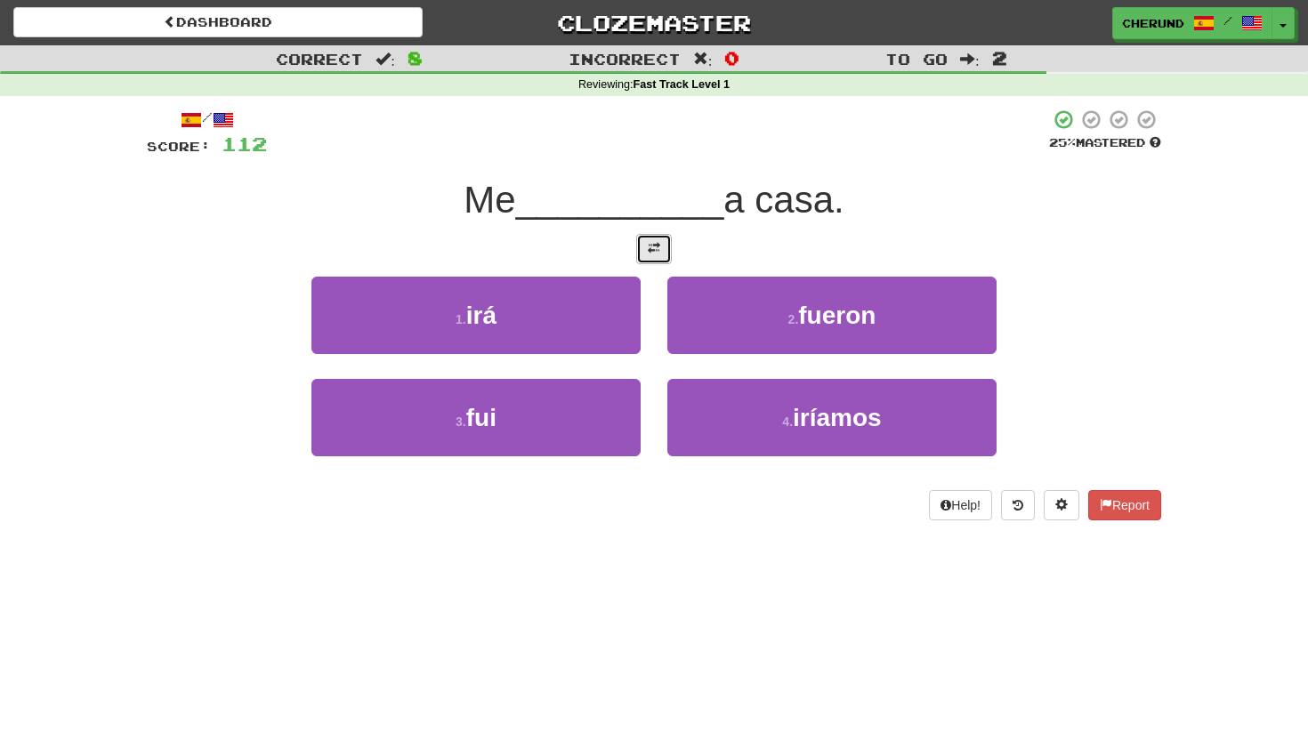
click at [655, 246] on span at bounding box center [654, 248] width 12 height 12
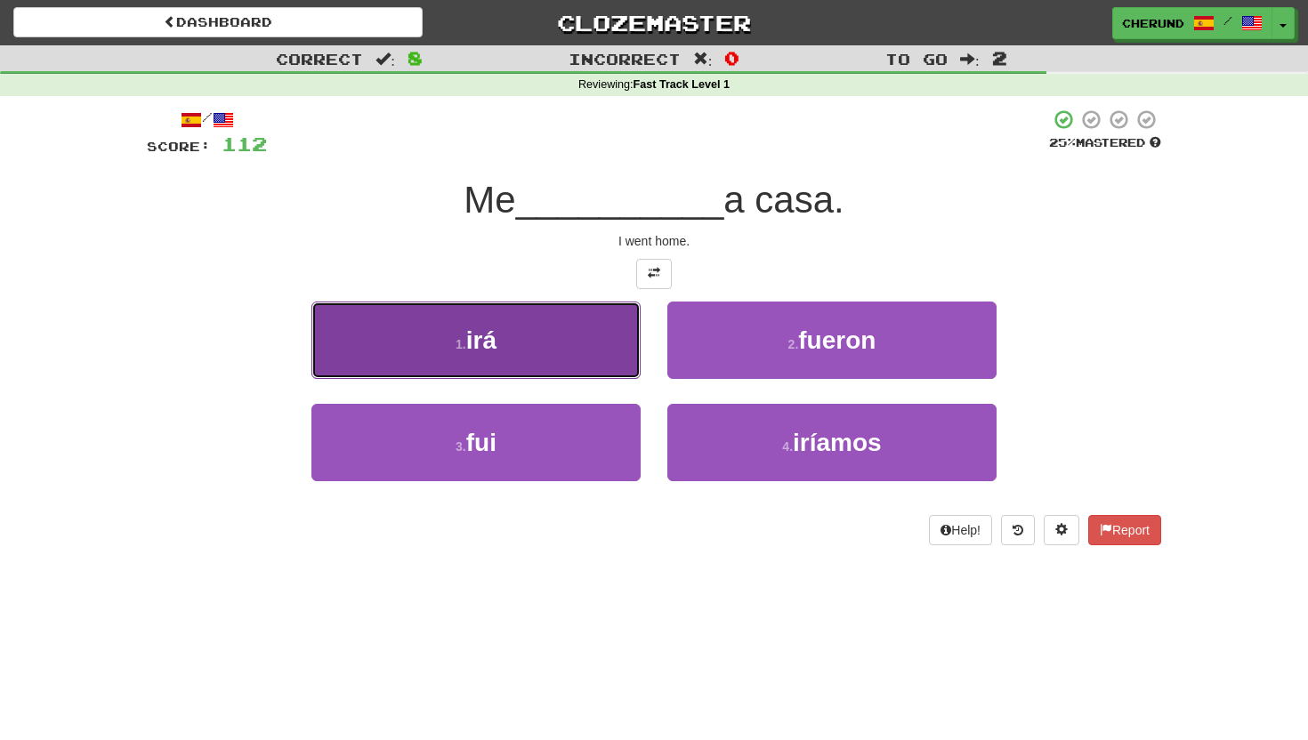
click at [558, 347] on button "1 . irá" at bounding box center [475, 340] width 329 height 77
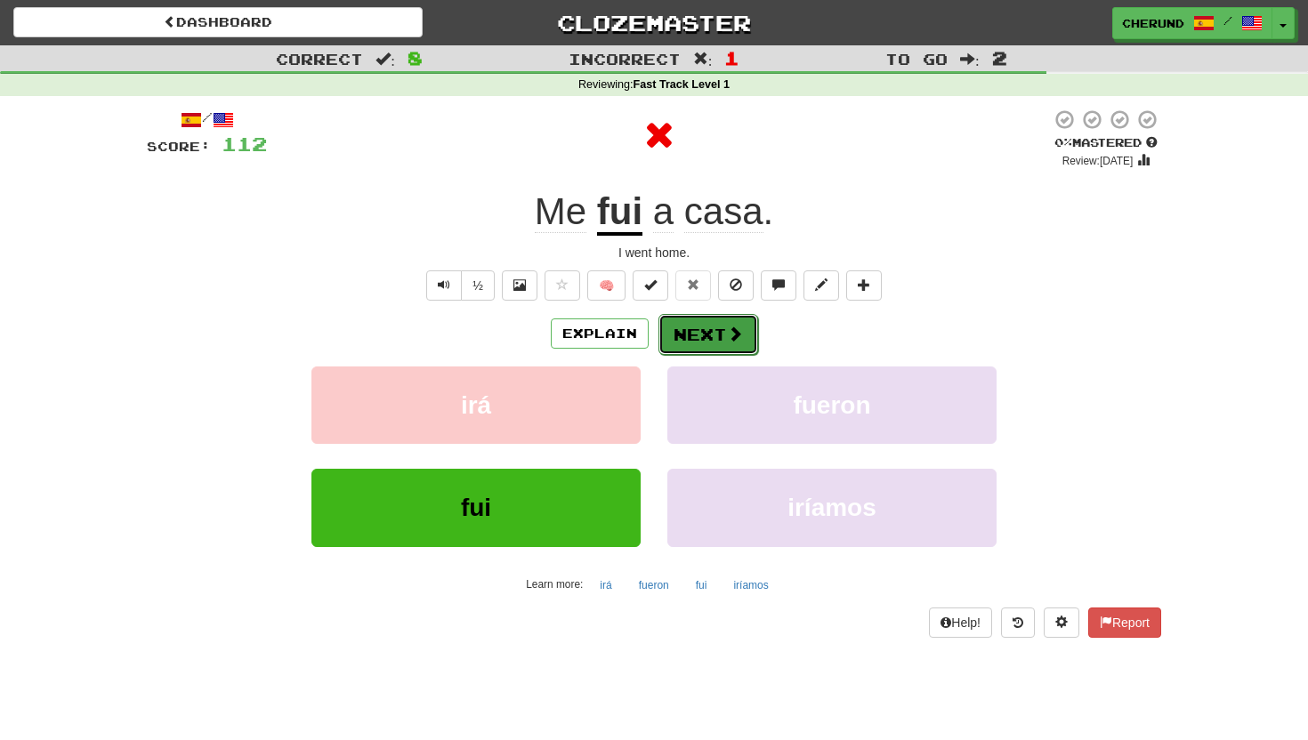
click at [699, 338] on button "Next" at bounding box center [708, 334] width 100 height 41
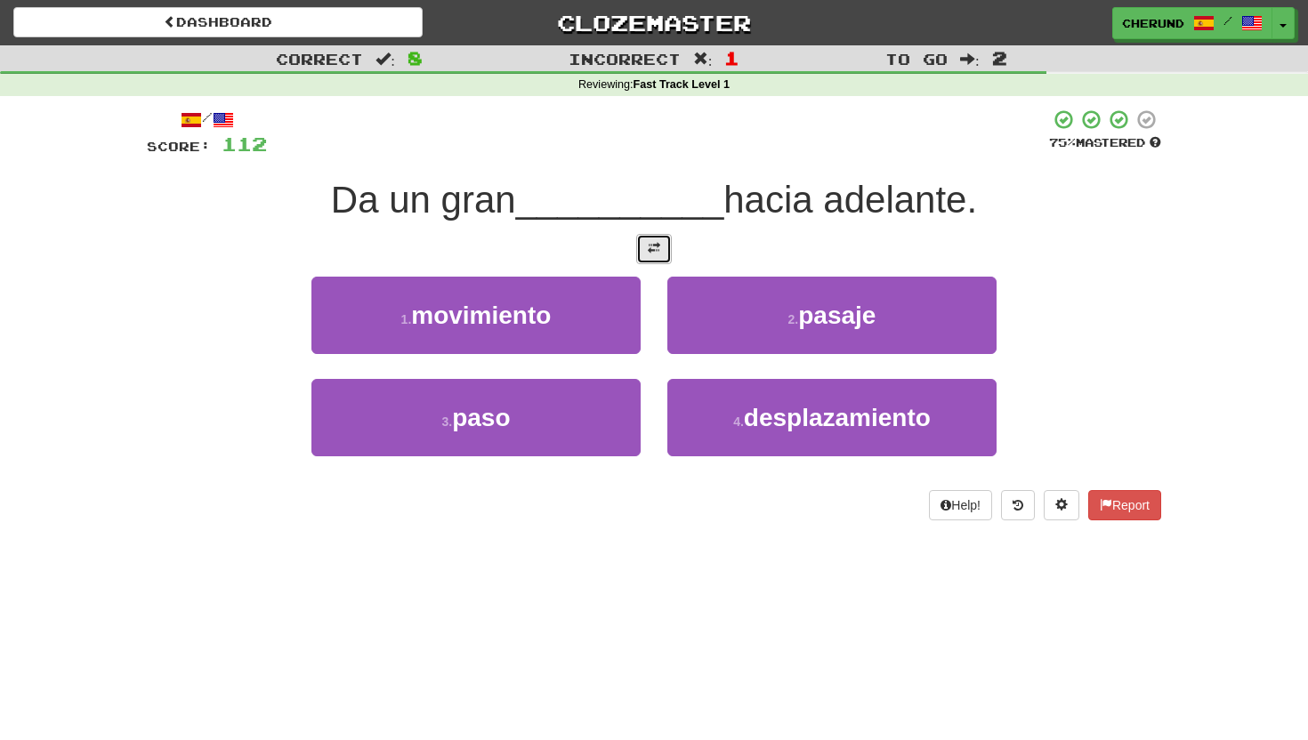
click at [661, 246] on button at bounding box center [654, 249] width 36 height 30
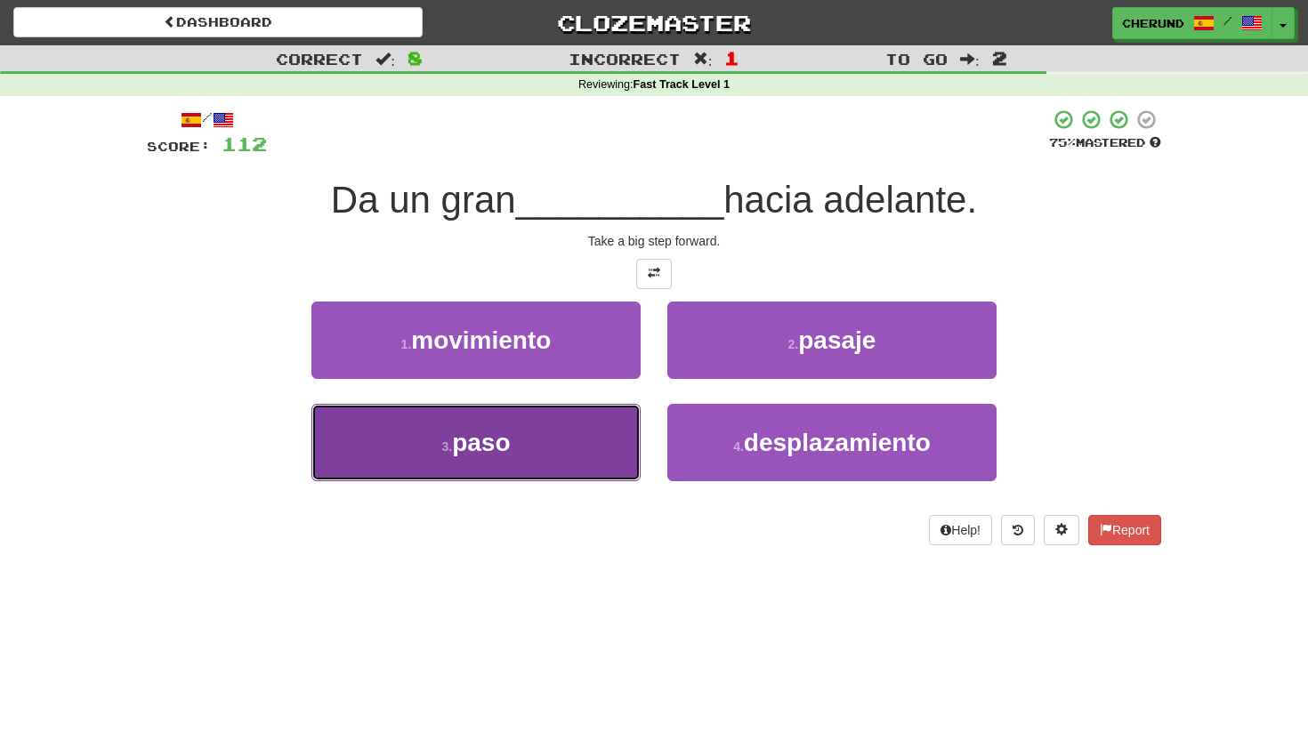
click at [578, 456] on button "3 . paso" at bounding box center [475, 442] width 329 height 77
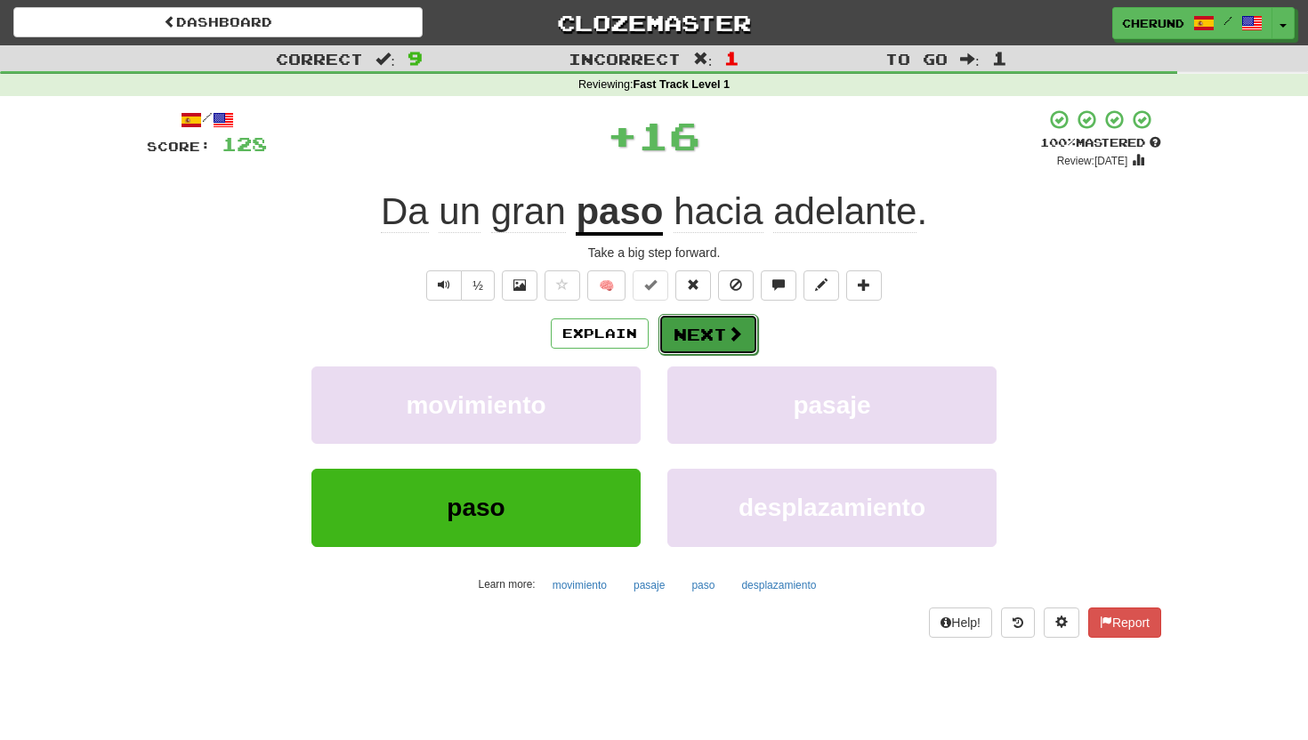
click at [717, 336] on button "Next" at bounding box center [708, 334] width 100 height 41
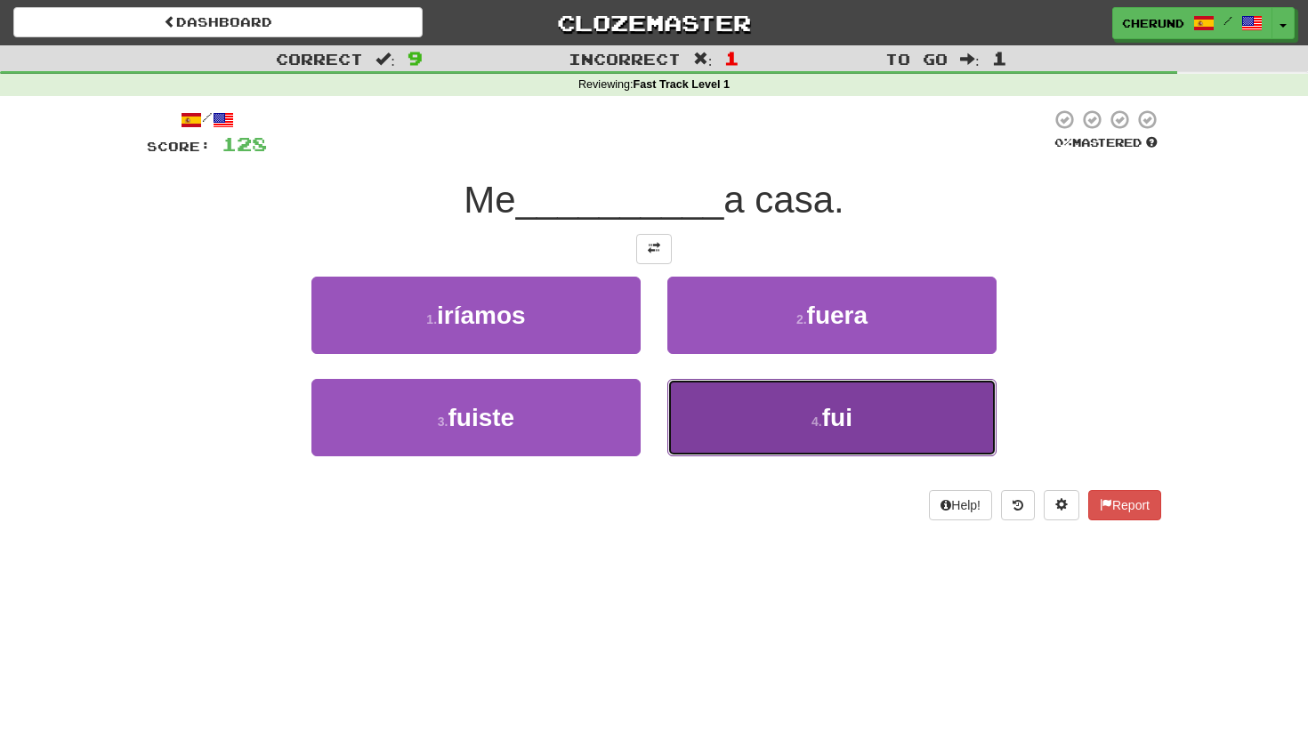
click at [757, 409] on button "4 . fui" at bounding box center [831, 417] width 329 height 77
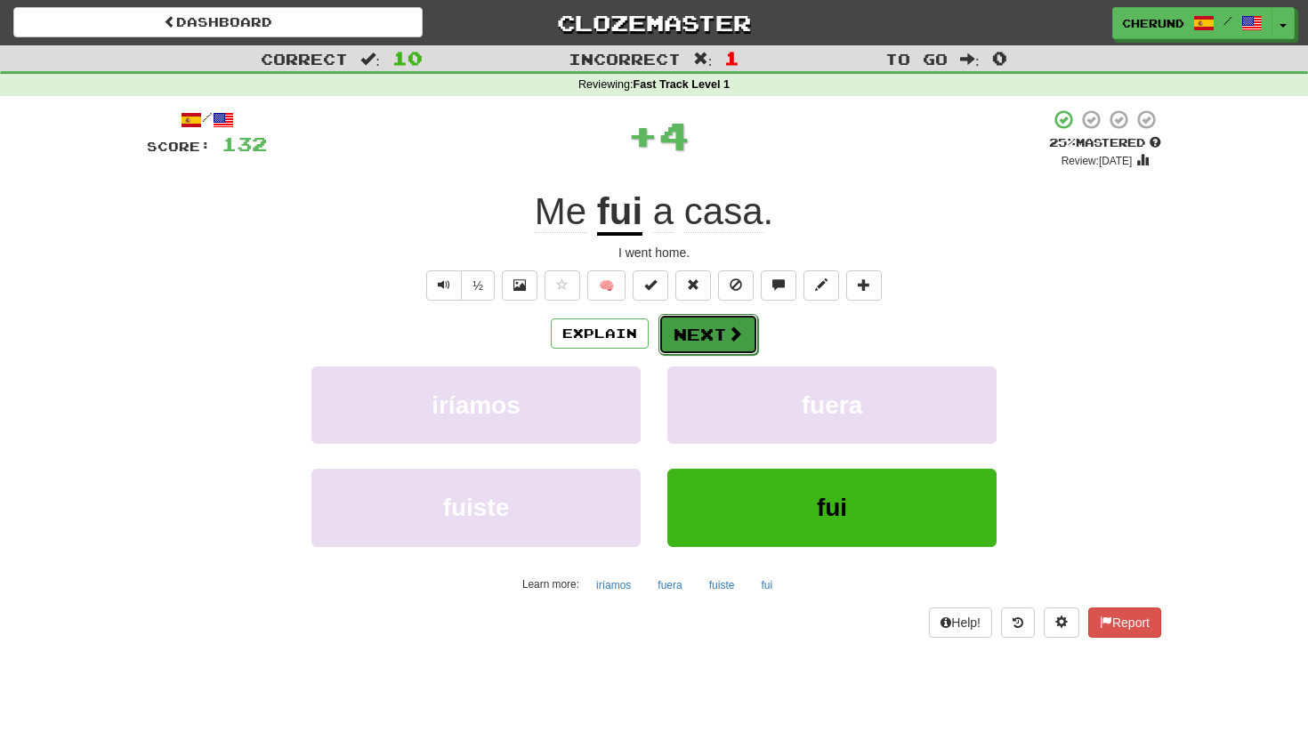
click at [714, 332] on button "Next" at bounding box center [708, 334] width 100 height 41
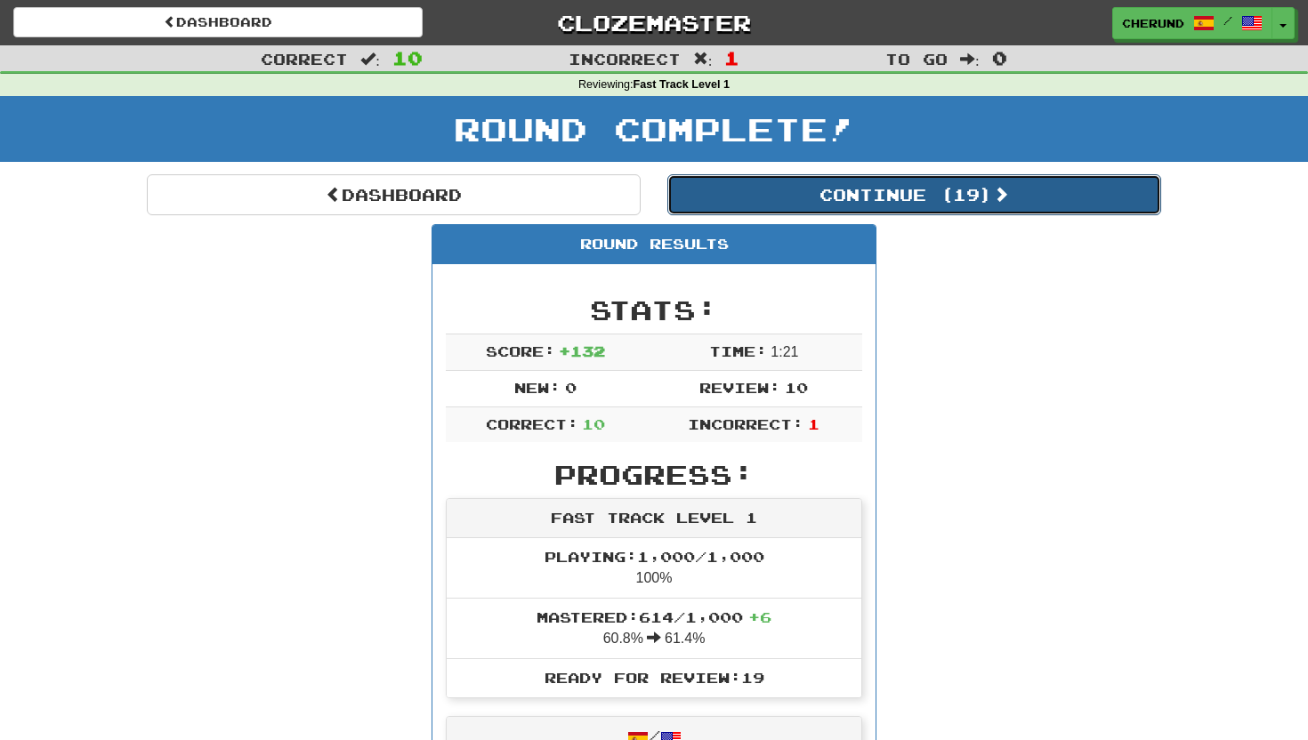
click at [933, 196] on button "Continue ( 19 )" at bounding box center [914, 194] width 494 height 41
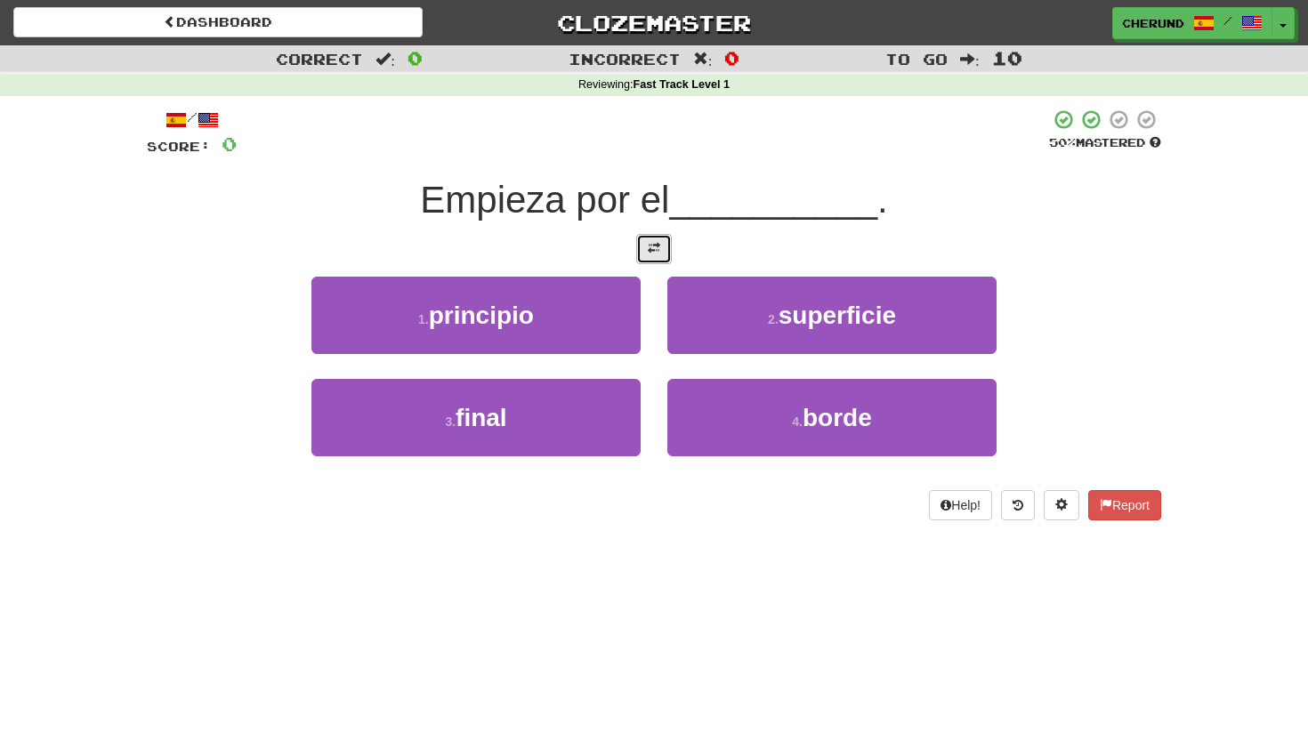
click at [652, 255] on button at bounding box center [654, 249] width 36 height 30
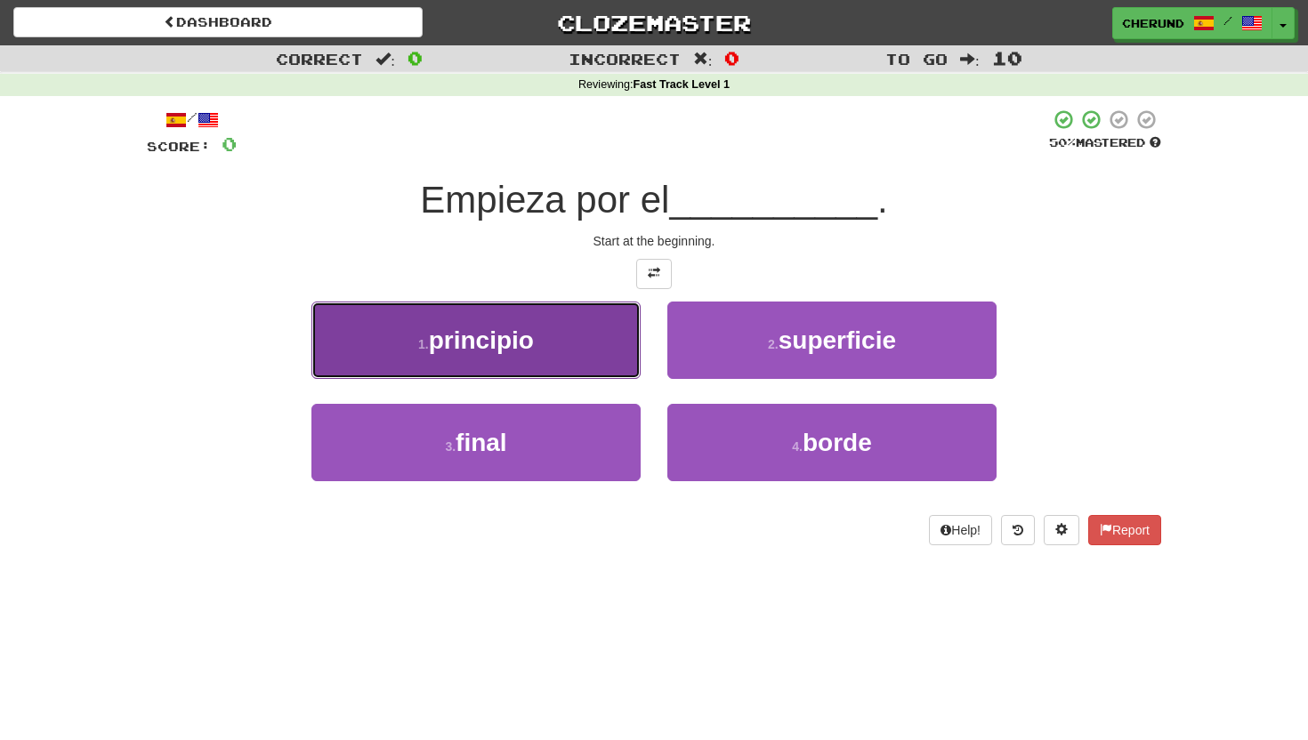
click at [602, 332] on button "1 . principio" at bounding box center [475, 340] width 329 height 77
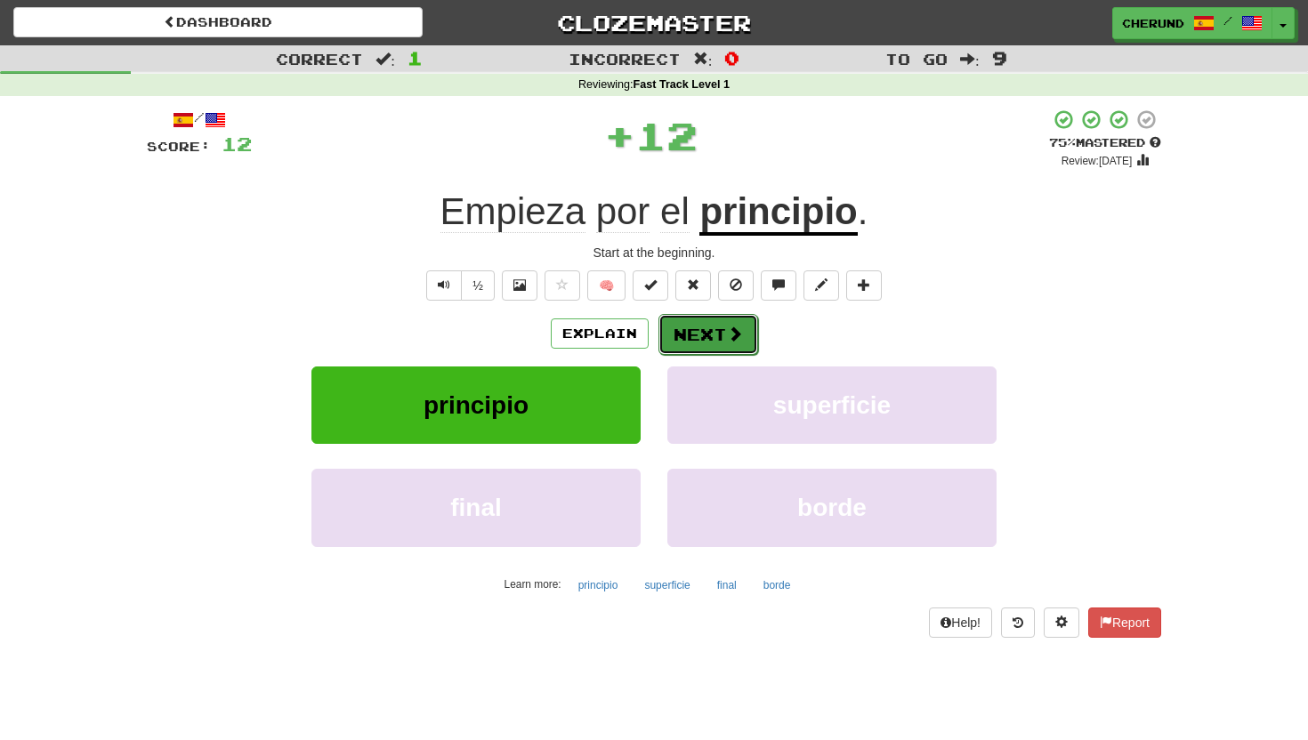
click at [721, 339] on button "Next" at bounding box center [708, 334] width 100 height 41
